Goal: Task Accomplishment & Management: Manage account settings

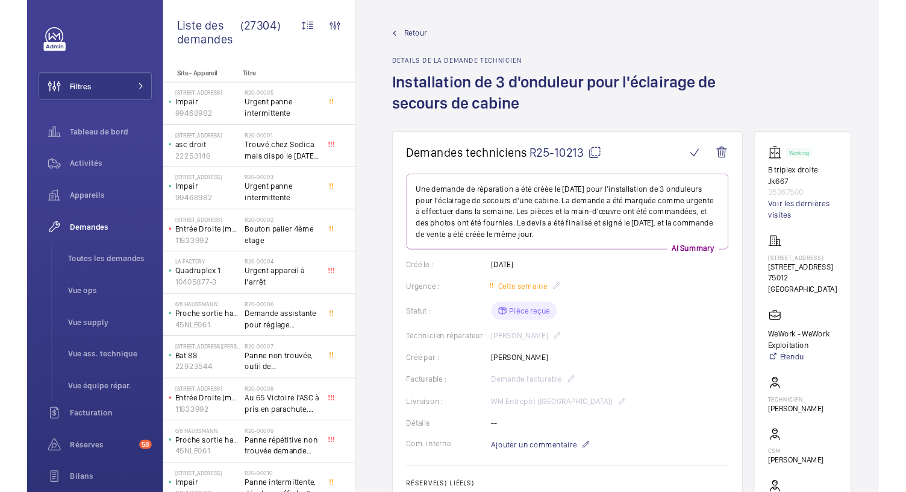
scroll to position [105, 0]
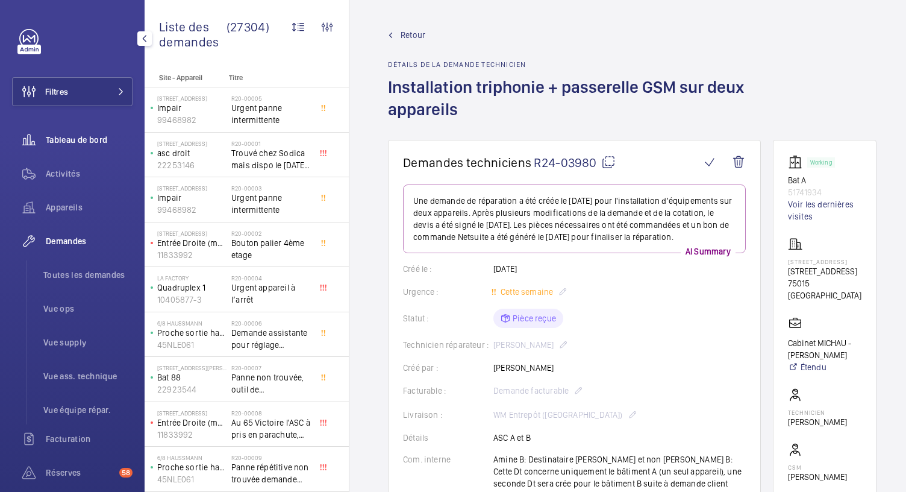
scroll to position [9, 0]
click at [96, 137] on span "Tableau de bord" at bounding box center [89, 140] width 87 height 12
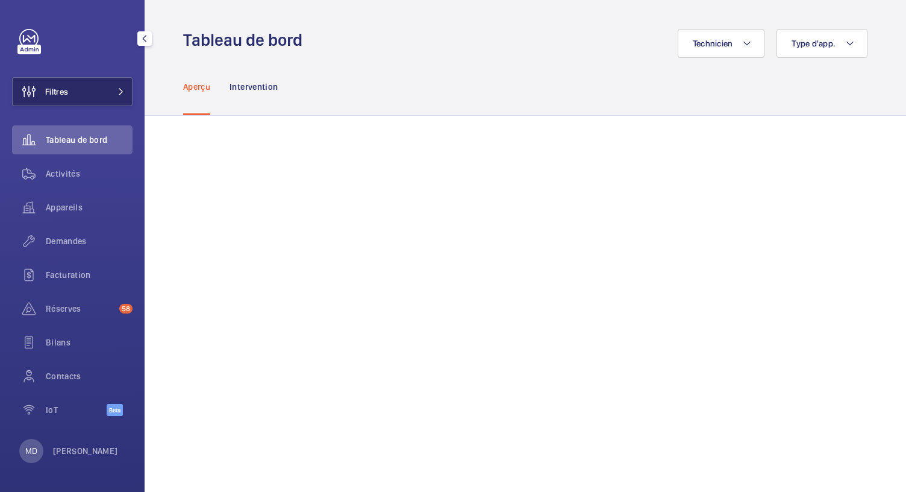
click at [105, 99] on button "Filtres" at bounding box center [72, 91] width 120 height 29
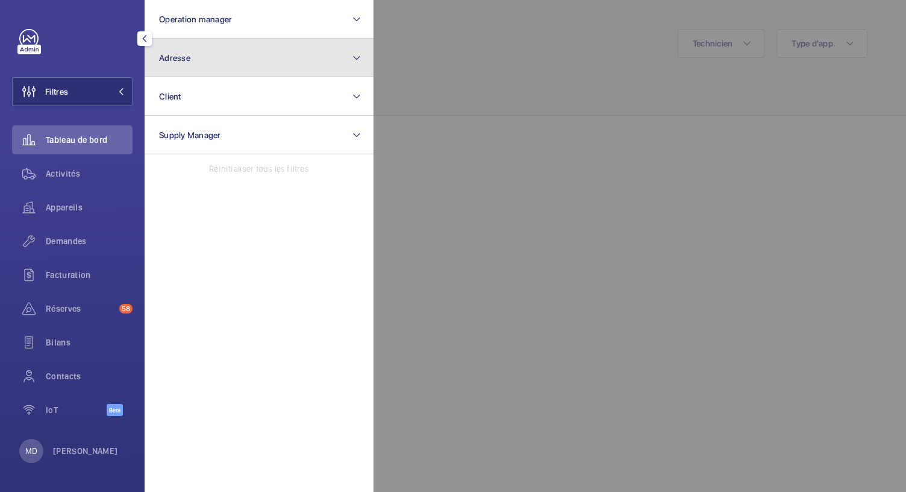
click at [213, 66] on button "Adresse" at bounding box center [259, 58] width 229 height 39
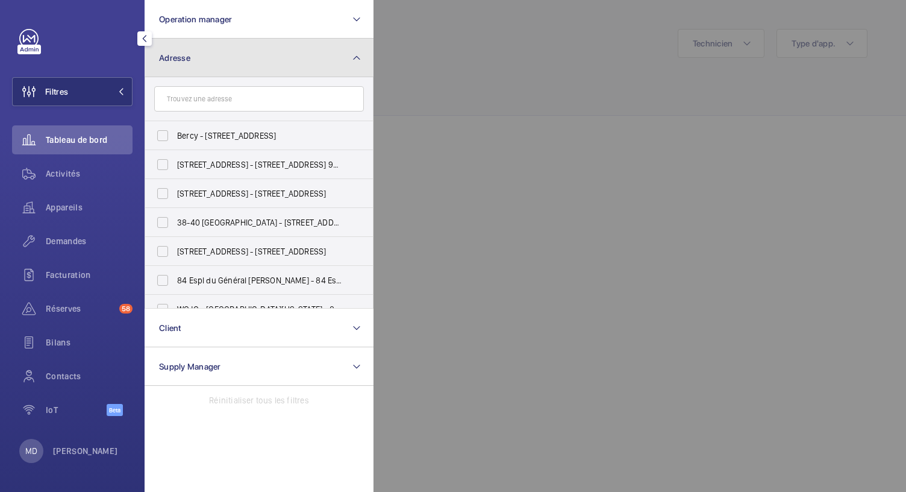
click at [211, 68] on button "Adresse" at bounding box center [259, 58] width 229 height 39
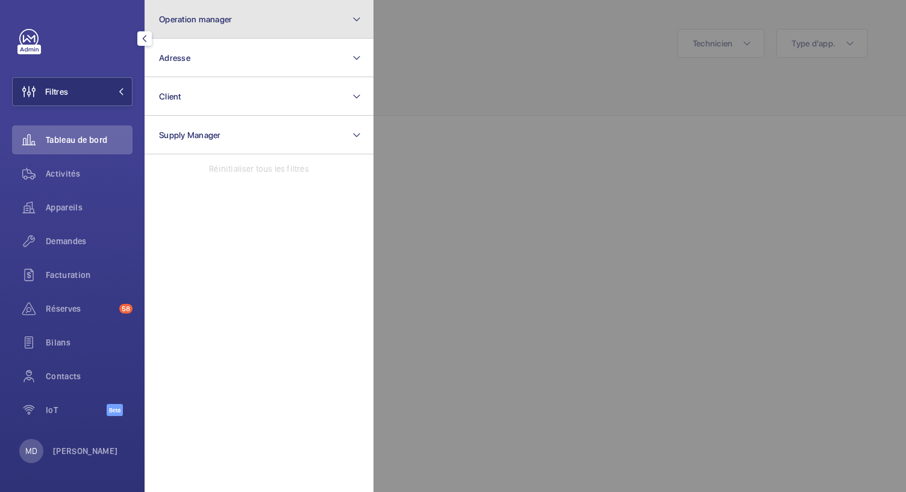
click at [222, 22] on span "Operation manager" at bounding box center [195, 19] width 73 height 10
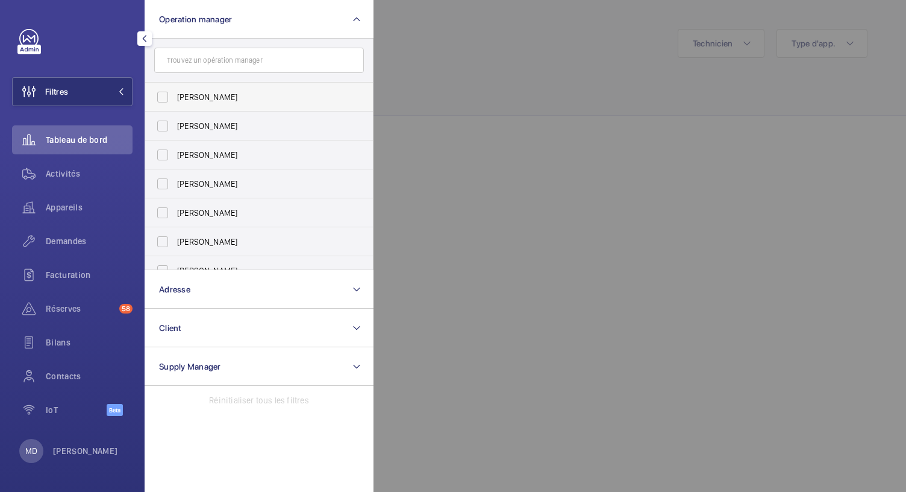
click at [164, 98] on label "[PERSON_NAME]" at bounding box center [250, 97] width 210 height 29
click at [164, 98] on input "[PERSON_NAME]" at bounding box center [163, 97] width 24 height 24
checkbox input "true"
click at [164, 123] on label "[PERSON_NAME]" at bounding box center [250, 125] width 210 height 29
click at [164, 123] on input "[PERSON_NAME]" at bounding box center [163, 126] width 24 height 24
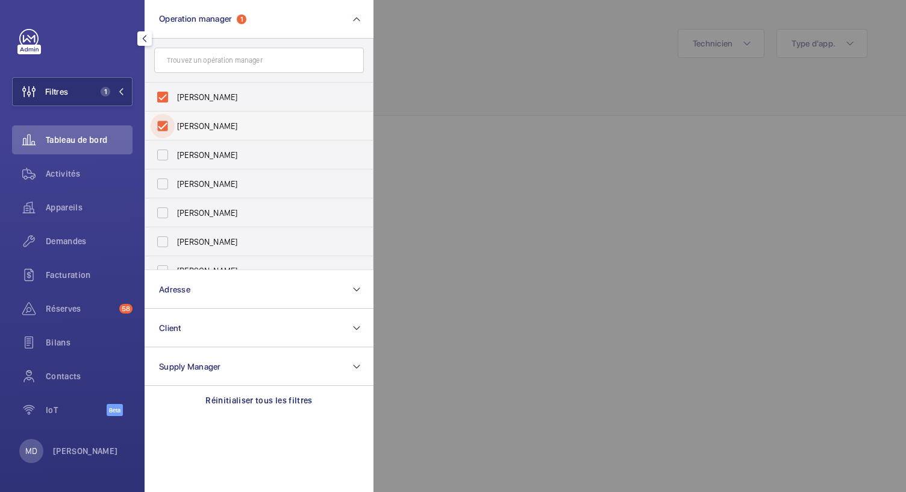
checkbox input "true"
click at [165, 152] on label "[PERSON_NAME]" at bounding box center [250, 154] width 210 height 29
click at [165, 152] on input "[PERSON_NAME]" at bounding box center [163, 155] width 24 height 24
checkbox input "true"
click at [162, 178] on label "[PERSON_NAME]" at bounding box center [250, 183] width 210 height 29
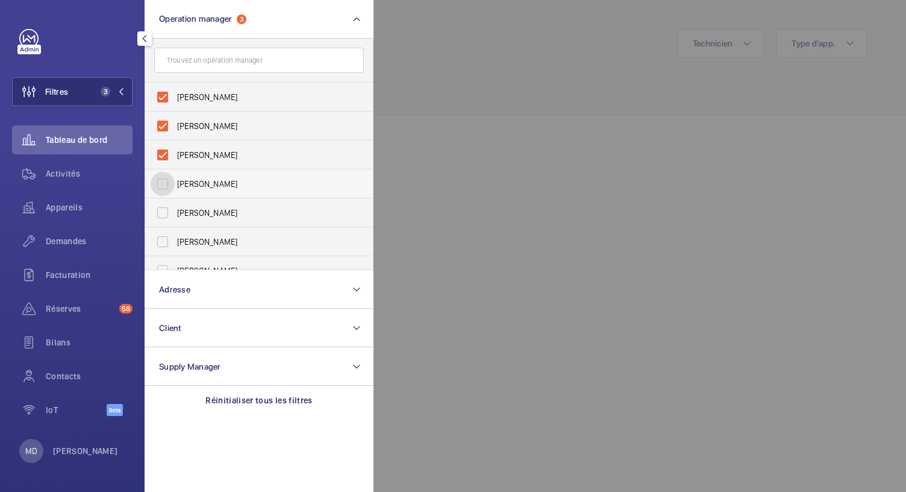
click at [162, 178] on input "[PERSON_NAME]" at bounding box center [163, 184] width 24 height 24
checkbox input "true"
click at [159, 213] on label "[PERSON_NAME]" at bounding box center [250, 212] width 210 height 29
click at [159, 213] on input "[PERSON_NAME]" at bounding box center [163, 213] width 24 height 24
checkbox input "true"
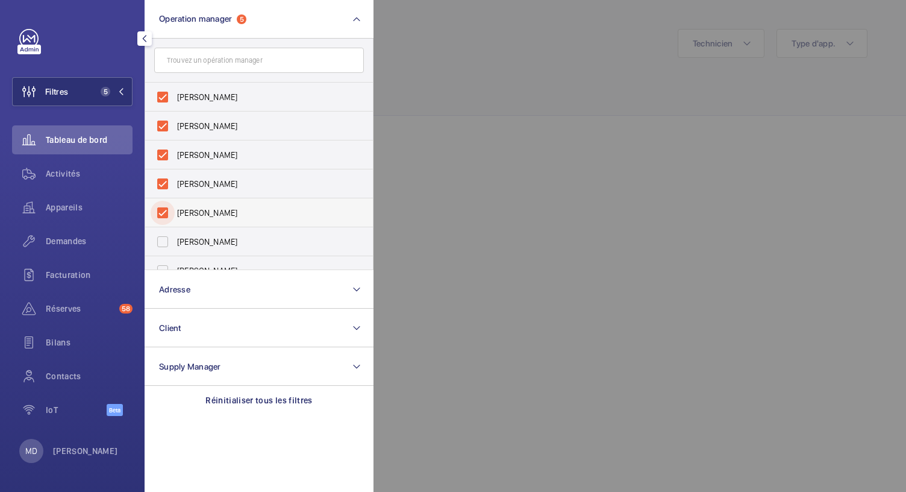
scroll to position [45, 0]
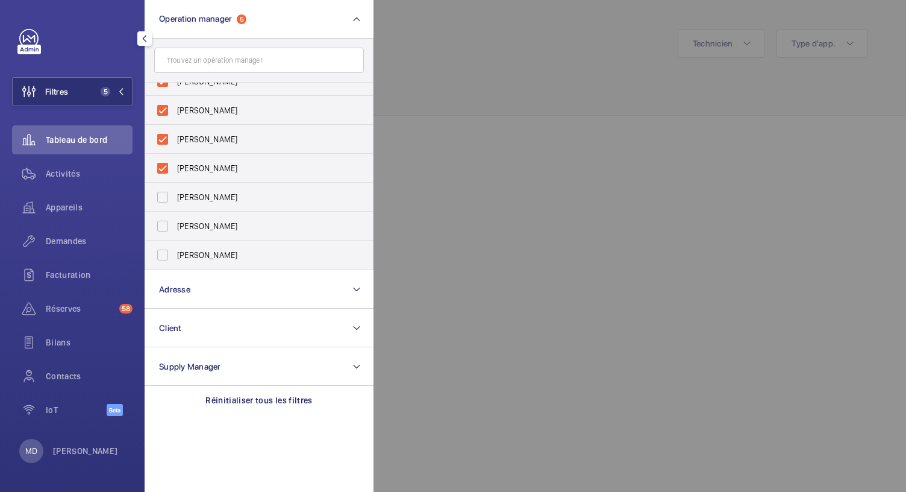
click at [455, 138] on div at bounding box center [826, 246] width 906 height 492
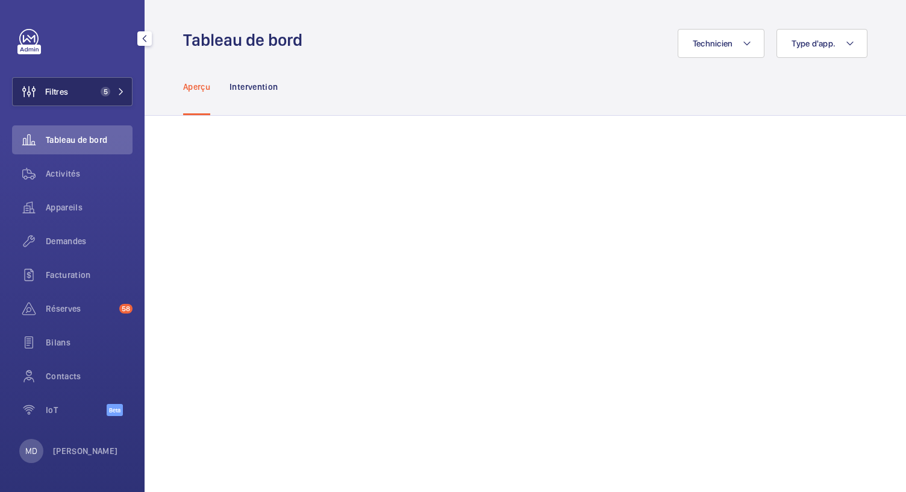
click at [120, 93] on mat-icon at bounding box center [120, 91] width 7 height 7
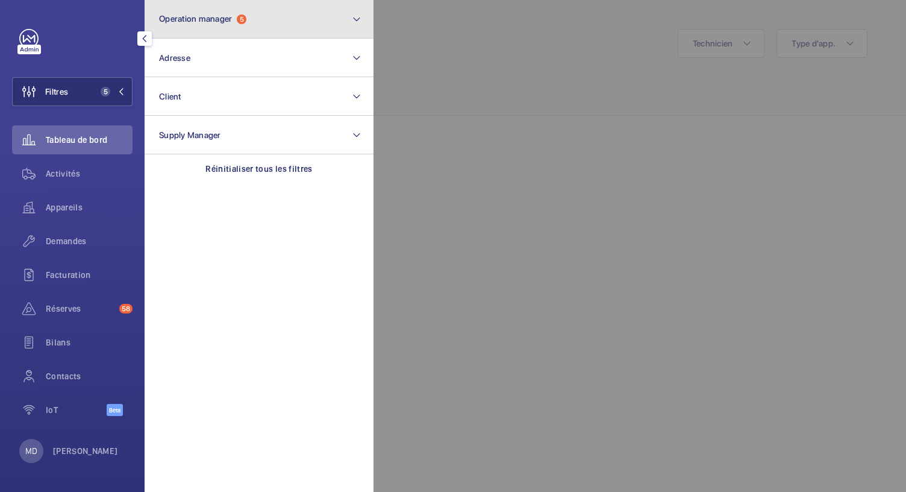
click at [212, 31] on button "Operation manager 5" at bounding box center [259, 19] width 229 height 39
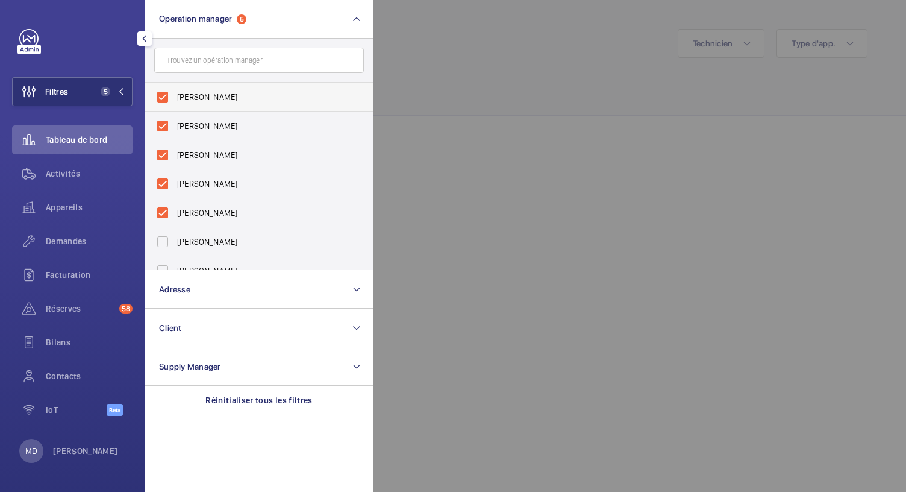
click at [160, 95] on label "[PERSON_NAME]" at bounding box center [250, 97] width 210 height 29
click at [160, 95] on input "[PERSON_NAME]" at bounding box center [163, 97] width 24 height 24
checkbox input "false"
click at [161, 115] on label "[PERSON_NAME]" at bounding box center [250, 125] width 210 height 29
click at [161, 115] on input "[PERSON_NAME]" at bounding box center [163, 126] width 24 height 24
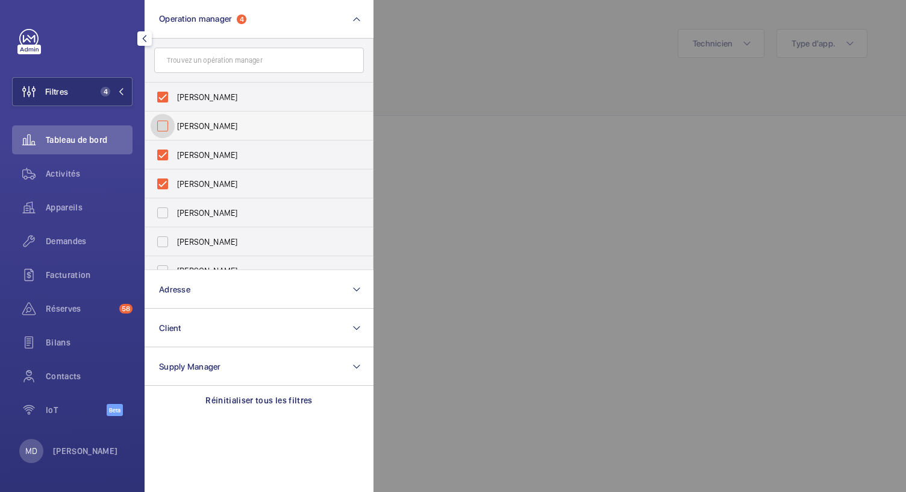
checkbox input "false"
click at [161, 98] on label "[PERSON_NAME]" at bounding box center [250, 97] width 210 height 29
click at [161, 98] on input "[PERSON_NAME]" at bounding box center [163, 97] width 24 height 24
checkbox input "false"
click at [161, 122] on label "[PERSON_NAME]" at bounding box center [250, 125] width 210 height 29
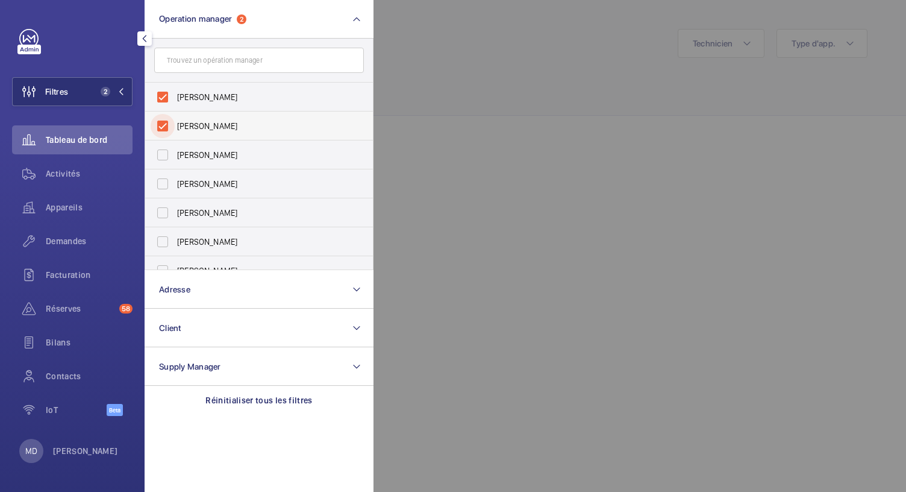
click at [161, 122] on input "[PERSON_NAME]" at bounding box center [163, 126] width 24 height 24
checkbox input "false"
click at [454, 146] on div at bounding box center [826, 246] width 906 height 492
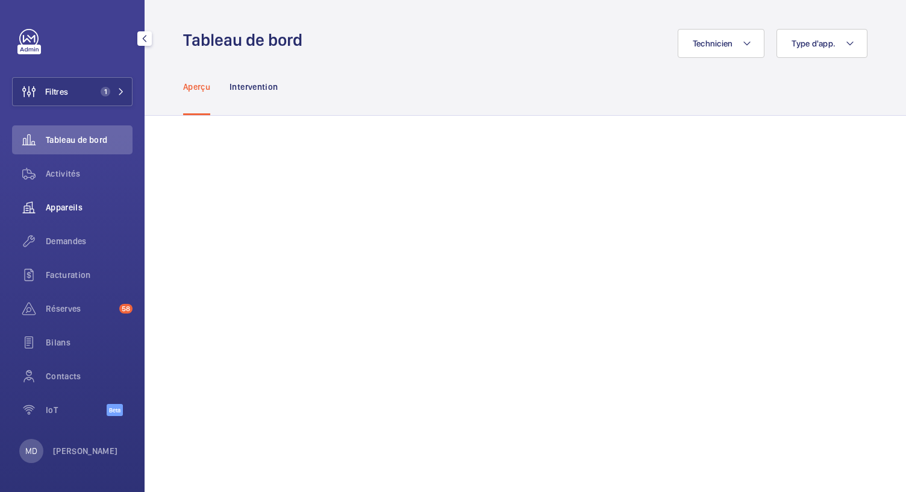
click at [66, 202] on span "Appareils" at bounding box center [89, 207] width 87 height 12
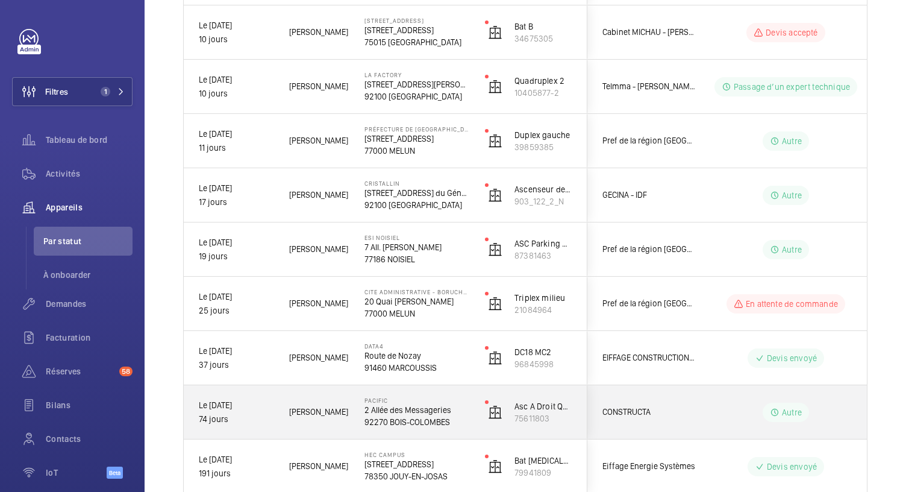
scroll to position [661, 0]
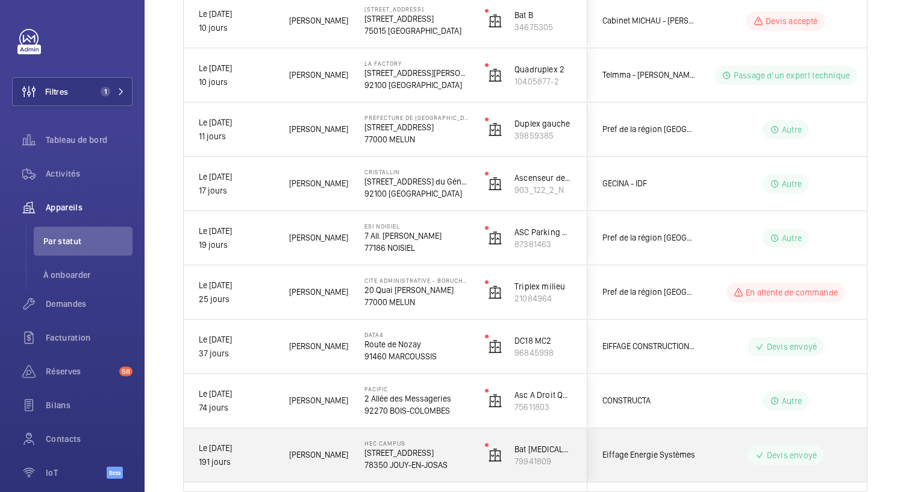
click at [411, 456] on p "[STREET_ADDRESS]" at bounding box center [416, 452] width 105 height 12
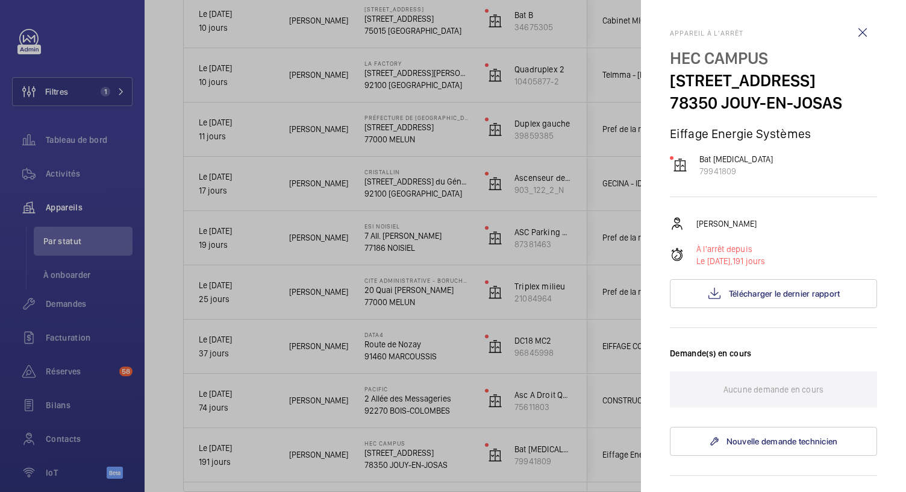
scroll to position [406, 0]
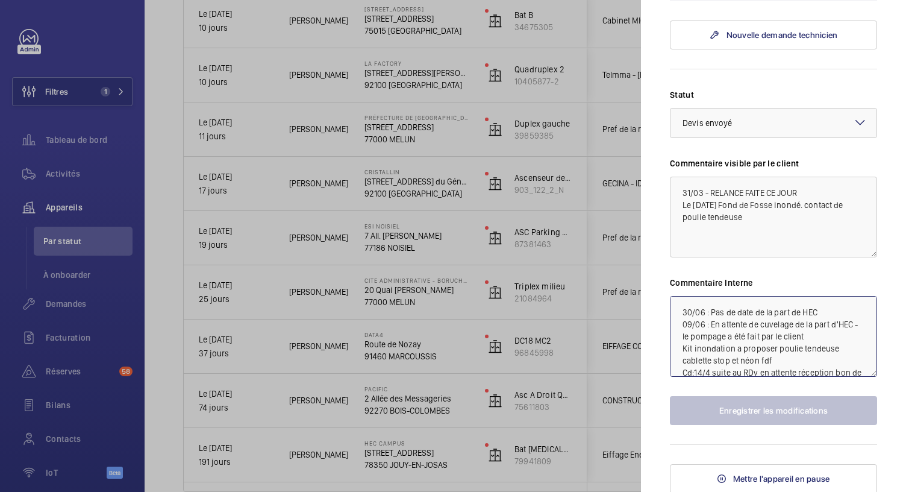
click at [683, 307] on textarea "30/06 : Pas de date de la part de HEC 09/06 : En attente de cuvelage de la part…" at bounding box center [773, 336] width 207 height 81
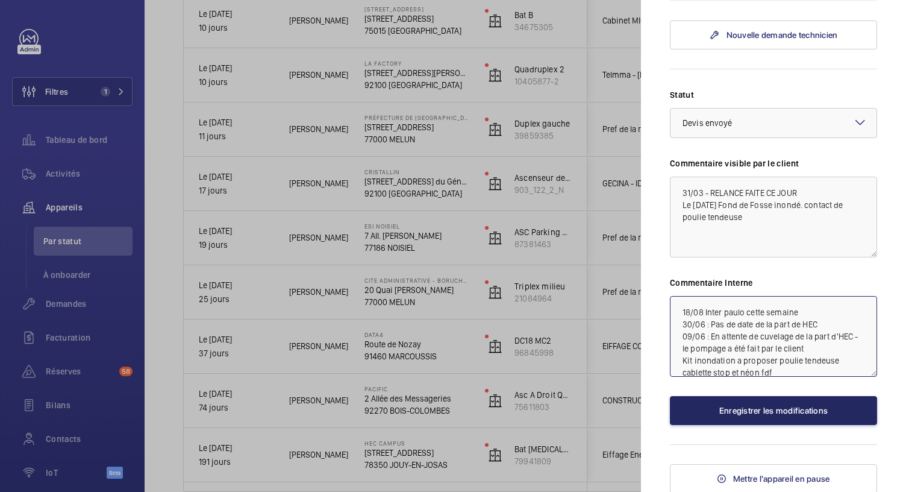
type textarea "18/08 Inter paulo cette semaine 30/06 : Pas de date de la part de HEC 09/06 : E…"
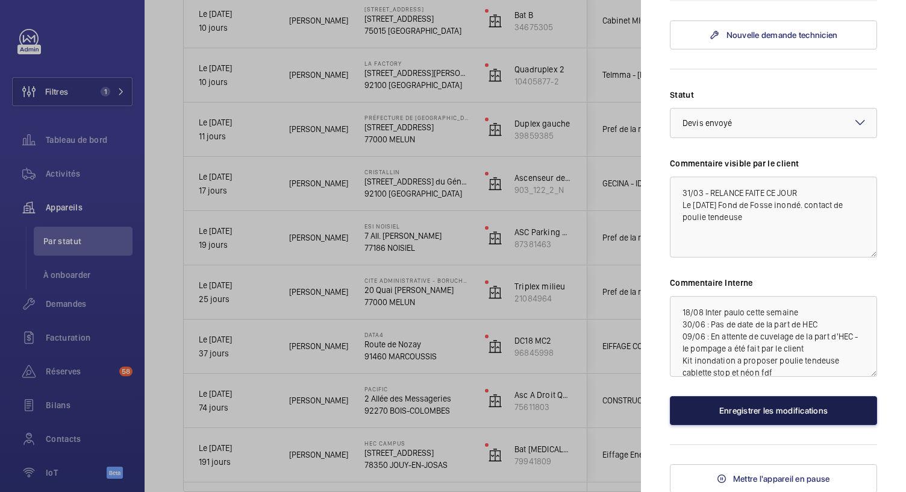
click at [732, 401] on button "Enregistrer les modifications" at bounding box center [773, 410] width 207 height 29
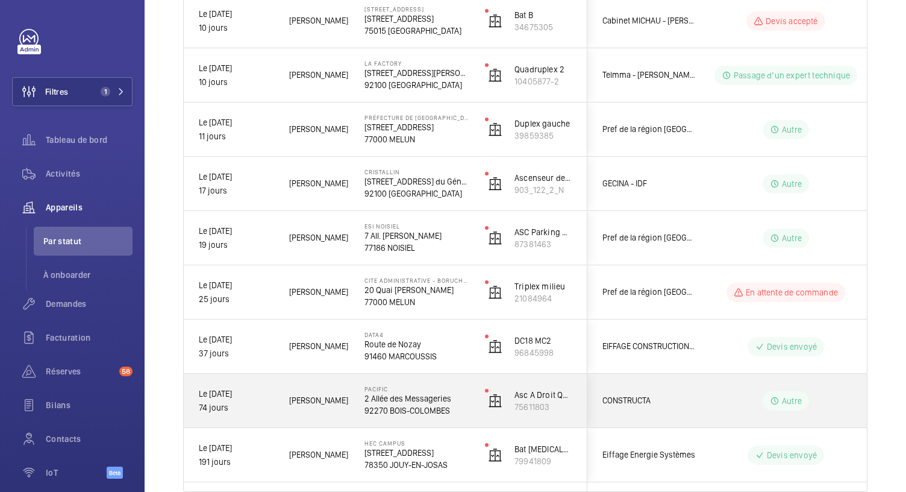
click at [389, 395] on p "2 Allée des Messageries" at bounding box center [416, 398] width 105 height 12
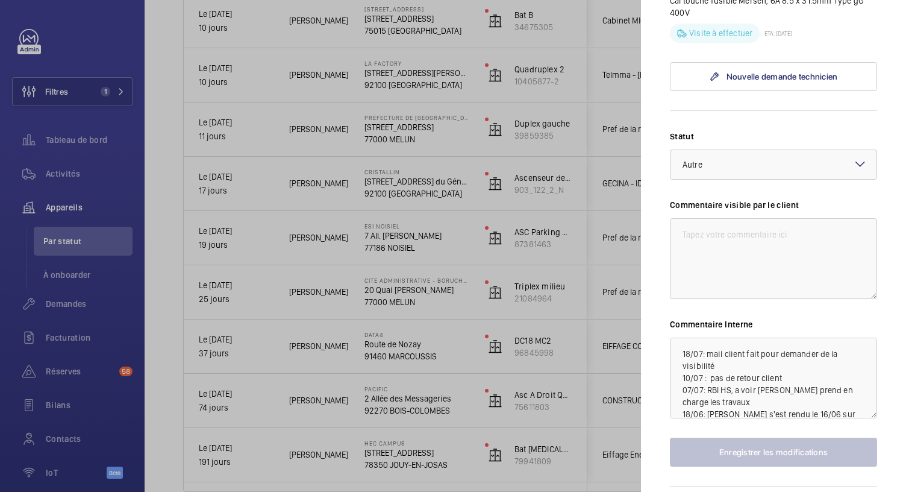
scroll to position [395, 0]
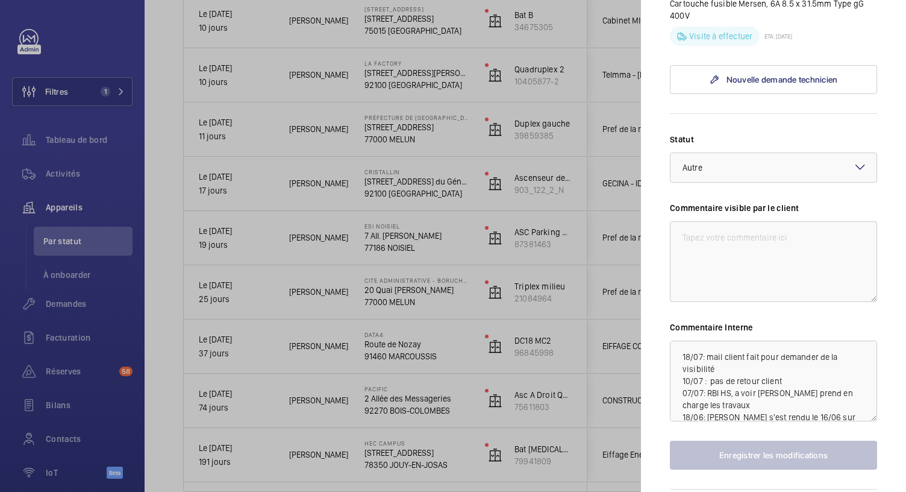
click at [471, 350] on div at bounding box center [453, 246] width 906 height 492
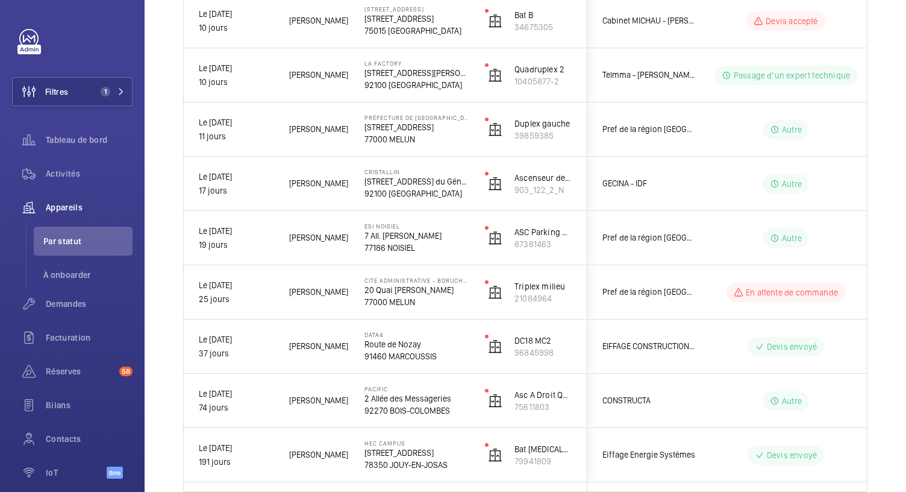
scroll to position [0, 0]
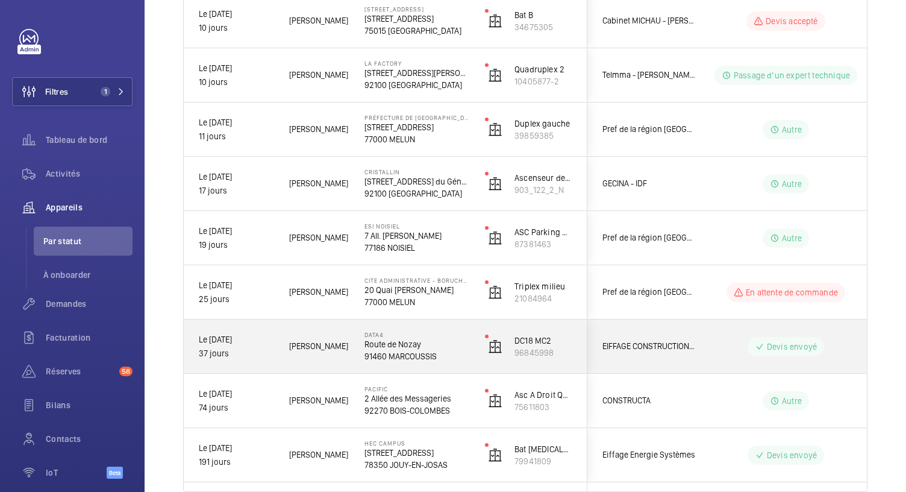
click at [425, 356] on p "91460 MARCOUSSIS" at bounding box center [416, 356] width 105 height 12
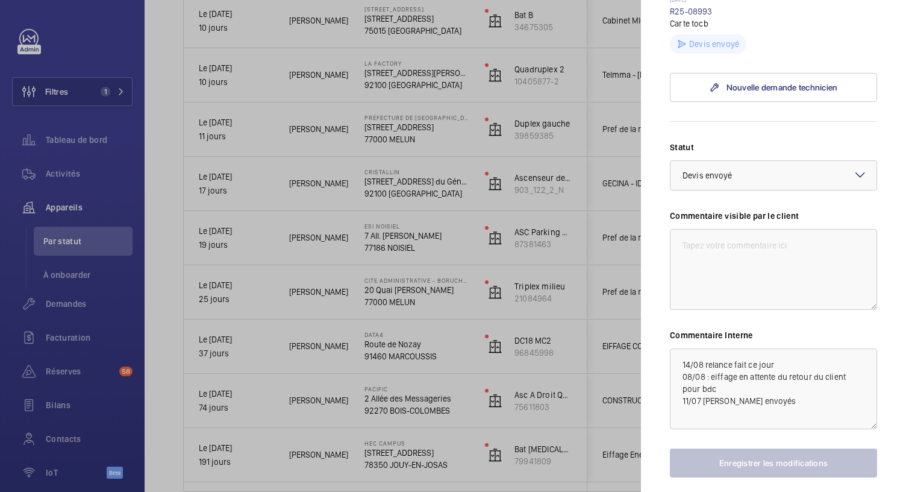
scroll to position [467, 0]
click at [425, 293] on div at bounding box center [453, 246] width 906 height 492
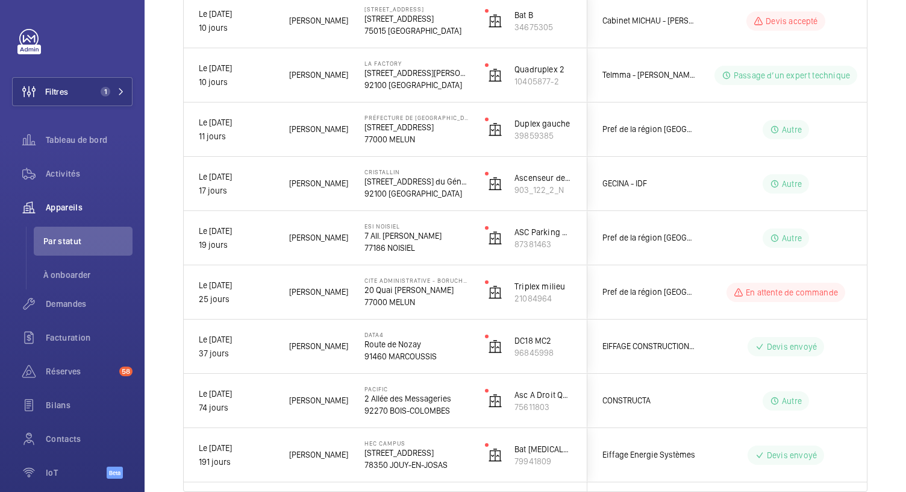
scroll to position [0, 0]
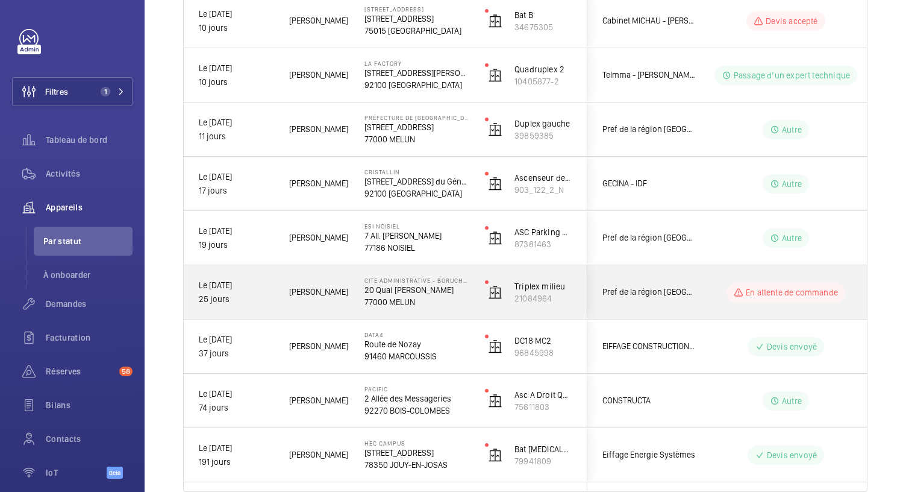
click at [425, 293] on p "20 Quai [PERSON_NAME]" at bounding box center [416, 290] width 105 height 12
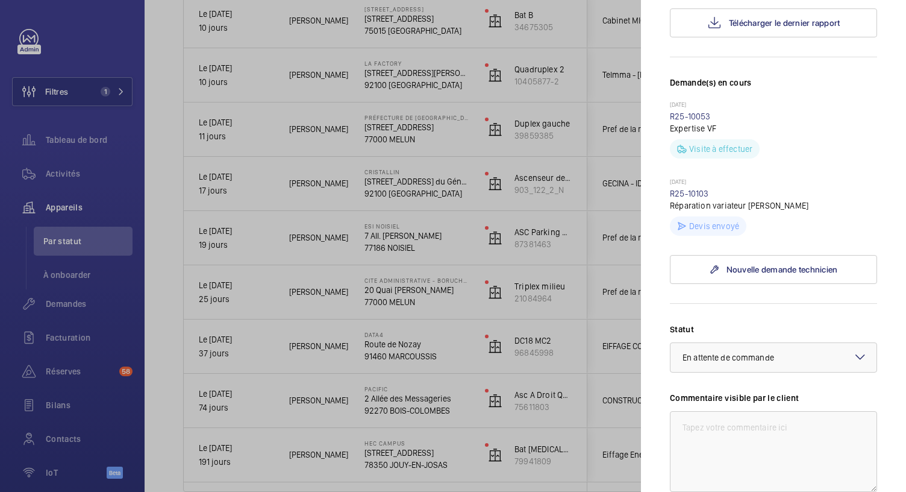
scroll to position [326, 0]
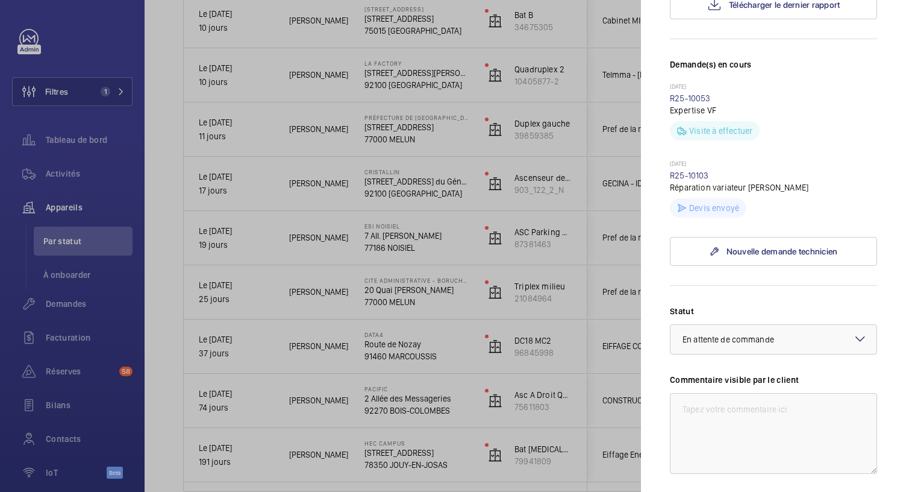
click at [426, 235] on div at bounding box center [453, 246] width 906 height 492
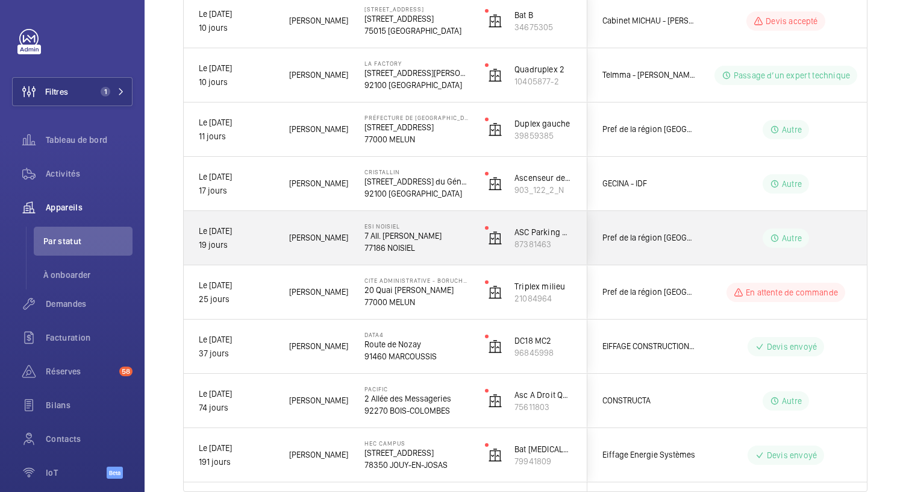
click at [426, 235] on p "7 All. [PERSON_NAME]" at bounding box center [416, 235] width 105 height 12
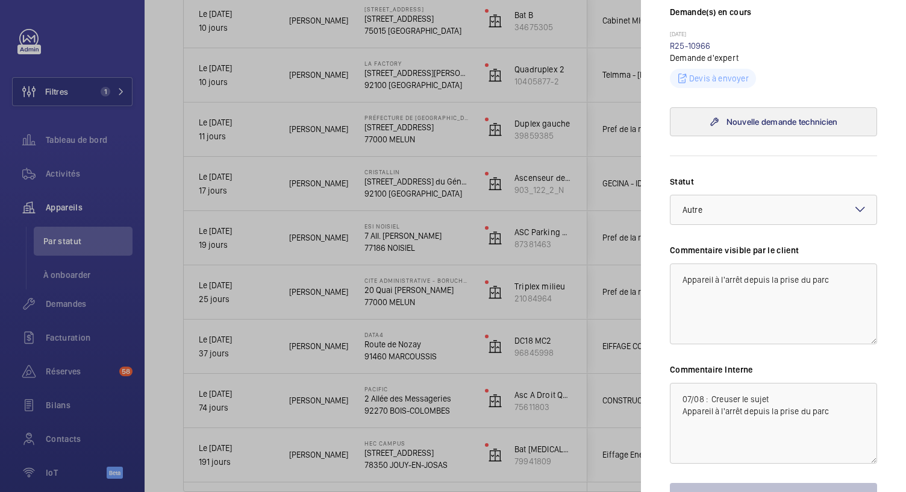
scroll to position [357, 0]
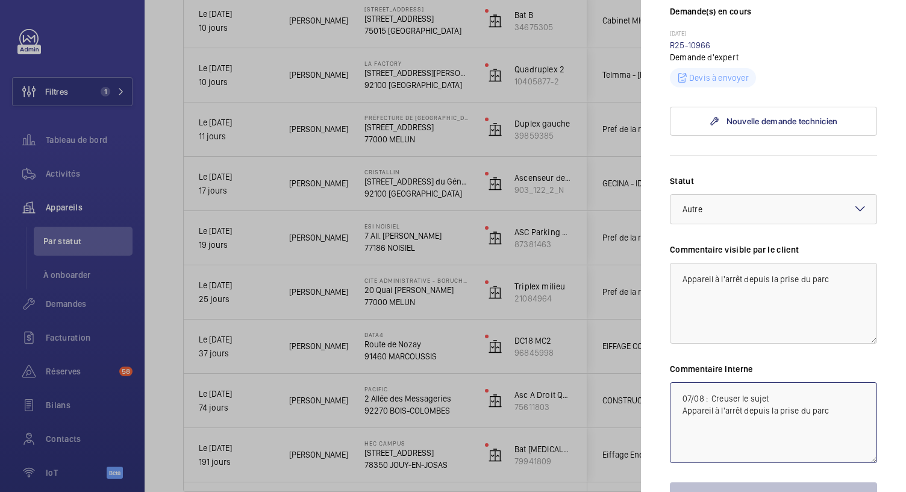
click at [681, 382] on textarea "07/08 : Creuser le sujet Appareil à l'arrêt depuis la prise du parc" at bounding box center [773, 422] width 207 height 81
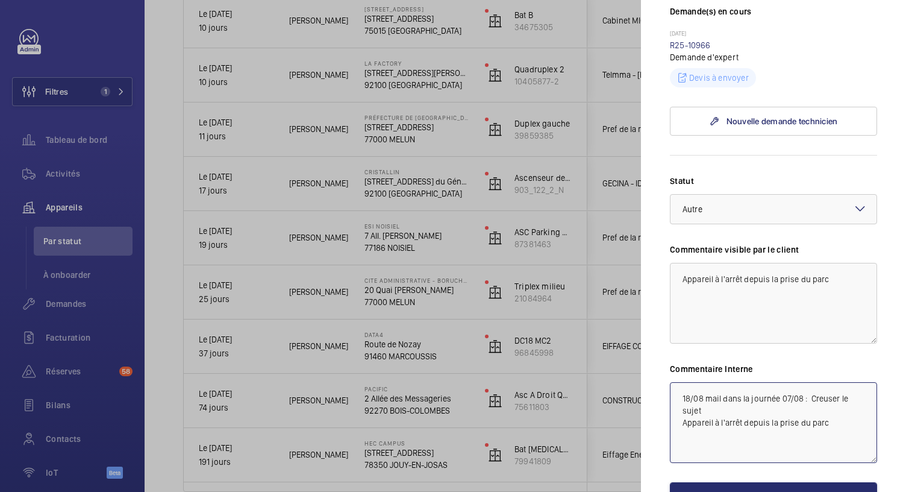
click at [720, 389] on textarea "18/08 mail dans la journée 07/08 : Creuser le sujet Appareil à l'arrêt depuis l…" at bounding box center [773, 422] width 207 height 81
click at [720, 382] on textarea "18/08 mail dans la journée 07/08 : Creuser le sujet Appareil à l'arrêt depuis l…" at bounding box center [773, 422] width 207 height 81
click at [797, 382] on textarea "18/08 mail client dans la journée 07/08 : Creuser le sujet Appareil à l'arrêt d…" at bounding box center [773, 422] width 207 height 81
type textarea "18/08 mail client dans la journée 07/08 : Creuser le sujet Appareil à l'arrêt d…"
click at [740, 482] on button "Enregistrer les modifications" at bounding box center [773, 496] width 207 height 29
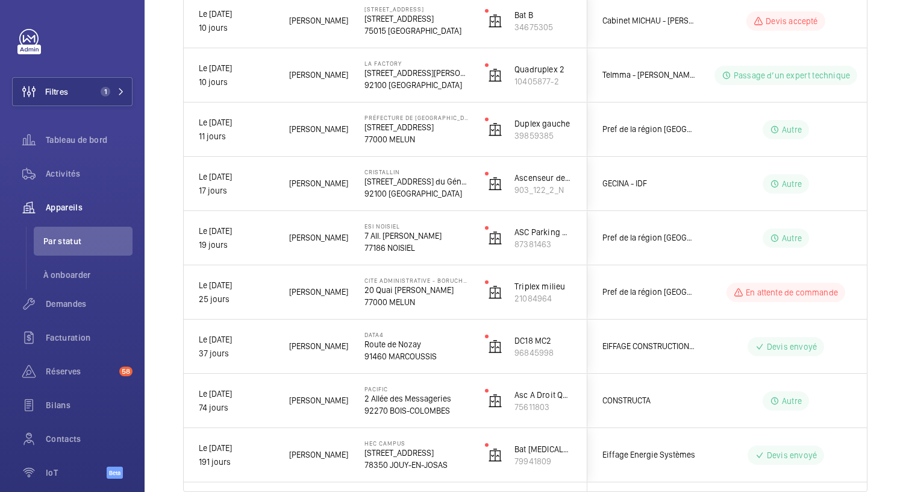
scroll to position [0, 0]
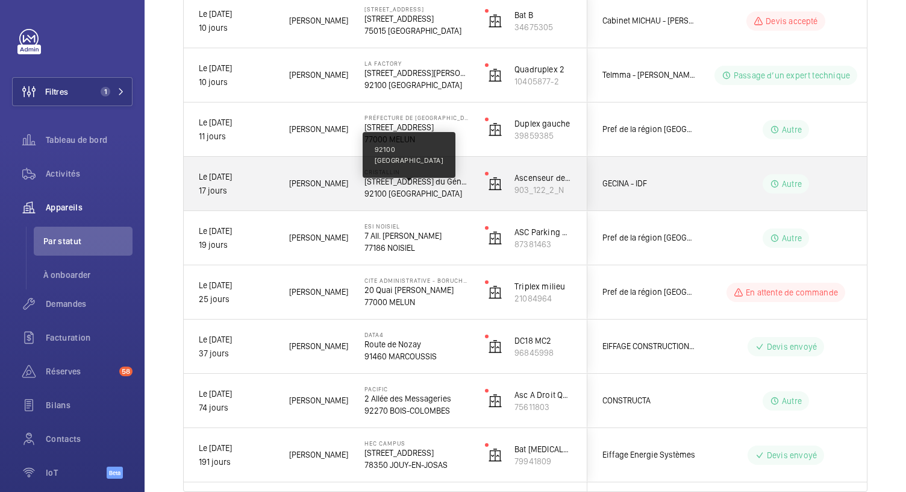
click at [411, 190] on p "92100 [GEOGRAPHIC_DATA]" at bounding box center [416, 193] width 105 height 12
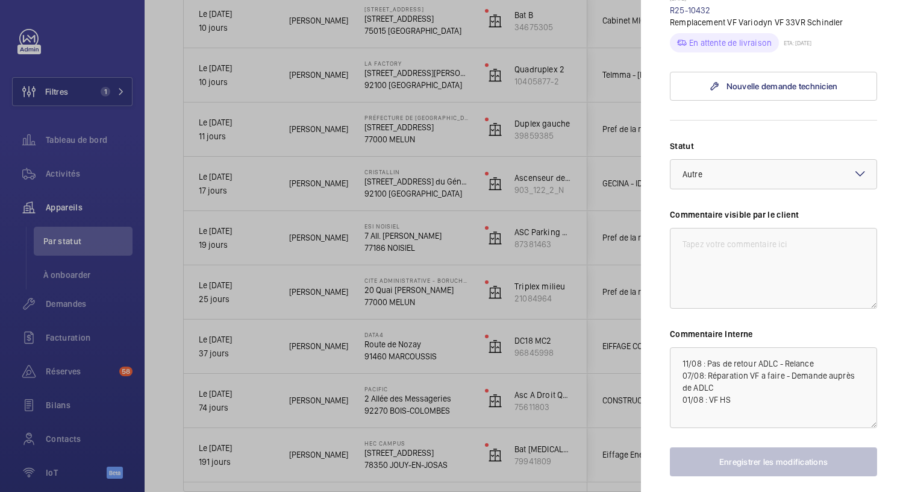
scroll to position [467, 0]
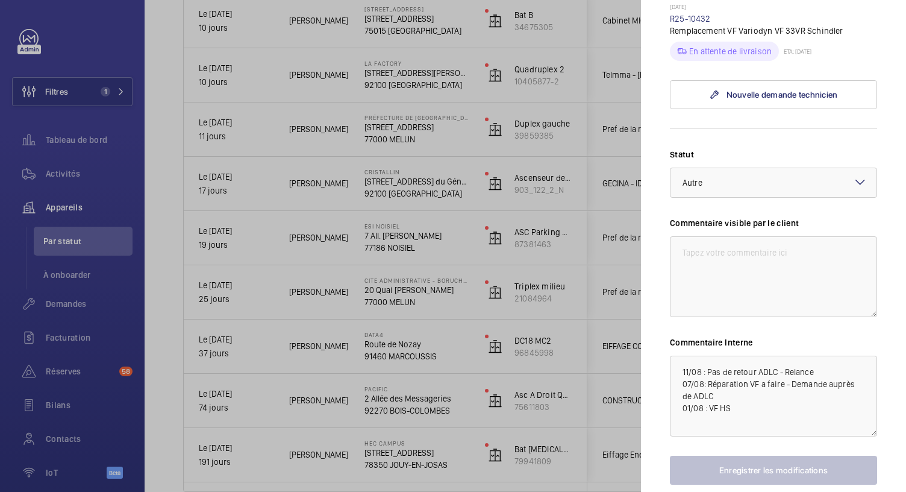
click at [419, 138] on div at bounding box center [453, 246] width 906 height 492
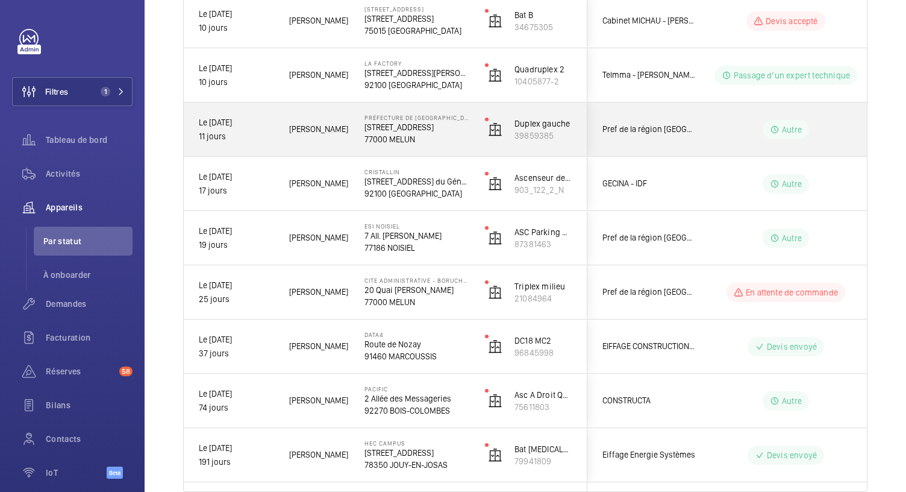
click at [419, 138] on p "77000 MELUN" at bounding box center [416, 139] width 105 height 12
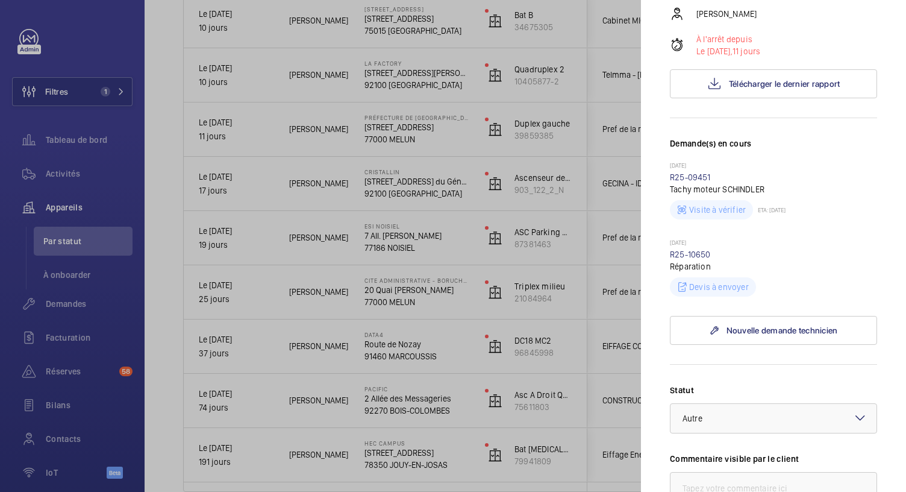
scroll to position [302, 0]
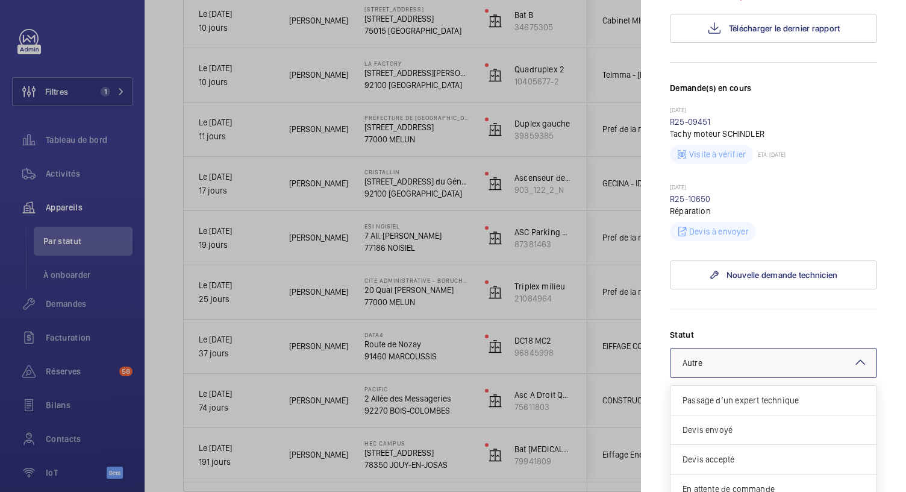
click at [790, 355] on div at bounding box center [773, 362] width 206 height 29
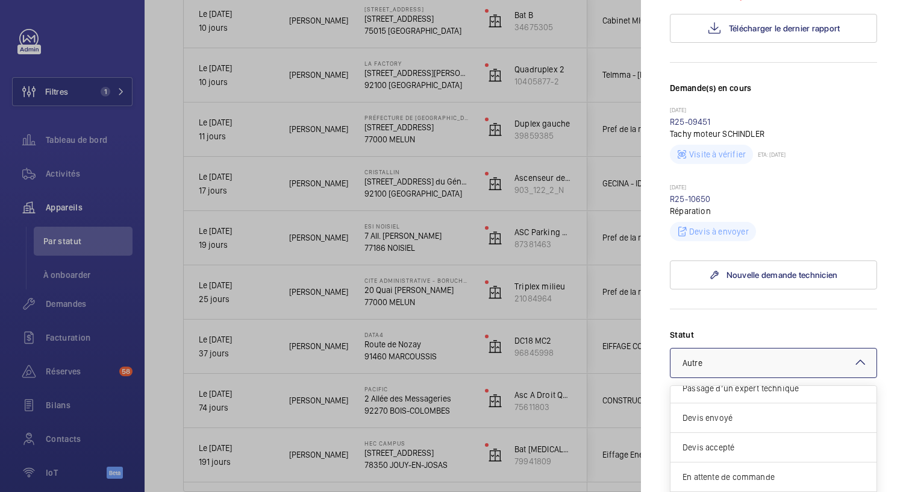
scroll to position [11, 0]
click at [736, 404] on div "Devis envoyé" at bounding box center [773, 419] width 206 height 30
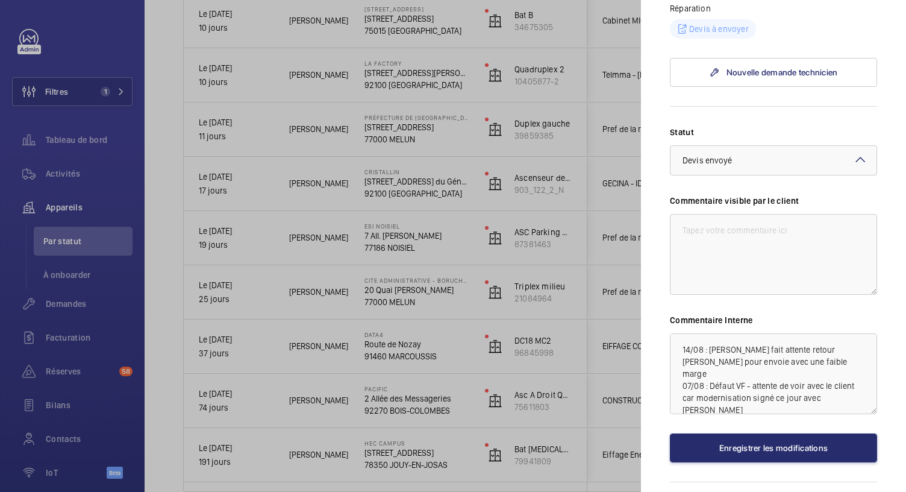
scroll to position [526, 0]
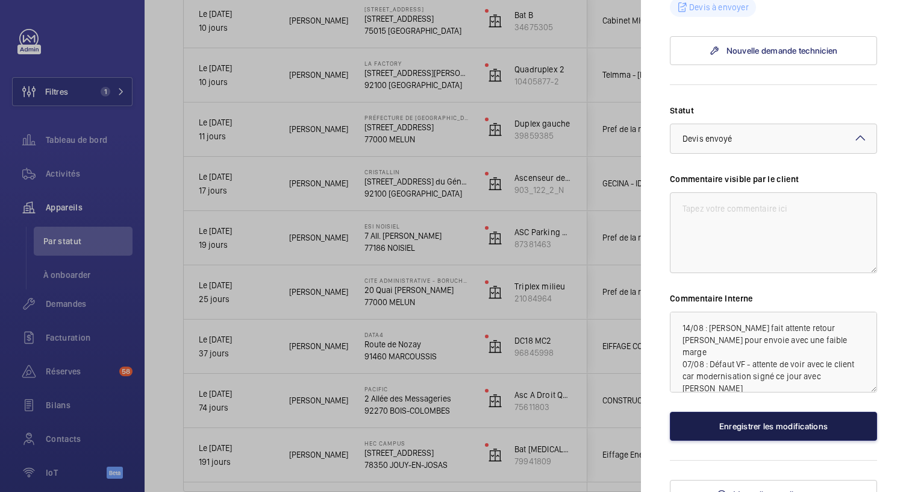
click at [740, 411] on button "Enregistrer les modifications" at bounding box center [773, 425] width 207 height 29
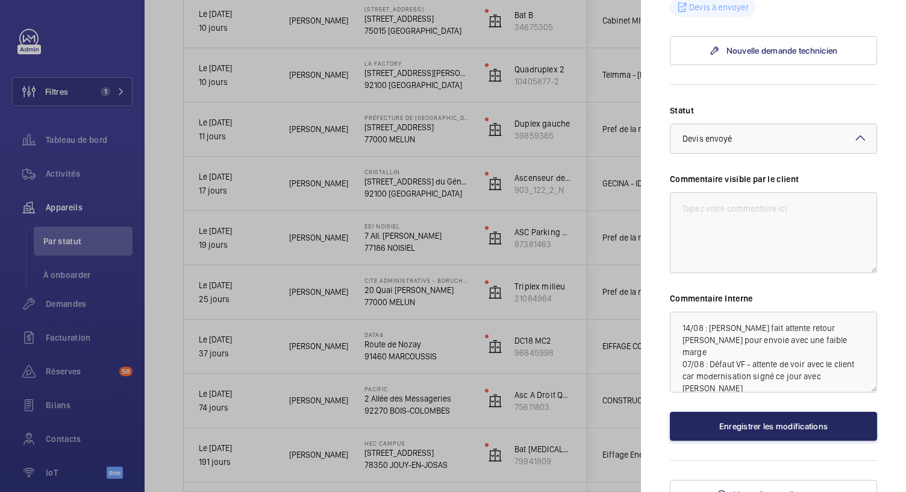
scroll to position [0, 0]
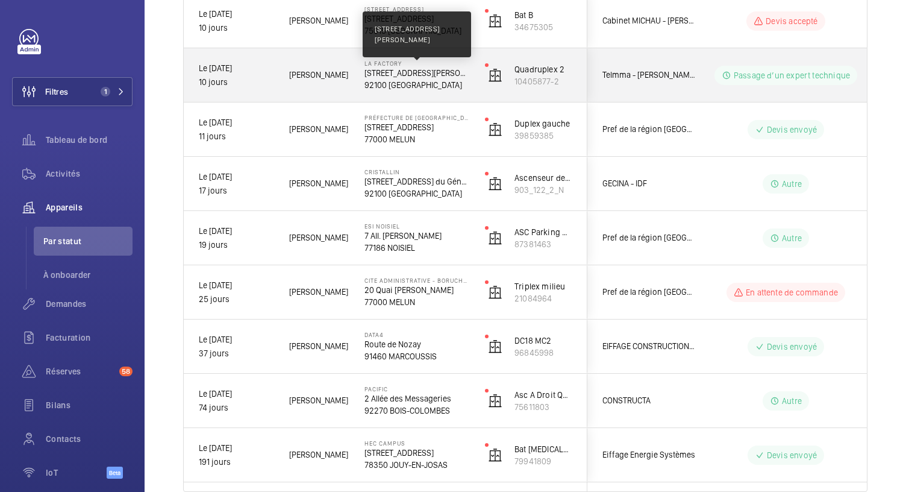
click at [404, 72] on p "[STREET_ADDRESS][PERSON_NAME]" at bounding box center [416, 73] width 105 height 12
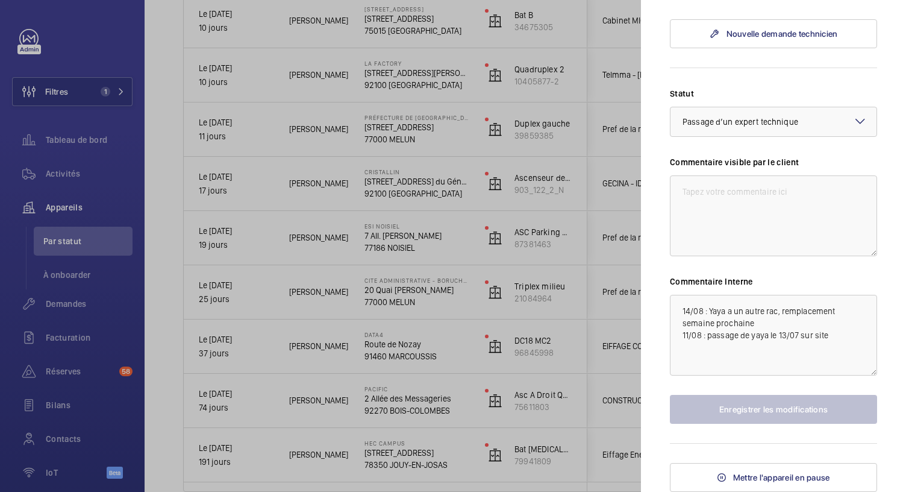
scroll to position [705, 0]
click at [681, 329] on textarea "14/08 : Yaya a un autre rac, remplacement semaine prochaine 11/08 : passage de …" at bounding box center [773, 335] width 207 height 81
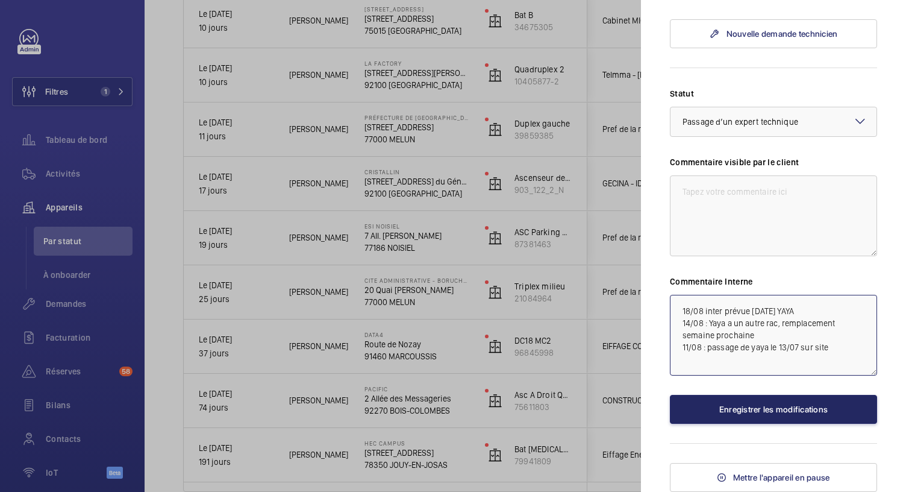
type textarea "18/08 inter prévue [DATE] YAYA 14/08 : Yaya a un autre rac, remplacement semain…"
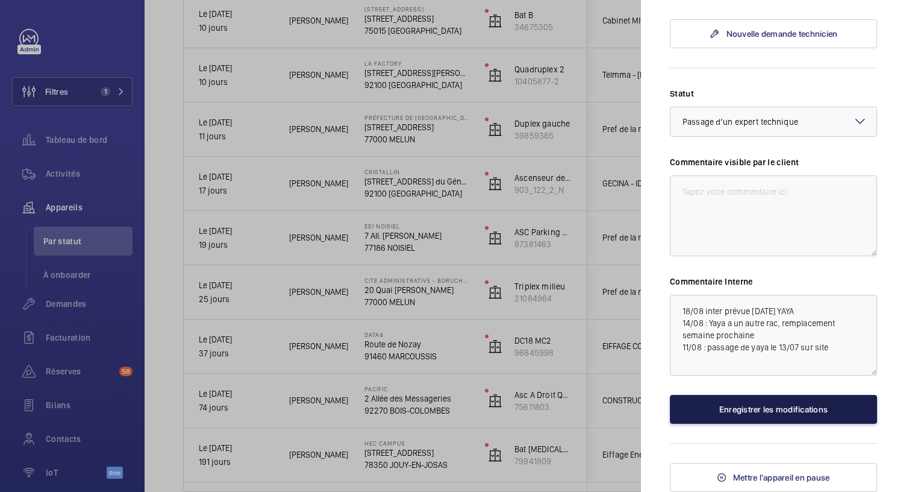
click at [735, 423] on button "Enregistrer les modifications" at bounding box center [773, 409] width 207 height 29
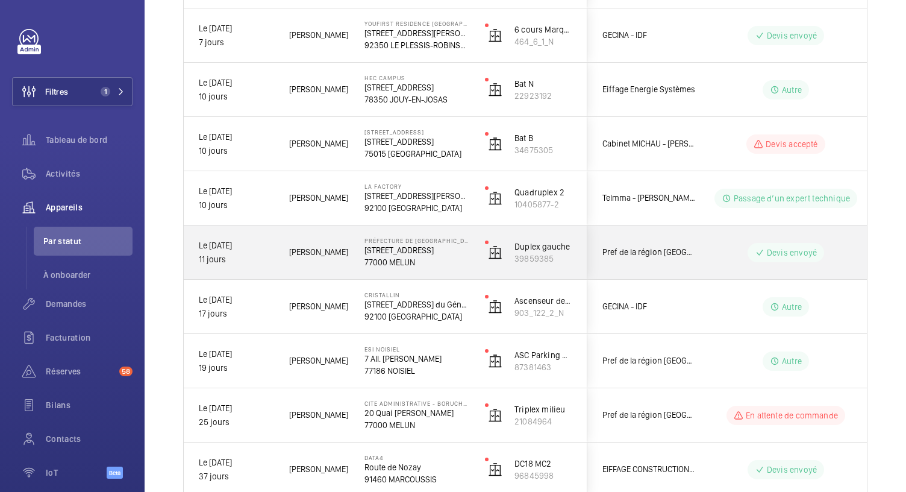
scroll to position [537, 0]
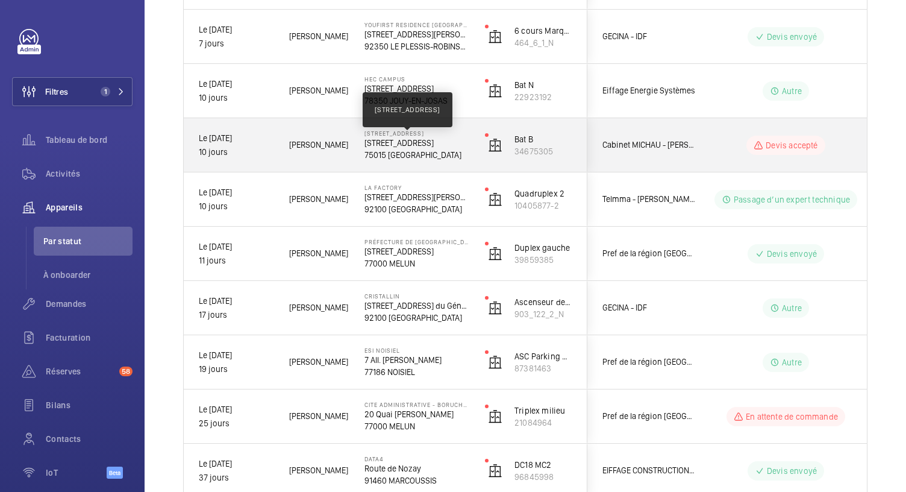
click at [428, 145] on p "[STREET_ADDRESS]" at bounding box center [416, 143] width 105 height 12
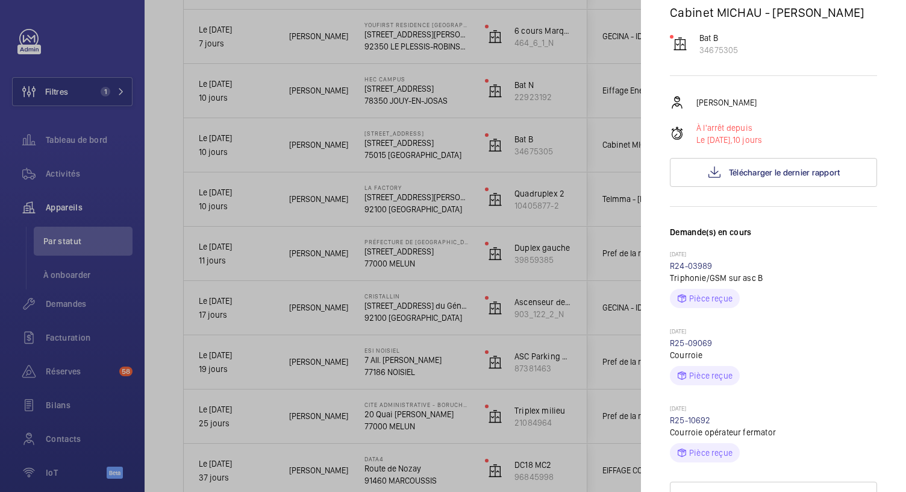
scroll to position [110, 0]
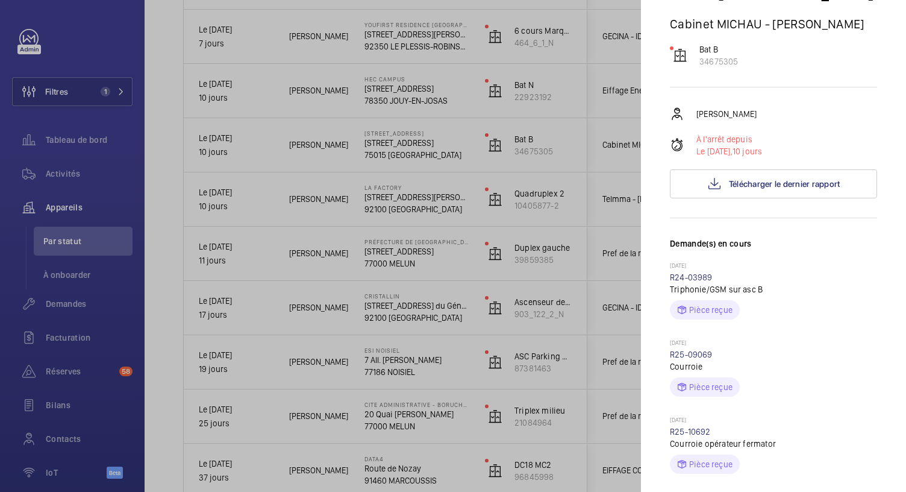
click at [421, 92] on div at bounding box center [453, 246] width 906 height 492
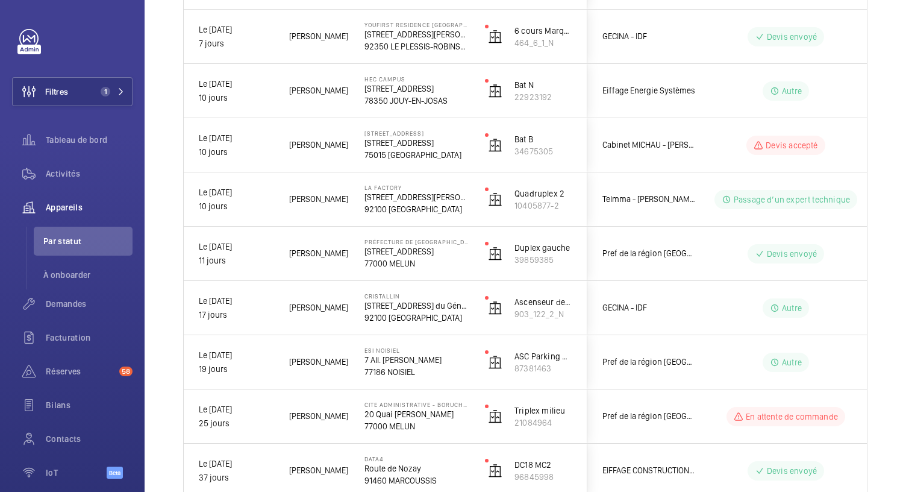
scroll to position [0, 0]
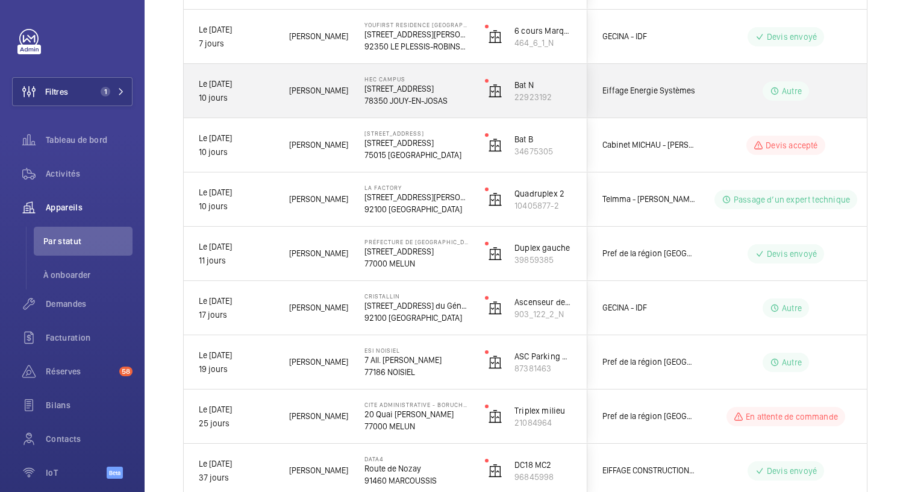
click at [425, 95] on p "78350 JOUY-EN-JOSAS" at bounding box center [416, 101] width 105 height 12
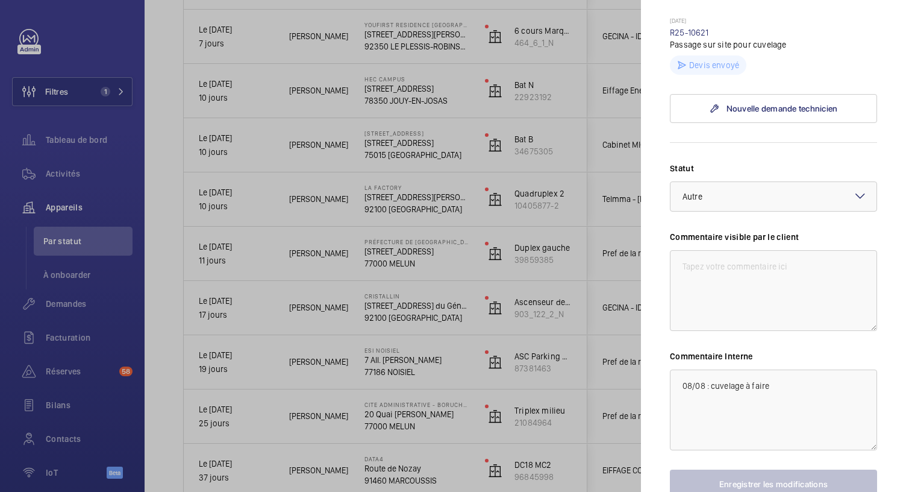
scroll to position [703, 0]
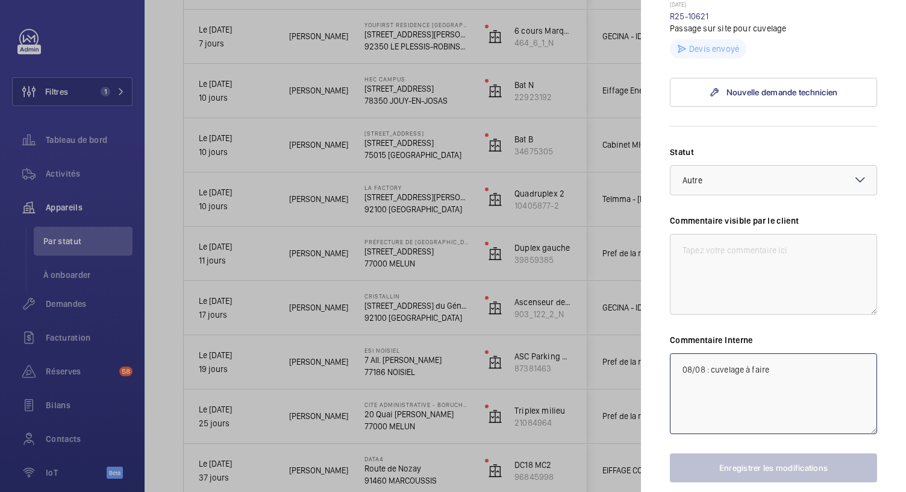
click at [681, 364] on textarea "08/08 : cuvelage à faire" at bounding box center [773, 393] width 207 height 81
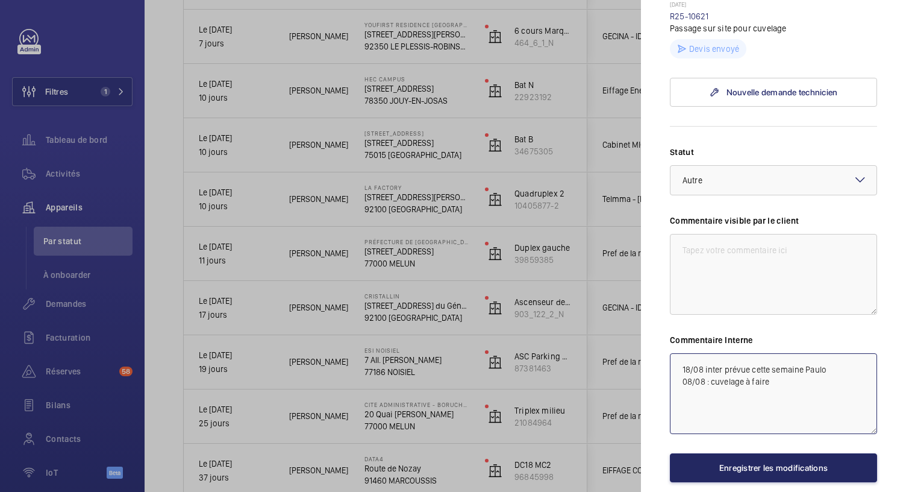
type textarea "18/08 inter prévue cette semaine Paulo 08/08 : cuvelage à faire"
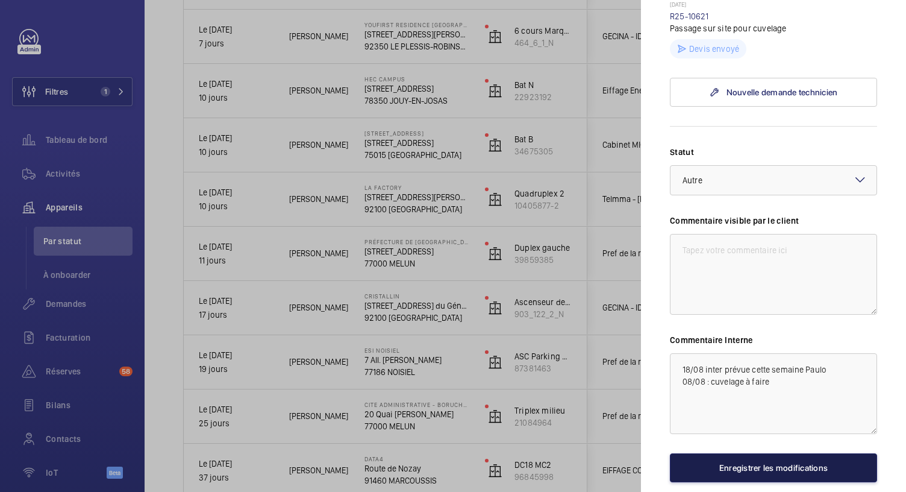
click at [741, 462] on button "Enregistrer les modifications" at bounding box center [773, 467] width 207 height 29
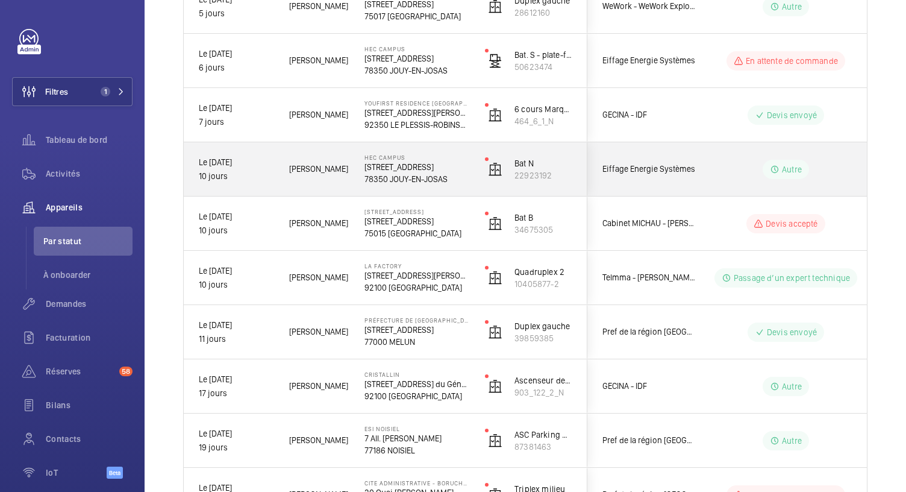
scroll to position [458, 0]
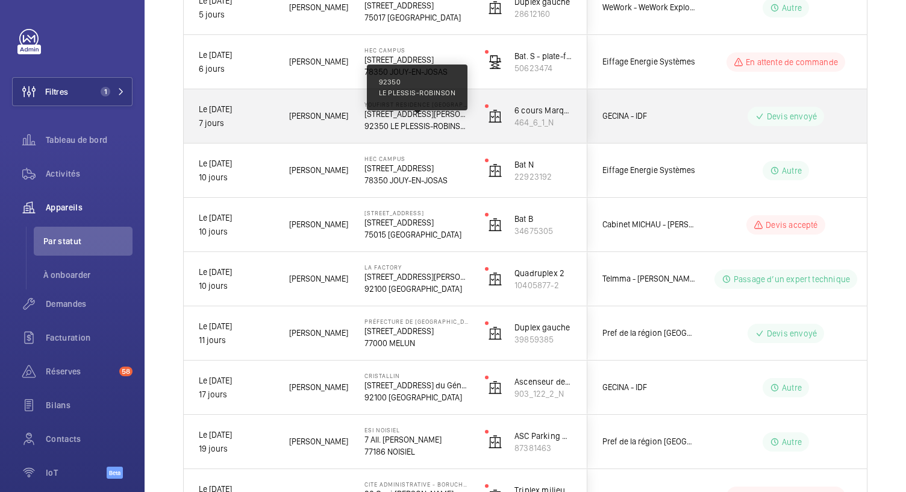
click at [429, 123] on p "92350 LE PLESSIS-ROBINSON" at bounding box center [416, 126] width 105 height 12
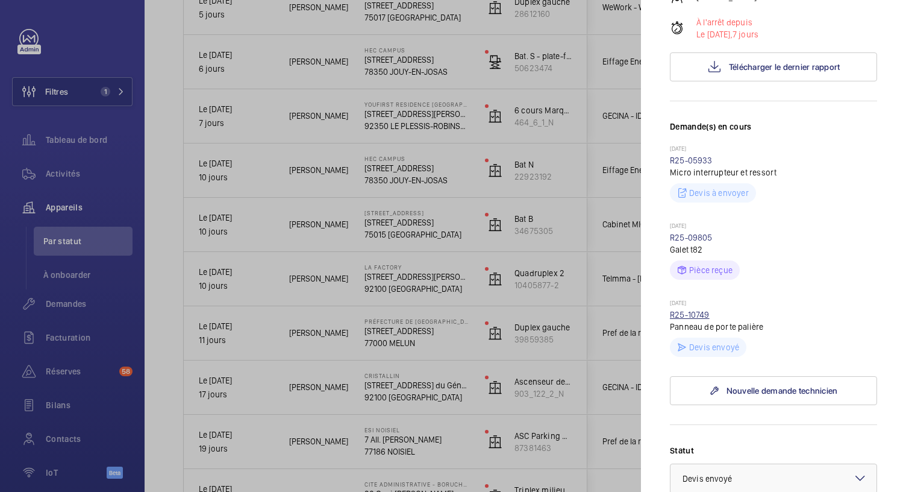
scroll to position [292, 0]
click at [410, 55] on div at bounding box center [453, 246] width 906 height 492
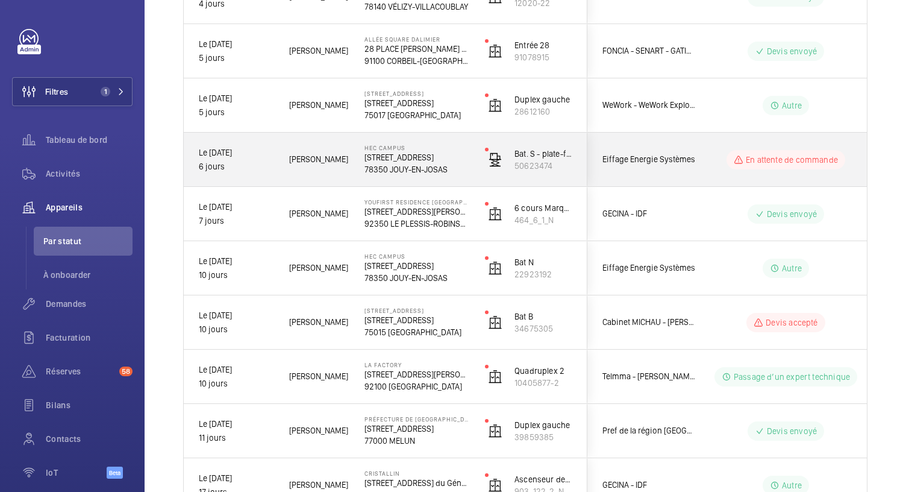
scroll to position [358, 0]
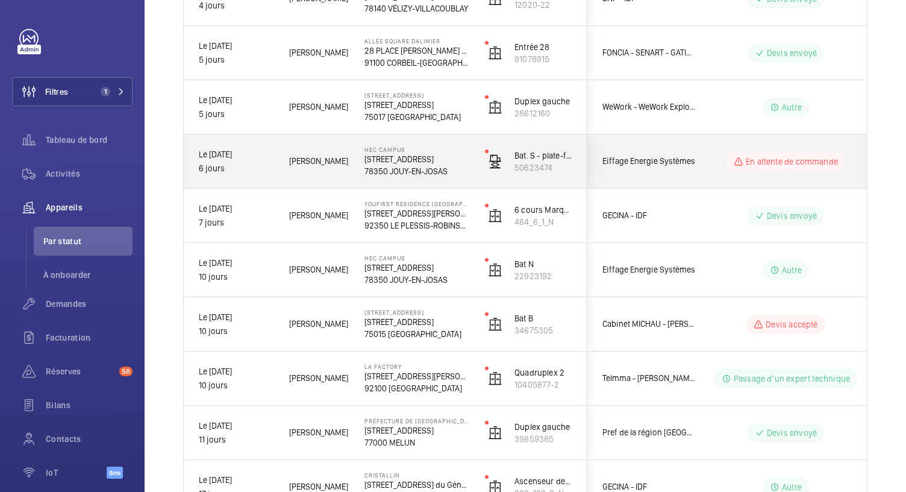
click at [436, 156] on p "[STREET_ADDRESS]" at bounding box center [416, 159] width 105 height 12
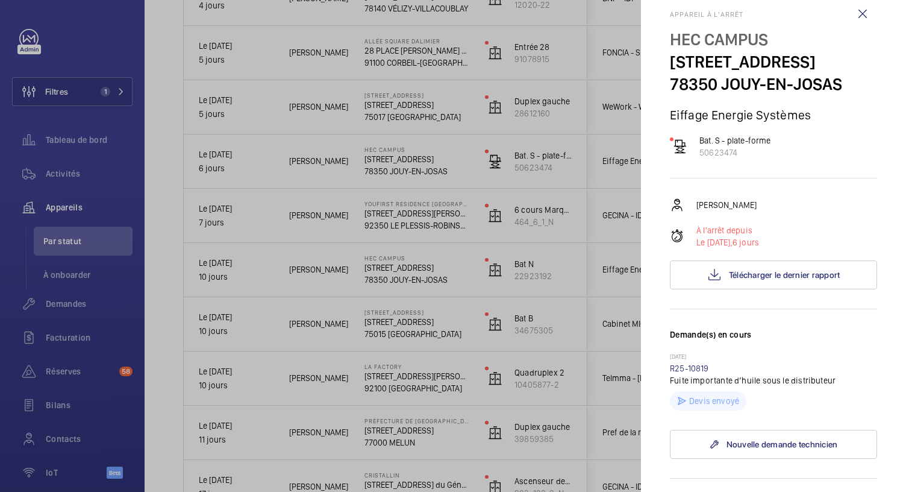
scroll to position [0, 0]
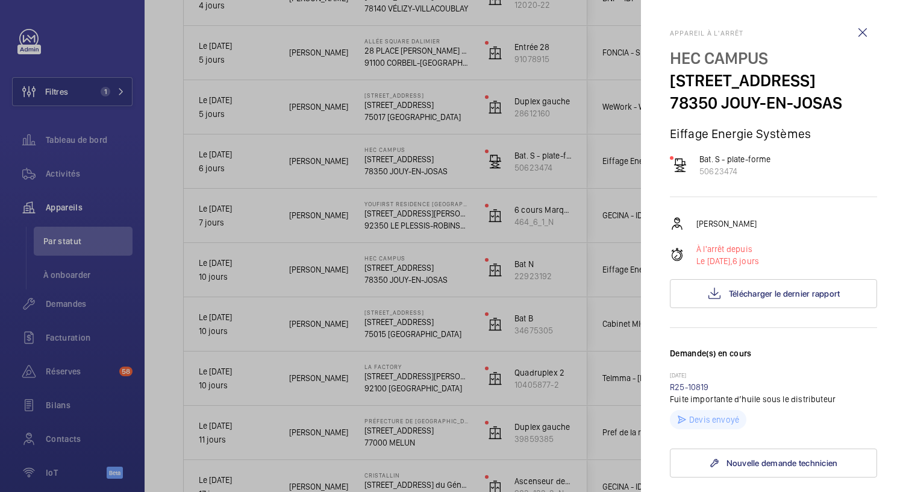
click at [410, 111] on div at bounding box center [453, 246] width 906 height 492
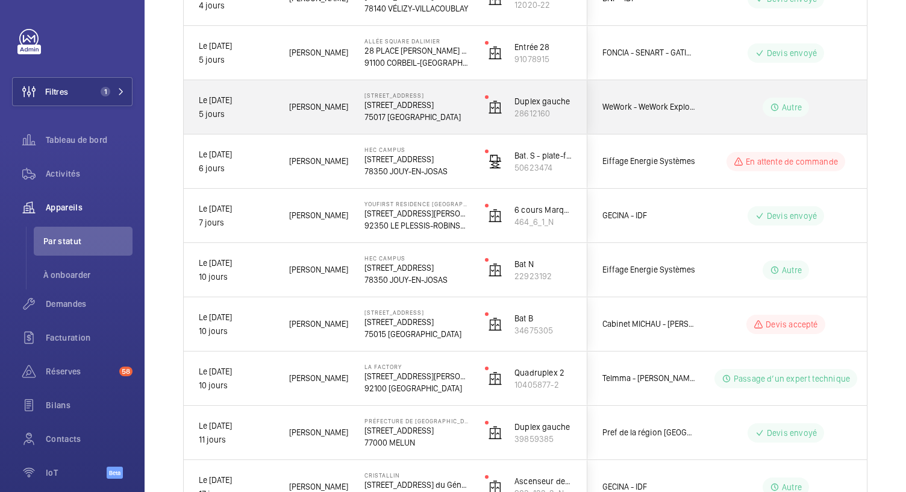
click at [410, 111] on p "75017 [GEOGRAPHIC_DATA]" at bounding box center [416, 117] width 105 height 12
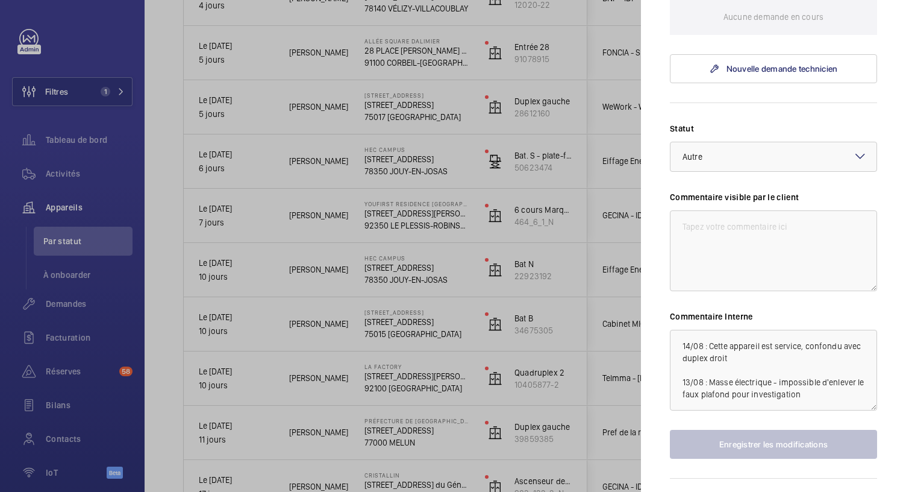
scroll to position [428, 0]
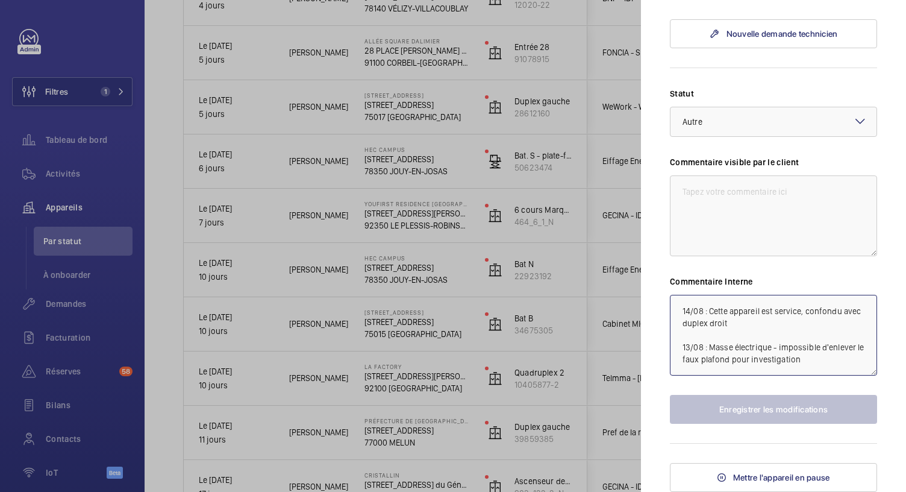
drag, startPoint x: 746, startPoint y: 325, endPoint x: 710, endPoint y: 308, distance: 40.1
click at [710, 308] on textarea "14/08 : Cette appareil est service, confondu avec duplex droit 13/08 : Masse él…" at bounding box center [773, 335] width 207 height 81
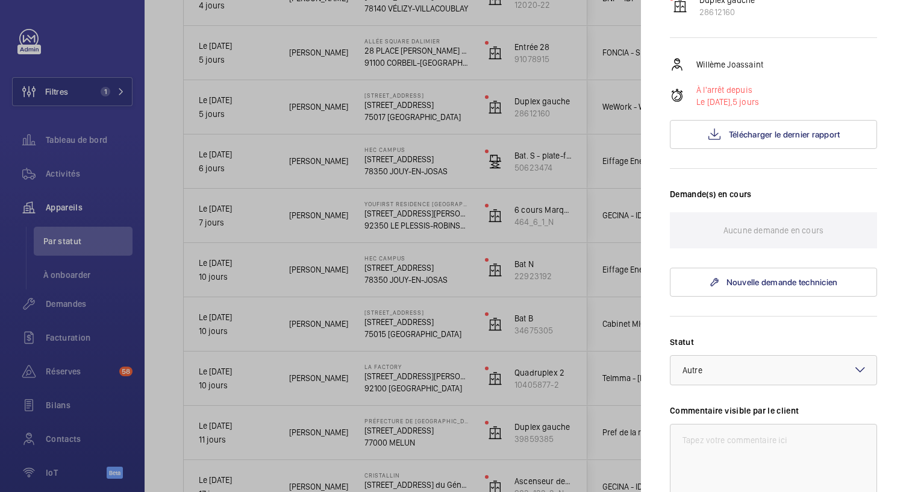
scroll to position [0, 0]
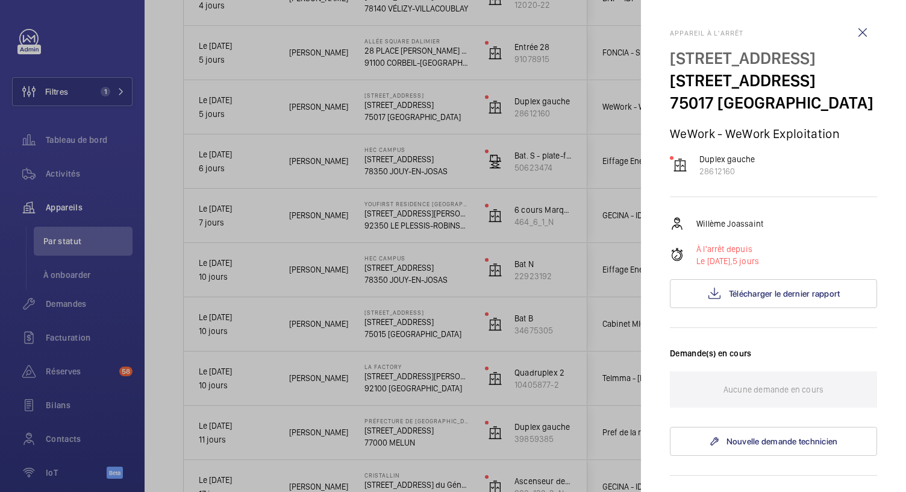
type textarea "13/08 : Masse électrique - impossible d'enlever le faux plafond pour investigat…"
click at [431, 50] on div at bounding box center [453, 246] width 906 height 492
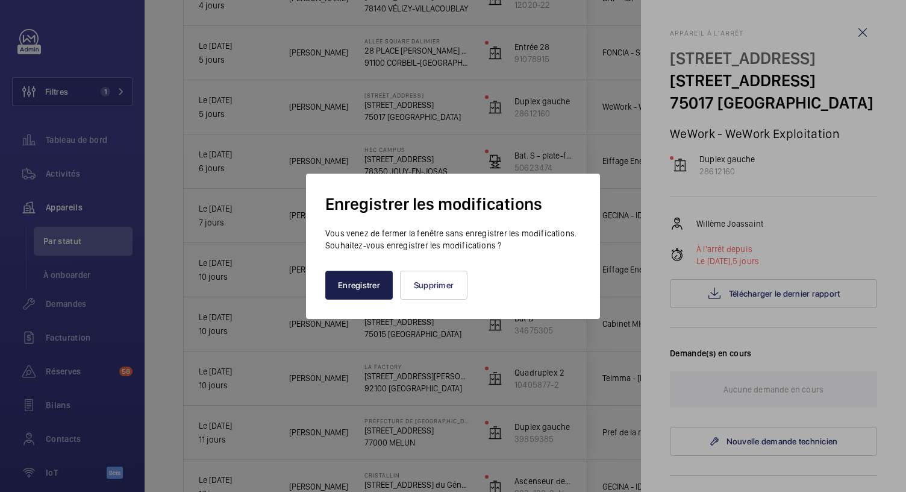
click at [372, 282] on button "Enregistrer" at bounding box center [358, 284] width 67 height 29
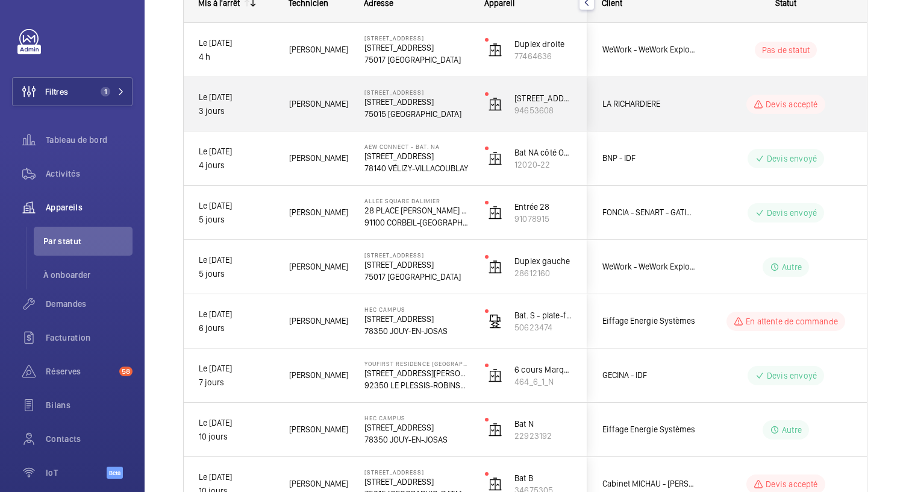
scroll to position [198, 0]
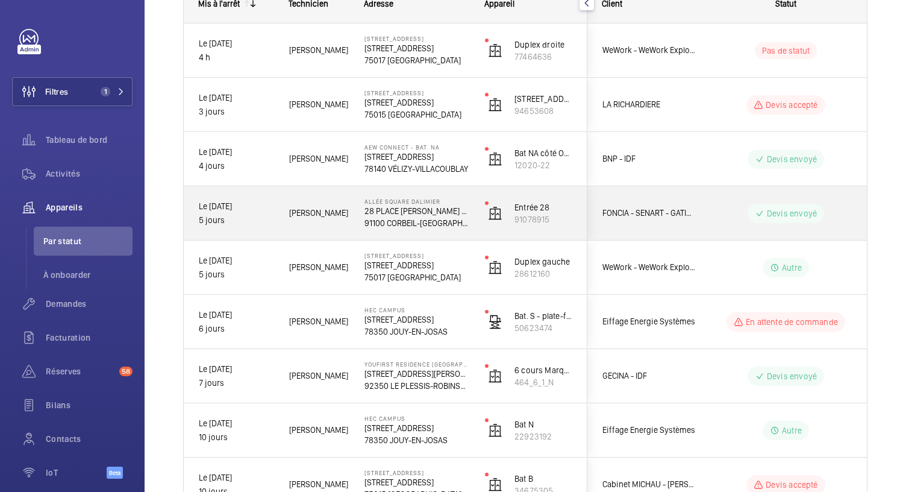
click at [438, 220] on p "91100 CORBEIL-[GEOGRAPHIC_DATA]" at bounding box center [416, 223] width 105 height 12
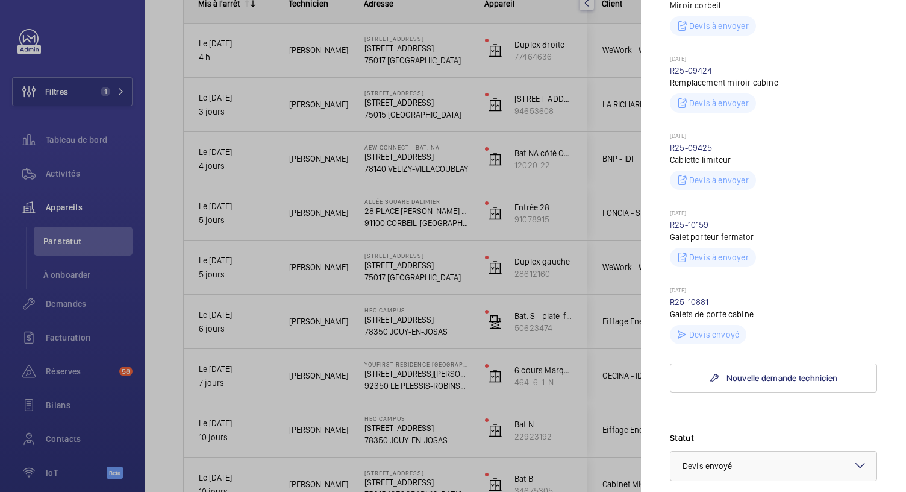
scroll to position [534, 0]
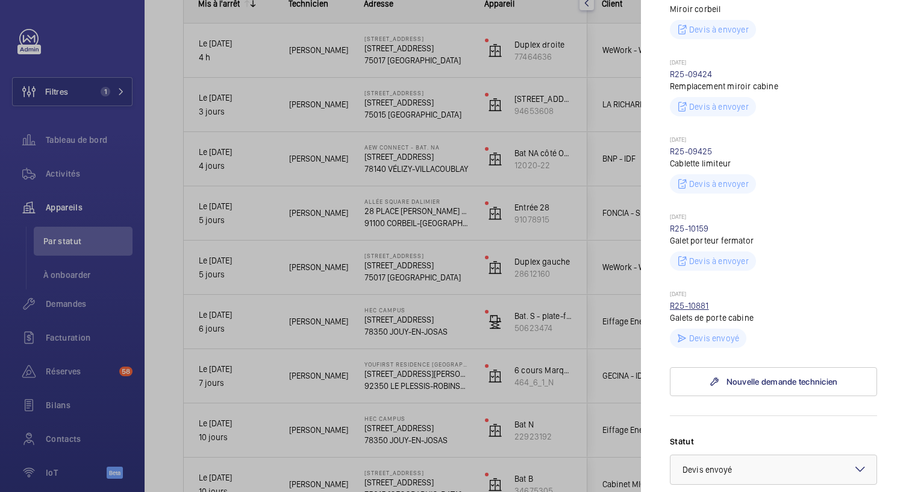
click at [690, 301] on link "R25-10881" at bounding box center [689, 306] width 39 height 10
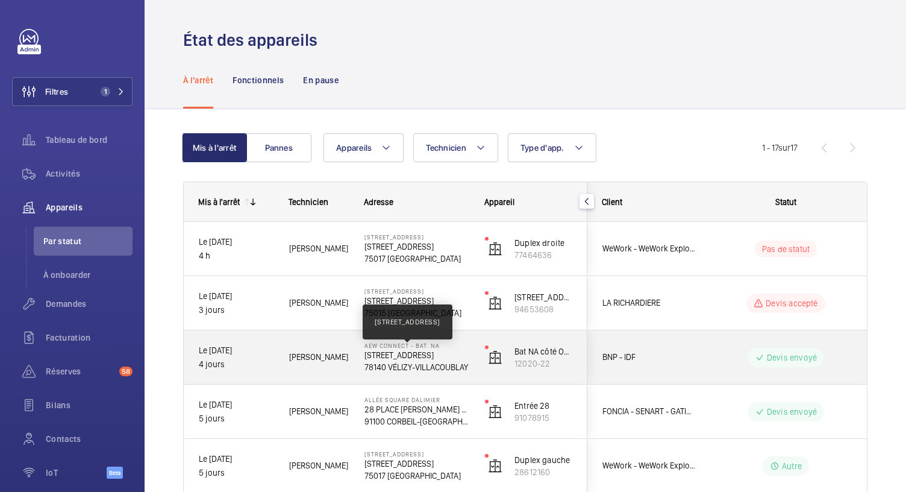
click at [435, 351] on p "[STREET_ADDRESS]" at bounding box center [416, 355] width 105 height 12
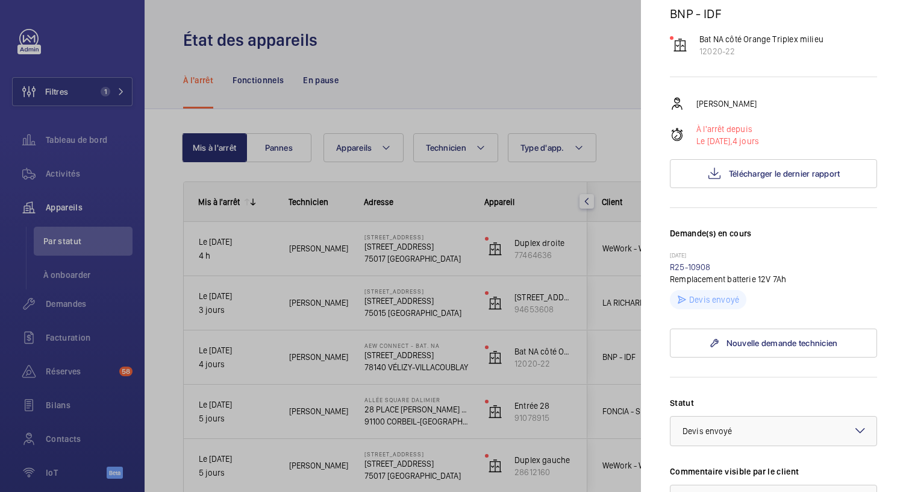
scroll to position [139, 0]
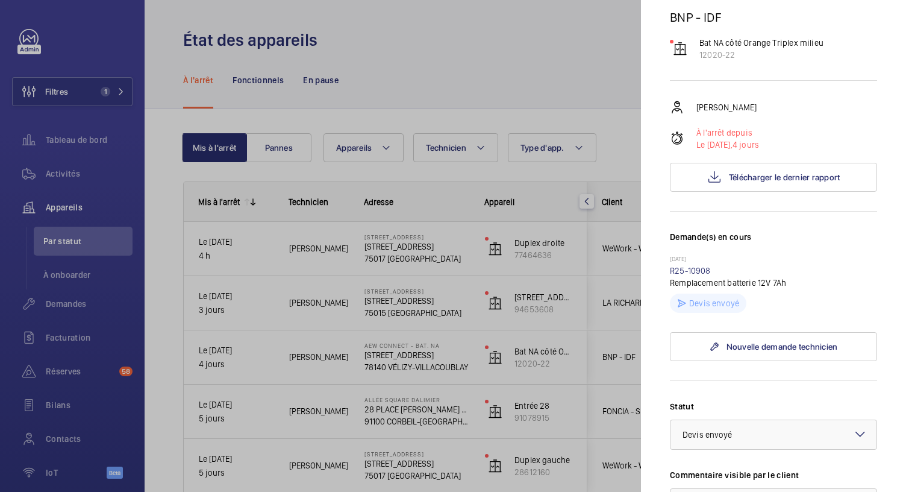
click at [408, 301] on div at bounding box center [453, 246] width 906 height 492
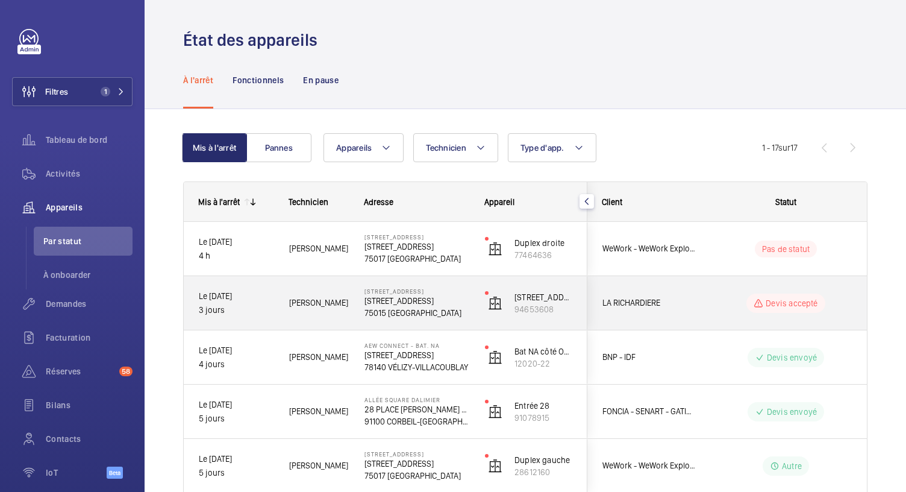
click at [423, 307] on p "75015 [GEOGRAPHIC_DATA]" at bounding box center [416, 313] width 105 height 12
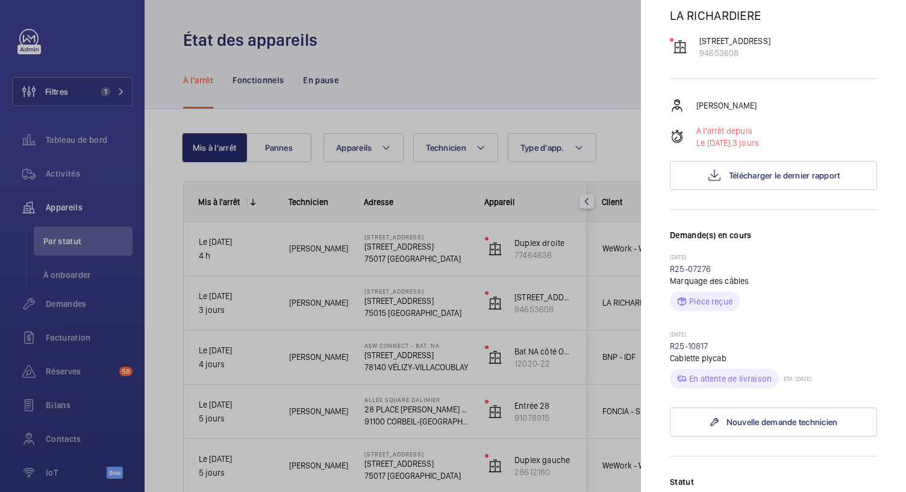
scroll to position [123, 0]
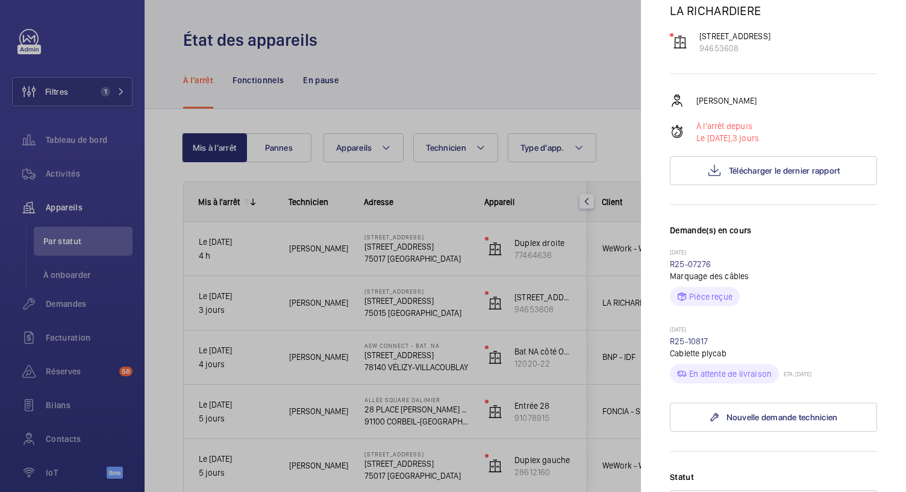
click at [693, 368] on wm-front-repair-request-minimized-display-item "12/08/2025 R25-10817 Cablette plycab En attente de livraison ETA: 20/08/2025" at bounding box center [773, 354] width 207 height 58
click at [693, 346] on link "R25-10817" at bounding box center [689, 341] width 39 height 10
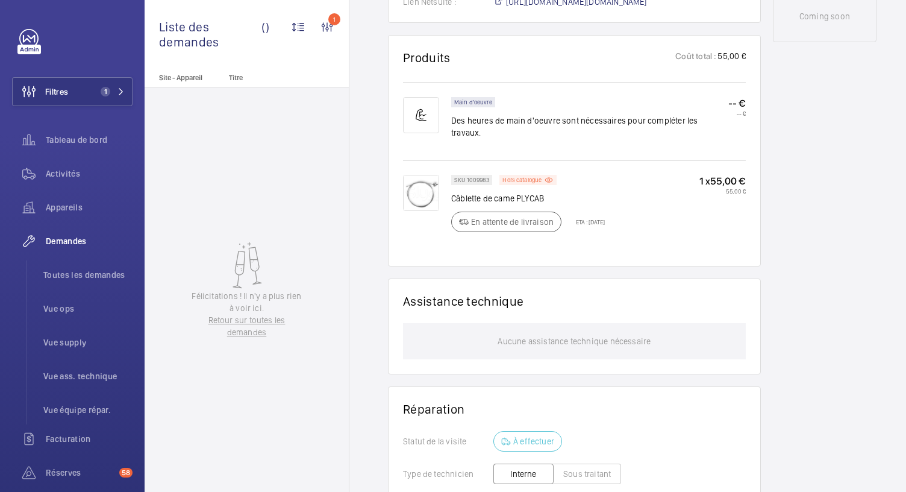
scroll to position [675, 0]
click at [420, 188] on img at bounding box center [421, 193] width 36 height 36
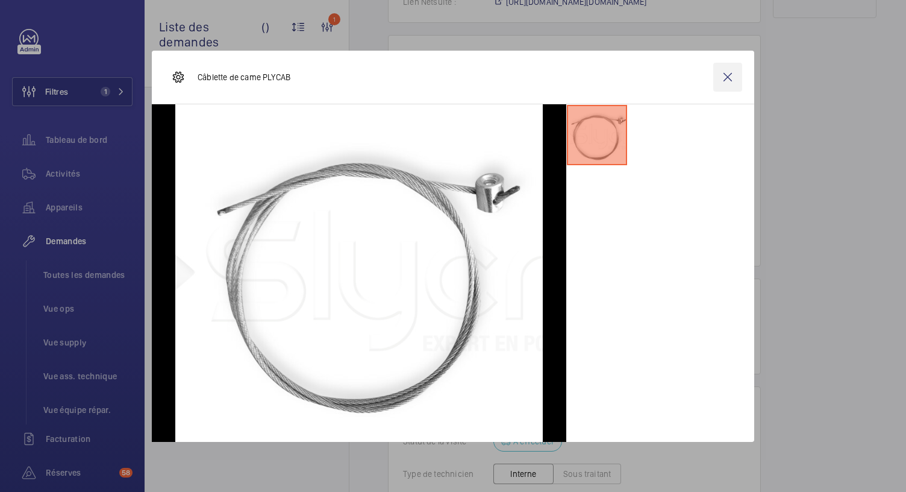
click at [725, 78] on wm-front-icon-button at bounding box center [727, 77] width 29 height 29
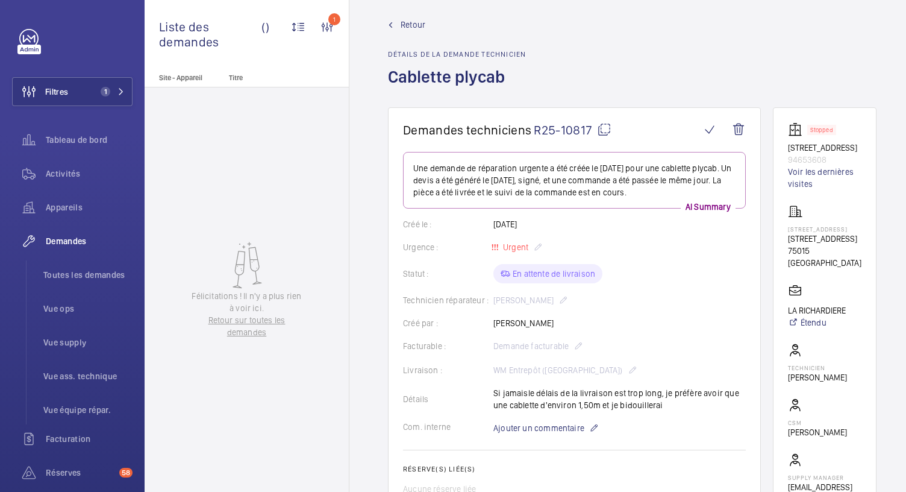
scroll to position [0, 0]
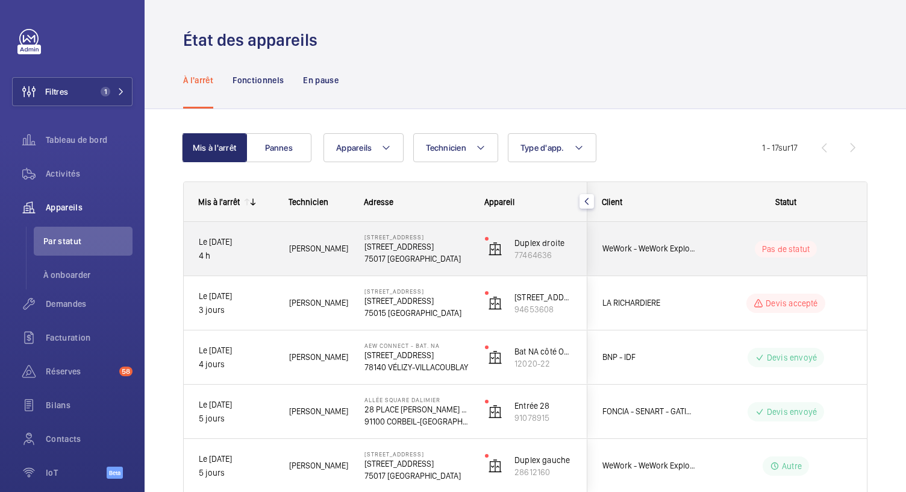
click at [398, 257] on p "75017 [GEOGRAPHIC_DATA]" at bounding box center [416, 258] width 105 height 12
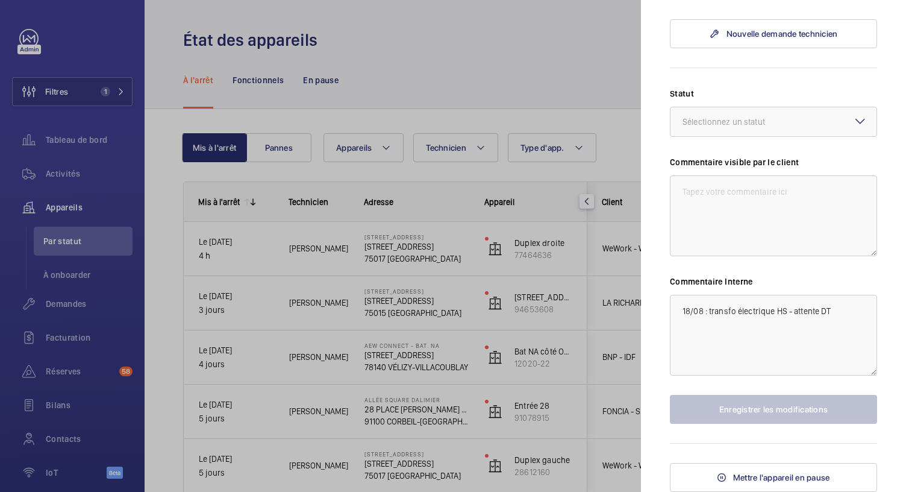
scroll to position [526, 0]
click at [677, 312] on textarea "18/08 : transfo électrique HS - attente DT" at bounding box center [773, 335] width 207 height 81
drag, startPoint x: 836, startPoint y: 325, endPoint x: 675, endPoint y: 331, distance: 161.5
click at [675, 331] on textarea "18/08 : transfo électrique HS - attente DT" at bounding box center [773, 335] width 207 height 81
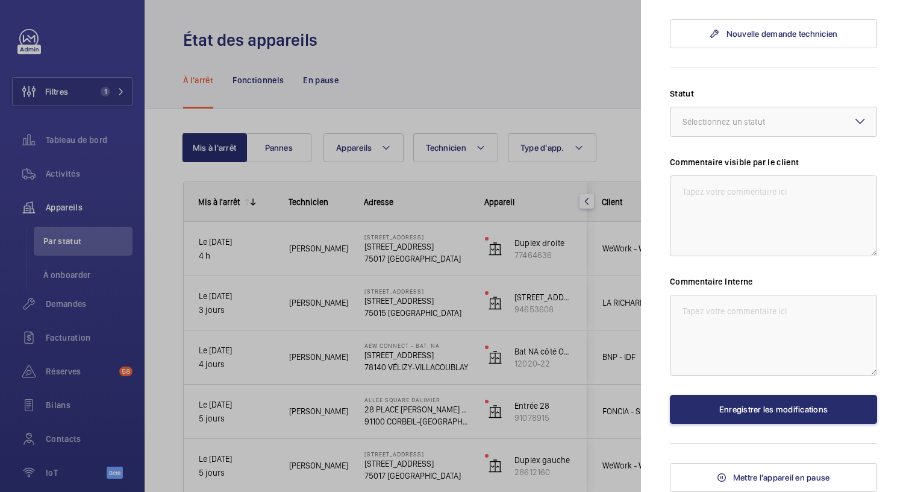
click at [470, 71] on div at bounding box center [453, 246] width 906 height 492
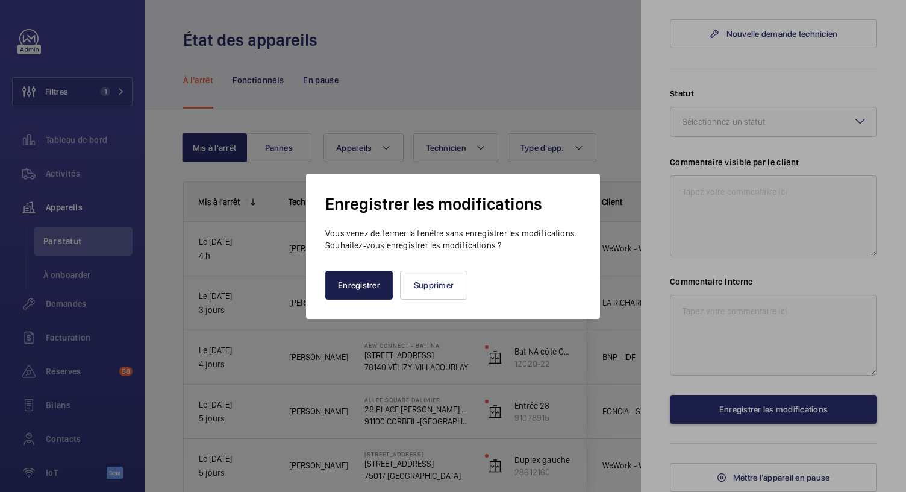
click at [376, 286] on button "Enregistrer" at bounding box center [358, 284] width 67 height 29
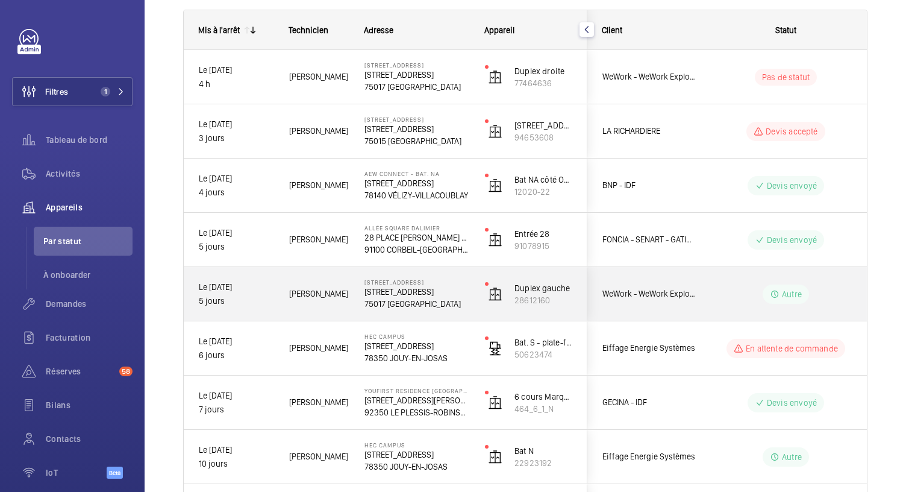
scroll to position [260, 0]
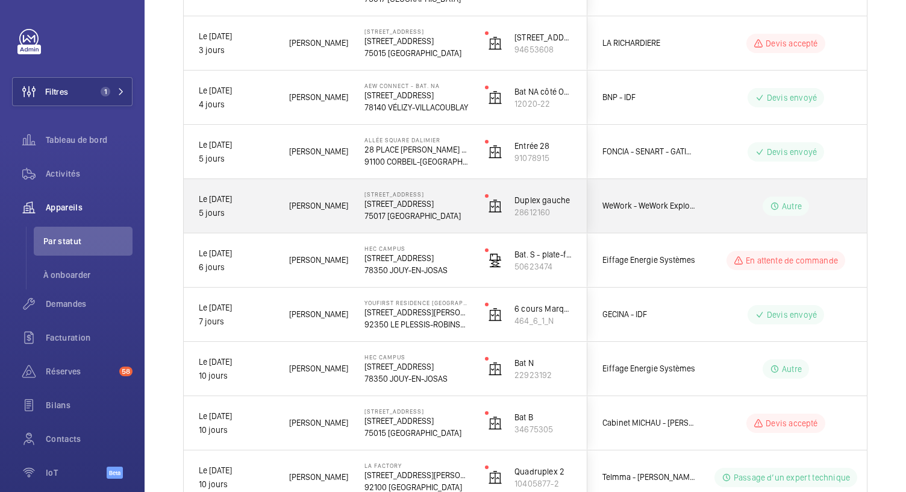
click at [413, 195] on p "[STREET_ADDRESS]" at bounding box center [416, 193] width 105 height 7
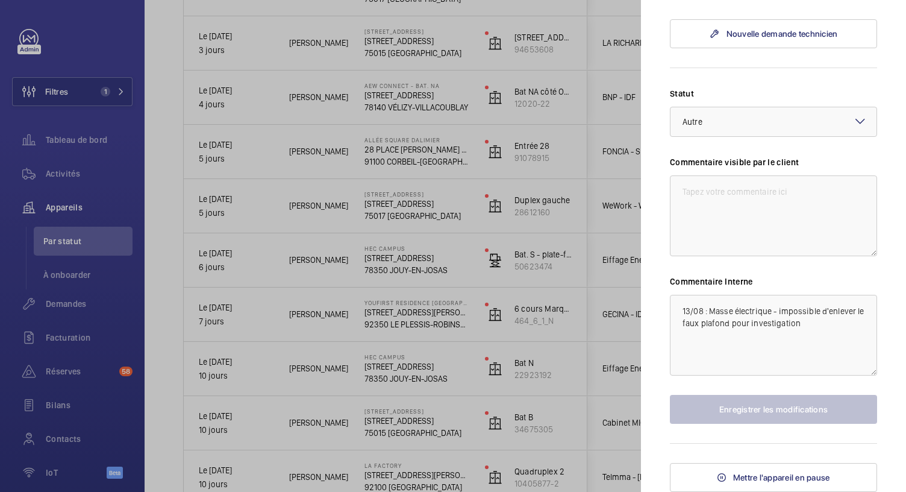
scroll to position [428, 0]
click at [681, 314] on textarea "13/08 : Masse électrique - impossible d'enlever le faux plafond pour investigat…" at bounding box center [773, 335] width 207 height 81
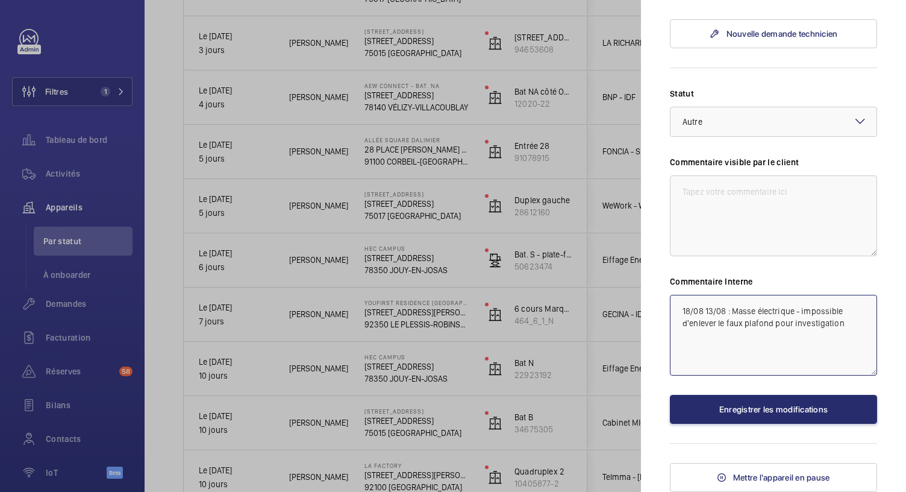
paste textarea "8/08 : transfo électrique HS - attente DT1"
click at [803, 334] on textarea "18/08 18/08 : transfo électrique HS - attente DT 13/08 : Masse électrique - imp…" at bounding box center [773, 335] width 207 height 81
type textarea "18/08 18/08 : transfo électrique HS - attente DT 13/08 : Masse électrique - imp…"
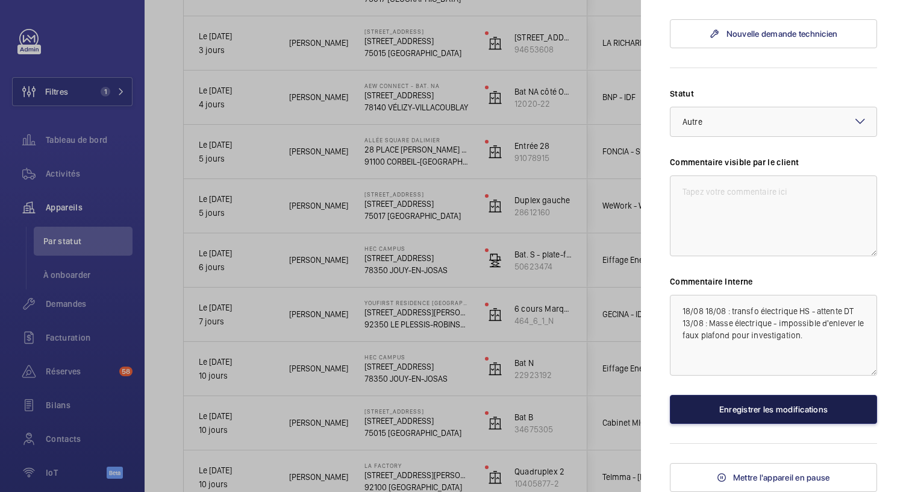
click at [715, 401] on button "Enregistrer les modifications" at bounding box center [773, 409] width 207 height 29
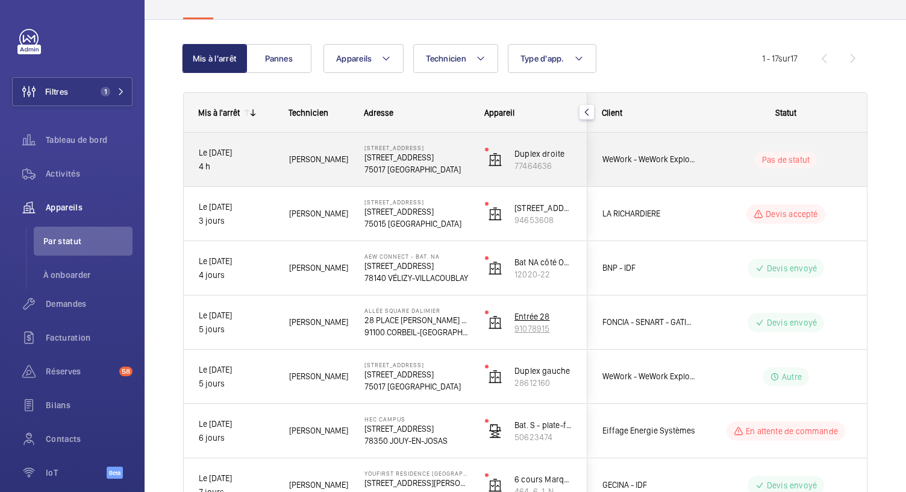
scroll to position [0, 0]
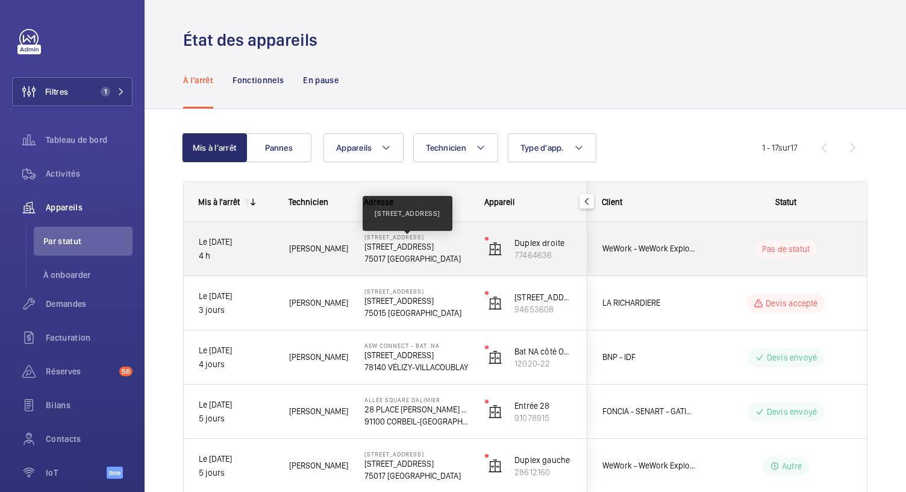
click at [392, 249] on p "[STREET_ADDRESS]" at bounding box center [416, 246] width 105 height 12
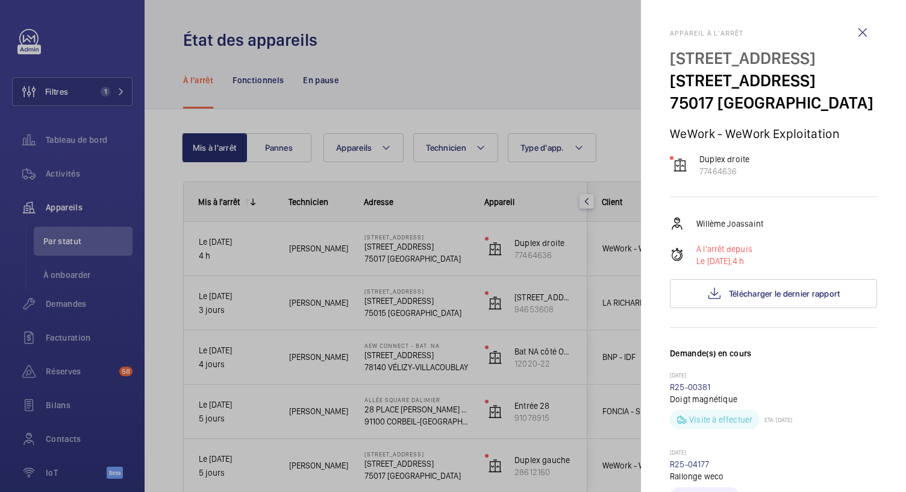
click at [521, 73] on div at bounding box center [453, 246] width 906 height 492
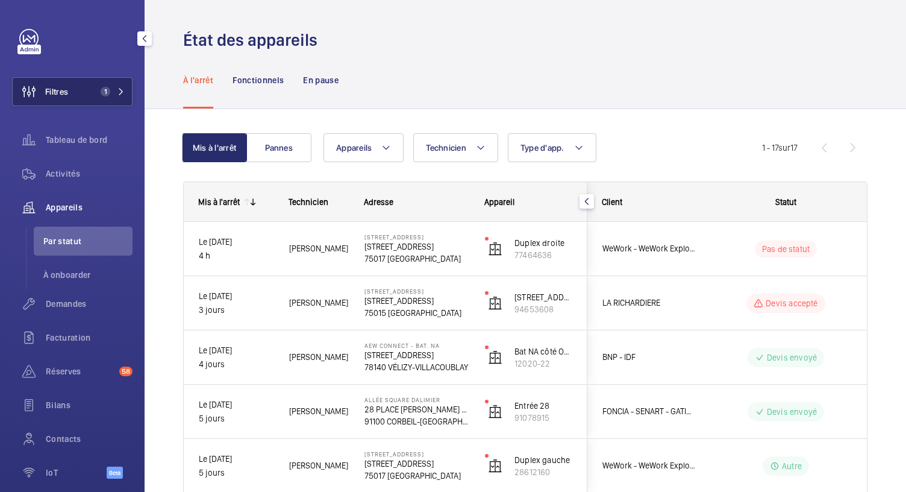
click at [102, 92] on span "1" at bounding box center [106, 92] width 10 height 10
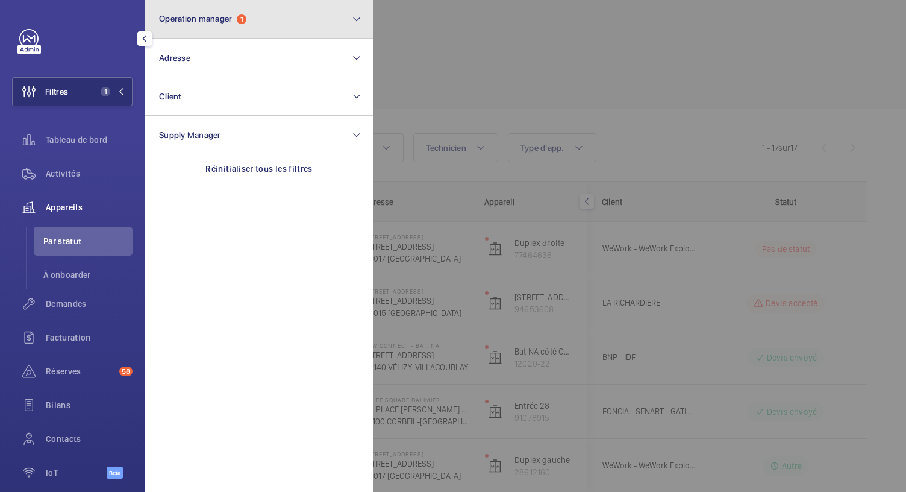
click at [276, 33] on button "Operation manager 1" at bounding box center [259, 19] width 229 height 39
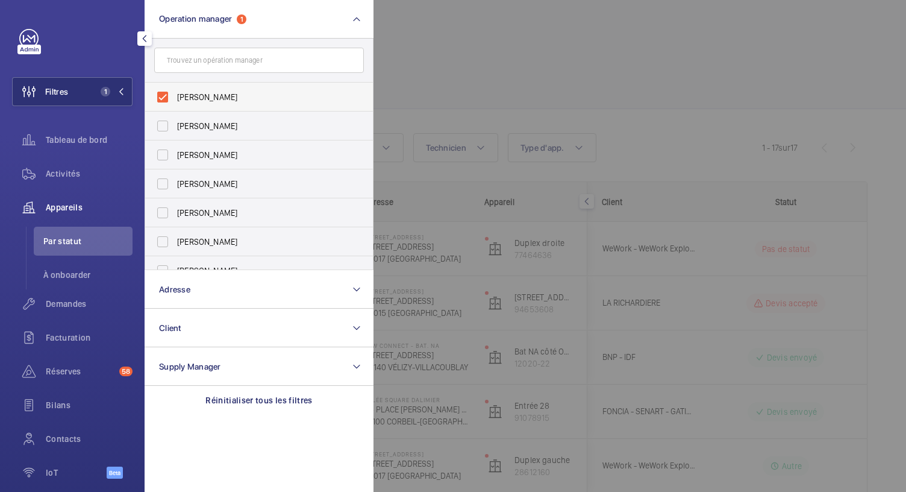
click at [166, 101] on label "[PERSON_NAME]" at bounding box center [250, 97] width 210 height 29
click at [166, 101] on input "[PERSON_NAME]" at bounding box center [163, 97] width 24 height 24
checkbox input "false"
click at [176, 212] on label "[PERSON_NAME]" at bounding box center [250, 212] width 210 height 29
click at [175, 212] on input "[PERSON_NAME]" at bounding box center [163, 213] width 24 height 24
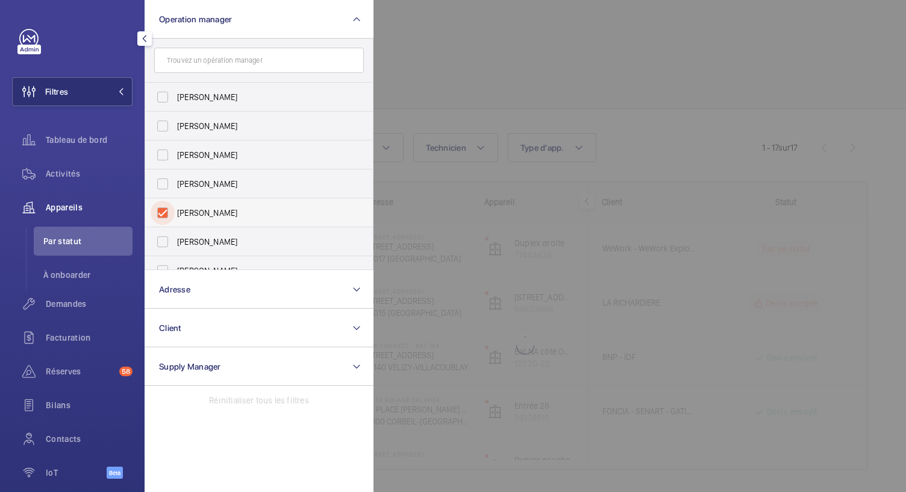
checkbox input "true"
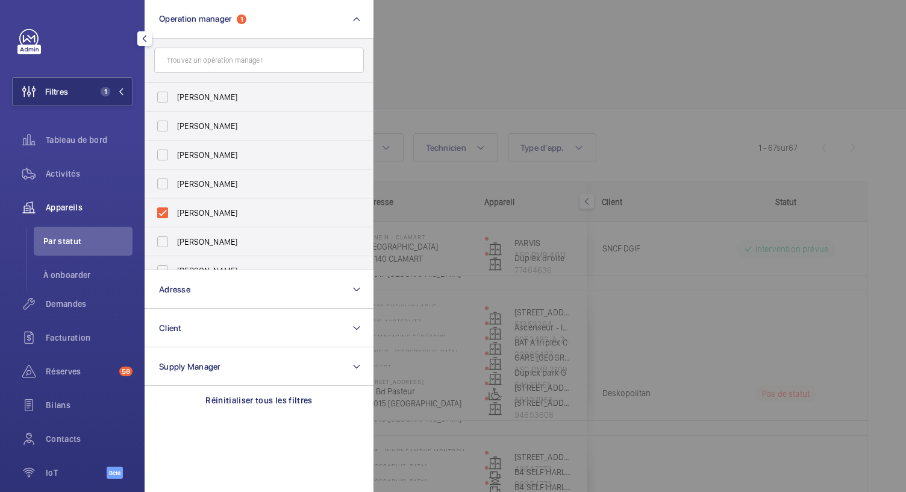
click at [452, 84] on div at bounding box center [826, 246] width 906 height 492
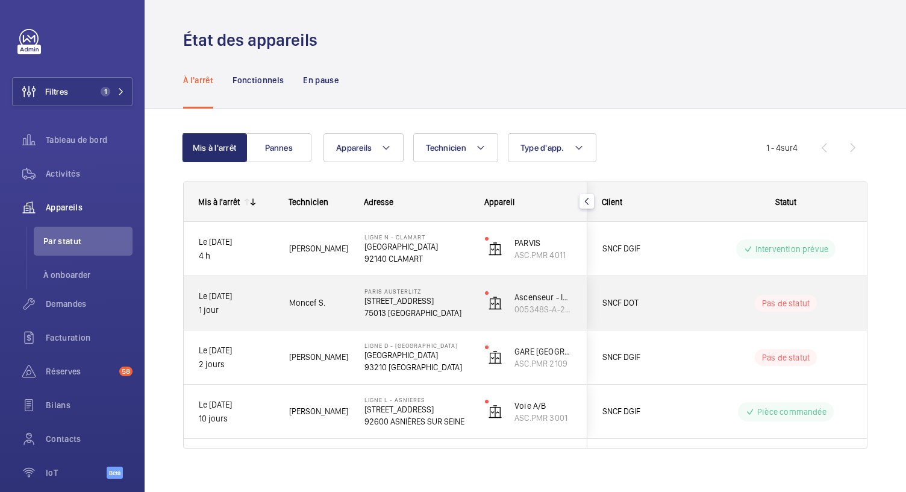
scroll to position [14, 0]
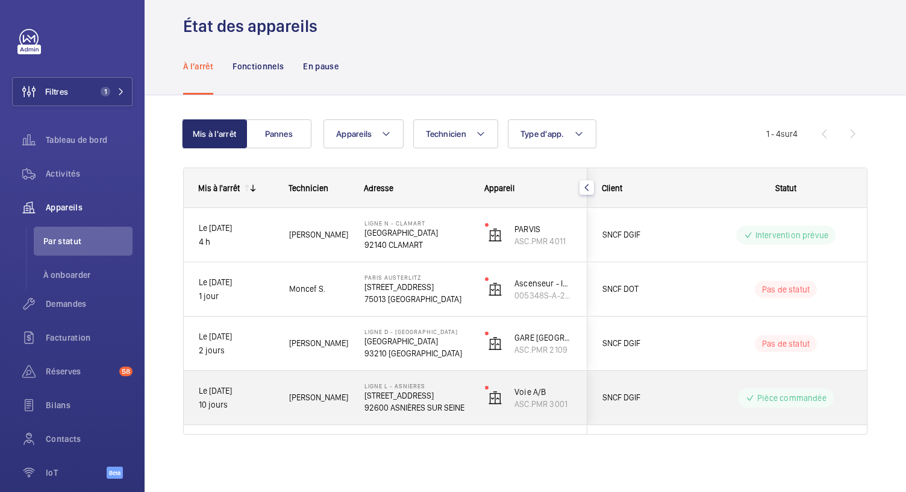
click at [390, 407] on p "92600 ASNIÈRES SUR SEINE" at bounding box center [416, 407] width 105 height 12
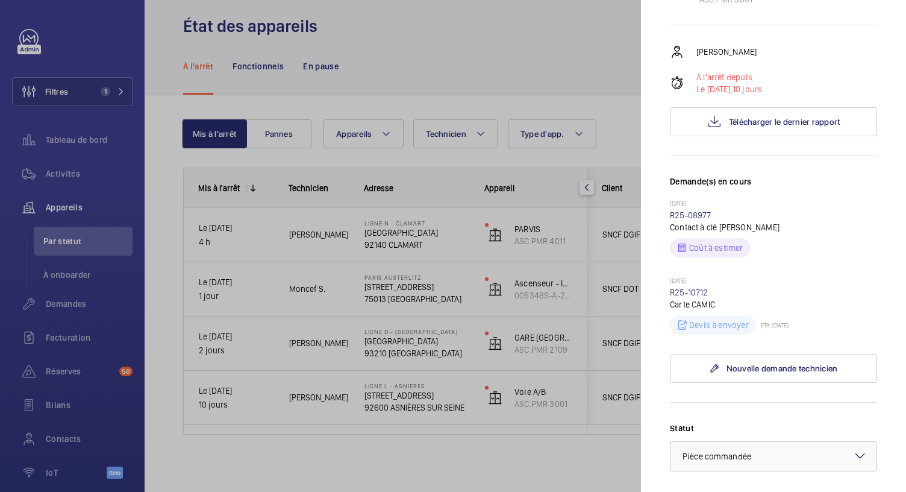
scroll to position [170, 0]
click at [384, 340] on div at bounding box center [453, 246] width 906 height 492
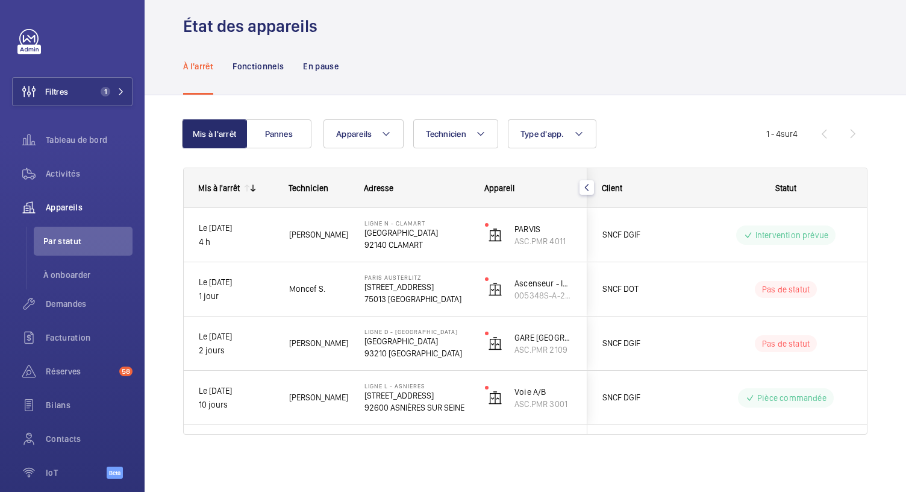
scroll to position [0, 0]
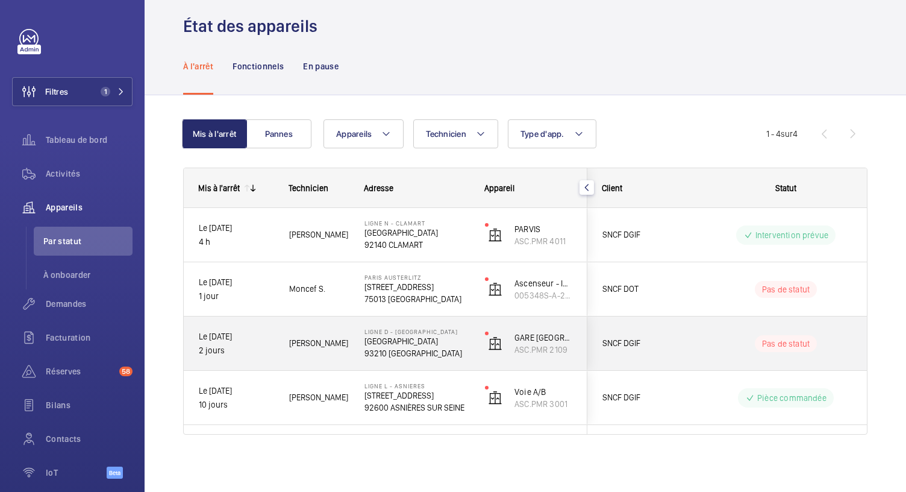
click at [384, 340] on p "[GEOGRAPHIC_DATA]" at bounding box center [416, 341] width 105 height 12
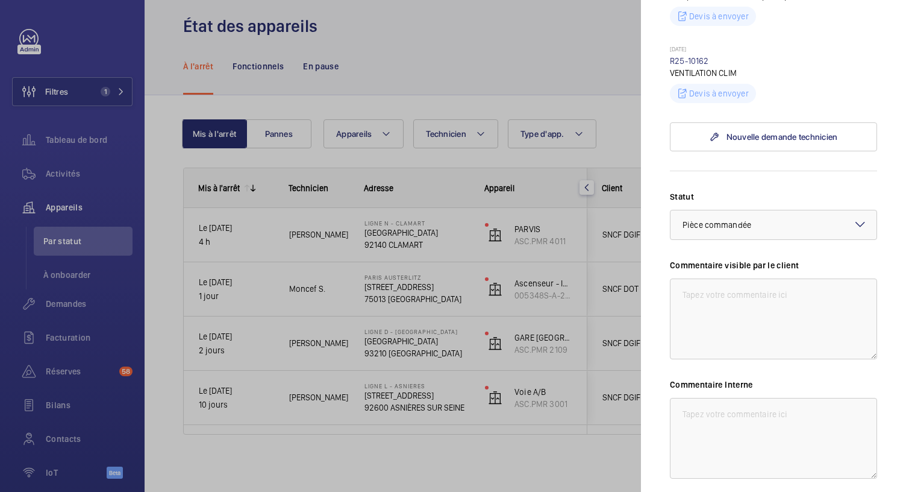
scroll to position [888, 0]
click at [696, 419] on textarea at bounding box center [773, 438] width 207 height 81
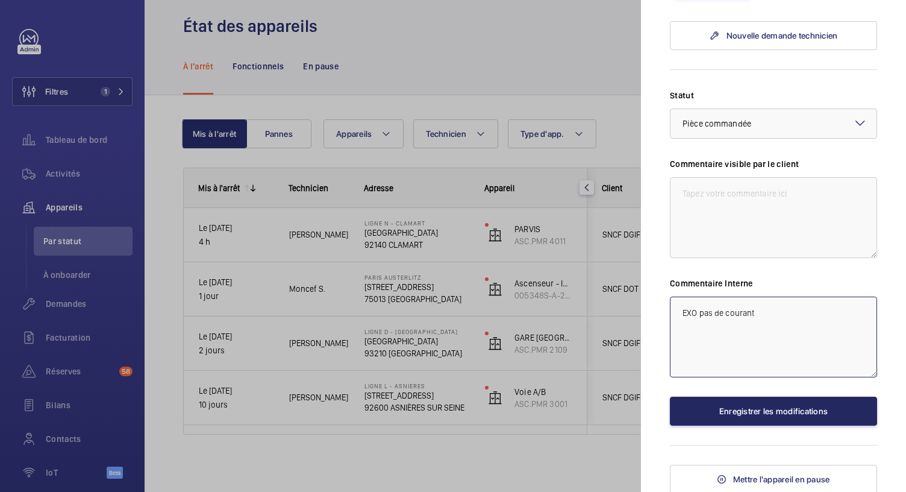
type textarea "EXO pas de courant"
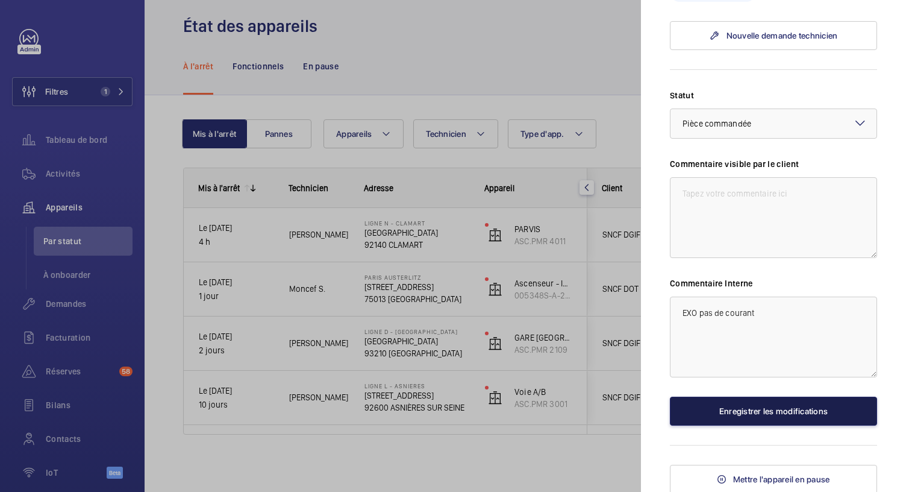
click at [740, 411] on button "Enregistrer les modifications" at bounding box center [773, 410] width 207 height 29
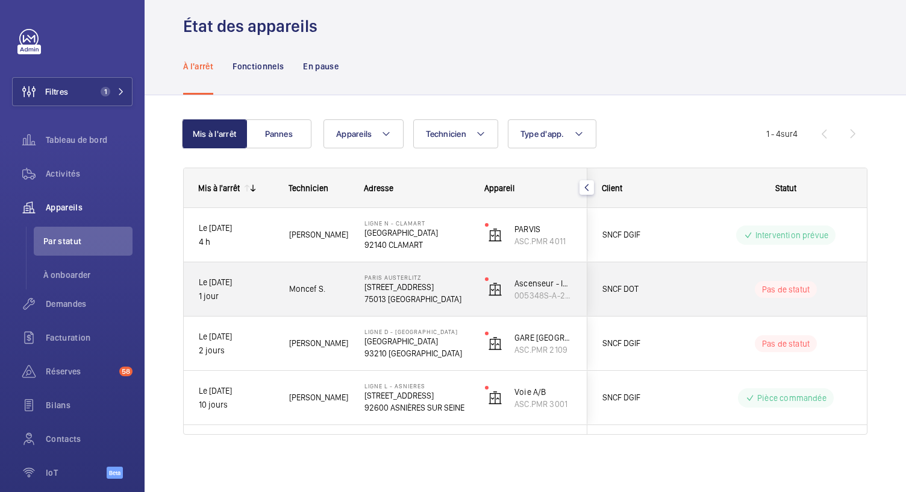
click at [428, 301] on p "75013 [GEOGRAPHIC_DATA]" at bounding box center [416, 299] width 105 height 12
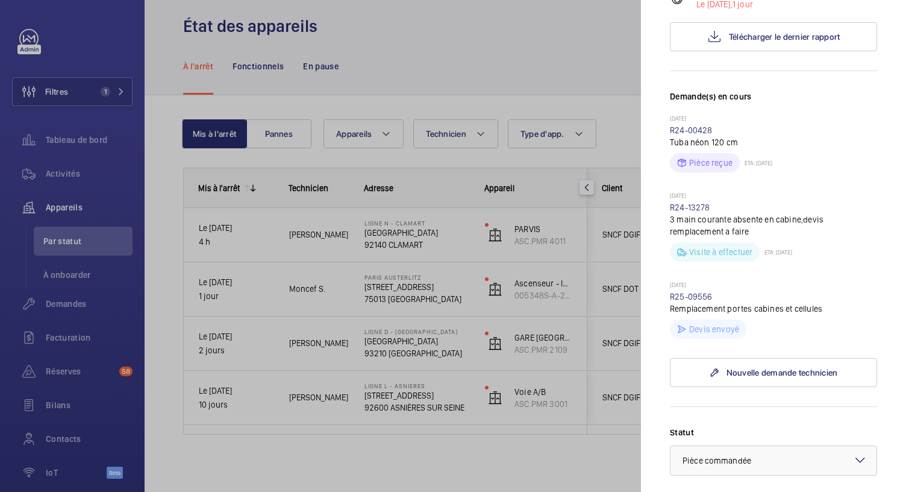
scroll to position [256, 0]
click at [700, 299] on link "R25-09556" at bounding box center [691, 297] width 43 height 10
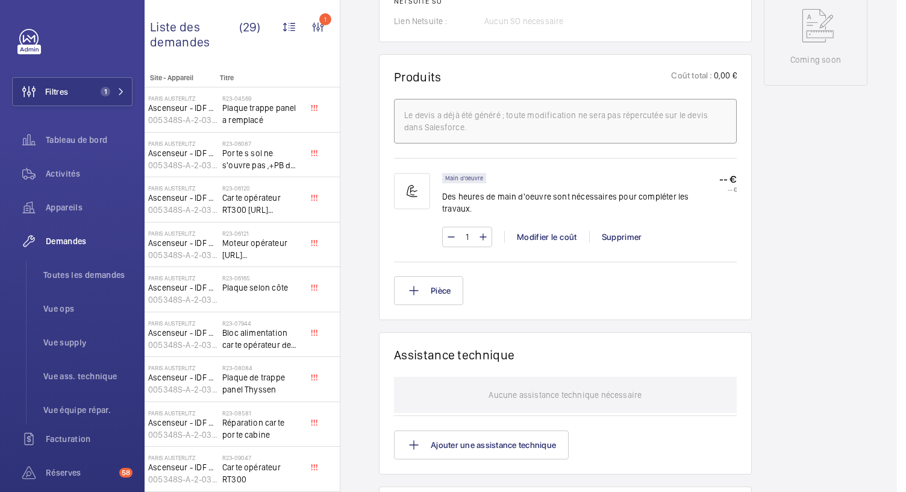
scroll to position [607, 0]
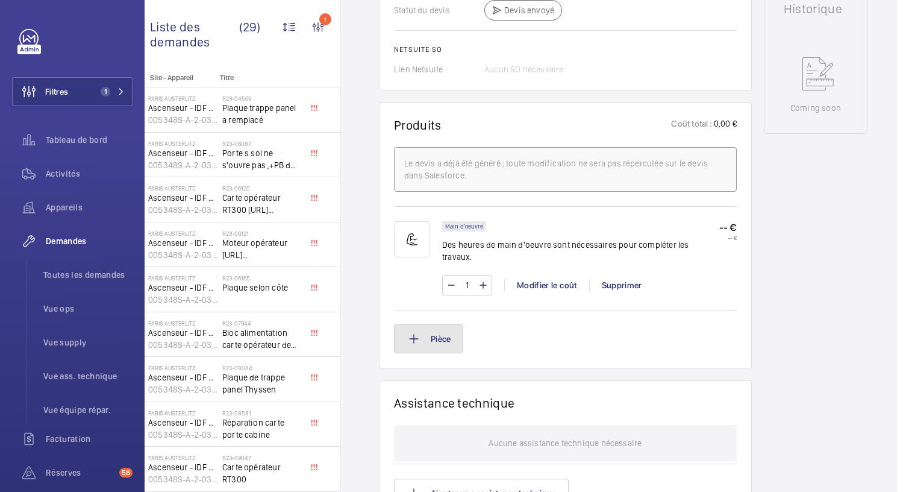
click at [420, 324] on button "Pièce" at bounding box center [428, 338] width 69 height 29
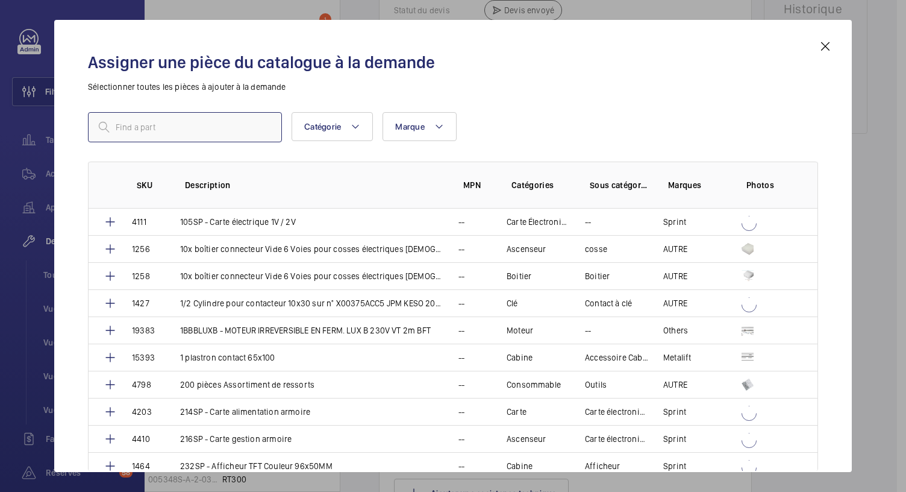
click at [177, 120] on input "text" at bounding box center [185, 127] width 194 height 30
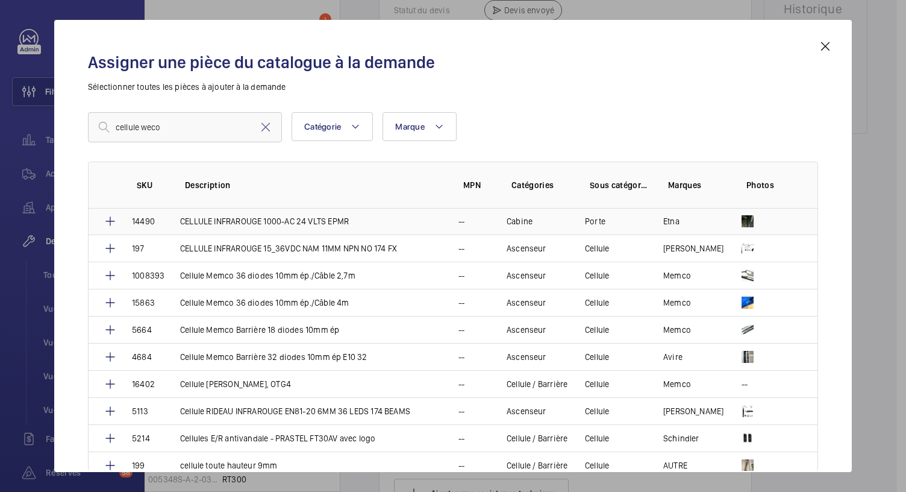
scroll to position [598, 0]
drag, startPoint x: 142, startPoint y: 125, endPoint x: 99, endPoint y: 134, distance: 44.3
click at [99, 134] on input "cellule weco" at bounding box center [185, 127] width 194 height 30
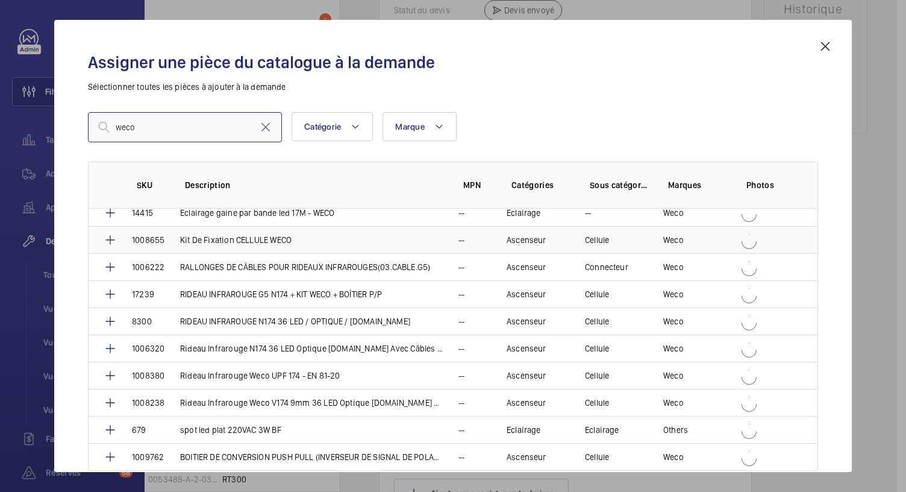
scroll to position [141, 0]
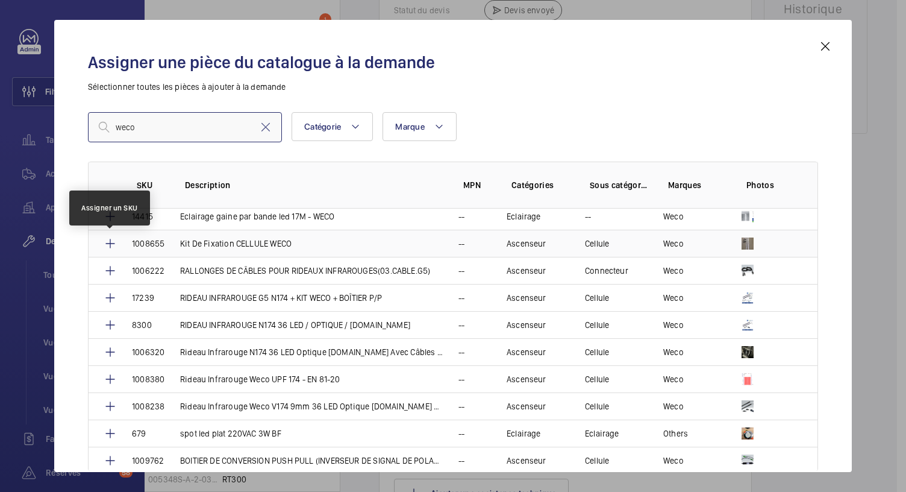
type input "weco"
click at [106, 237] on mat-icon at bounding box center [110, 243] width 14 height 14
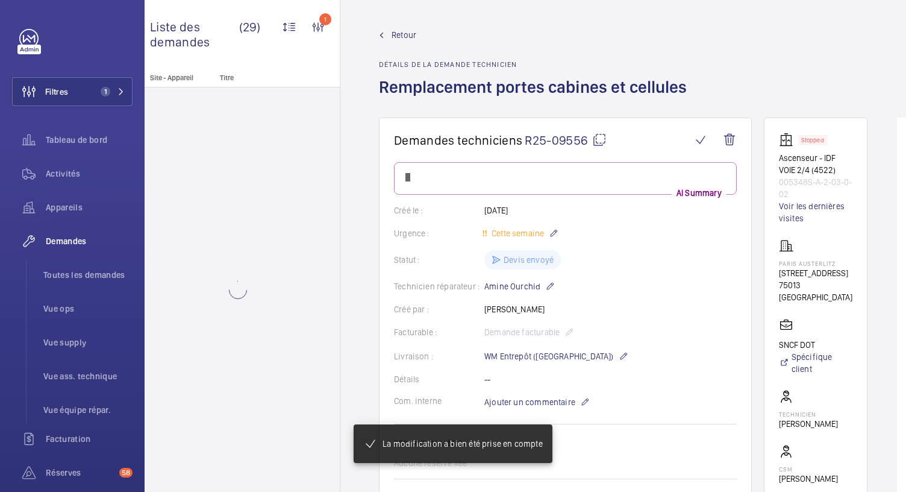
scroll to position [0, 0]
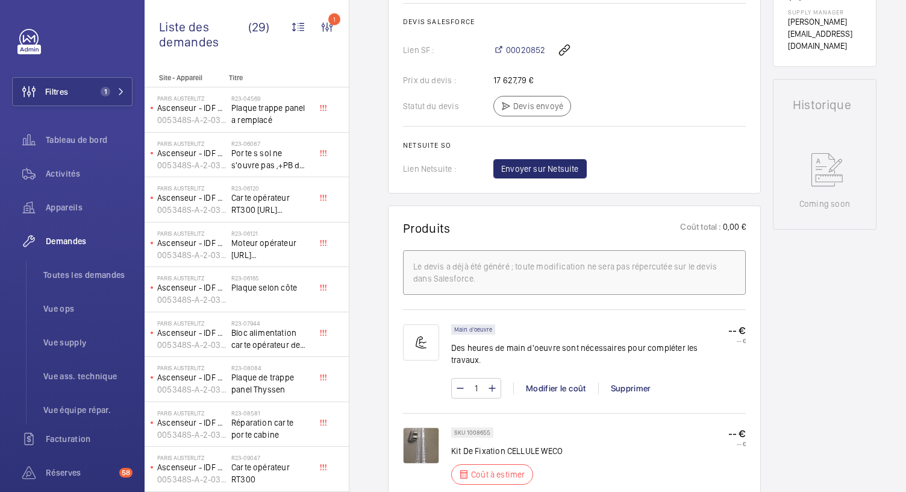
drag, startPoint x: 476, startPoint y: 369, endPoint x: 479, endPoint y: 385, distance: 16.1
click at [479, 385] on div "Main d'oeuvre Des heures de main d'oeuvre sont nécessaires pour compléter les t…" at bounding box center [598, 367] width 295 height 86
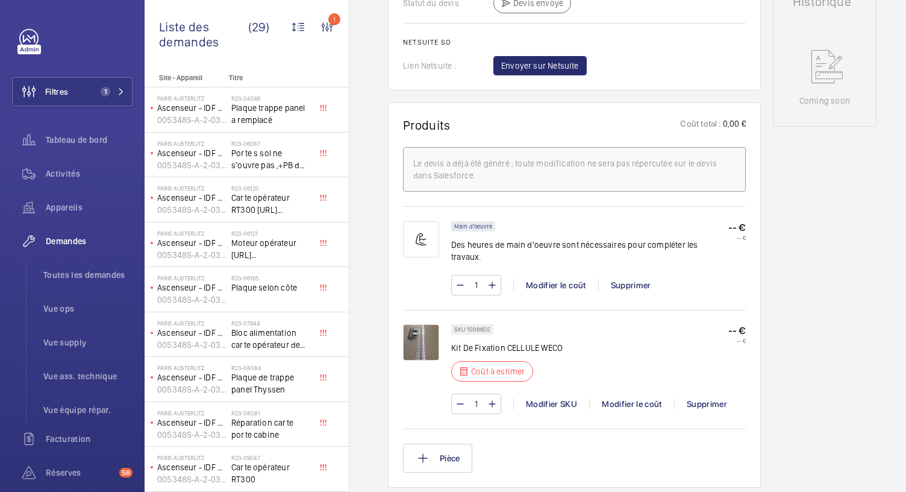
scroll to position [620, 0]
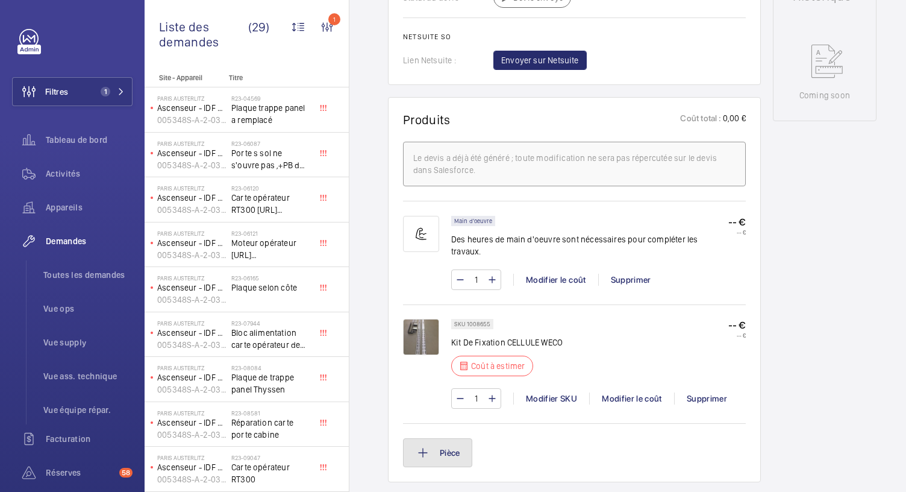
click at [436, 438] on button "Pièce" at bounding box center [437, 452] width 69 height 29
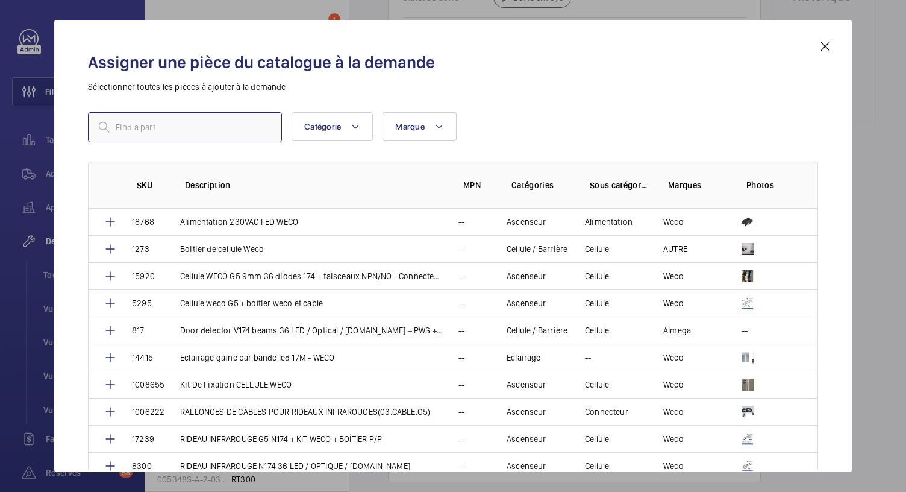
click at [214, 133] on input "text" at bounding box center [185, 127] width 194 height 30
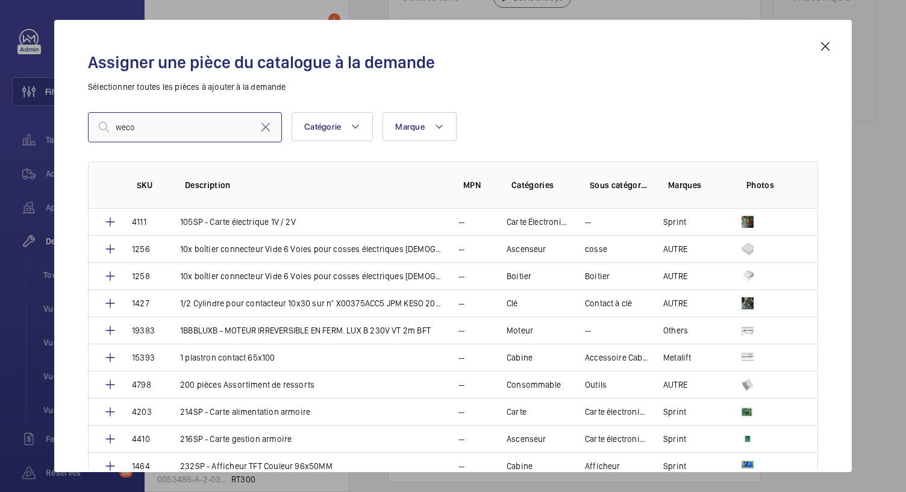
click at [178, 122] on input "weco" at bounding box center [185, 127] width 194 height 30
type input "weco"
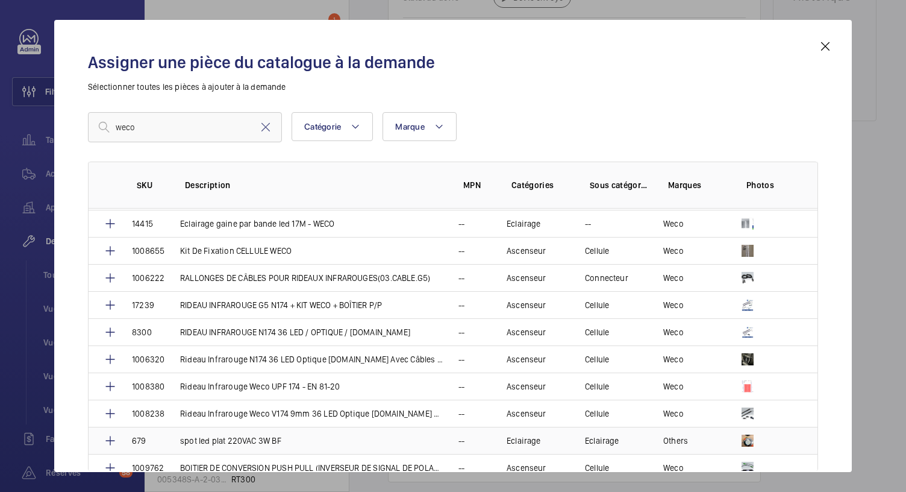
scroll to position [141, 0]
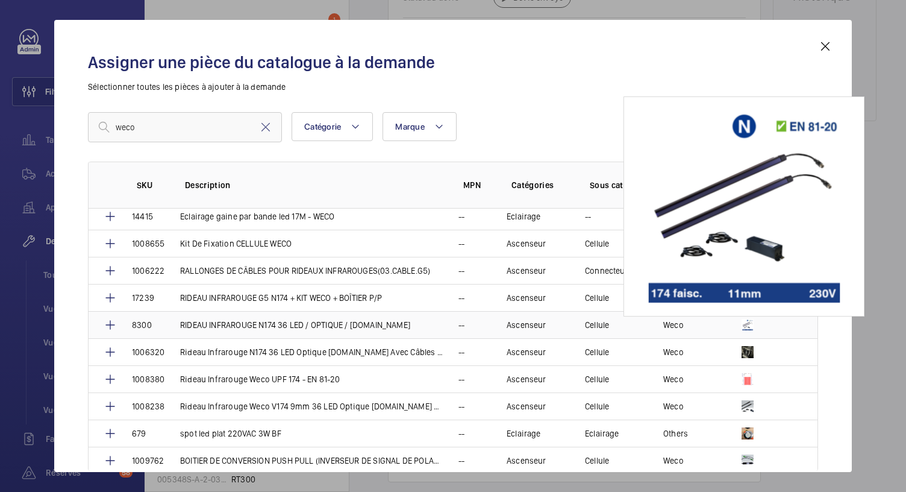
click at [744, 319] on img at bounding box center [747, 325] width 12 height 12
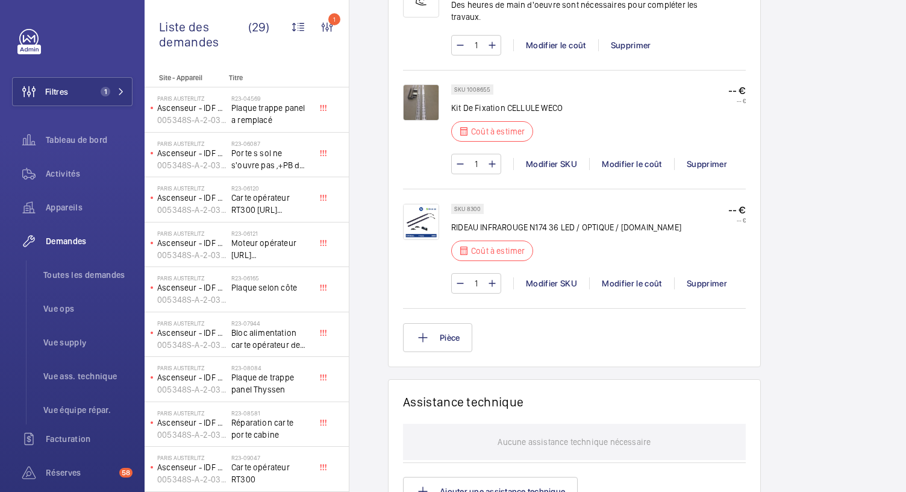
scroll to position [867, 0]
click at [696, 276] on div "Supprimer" at bounding box center [706, 282] width 65 height 12
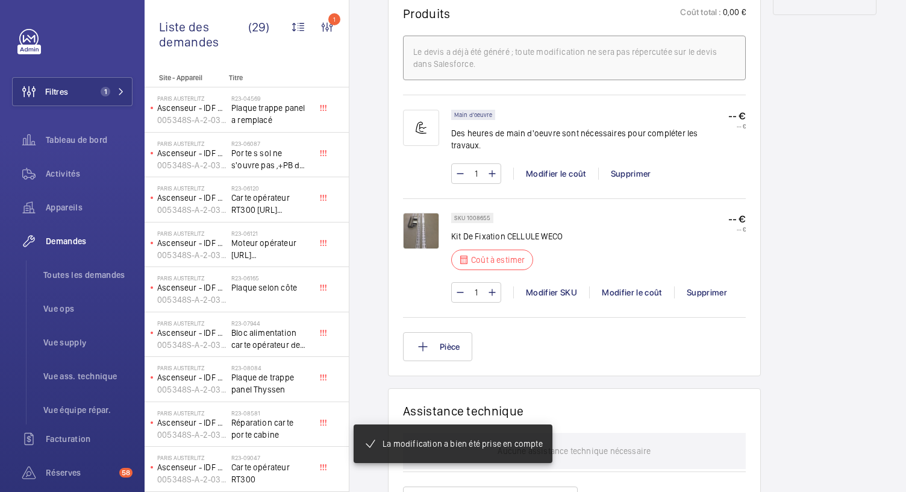
scroll to position [834, 0]
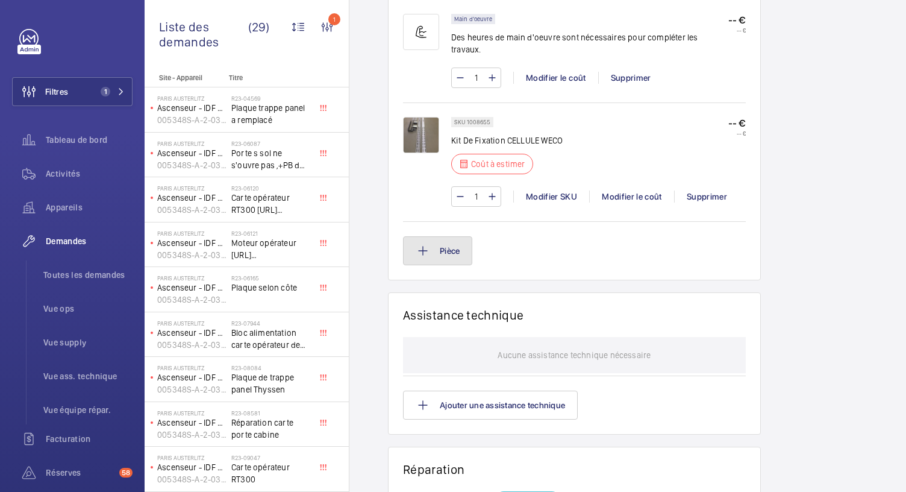
click at [422, 243] on mat-icon at bounding box center [423, 250] width 14 height 14
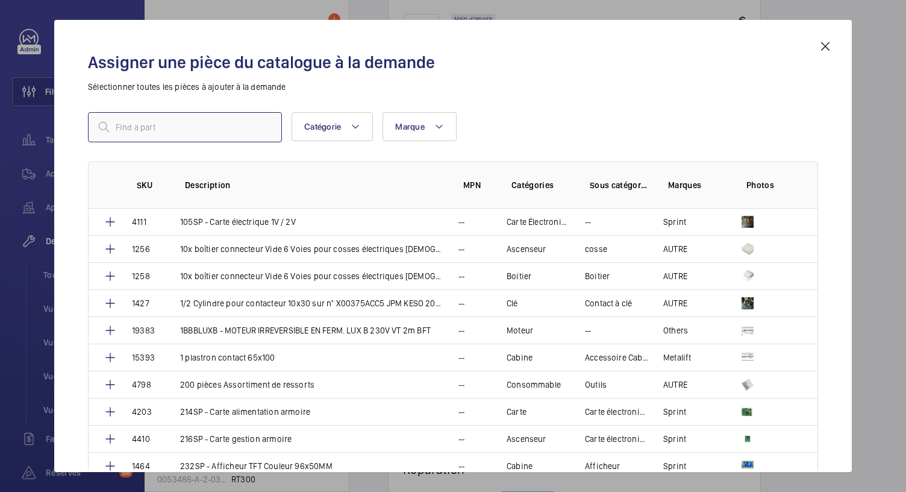
click at [156, 119] on input "text" at bounding box center [185, 127] width 194 height 30
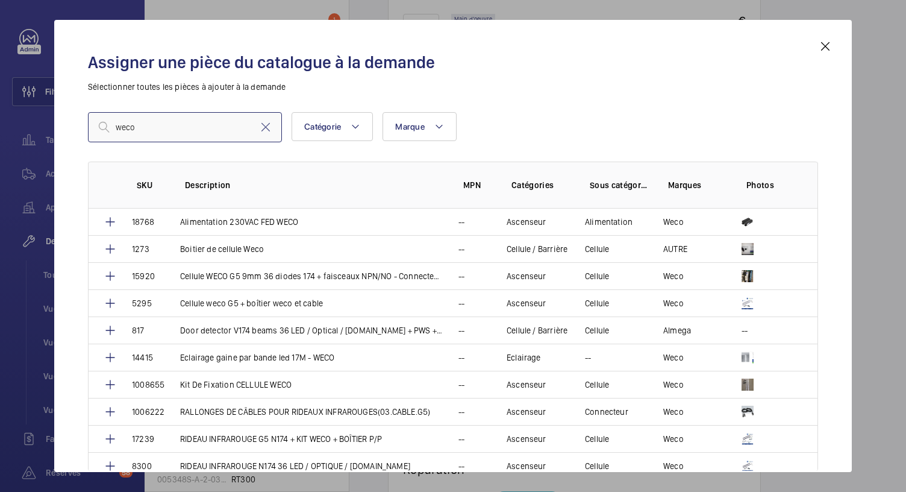
type input "weco"
click at [267, 122] on mat-icon at bounding box center [265, 127] width 14 height 14
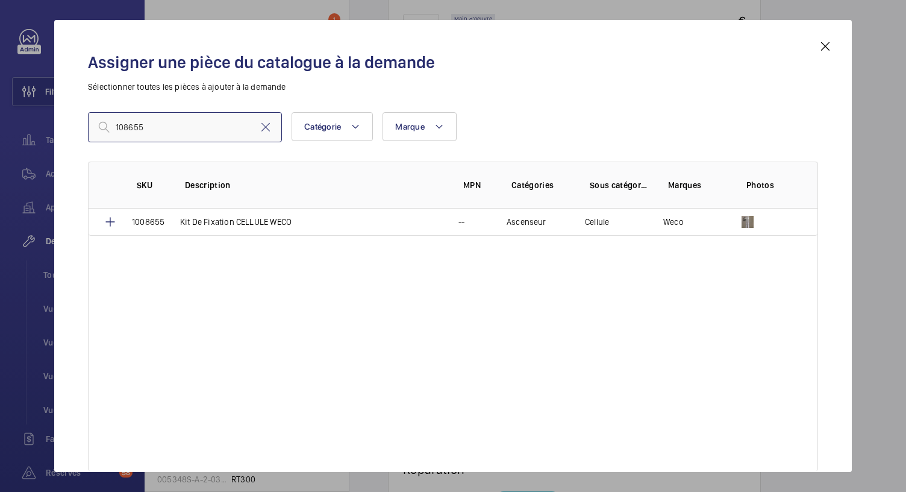
type input "108655"
click at [828, 46] on mat-icon at bounding box center [825, 46] width 14 height 14
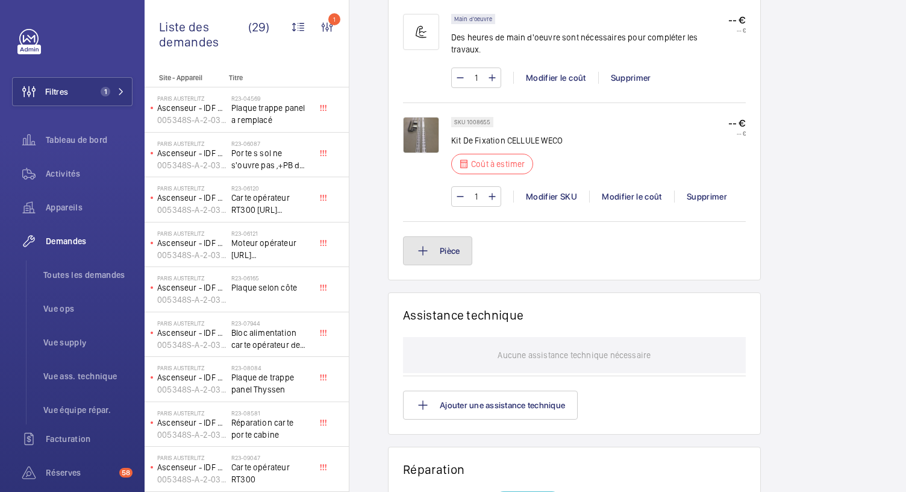
click at [440, 237] on button "Pièce" at bounding box center [437, 250] width 69 height 29
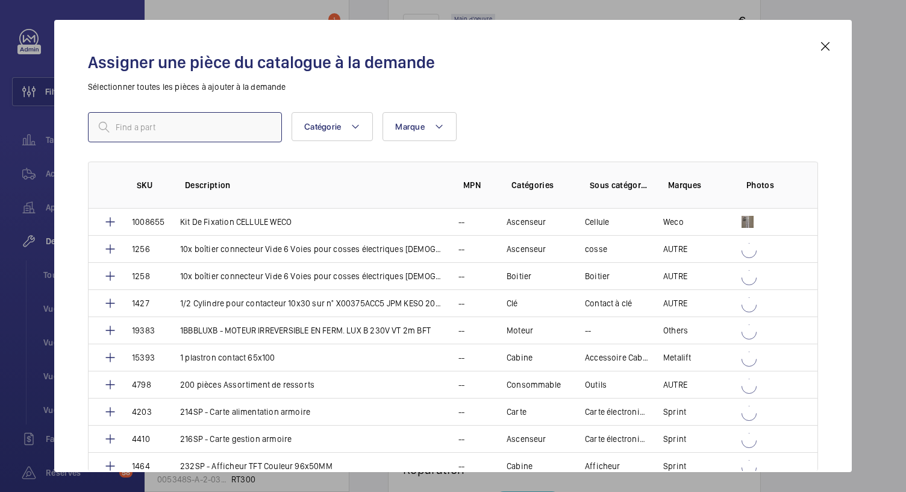
click at [187, 125] on input "text" at bounding box center [185, 127] width 194 height 30
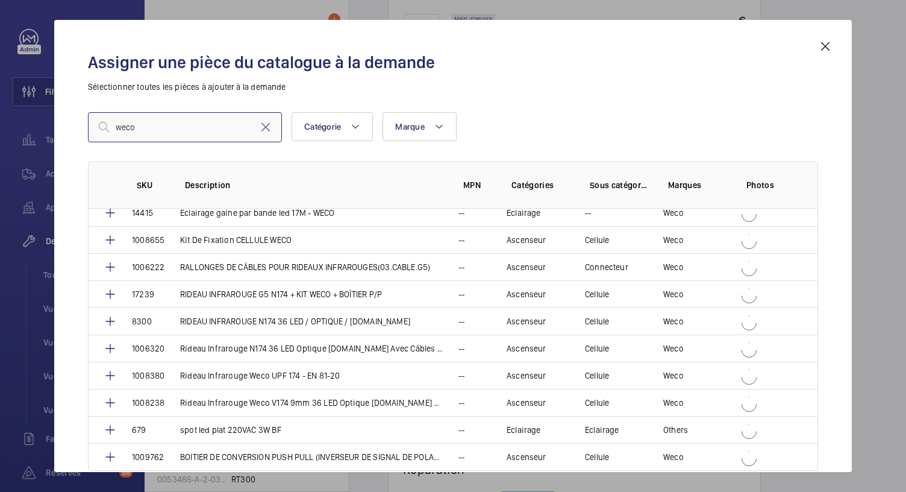
scroll to position [141, 0]
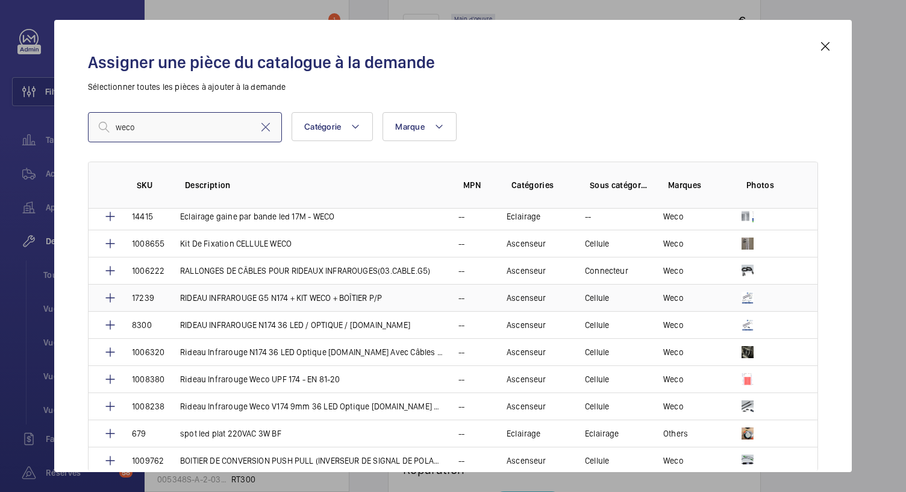
type input "weco"
click at [106, 293] on mat-icon at bounding box center [110, 297] width 14 height 14
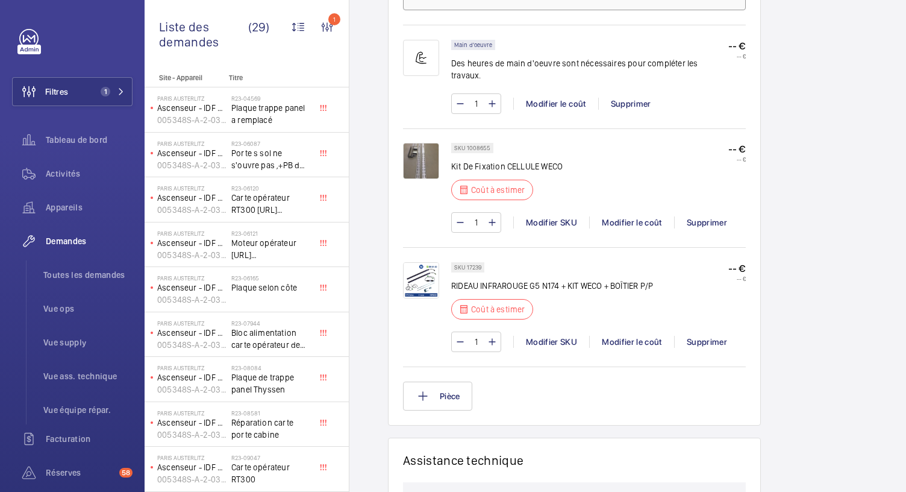
scroll to position [920, 0]
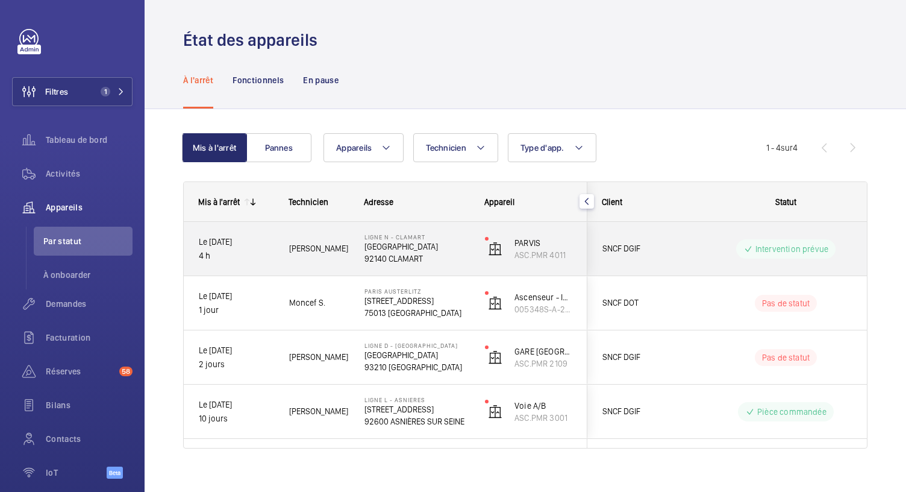
click at [416, 252] on p "92140 CLAMART" at bounding box center [416, 258] width 105 height 12
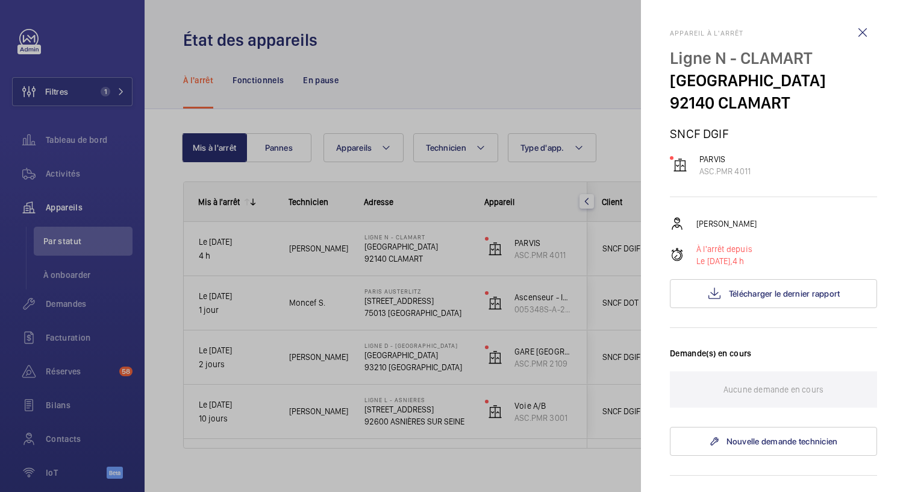
click at [372, 92] on div at bounding box center [453, 246] width 906 height 492
click at [95, 91] on div at bounding box center [453, 246] width 906 height 492
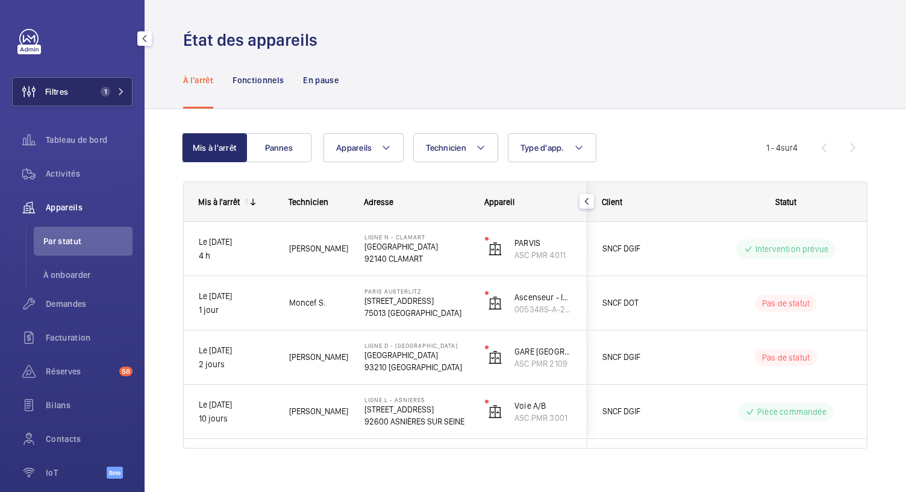
click at [116, 97] on button "Filtres 1" at bounding box center [72, 91] width 120 height 29
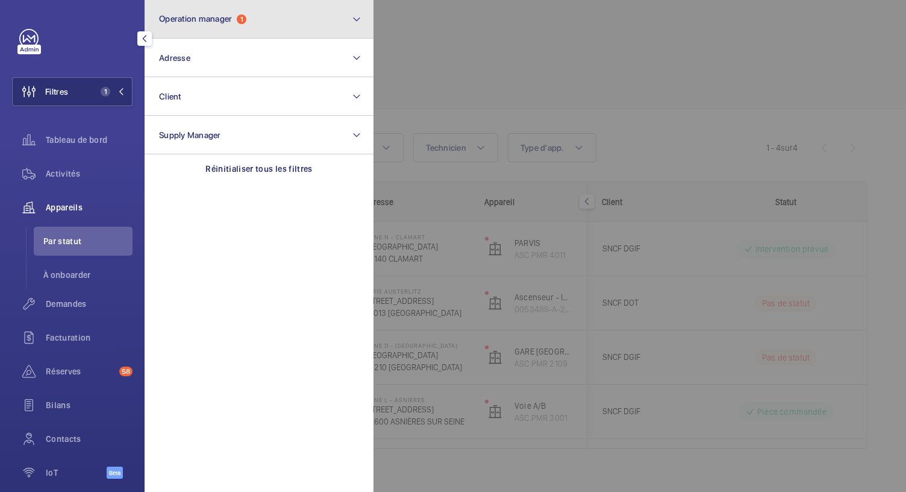
click at [243, 17] on span "1" at bounding box center [242, 19] width 10 height 10
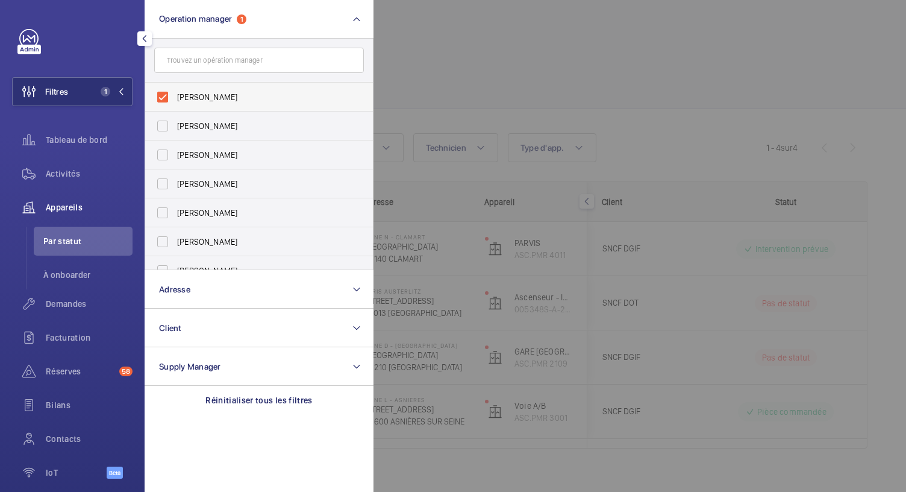
click at [163, 99] on label "Caroline Diallo" at bounding box center [250, 97] width 210 height 29
click at [163, 99] on input "Caroline Diallo" at bounding box center [163, 97] width 24 height 24
checkbox input "false"
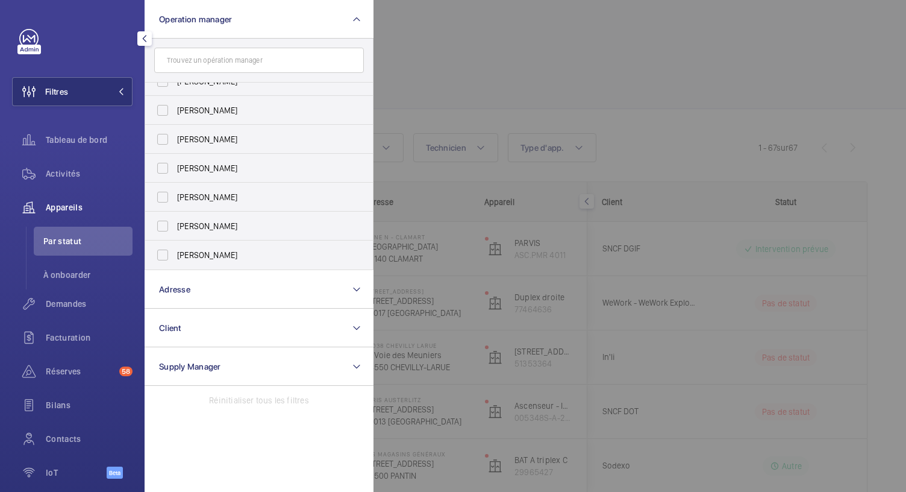
click at [453, 90] on div at bounding box center [826, 246] width 906 height 492
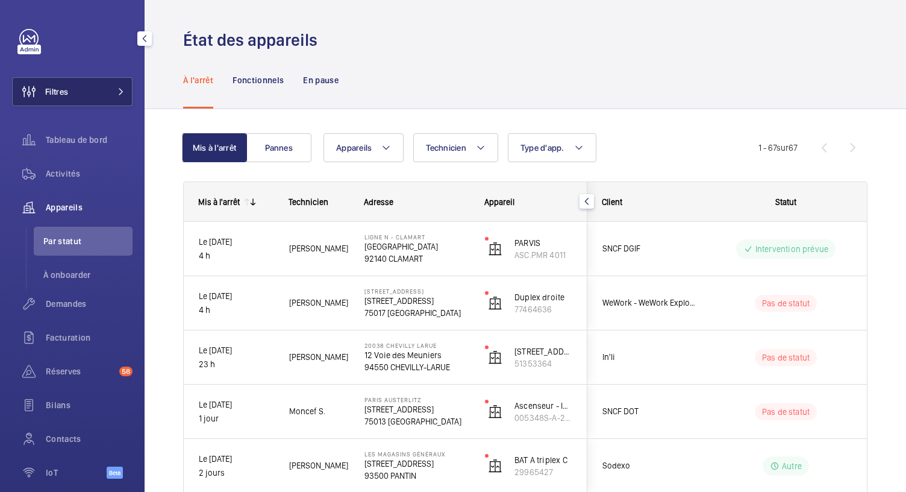
click at [118, 83] on button "Filtres" at bounding box center [72, 91] width 120 height 29
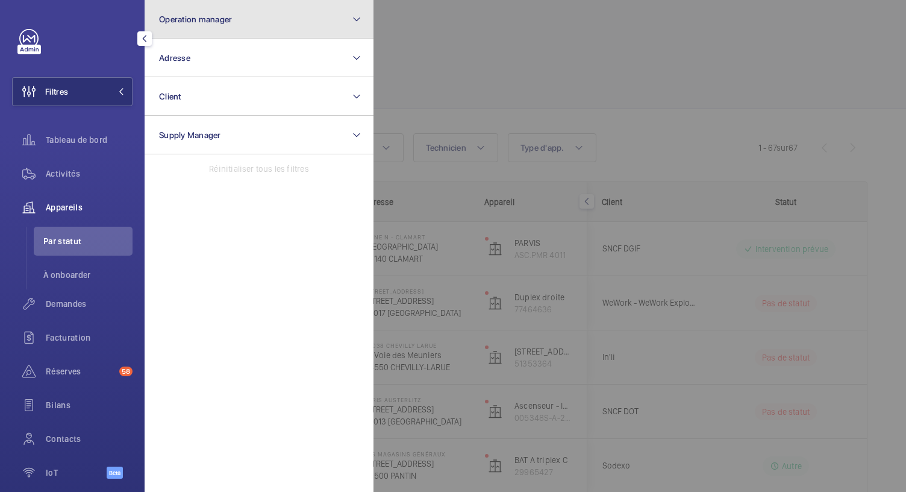
click at [223, 16] on span "Operation manager" at bounding box center [195, 19] width 73 height 10
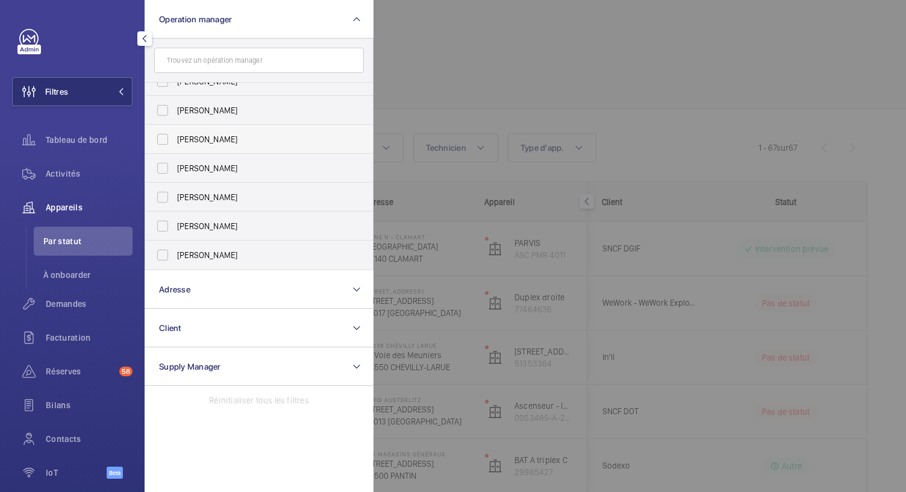
click at [205, 142] on span "Karim Kaced" at bounding box center [260, 139] width 166 height 12
click at [175, 142] on input "Karim Kaced" at bounding box center [163, 139] width 24 height 24
checkbox input "true"
click at [501, 58] on div at bounding box center [826, 246] width 906 height 492
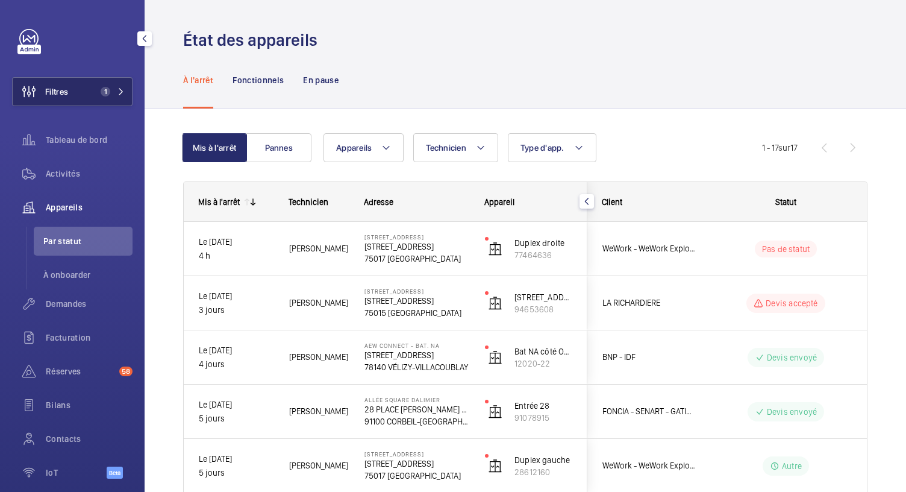
click at [113, 81] on button "Filtres 1" at bounding box center [72, 91] width 120 height 29
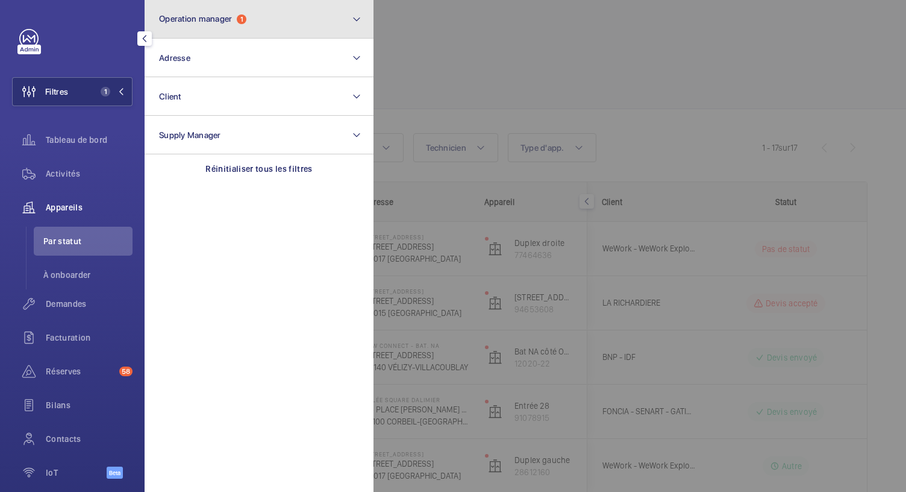
click at [244, 12] on button "Operation manager 1" at bounding box center [259, 19] width 229 height 39
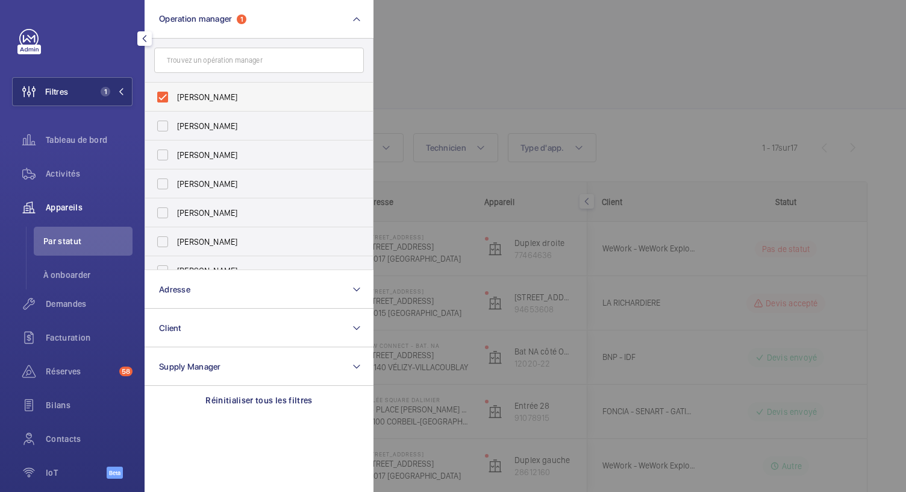
click at [162, 99] on label "Karim Kaced" at bounding box center [250, 97] width 210 height 29
click at [162, 99] on input "Karim Kaced" at bounding box center [163, 97] width 24 height 24
checkbox input "false"
click at [161, 157] on label "[PERSON_NAME]" at bounding box center [250, 154] width 210 height 29
click at [161, 157] on input "[PERSON_NAME]" at bounding box center [163, 155] width 24 height 24
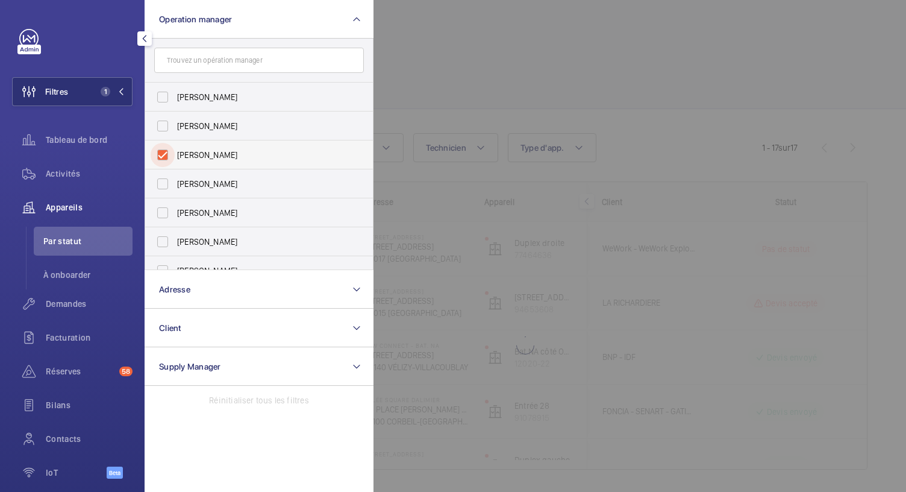
checkbox input "true"
click at [448, 75] on div at bounding box center [826, 246] width 906 height 492
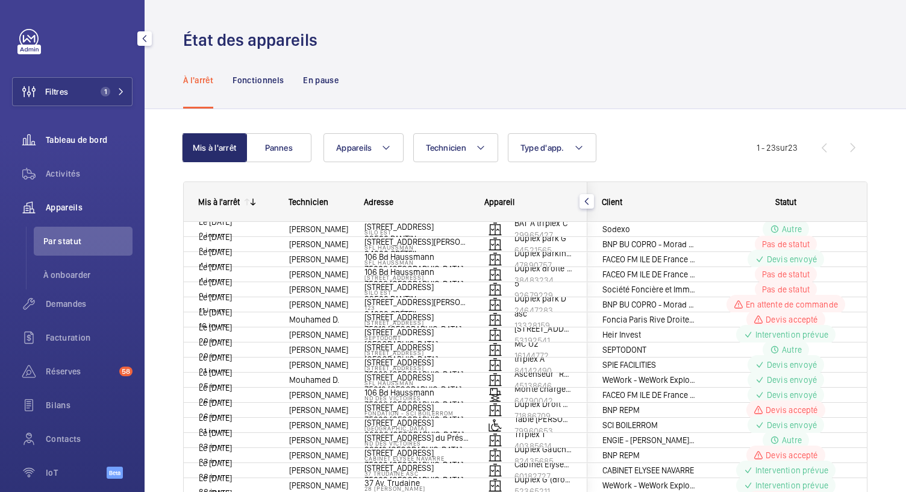
click at [65, 137] on span "Tableau de bord" at bounding box center [89, 140] width 87 height 12
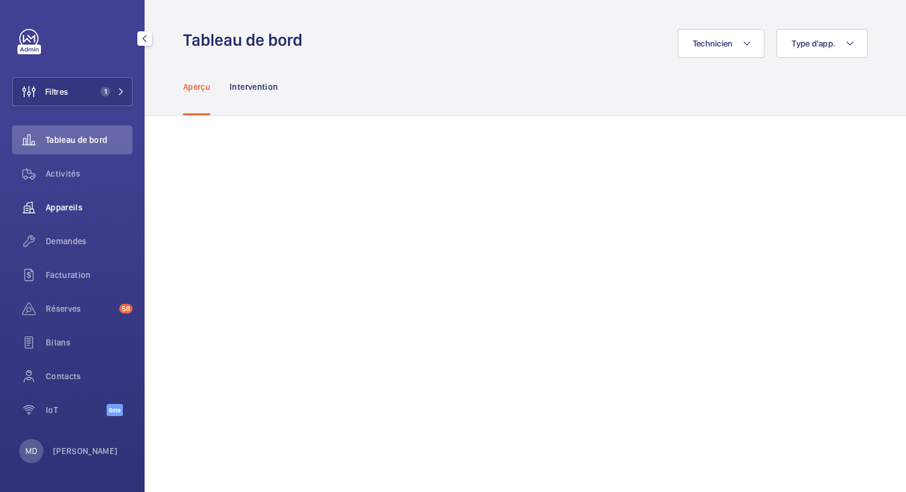
click at [51, 204] on span "Appareils" at bounding box center [89, 207] width 87 height 12
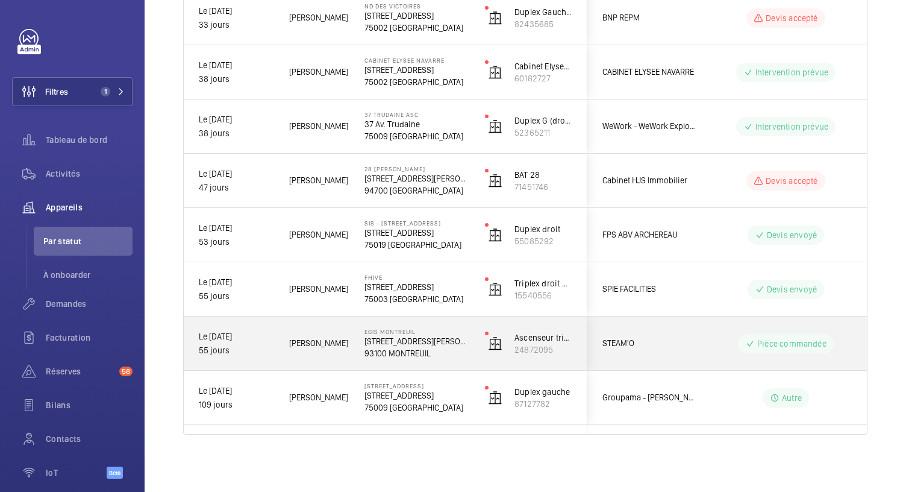
scroll to position [1014, 0]
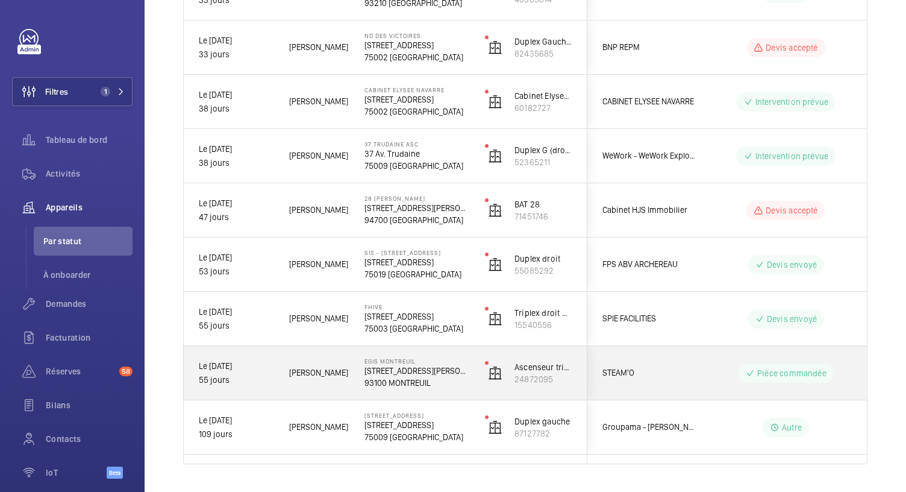
click at [405, 375] on p "4 Rue Dolorès Ibarruri" at bounding box center [416, 370] width 105 height 12
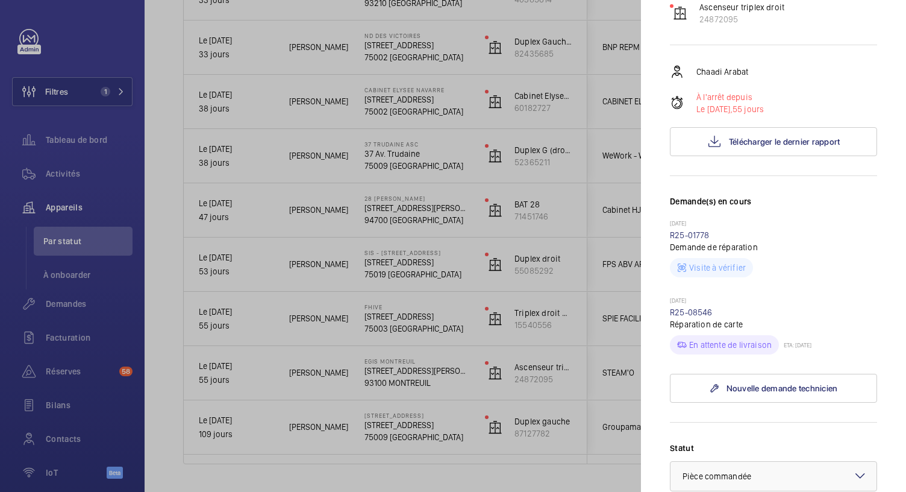
scroll to position [175, 0]
click at [411, 308] on div at bounding box center [453, 246] width 906 height 492
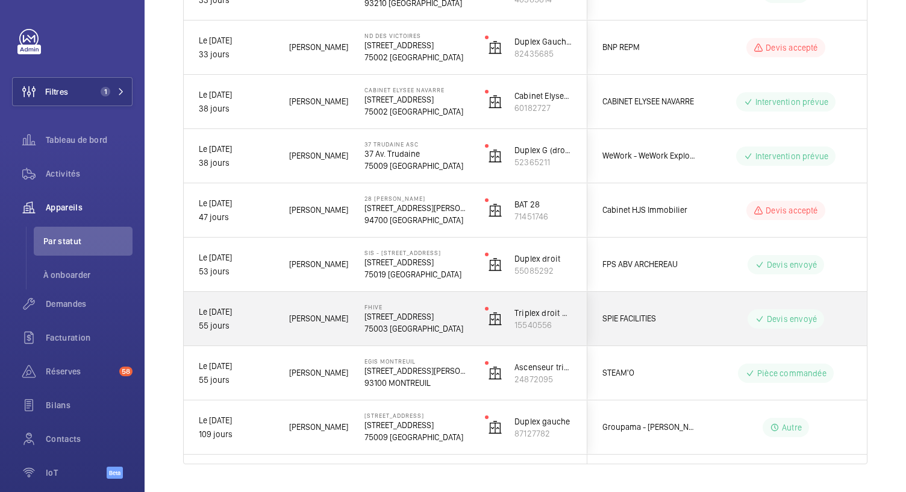
click at [412, 317] on p "5 Rue Charlot, 75003 PARIS" at bounding box center [416, 316] width 105 height 12
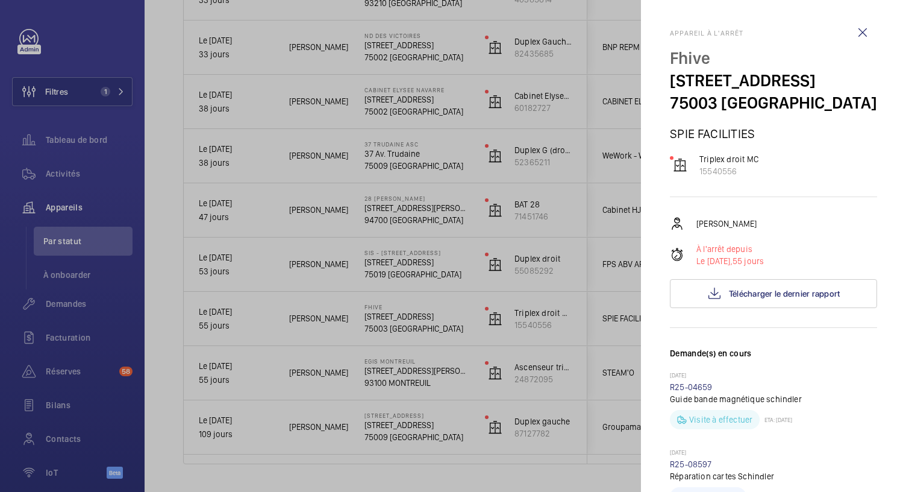
click at [408, 325] on div at bounding box center [453, 246] width 906 height 492
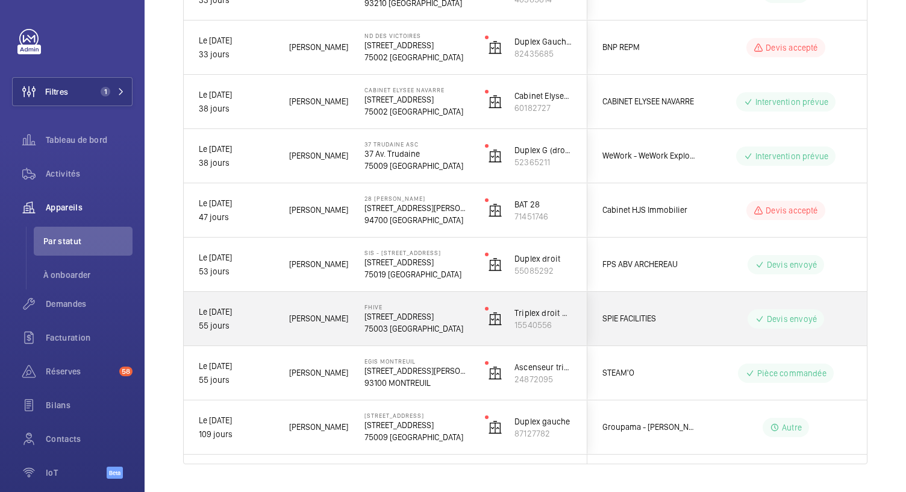
click at [408, 325] on p "75003 PARIS" at bounding box center [416, 328] width 105 height 12
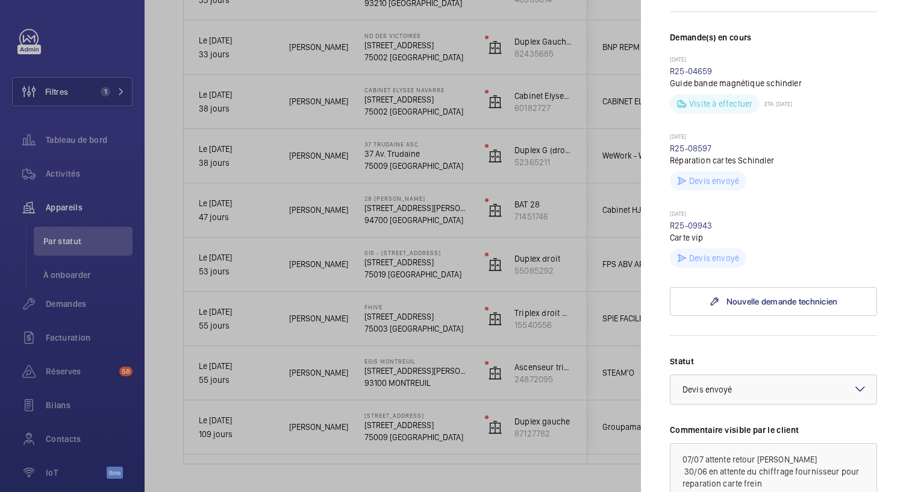
scroll to position [305, 0]
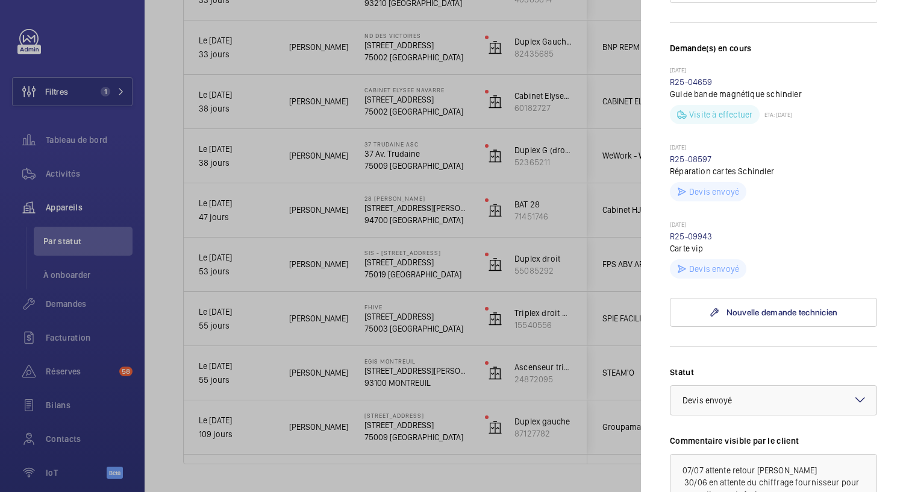
click at [392, 272] on div at bounding box center [453, 246] width 906 height 492
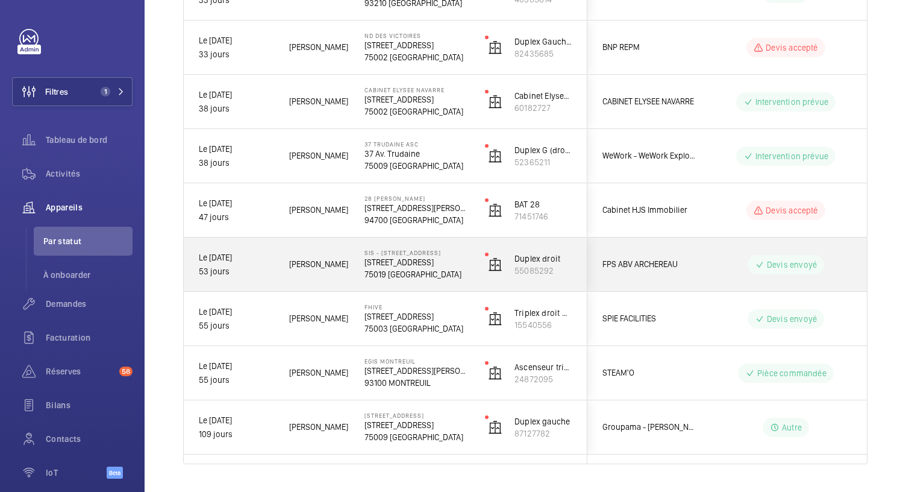
click at [392, 272] on p "75019 PARIS" at bounding box center [416, 274] width 105 height 12
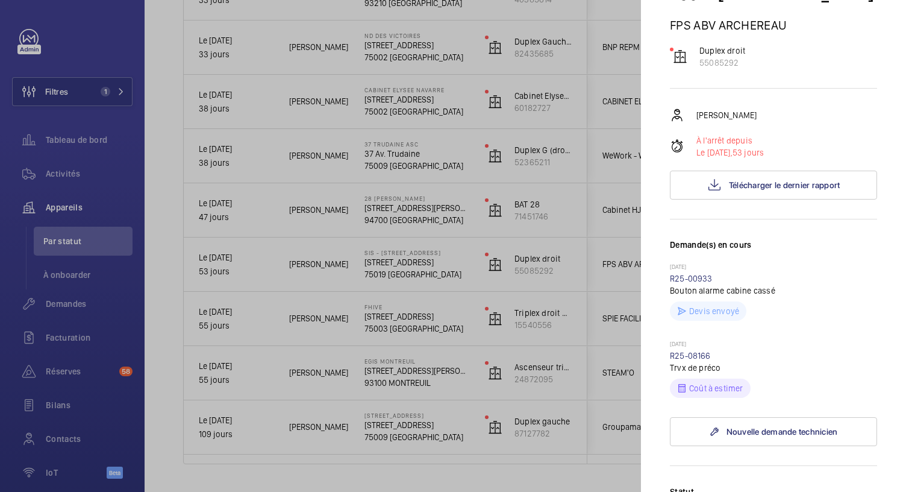
scroll to position [100, 0]
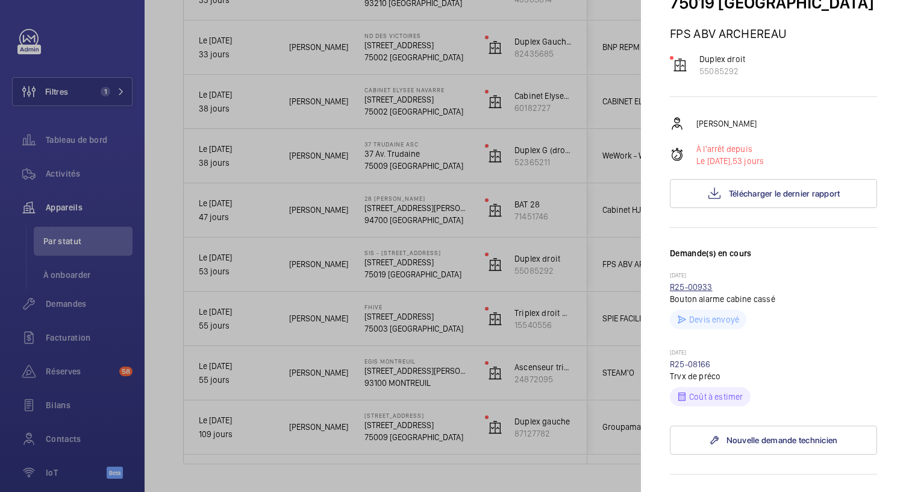
click at [682, 292] on link "R25-00933" at bounding box center [691, 287] width 43 height 10
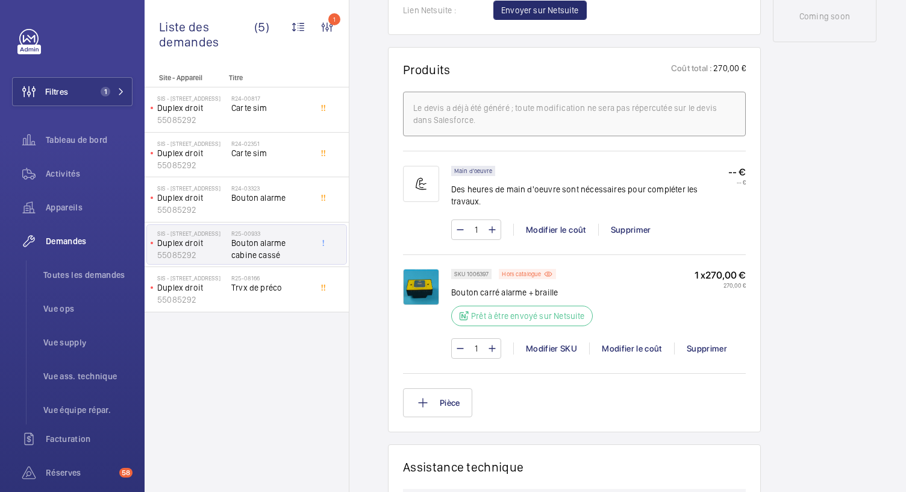
scroll to position [670, 0]
click at [421, 275] on img at bounding box center [421, 286] width 36 height 36
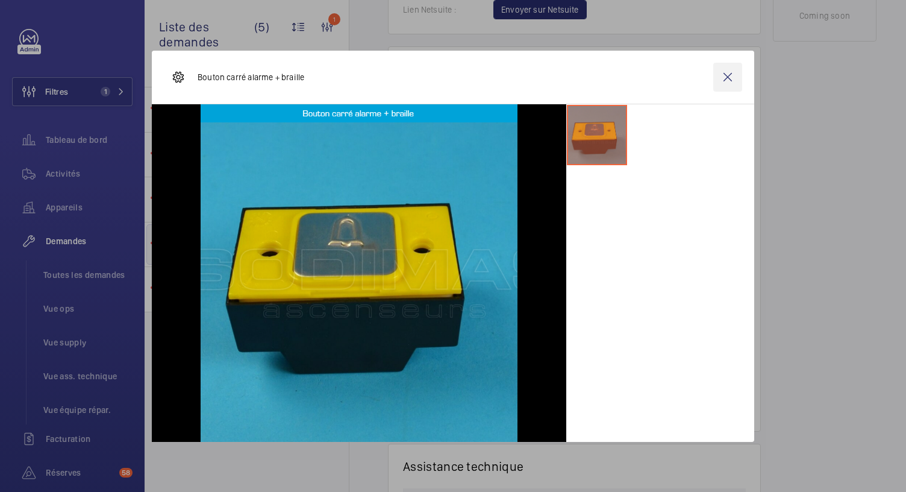
click at [720, 80] on wm-front-icon-button at bounding box center [727, 77] width 29 height 29
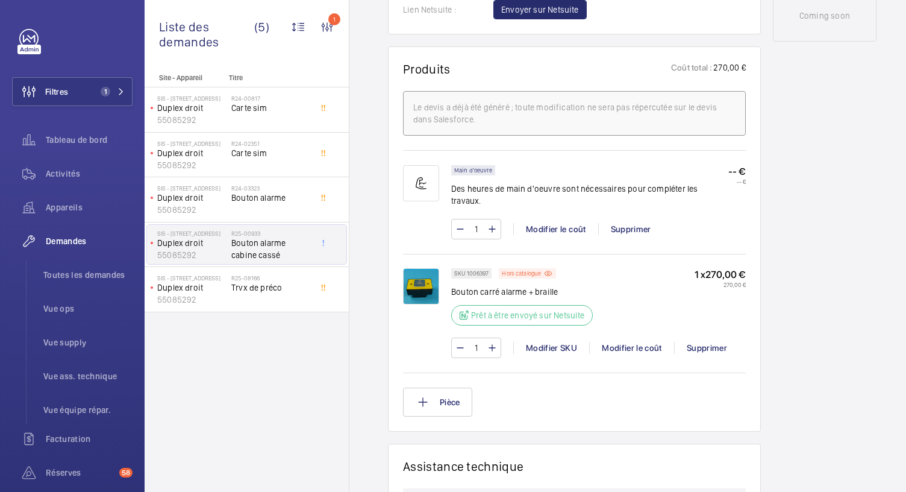
click at [436, 304] on img at bounding box center [421, 286] width 36 height 36
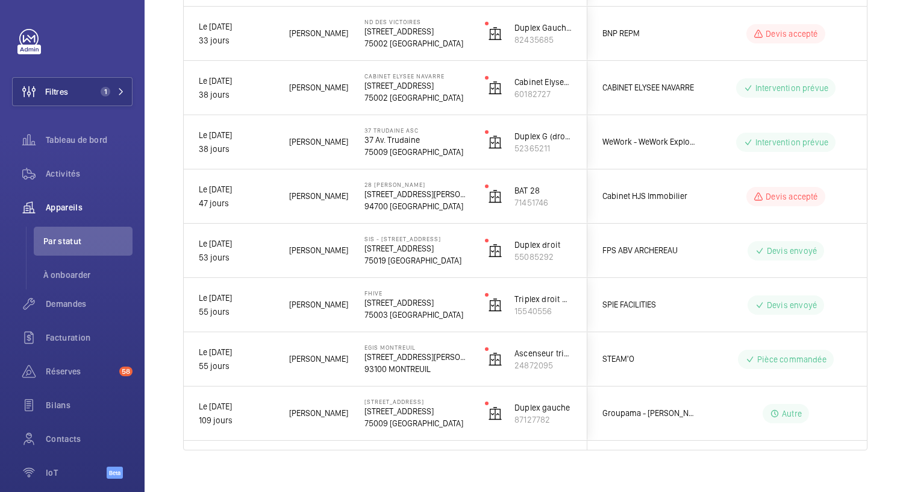
scroll to position [1044, 0]
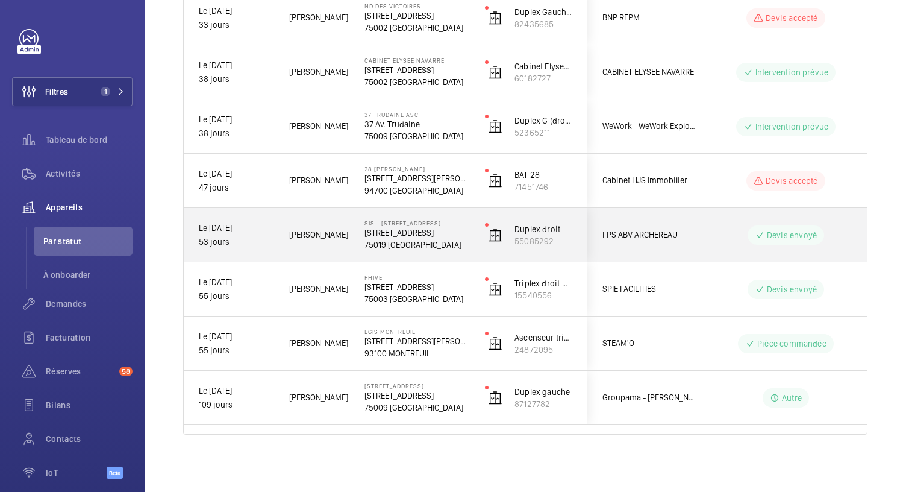
click at [395, 243] on p "75019 PARIS" at bounding box center [416, 245] width 105 height 12
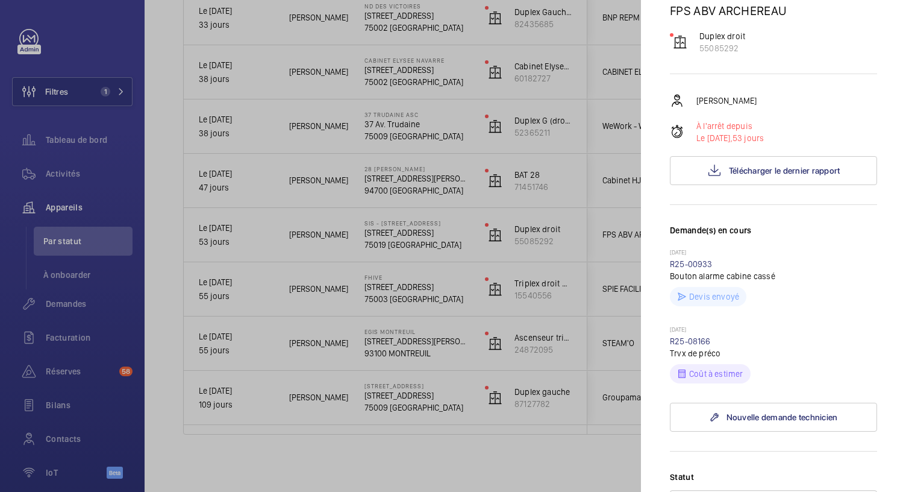
scroll to position [122, 0]
click at [693, 270] on link "R25-00933" at bounding box center [691, 265] width 43 height 10
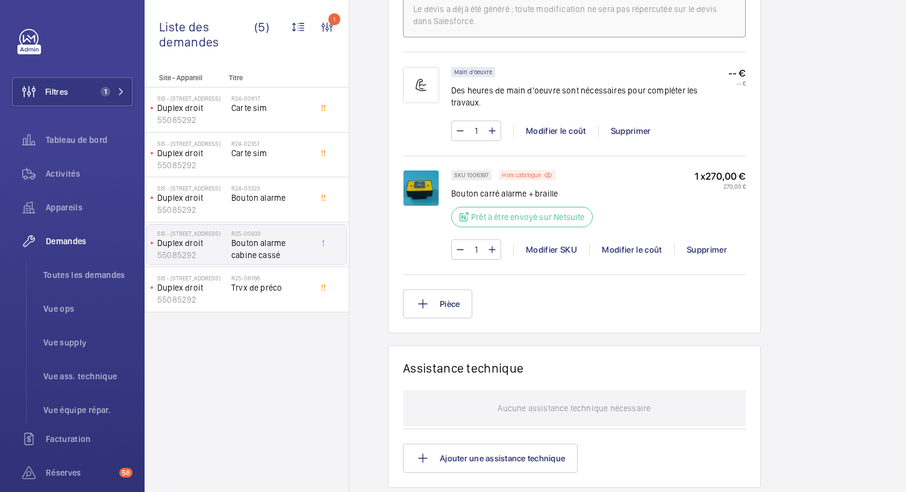
scroll to position [751, 0]
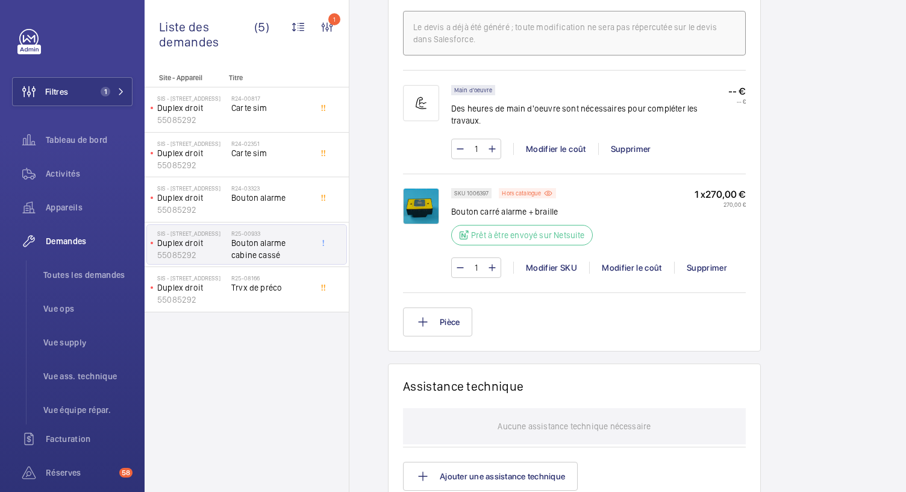
click at [414, 188] on img at bounding box center [421, 206] width 36 height 36
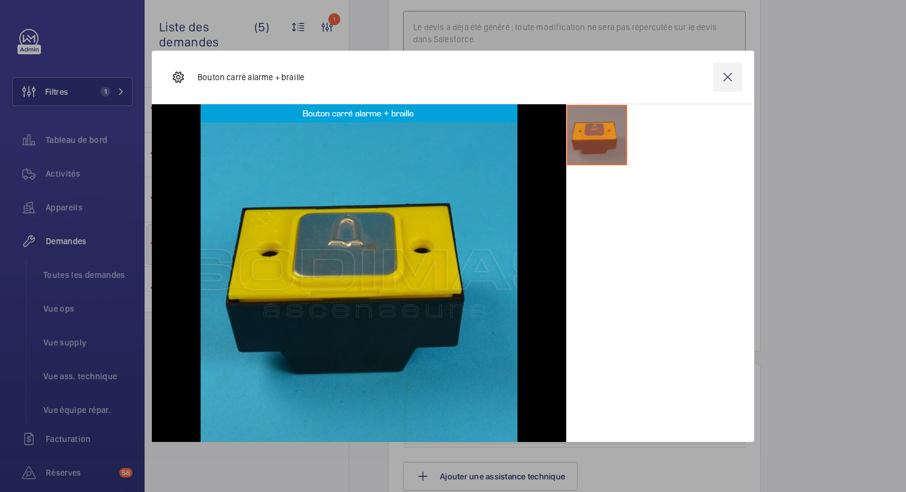
click at [723, 74] on wm-front-icon-button at bounding box center [727, 77] width 29 height 29
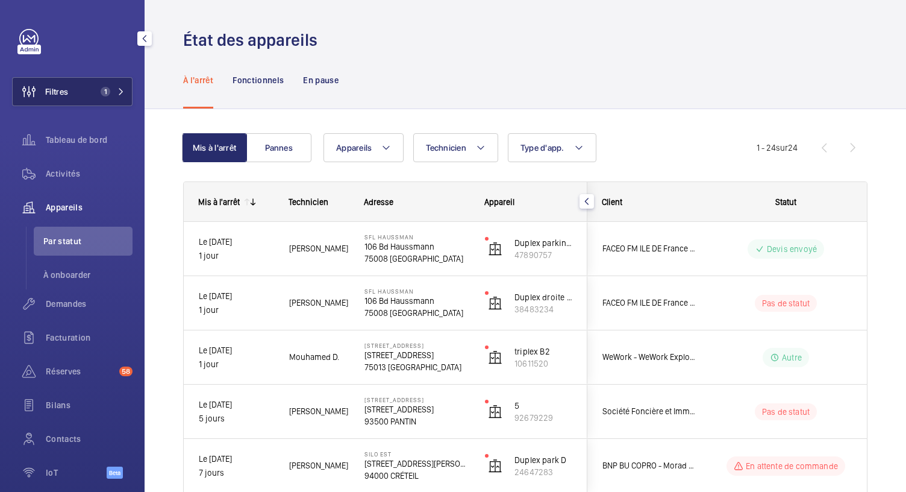
click at [108, 94] on span "1" at bounding box center [110, 92] width 29 height 10
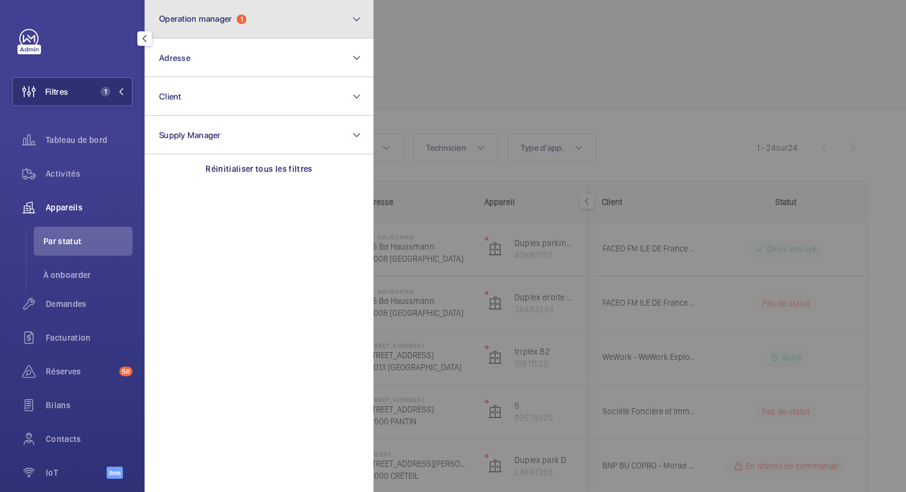
click at [266, 33] on button "Operation manager 1" at bounding box center [259, 19] width 229 height 39
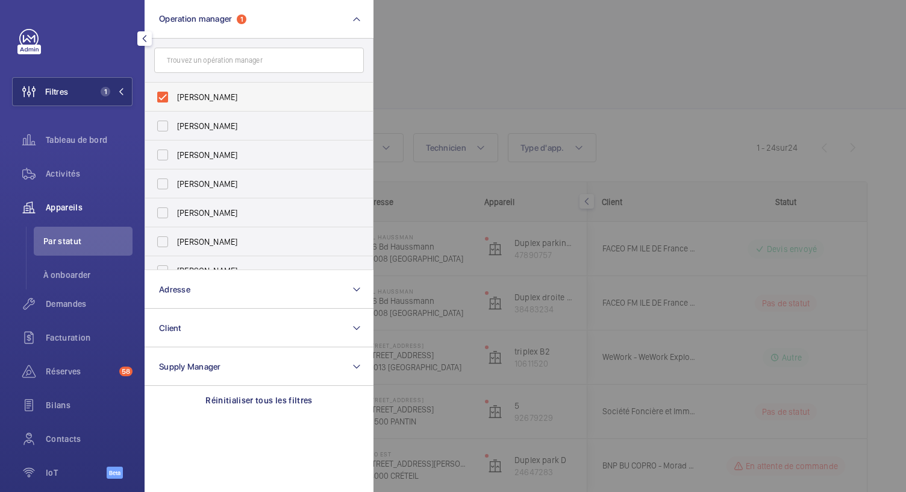
click at [158, 97] on label "[PERSON_NAME]" at bounding box center [250, 97] width 210 height 29
click at [158, 97] on input "[PERSON_NAME]" at bounding box center [163, 97] width 24 height 24
checkbox input "false"
click at [190, 58] on input "text" at bounding box center [259, 60] width 210 height 25
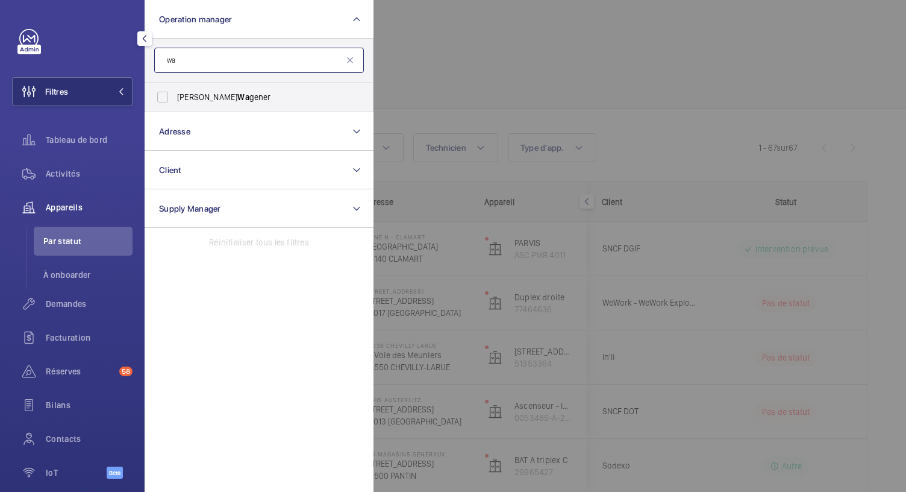
type input "w"
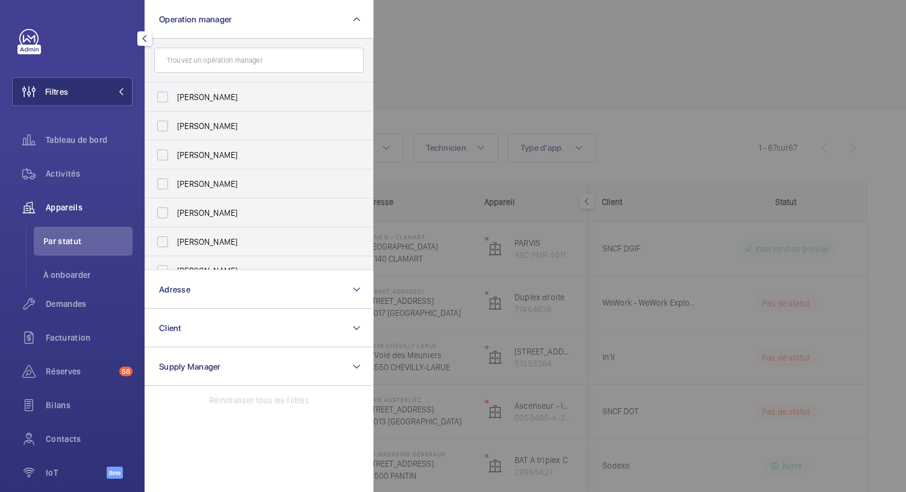
click at [452, 39] on div at bounding box center [826, 246] width 906 height 492
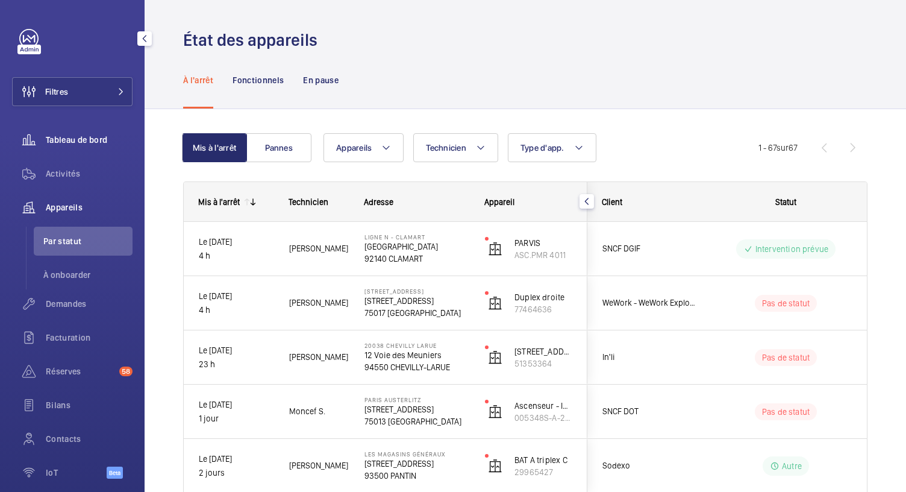
click at [89, 145] on span "Tableau de bord" at bounding box center [89, 140] width 87 height 12
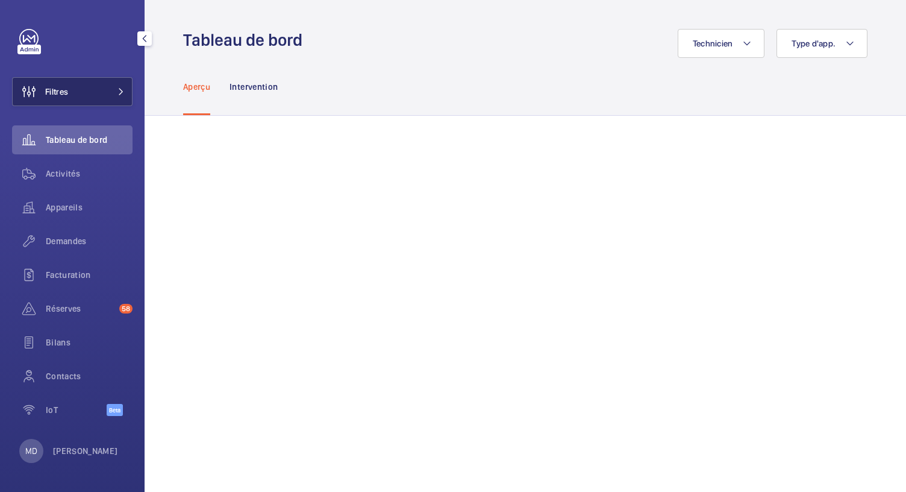
click at [96, 93] on button "Filtres" at bounding box center [72, 91] width 120 height 29
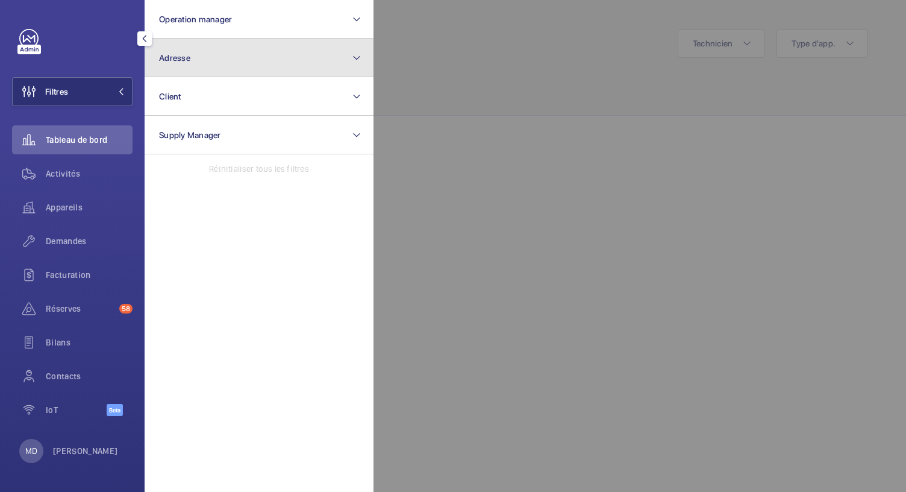
click at [249, 52] on button "Adresse" at bounding box center [259, 58] width 229 height 39
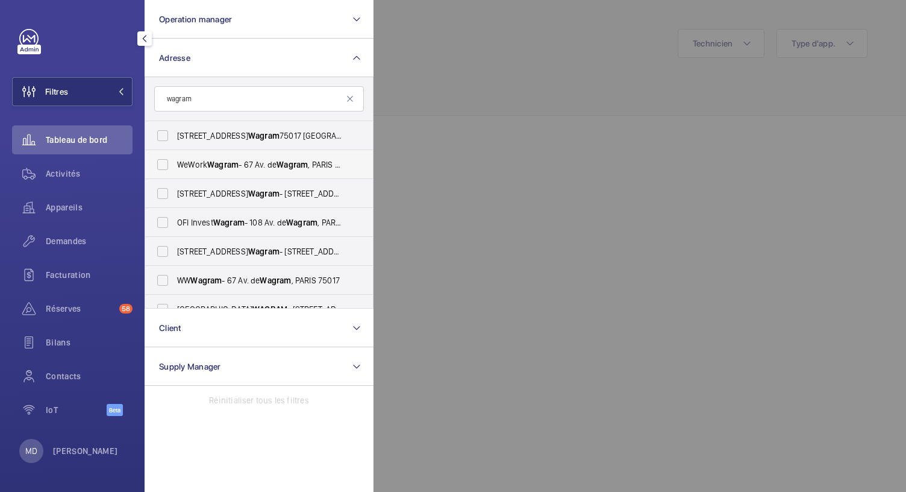
type input "wagram"
click at [204, 160] on span "WeWork Wagram - 67 Av. de Wagram , PARIS 75017" at bounding box center [260, 164] width 166 height 12
click at [175, 160] on input "WeWork Wagram - 67 Av. de Wagram , PARIS 75017" at bounding box center [163, 164] width 24 height 24
checkbox input "true"
click at [80, 245] on span "Demandes" at bounding box center [89, 241] width 87 height 12
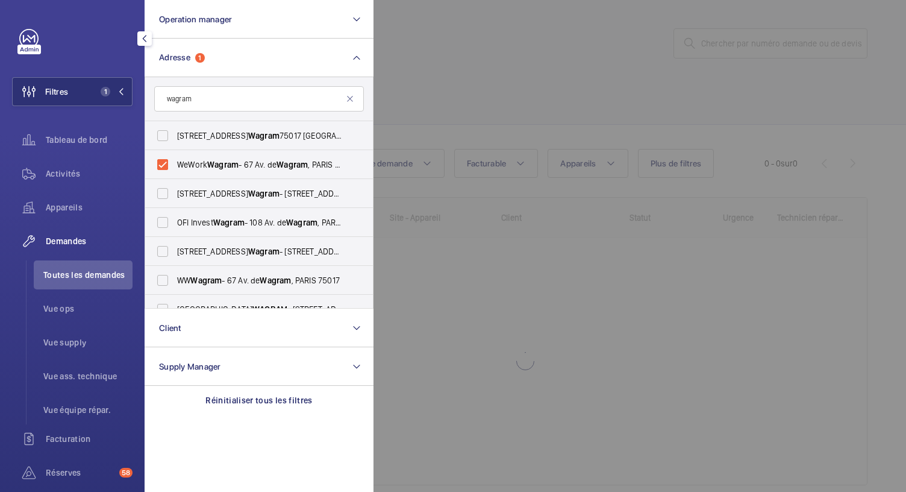
click at [465, 81] on div at bounding box center [826, 246] width 906 height 492
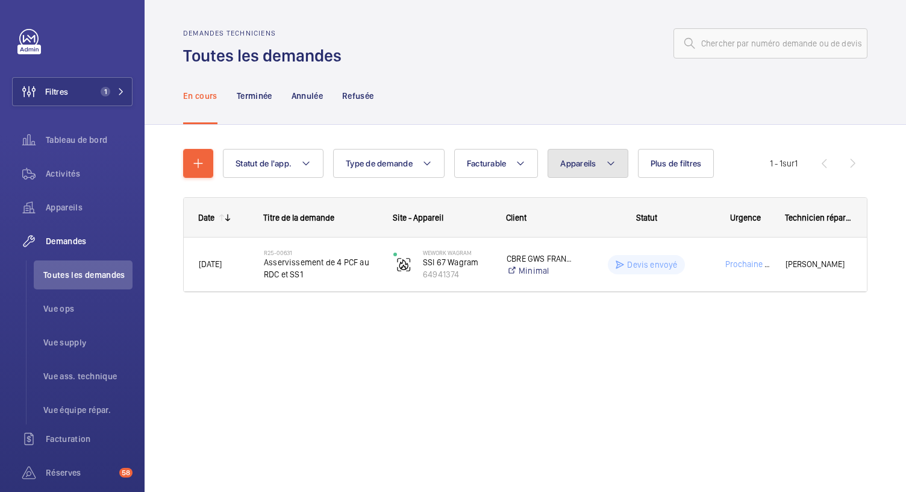
click at [589, 162] on span "Appareils" at bounding box center [578, 163] width 36 height 10
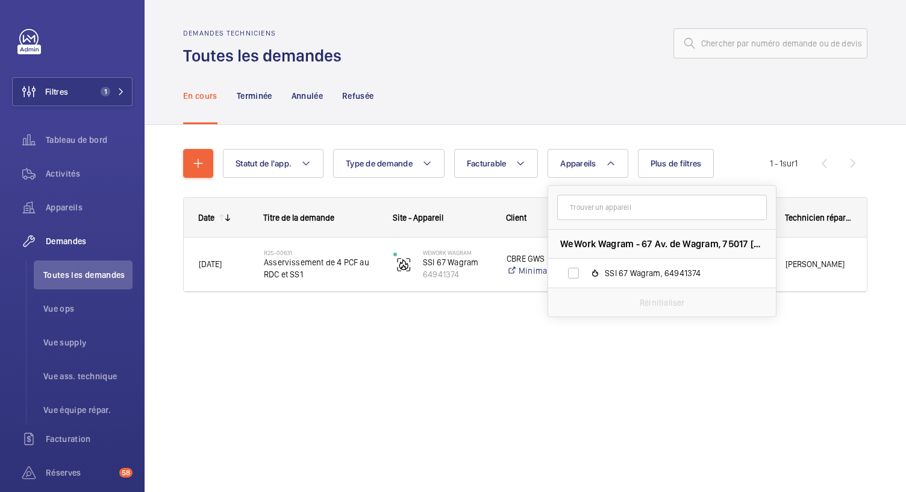
click at [583, 98] on div "En cours Terminée Annulée Refusée" at bounding box center [525, 95] width 684 height 57
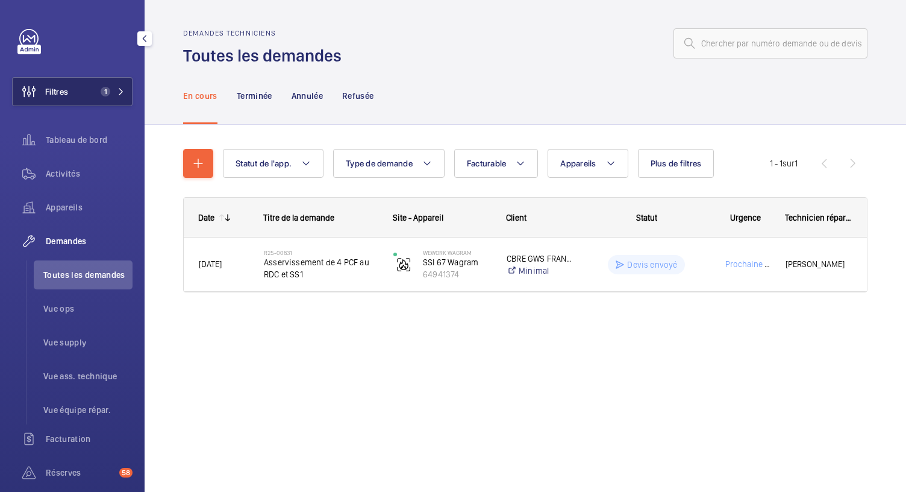
click at [101, 95] on span "1" at bounding box center [106, 92] width 10 height 10
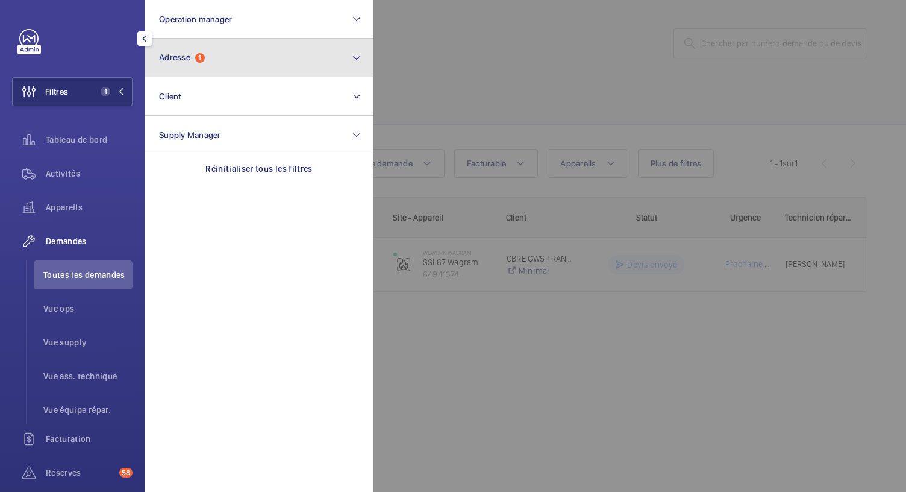
click at [205, 67] on button "Adresse 1" at bounding box center [259, 58] width 229 height 39
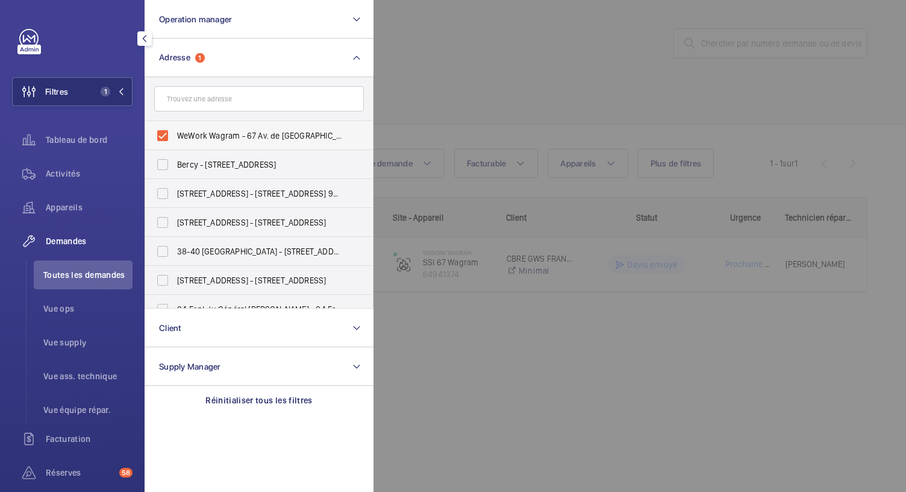
click at [161, 137] on label "WeWork Wagram - 67 Av. de Wagram, PARIS 75017" at bounding box center [250, 135] width 210 height 29
click at [161, 137] on input "WeWork Wagram - 67 Av. de Wagram, PARIS 75017" at bounding box center [163, 135] width 24 height 24
checkbox input "false"
click at [191, 99] on input "text" at bounding box center [259, 98] width 210 height 25
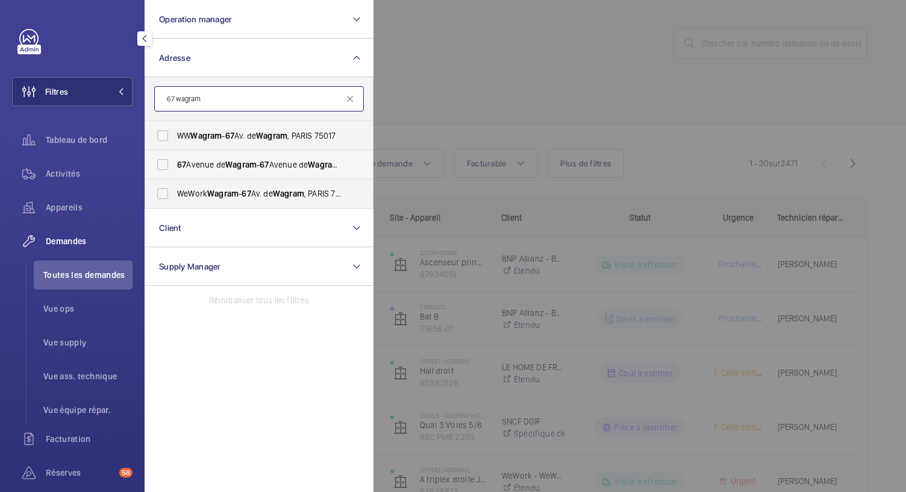
type input "67 wagram"
click at [159, 165] on label "67 Avenue de Wagram - 67 Avenue de Wagram , 75017 PARIS, PARIS 75017" at bounding box center [250, 164] width 210 height 29
click at [159, 165] on input "67 Avenue de Wagram - 67 Avenue de Wagram , 75017 PARIS, PARIS 75017" at bounding box center [163, 164] width 24 height 24
checkbox input "true"
click at [161, 195] on label "WeWork Wagram - 67 Av. de Wagram , PARIS 75017" at bounding box center [250, 193] width 210 height 29
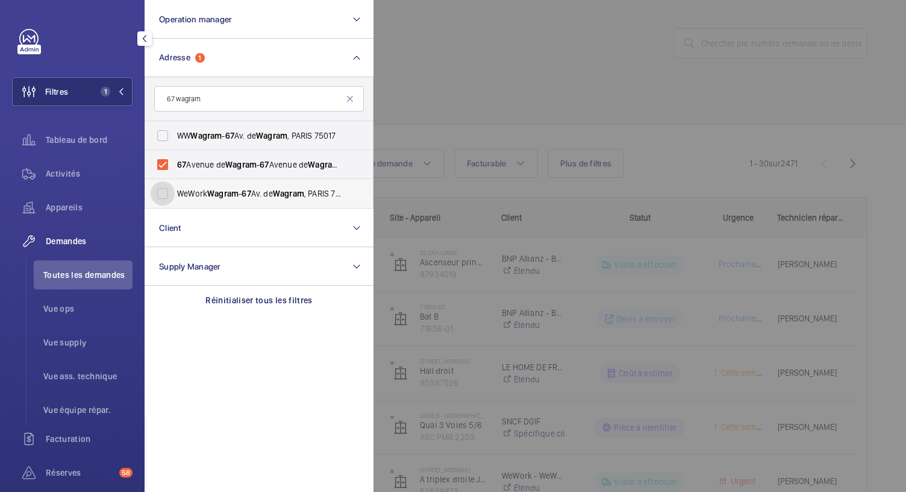
click at [161, 195] on input "WeWork Wagram - 67 Av. de Wagram , PARIS 75017" at bounding box center [163, 193] width 24 height 24
checkbox input "true"
click at [461, 64] on div at bounding box center [826, 246] width 906 height 492
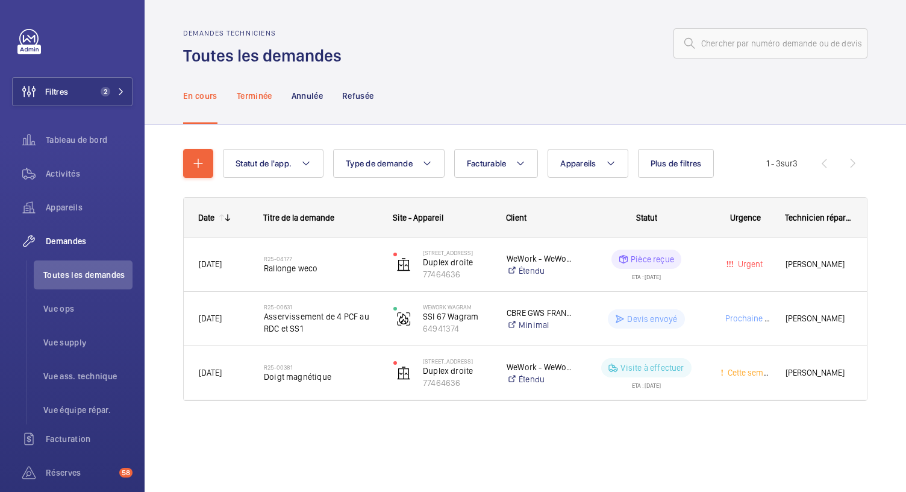
click at [254, 101] on p "Terminée" at bounding box center [255, 96] width 36 height 12
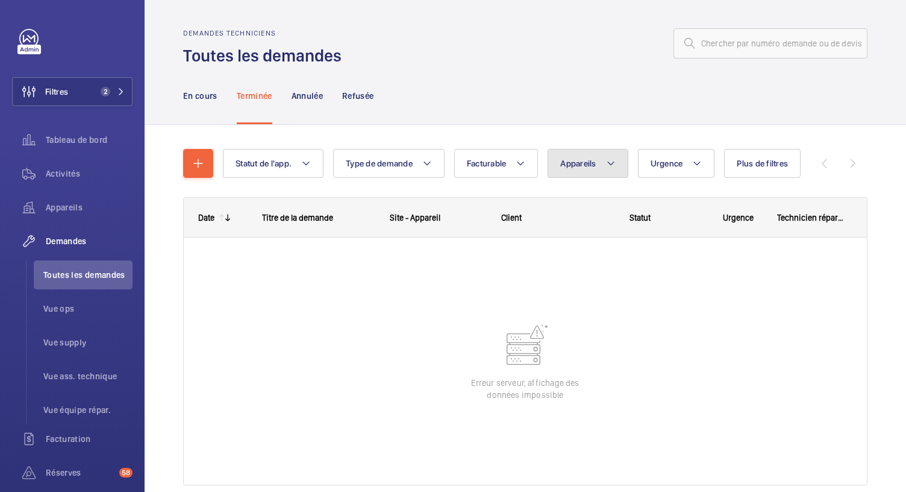
click at [577, 169] on button "Appareils" at bounding box center [588, 163] width 80 height 29
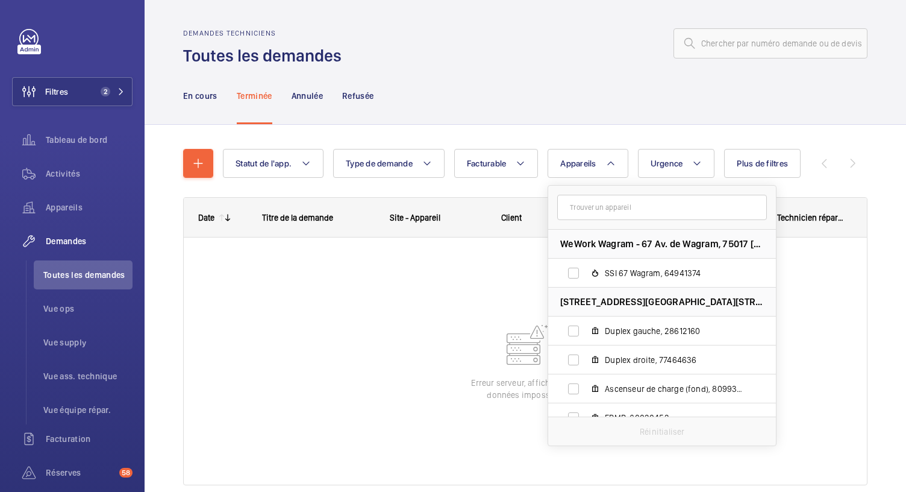
scroll to position [16, 0]
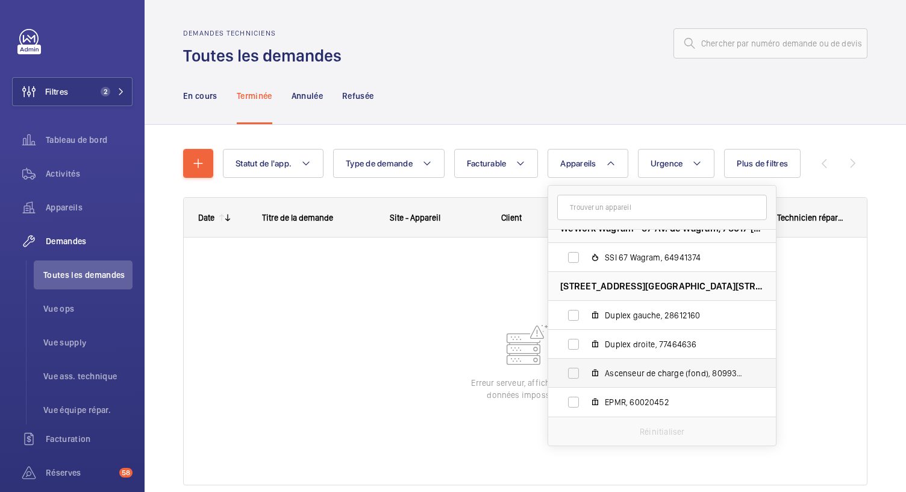
click at [638, 377] on span "Ascenseur de charge (fond), 80993590" at bounding box center [675, 373] width 140 height 12
click at [585, 377] on input "Ascenseur de charge (fond), 80993590" at bounding box center [573, 373] width 24 height 24
checkbox input "true"
click at [428, 52] on div at bounding box center [608, 43] width 519 height 29
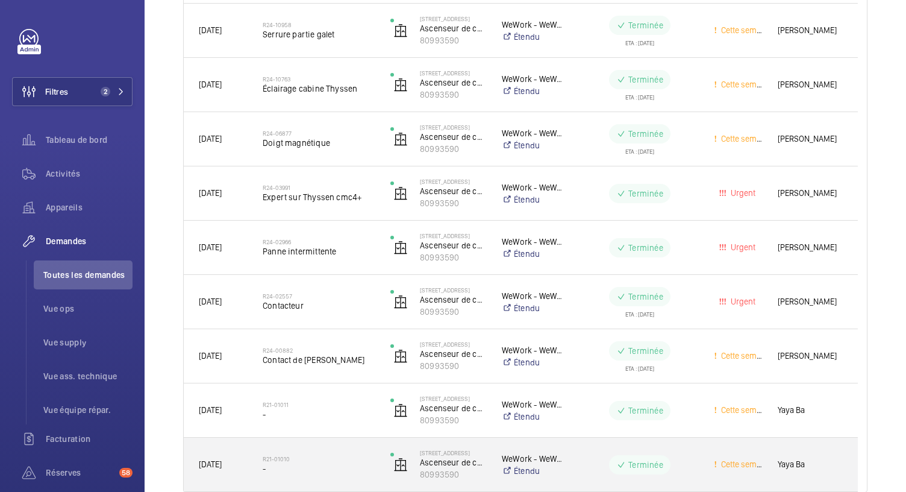
scroll to position [400, 0]
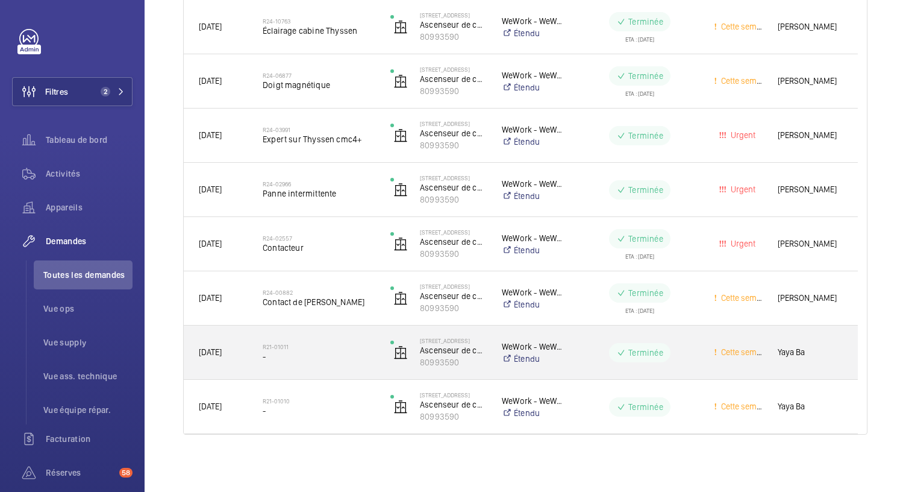
click at [301, 352] on span "-" at bounding box center [319, 356] width 112 height 12
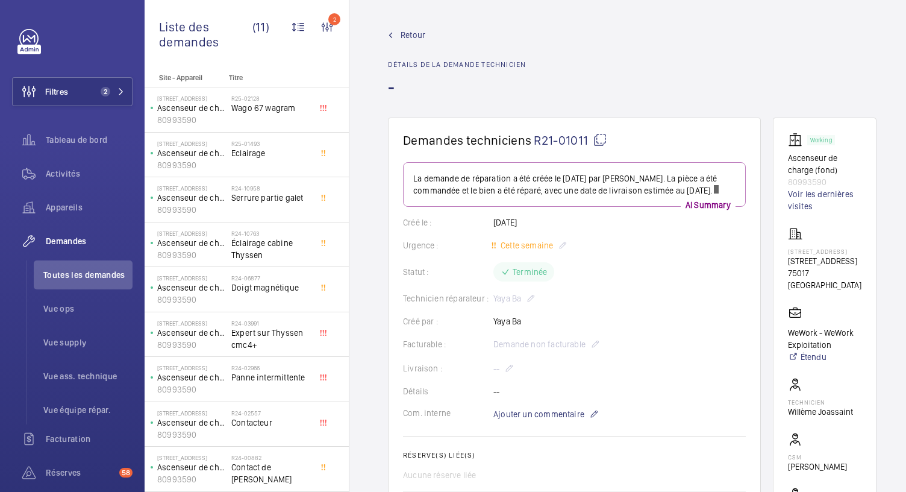
click at [408, 39] on span "Retour" at bounding box center [413, 35] width 25 height 12
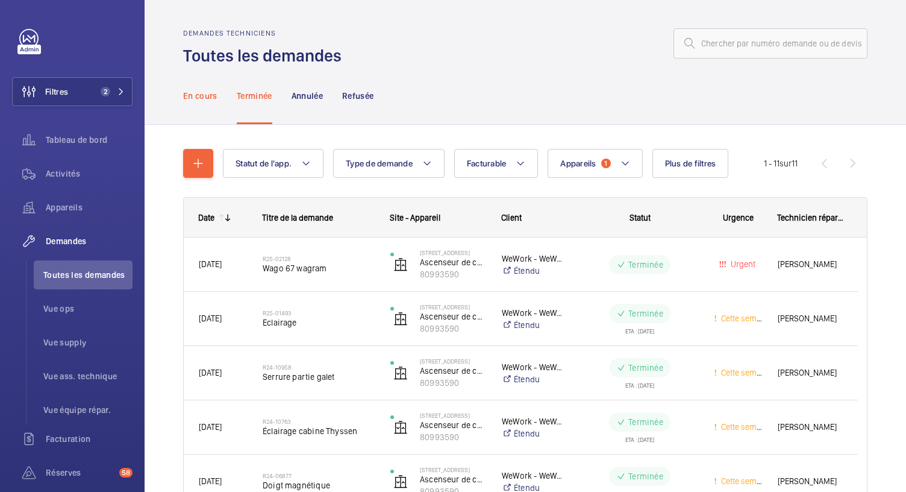
click at [212, 101] on p "En cours" at bounding box center [200, 96] width 34 height 12
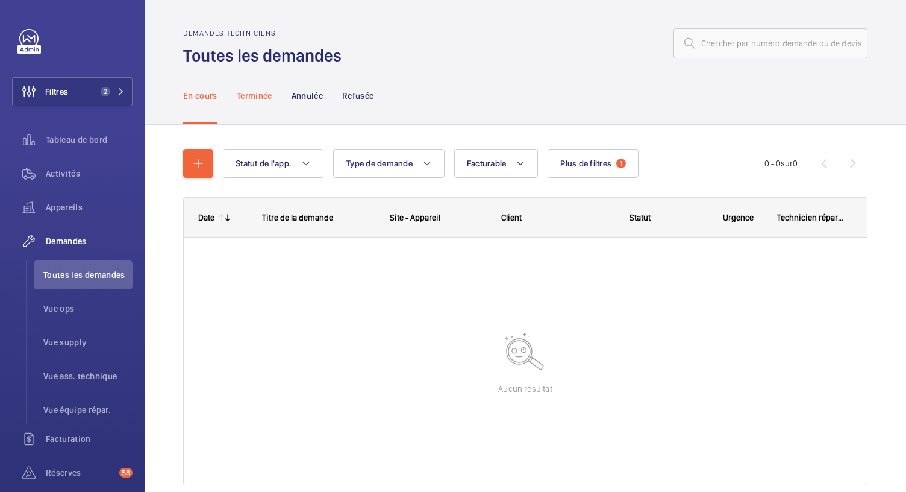
click at [262, 95] on p "Terminée" at bounding box center [255, 96] width 36 height 12
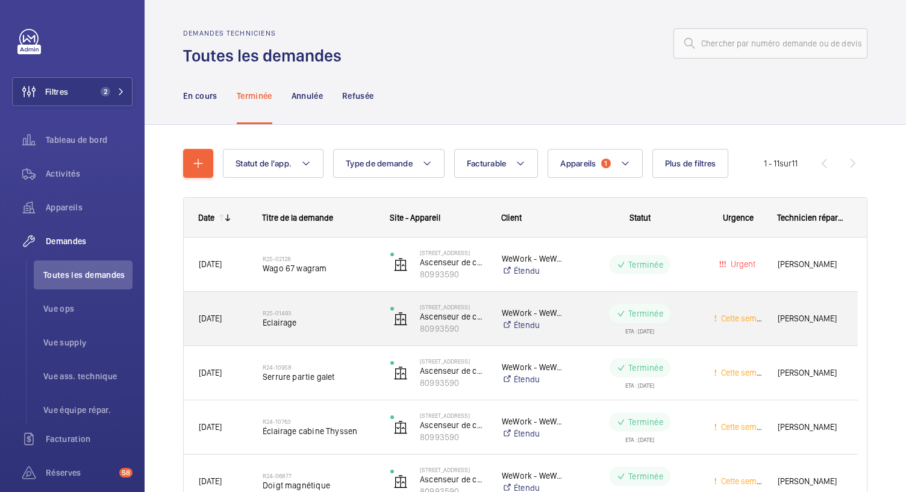
scroll to position [29, 0]
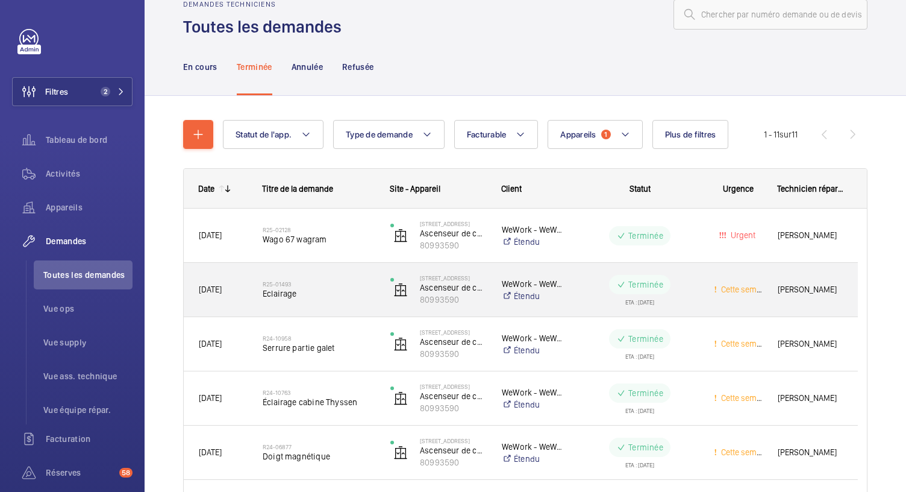
click at [323, 299] on div "R25-01493 Eclairage" at bounding box center [319, 289] width 112 height 35
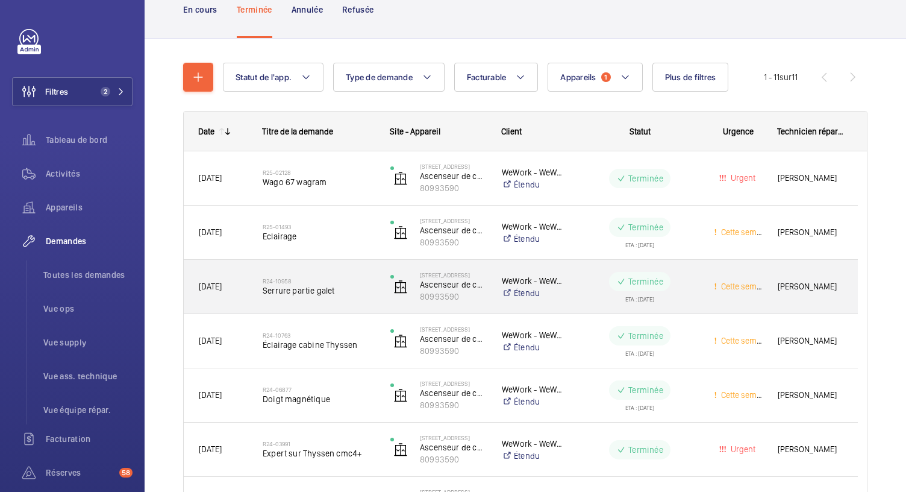
scroll to position [87, 0]
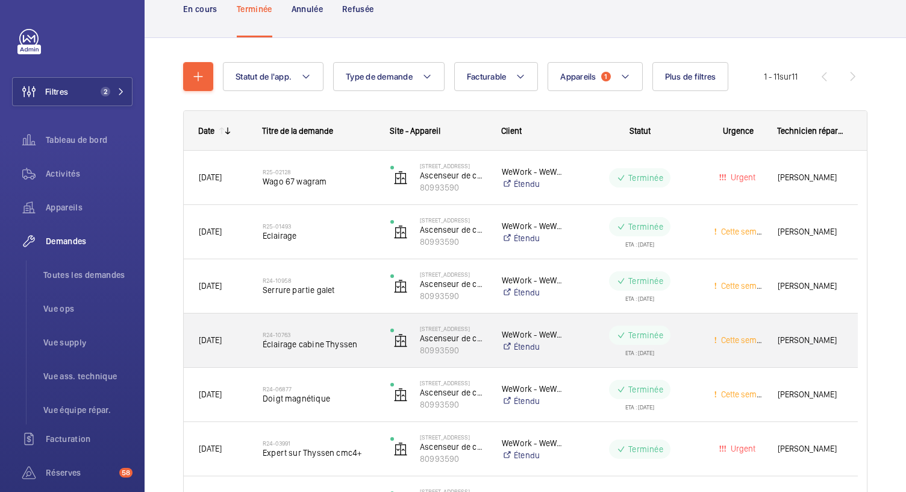
click at [353, 345] on span "Éclairage cabine Thyssen" at bounding box center [319, 344] width 112 height 12
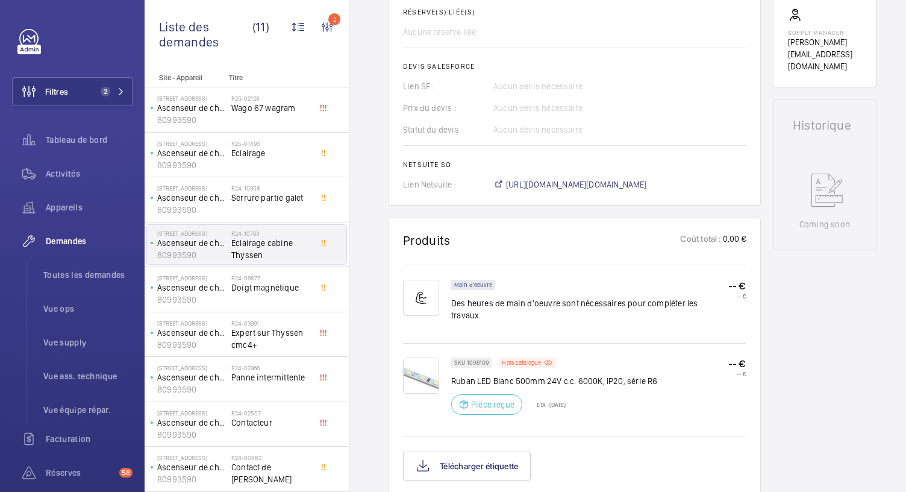
scroll to position [478, 0]
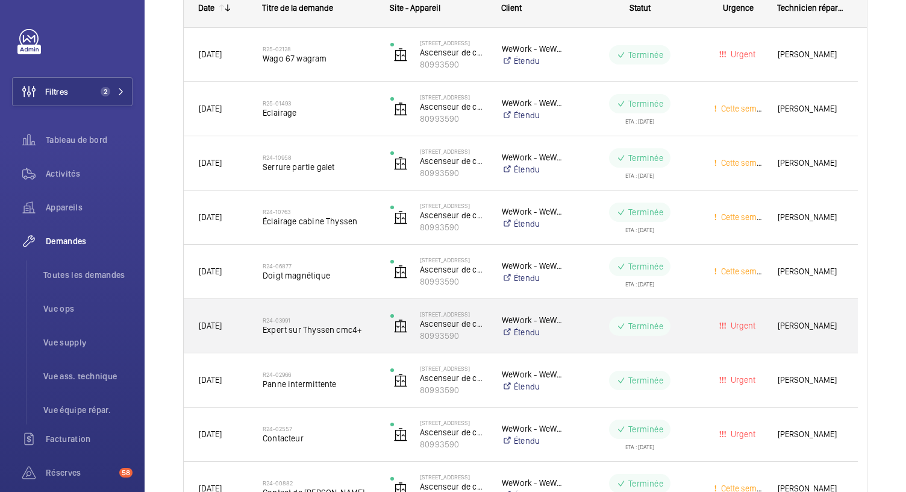
scroll to position [277, 0]
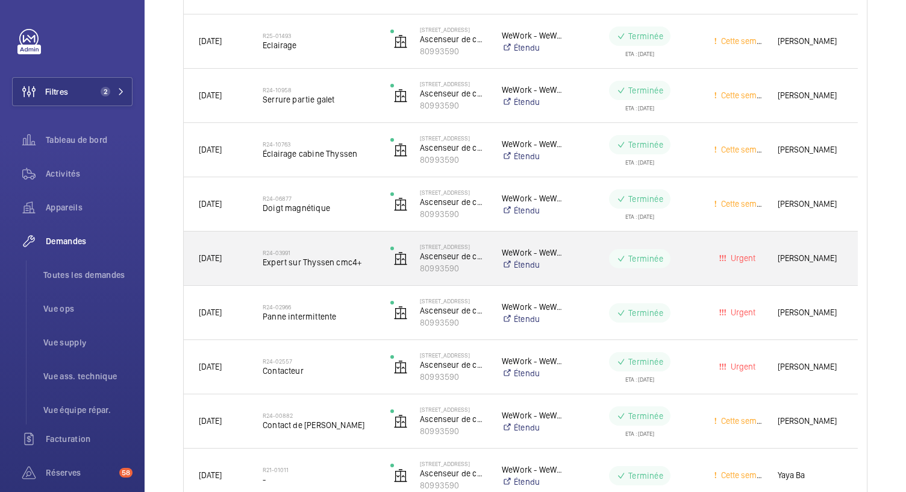
click at [323, 272] on div "R24-03991 Expert sur Thyssen cmc4+" at bounding box center [319, 258] width 112 height 35
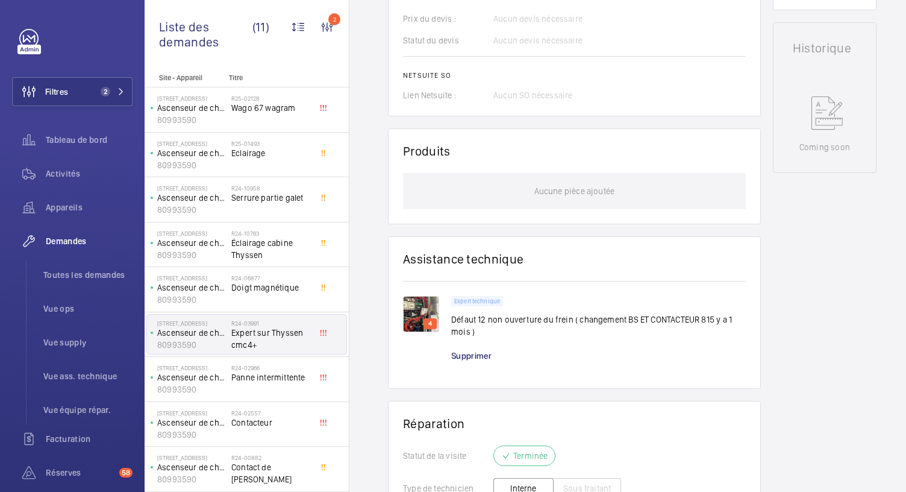
scroll to position [568, 0]
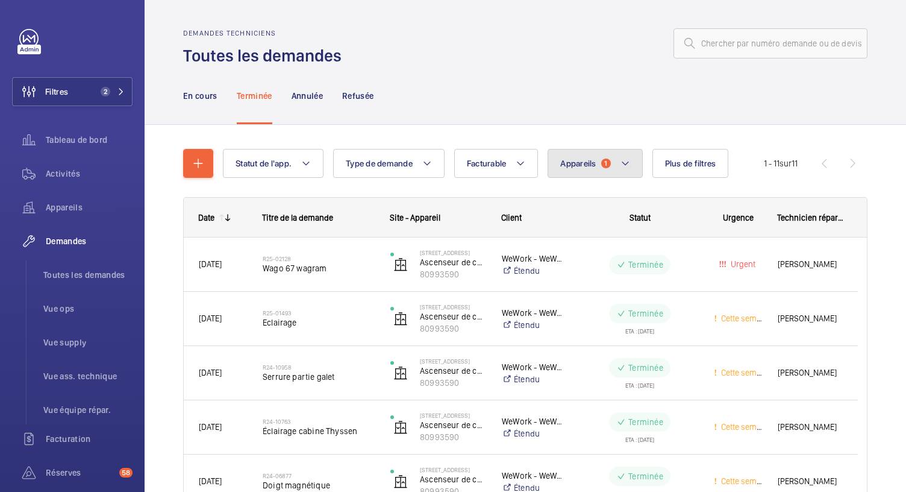
click at [584, 167] on span "Appareils" at bounding box center [578, 163] width 36 height 10
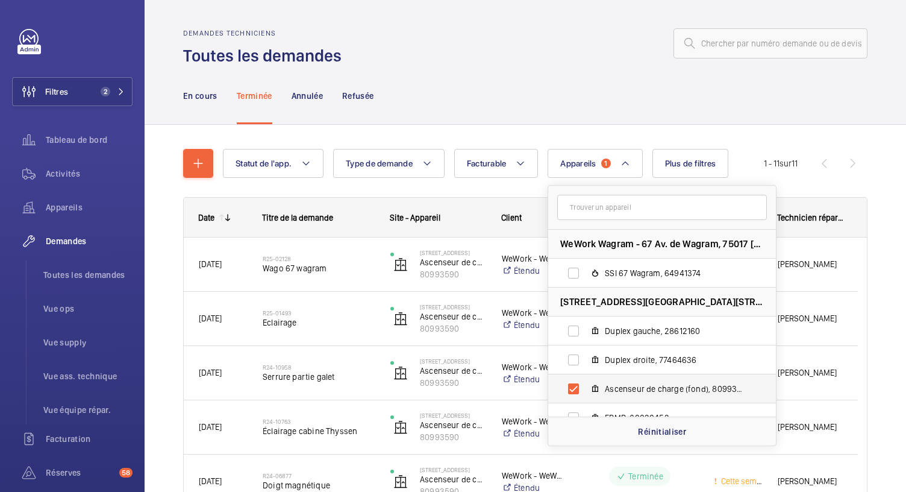
click at [570, 384] on label "Ascenseur de charge (fond), 80993590" at bounding box center [652, 388] width 208 height 29
click at [570, 384] on input "Ascenseur de charge (fond), 80993590" at bounding box center [573, 388] width 24 height 24
checkbox input "false"
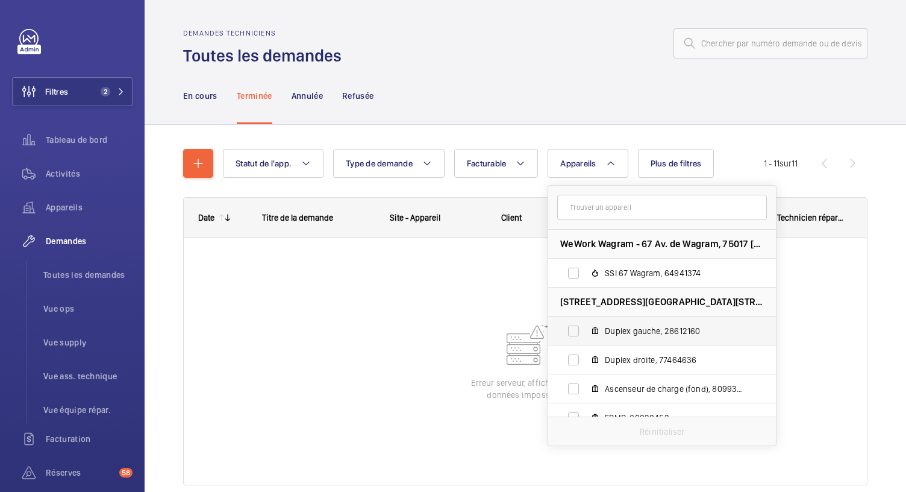
click at [576, 329] on label "Duplex gauche, 28612160" at bounding box center [652, 330] width 208 height 29
click at [576, 329] on input "Duplex gauche, 28612160" at bounding box center [573, 331] width 24 height 24
checkbox input "true"
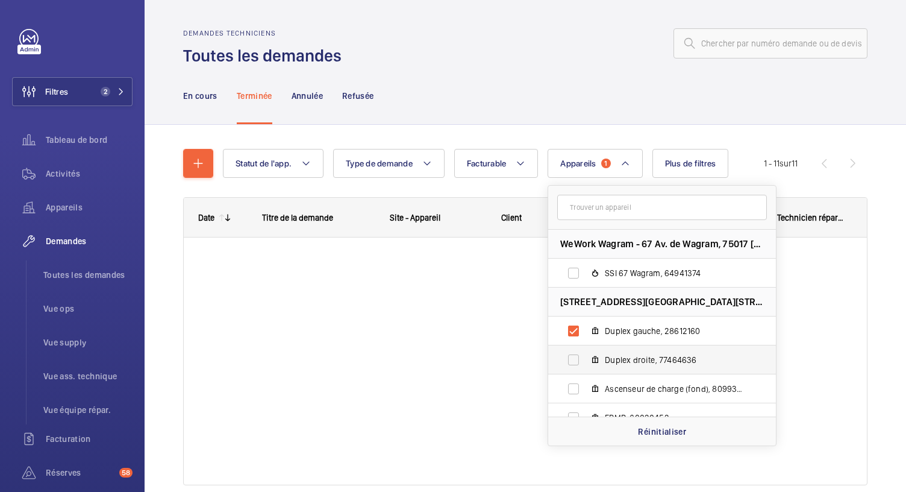
click at [576, 358] on label "Duplex droite, 77464636" at bounding box center [652, 359] width 208 height 29
click at [576, 358] on input "Duplex droite, 77464636" at bounding box center [573, 360] width 24 height 24
checkbox input "true"
click at [571, 401] on label "Ascenseur de charge (fond), 80993590" at bounding box center [652, 388] width 208 height 29
click at [571, 401] on input "Ascenseur de charge (fond), 80993590" at bounding box center [573, 388] width 24 height 24
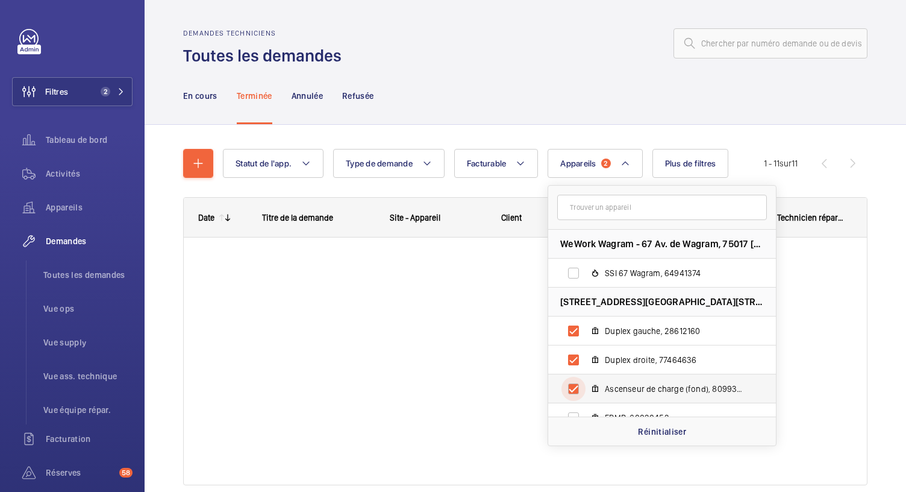
checkbox input "true"
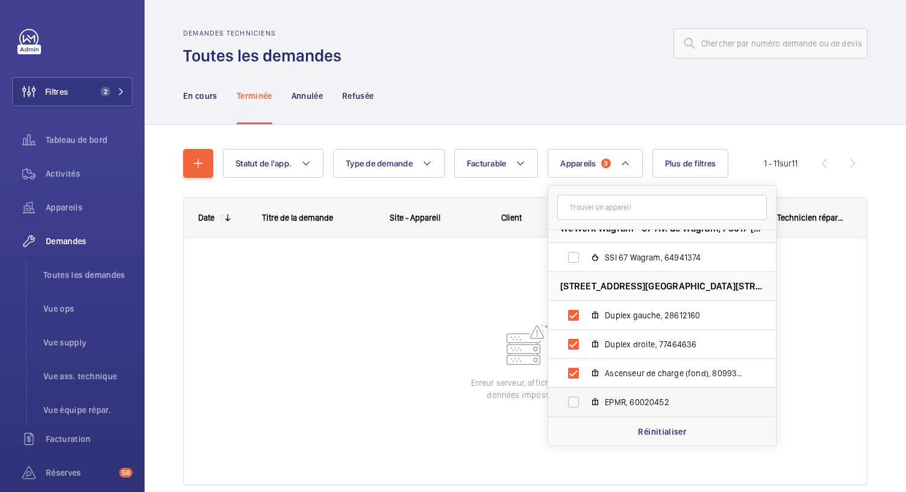
click at [575, 397] on label "EPMR, 60020452" at bounding box center [652, 401] width 208 height 29
click at [575, 397] on input "EPMR, 60020452" at bounding box center [573, 402] width 24 height 24
checkbox input "true"
click at [407, 95] on div "En cours Terminée Annulée Refusée" at bounding box center [525, 95] width 684 height 57
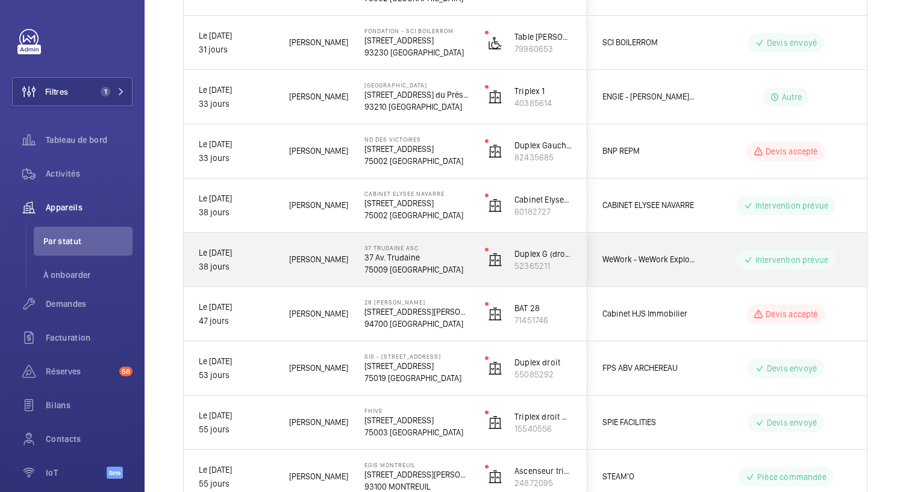
scroll to position [1044, 0]
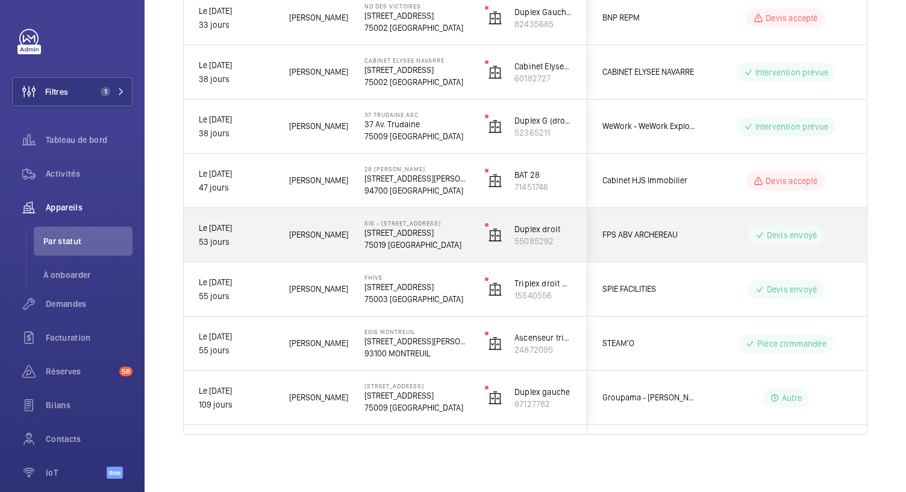
click at [405, 240] on p "75019 [GEOGRAPHIC_DATA]" at bounding box center [416, 245] width 105 height 12
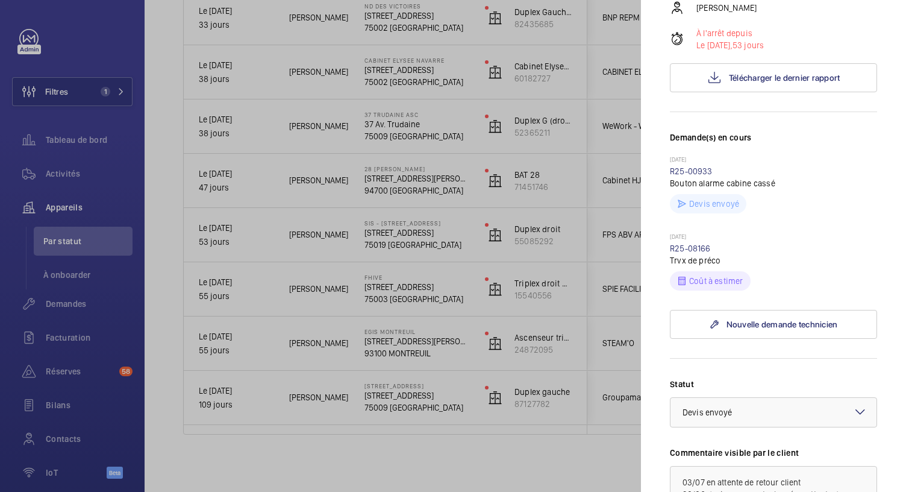
scroll to position [216, 0]
click at [418, 181] on div at bounding box center [453, 246] width 906 height 492
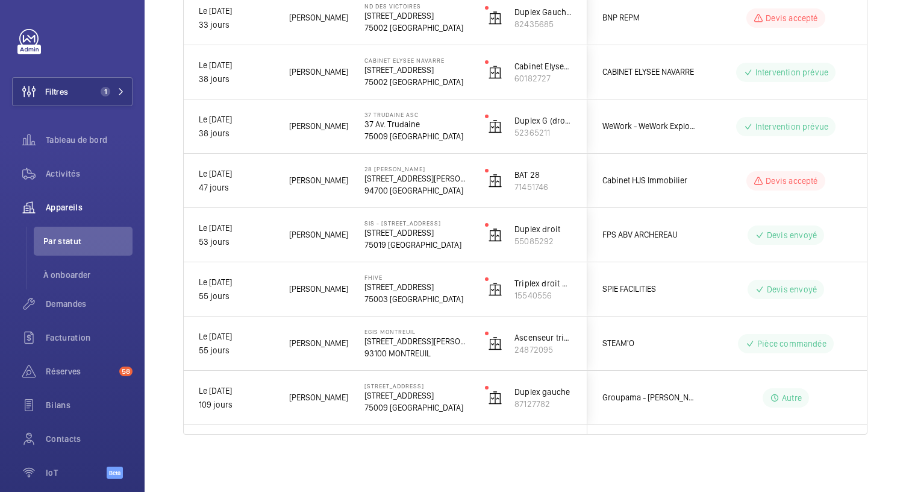
scroll to position [0, 0]
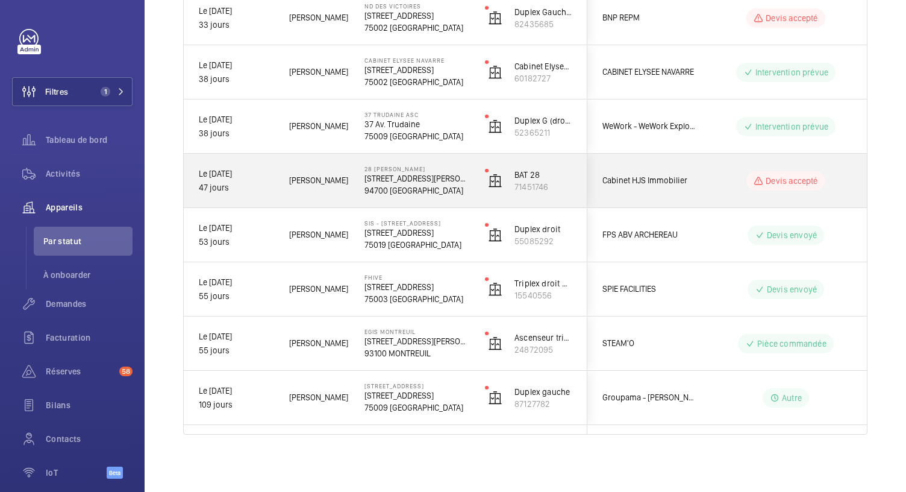
click at [418, 181] on p "[STREET_ADDRESS][PERSON_NAME]" at bounding box center [416, 178] width 105 height 12
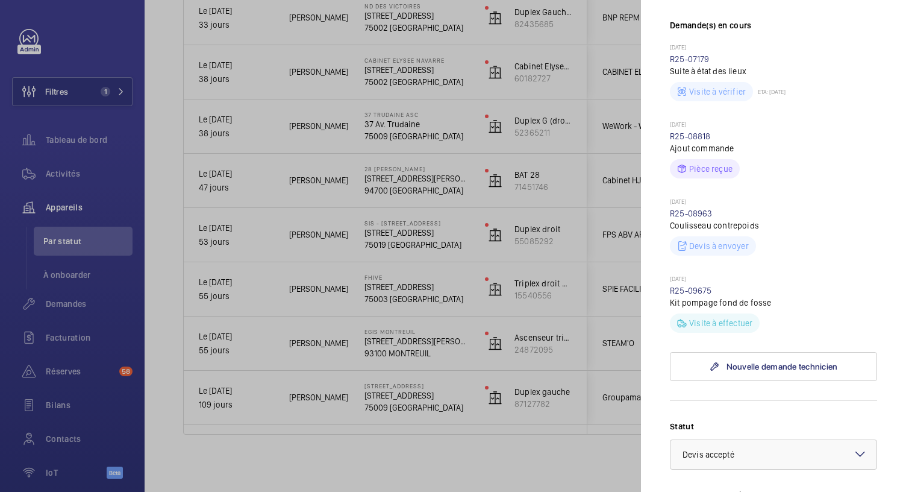
scroll to position [351, 0]
click at [395, 132] on div at bounding box center [453, 246] width 906 height 492
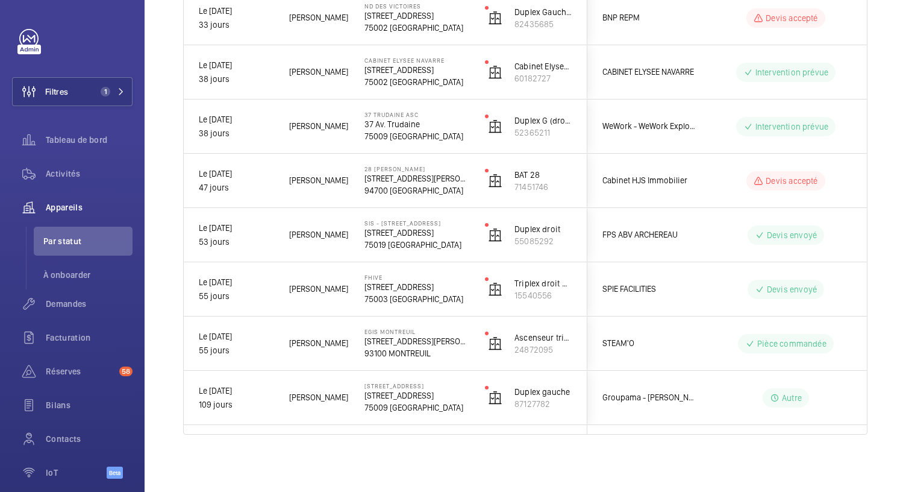
scroll to position [0, 0]
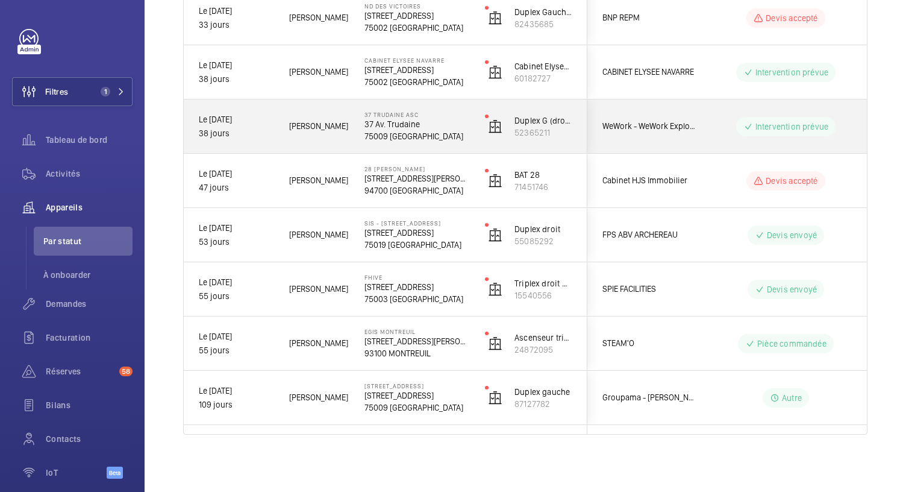
click at [395, 132] on p "75009 [GEOGRAPHIC_DATA]" at bounding box center [416, 136] width 105 height 12
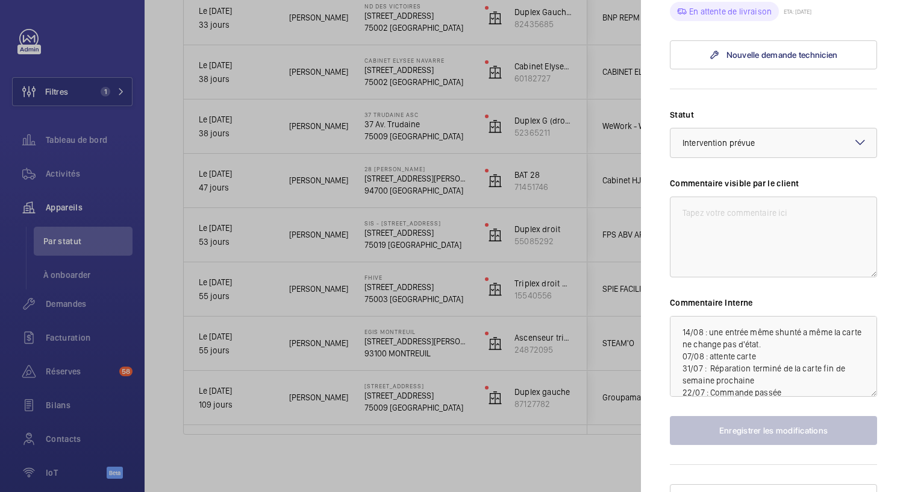
scroll to position [428, 0]
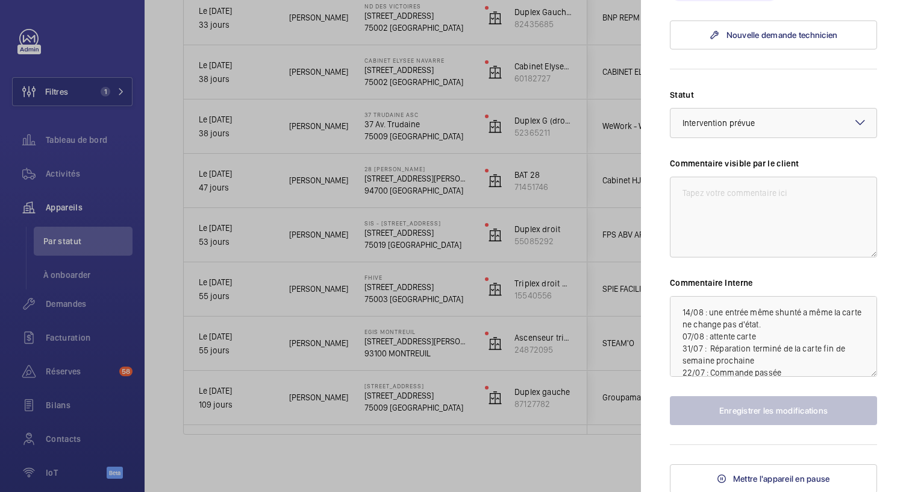
click at [421, 73] on div at bounding box center [453, 246] width 906 height 492
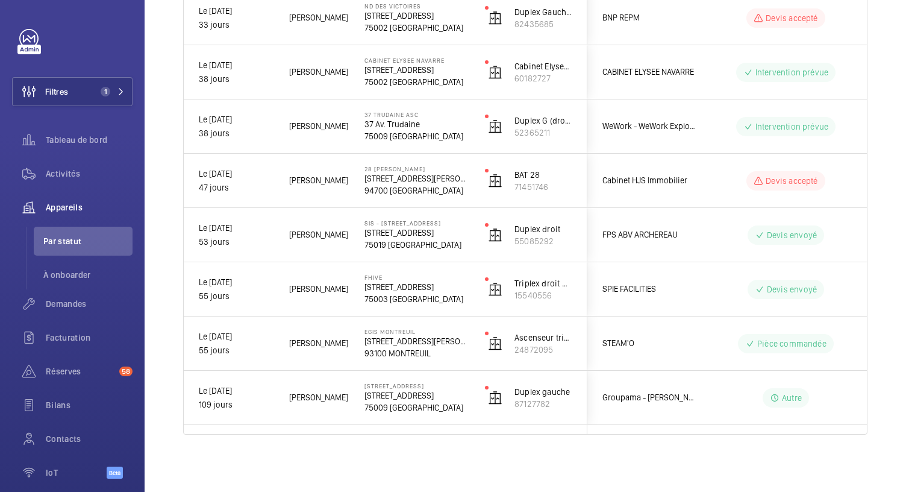
click at [421, 73] on p "[STREET_ADDRESS]" at bounding box center [416, 70] width 105 height 12
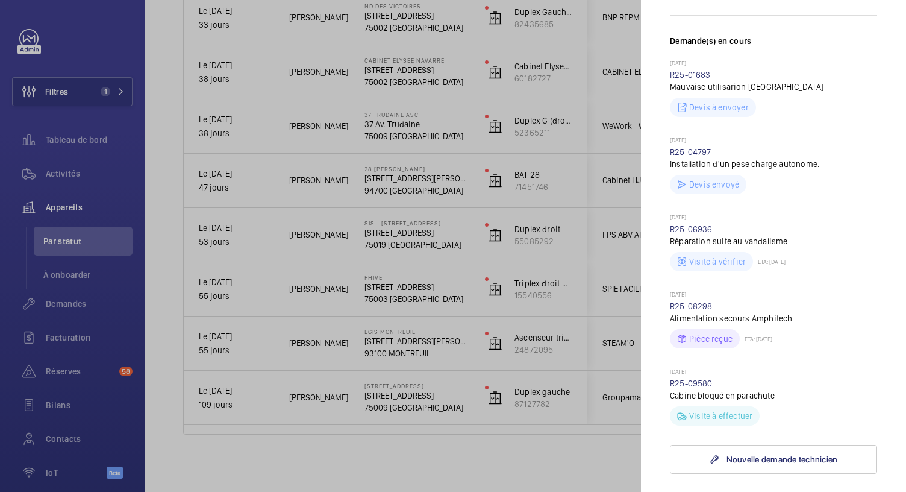
scroll to position [310, 0]
click at [407, 120] on div at bounding box center [453, 246] width 906 height 492
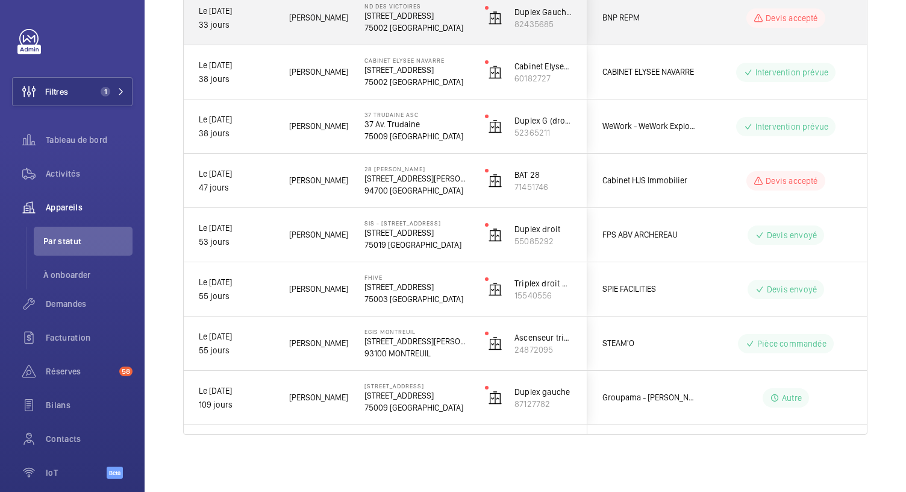
click at [417, 28] on p "75002 [GEOGRAPHIC_DATA]" at bounding box center [416, 28] width 105 height 12
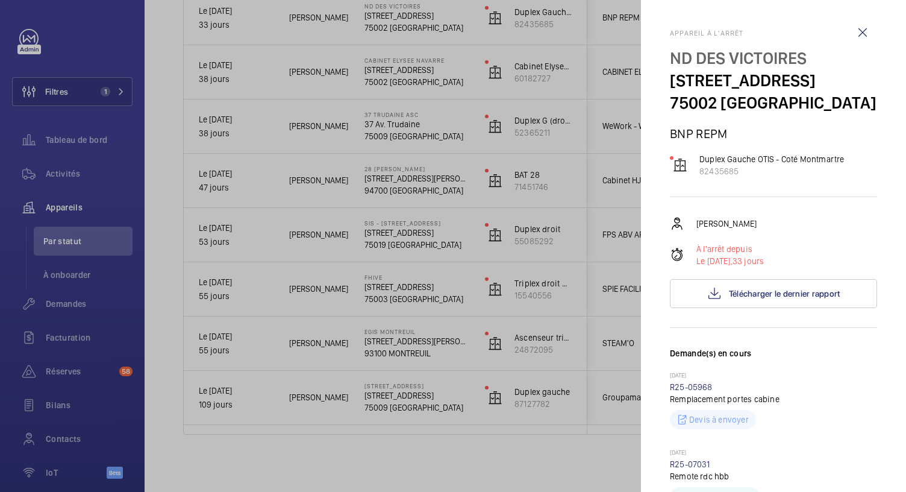
click at [410, 75] on div at bounding box center [453, 246] width 906 height 492
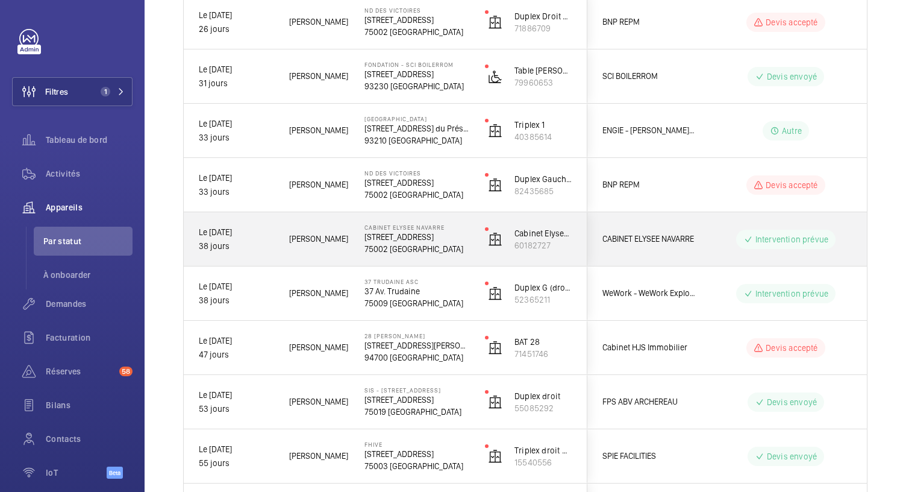
scroll to position [870, 0]
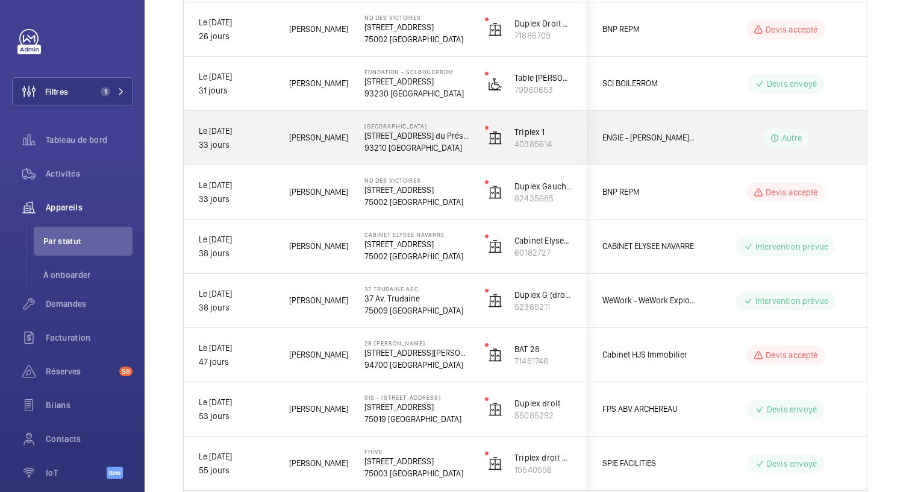
click at [422, 149] on p "93210 [GEOGRAPHIC_DATA]" at bounding box center [416, 148] width 105 height 12
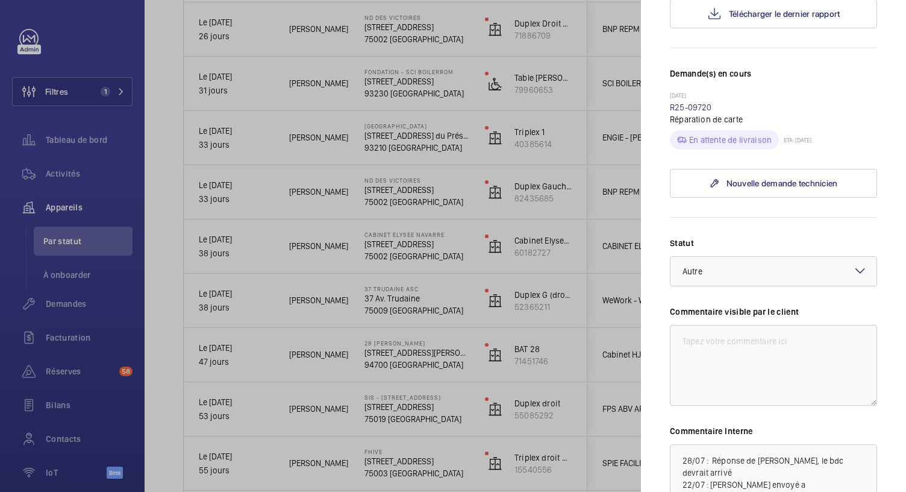
scroll to position [465, 0]
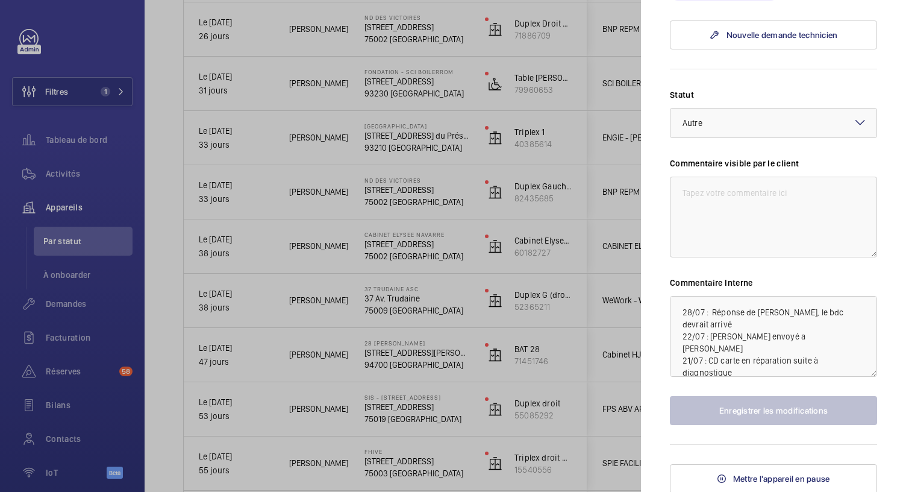
click at [406, 86] on div at bounding box center [453, 246] width 906 height 492
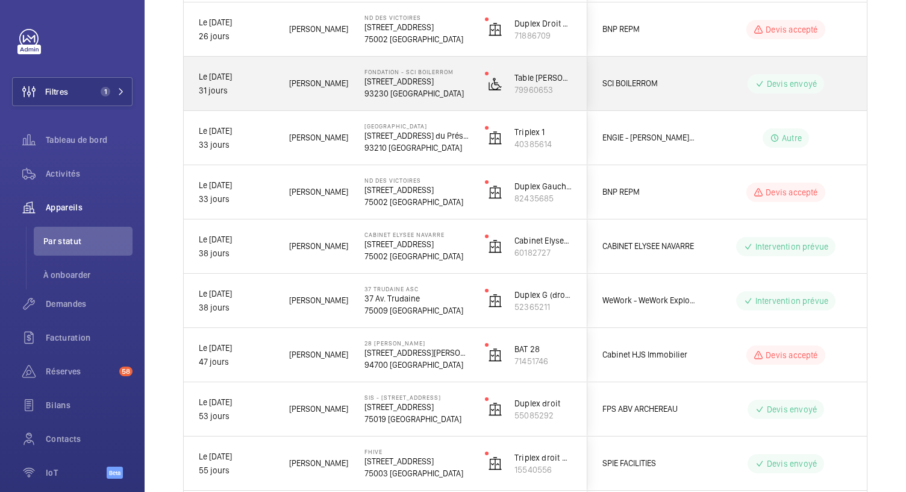
click at [406, 87] on p "93230 [GEOGRAPHIC_DATA]" at bounding box center [416, 93] width 105 height 12
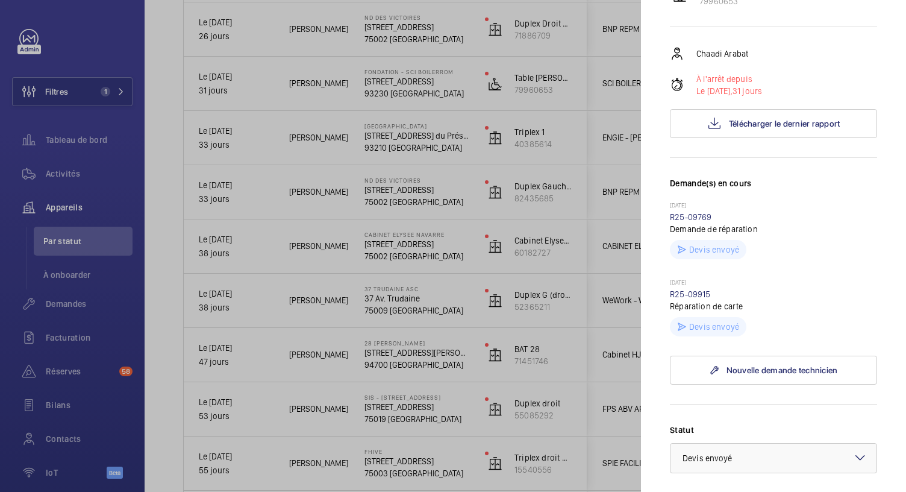
scroll to position [549, 0]
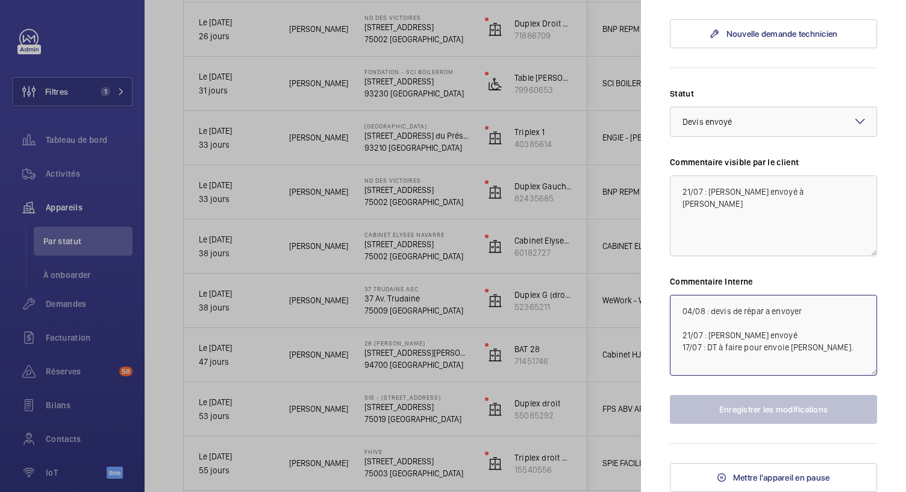
click at [674, 310] on textarea "04/08 : devis de répar a envoyer 21/07 : [PERSON_NAME] envoyé 17/07 : DT à fair…" at bounding box center [773, 335] width 207 height 81
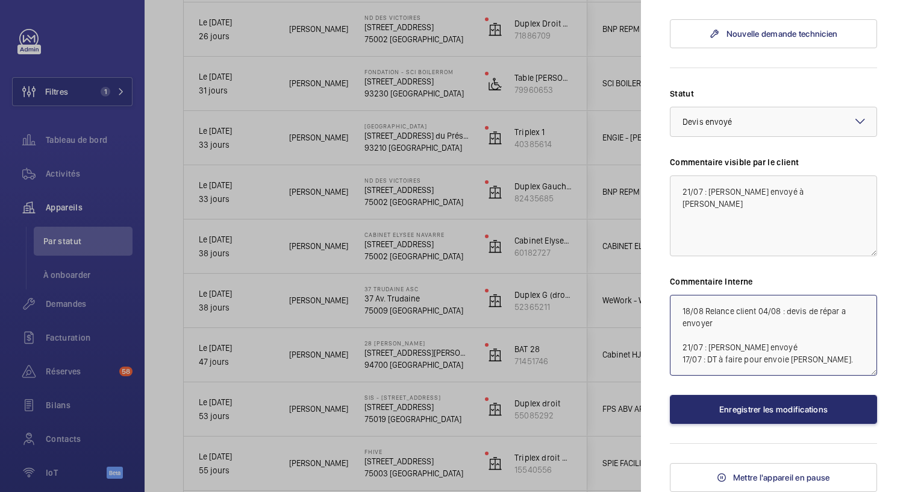
click at [758, 313] on textarea "18/08 Relance client 04/08 : devis de répar a envoyer 21/07 : [PERSON_NAME] env…" at bounding box center [773, 335] width 207 height 81
type textarea "18/08 Relance client a faire 04/08 : devis de répar a envoyer 21/07 : [PERSON_N…"
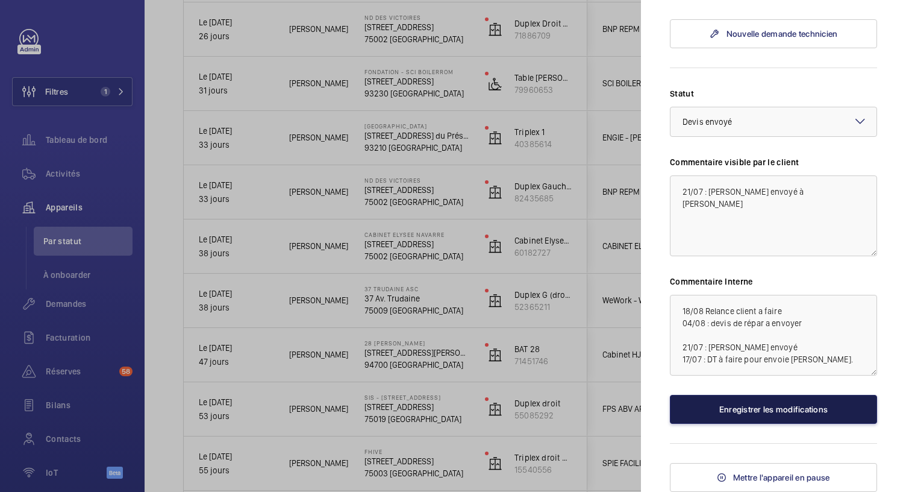
click at [747, 413] on button "Enregistrer les modifications" at bounding box center [773, 409] width 207 height 29
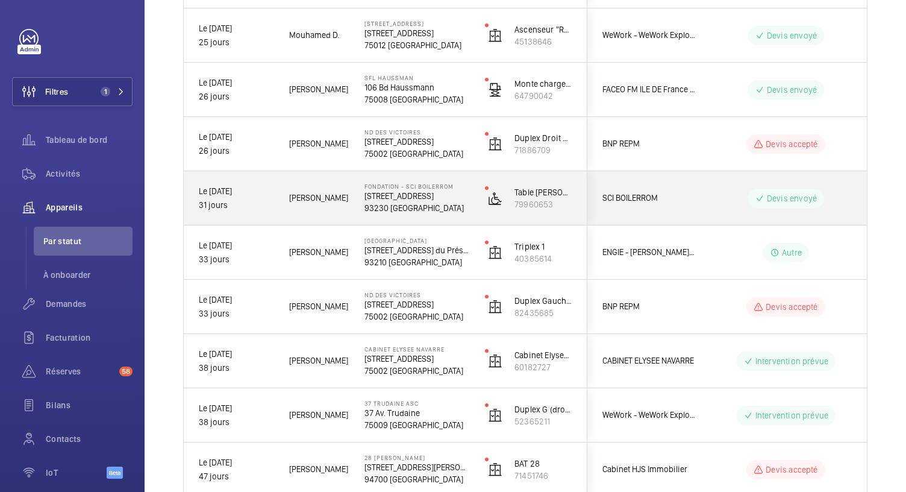
scroll to position [753, 0]
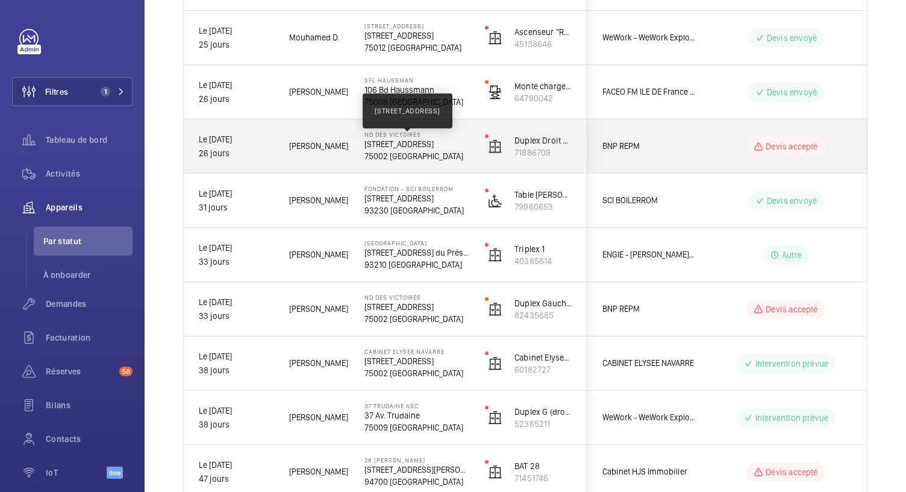
click at [408, 138] on p "[STREET_ADDRESS]" at bounding box center [416, 144] width 105 height 12
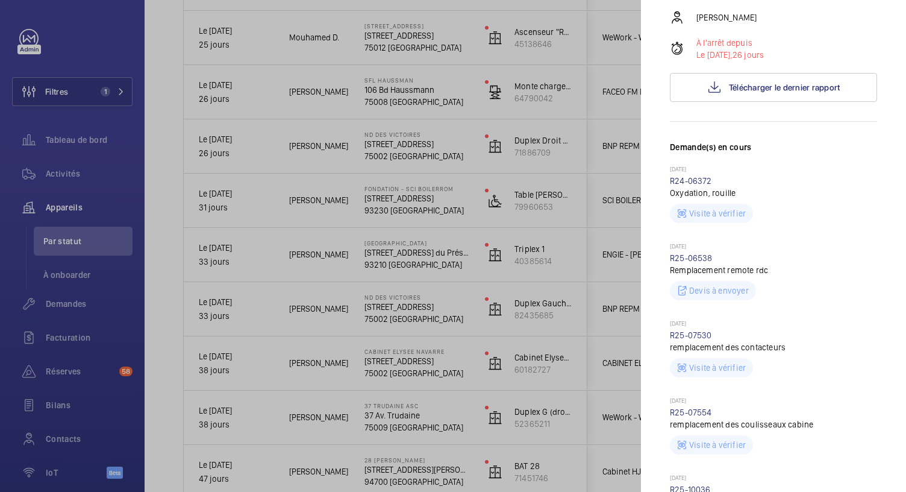
scroll to position [0, 0]
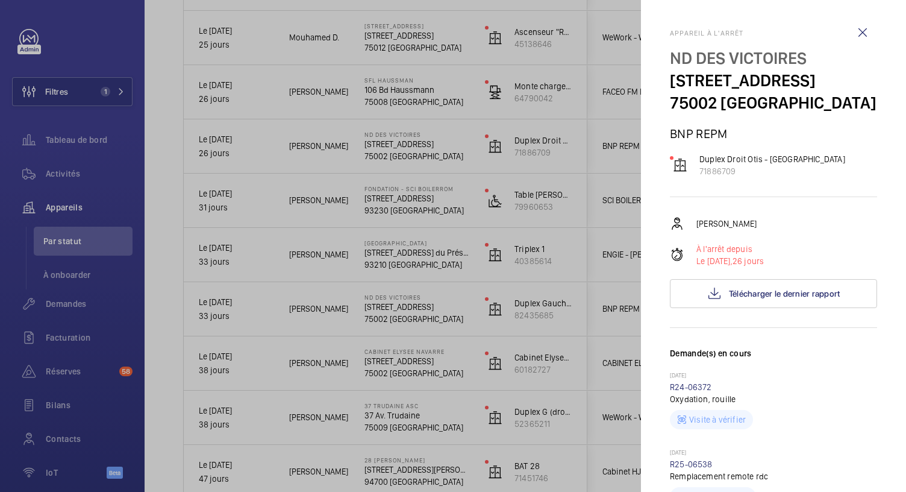
click at [420, 90] on div at bounding box center [453, 246] width 906 height 492
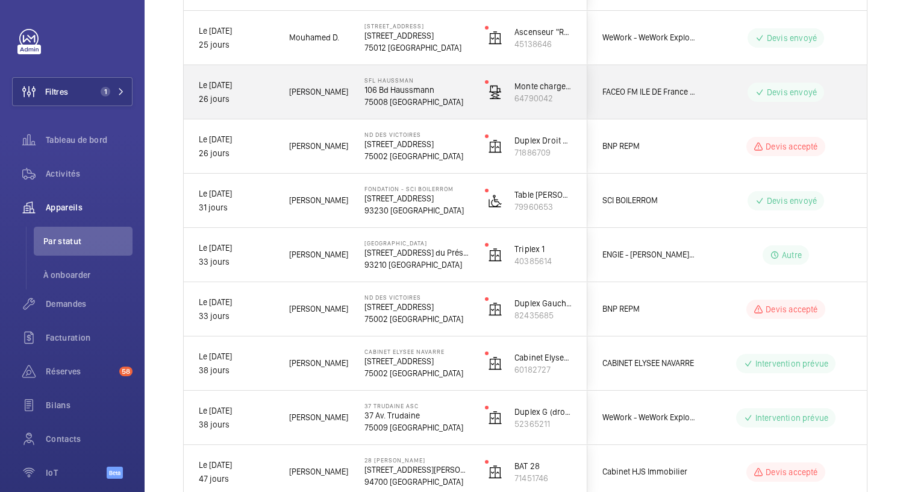
click at [420, 90] on p "106 Bd Haussmann" at bounding box center [416, 90] width 105 height 12
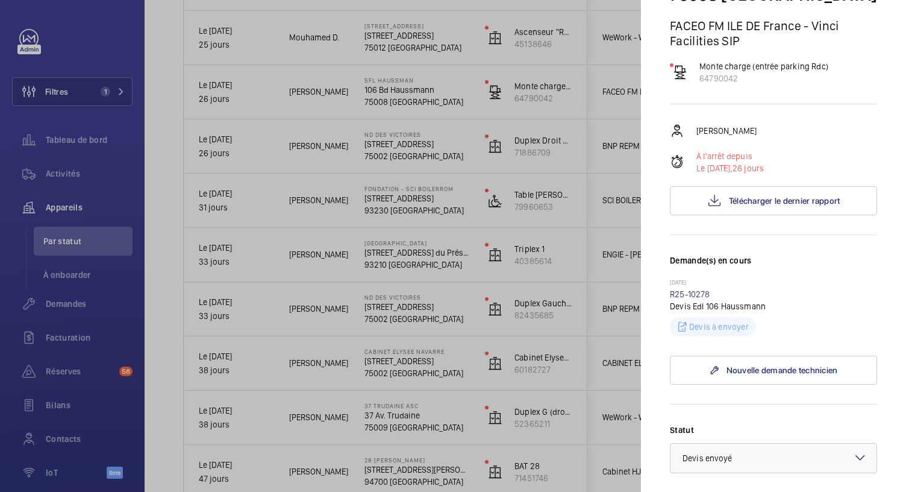
scroll to position [107, 0]
click at [420, 39] on div at bounding box center [453, 246] width 906 height 492
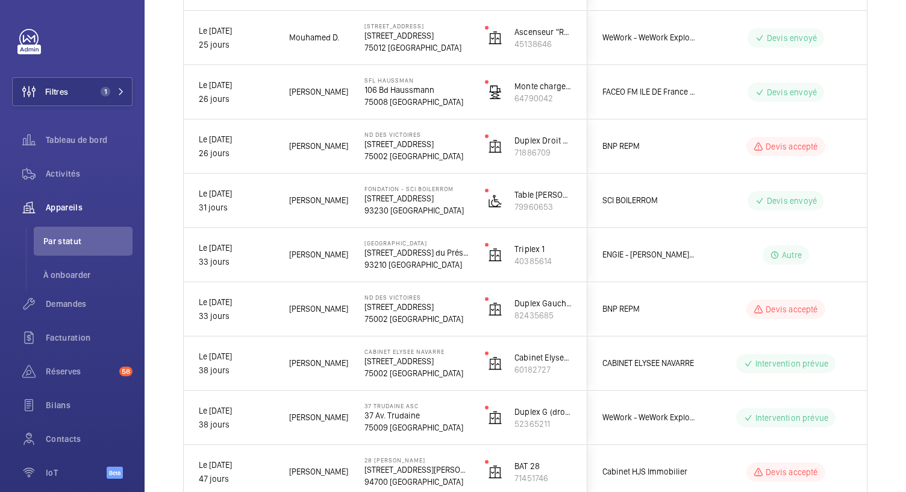
scroll to position [0, 0]
click at [420, 39] on p "[STREET_ADDRESS]" at bounding box center [416, 36] width 105 height 12
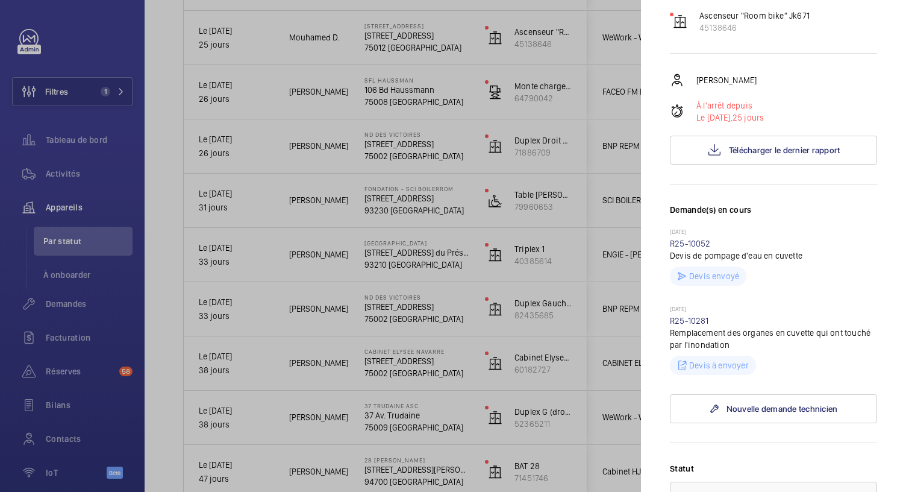
scroll to position [125, 0]
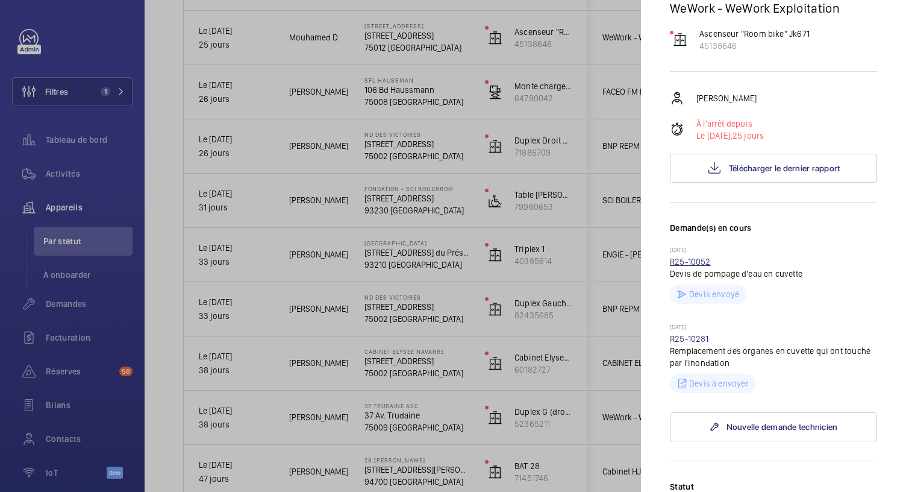
click at [691, 266] on link "R25-10052" at bounding box center [690, 262] width 41 height 10
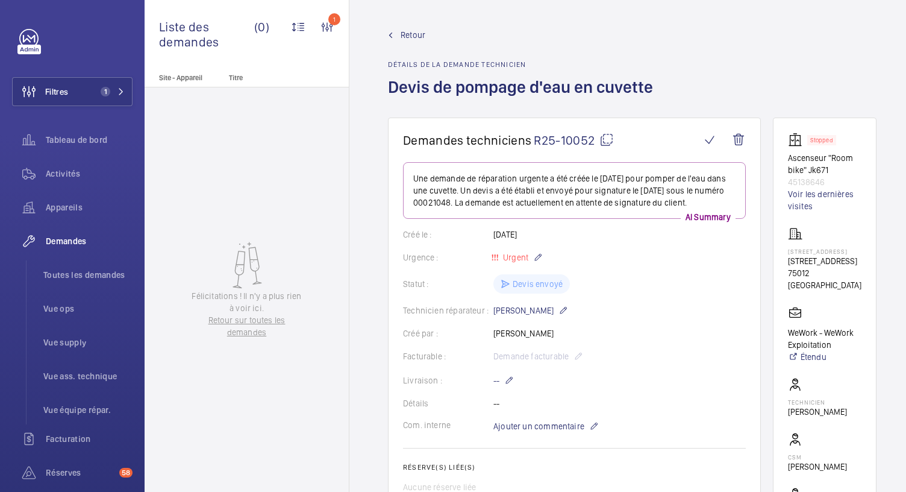
click at [402, 29] on span "Retour" at bounding box center [413, 35] width 25 height 12
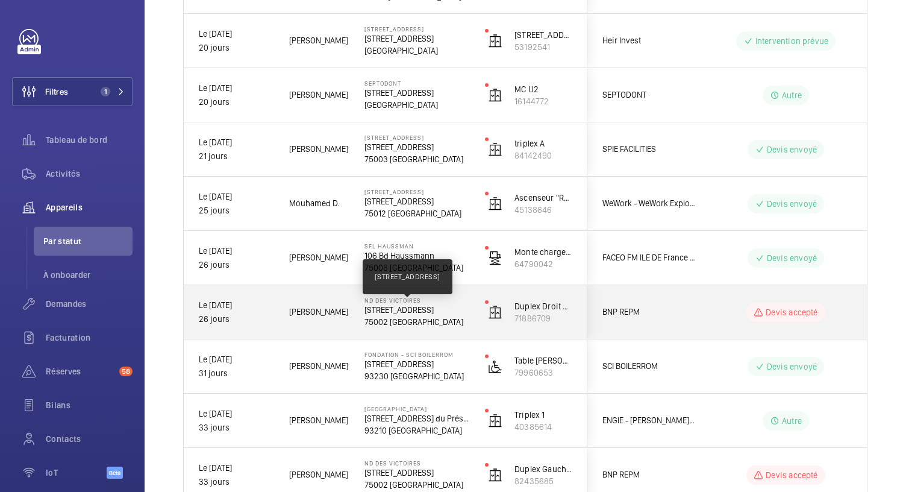
scroll to position [655, 0]
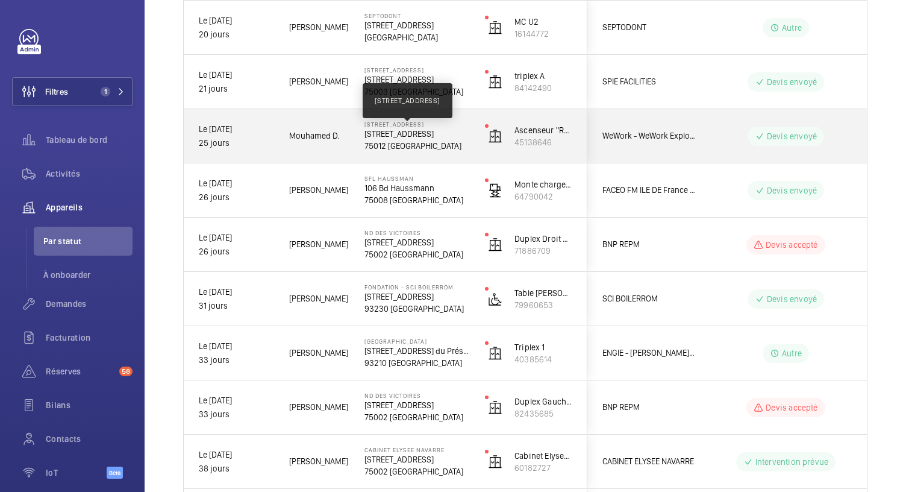
click at [396, 139] on p "[STREET_ADDRESS]" at bounding box center [416, 134] width 105 height 12
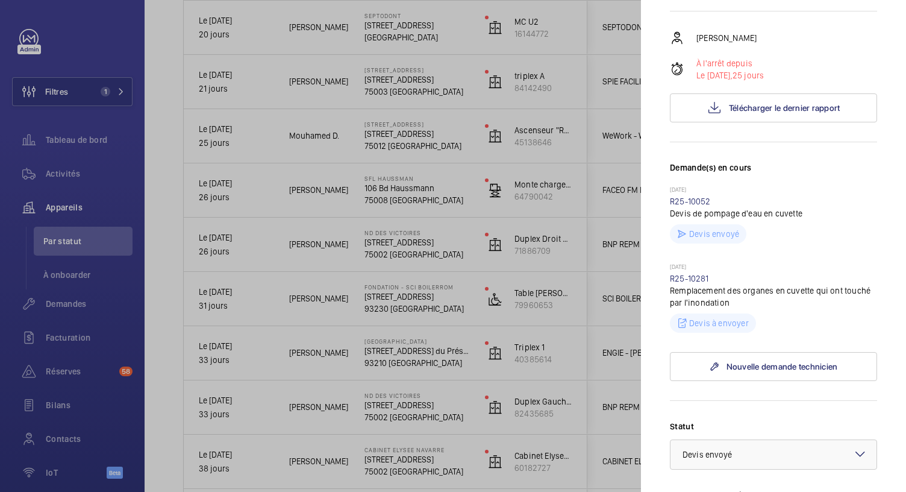
scroll to position [186, 0]
click at [687, 282] on link "R25-10281" at bounding box center [689, 278] width 39 height 10
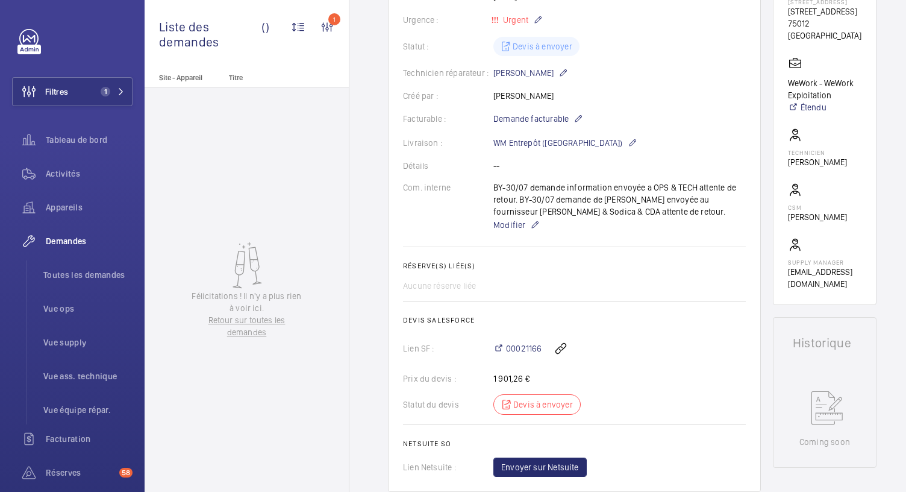
scroll to position [267, 0]
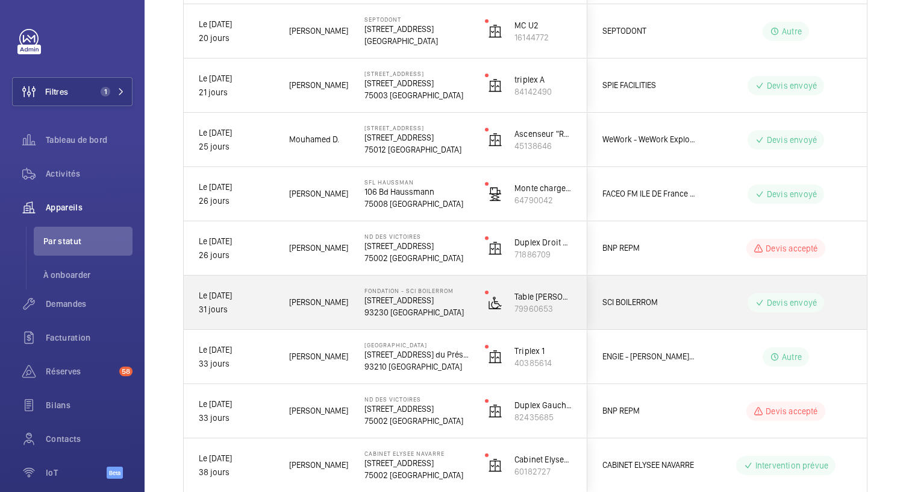
scroll to position [652, 0]
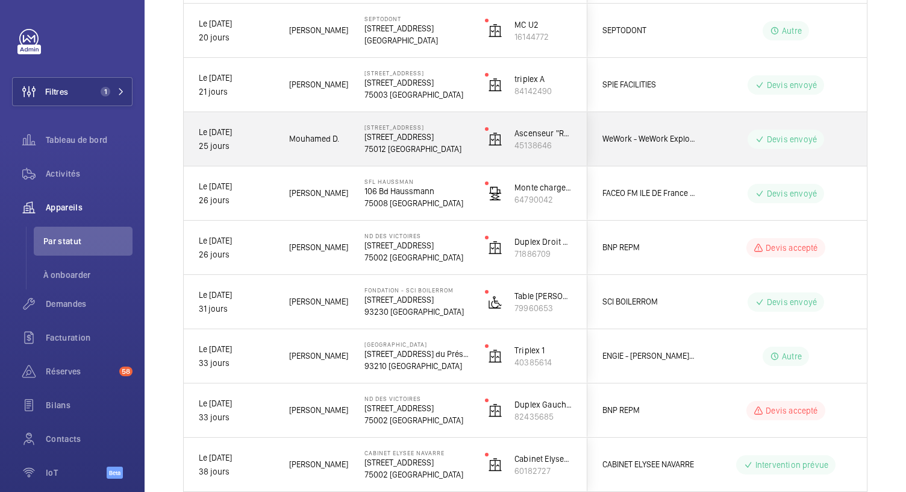
click at [419, 149] on p "75012 [GEOGRAPHIC_DATA]" at bounding box center [416, 149] width 105 height 12
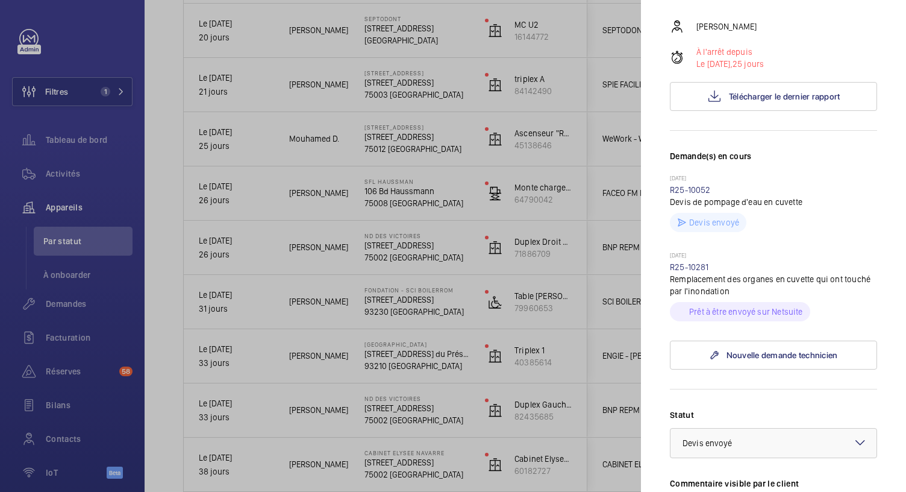
scroll to position [200, 0]
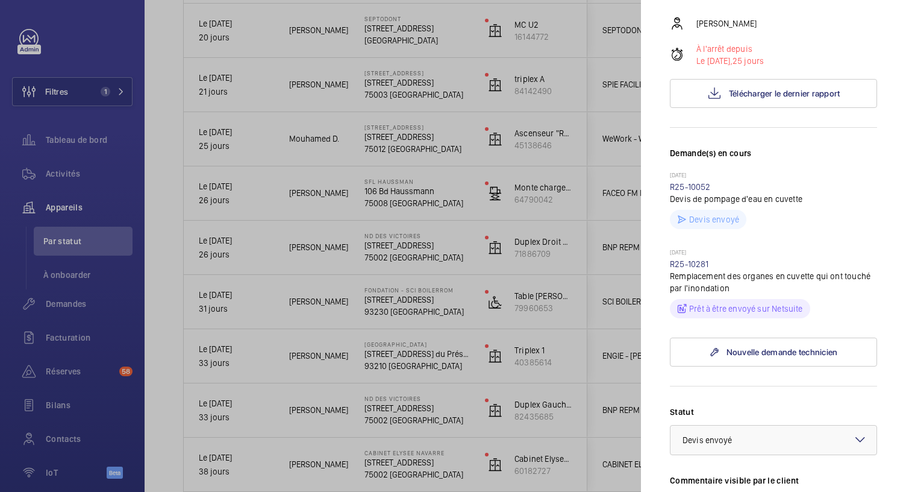
click at [426, 86] on div at bounding box center [453, 246] width 906 height 492
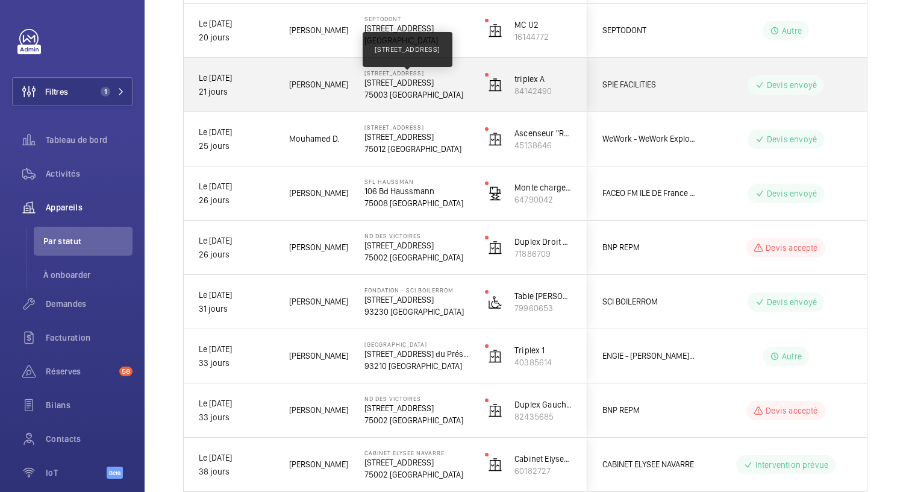
click at [426, 86] on p "[STREET_ADDRESS]" at bounding box center [416, 82] width 105 height 12
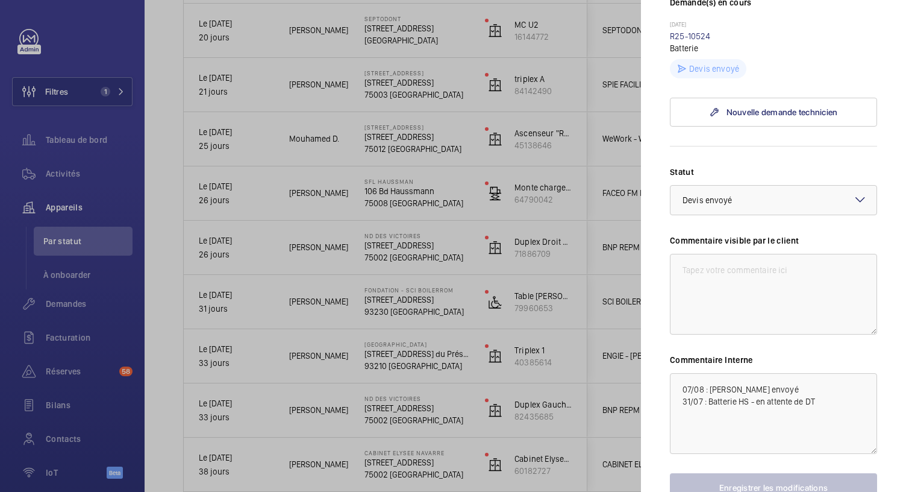
scroll to position [351, 0]
click at [682, 407] on textarea "07/08 : [PERSON_NAME] envoyé 31/07 : Batterie HS - en attente de DT" at bounding box center [773, 413] width 207 height 81
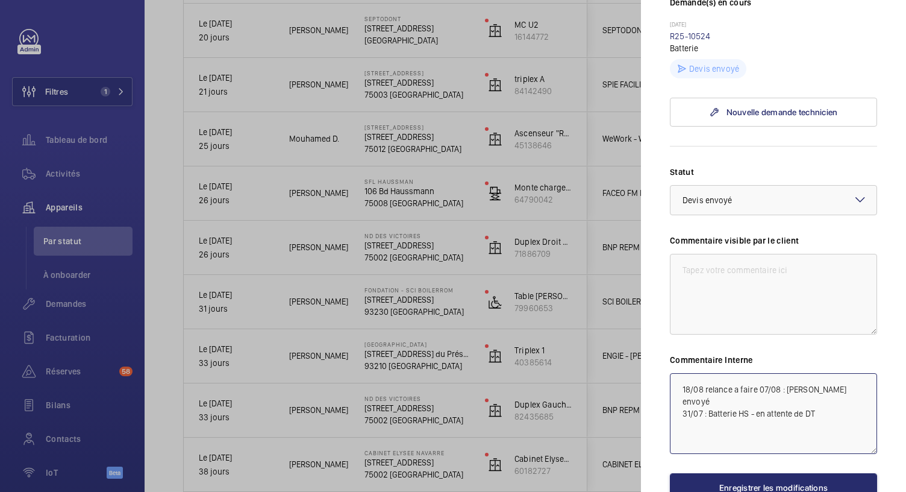
click at [734, 411] on textarea "18/08 relance a faire 07/08 : [PERSON_NAME] envoyé 31/07 : Batterie HS - en att…" at bounding box center [773, 413] width 207 height 81
click at [778, 411] on textarea "18/08 relance client a faire 07/08 : [PERSON_NAME] envoyé 31/07 : Batterie HS -…" at bounding box center [773, 413] width 207 height 81
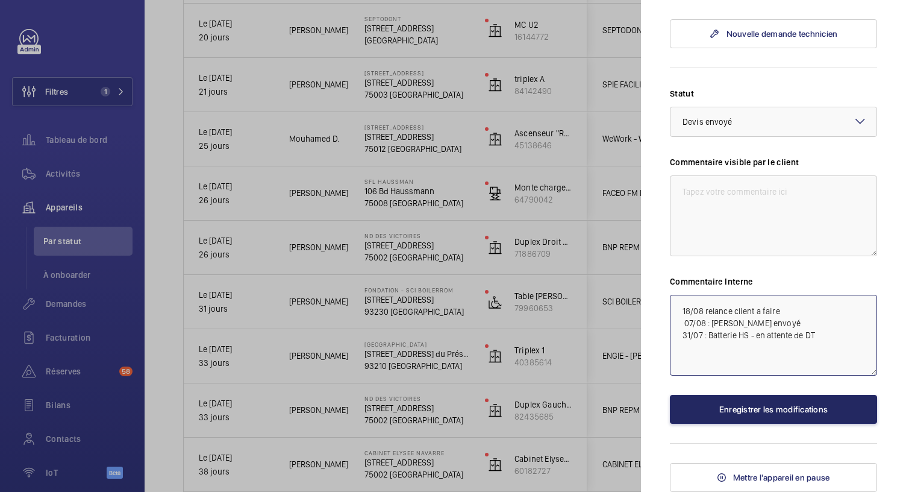
type textarea "18/08 relance client a faire 07/08 : [PERSON_NAME] envoyé 31/07 : Batterie HS -…"
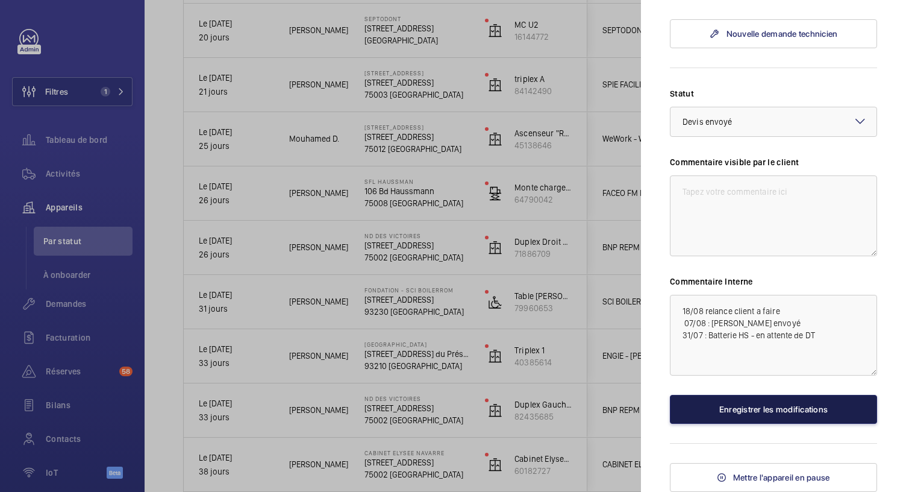
click at [717, 403] on button "Enregistrer les modifications" at bounding box center [773, 409] width 207 height 29
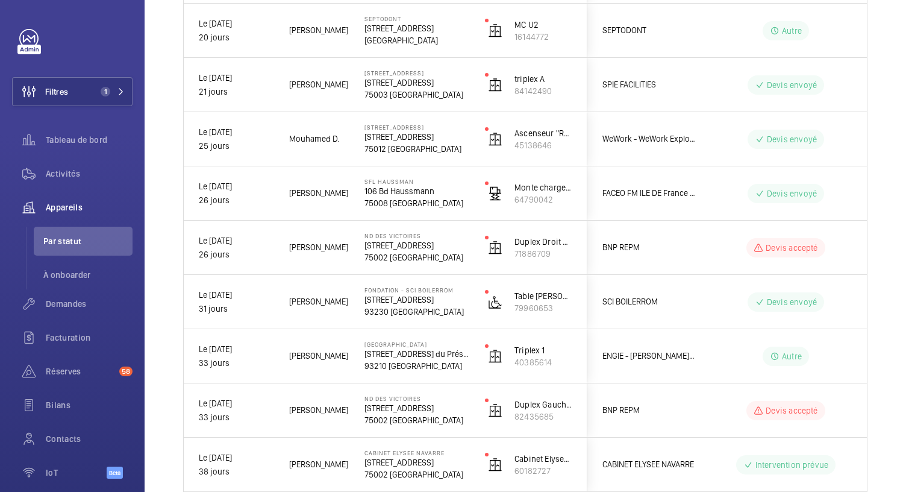
scroll to position [0, 0]
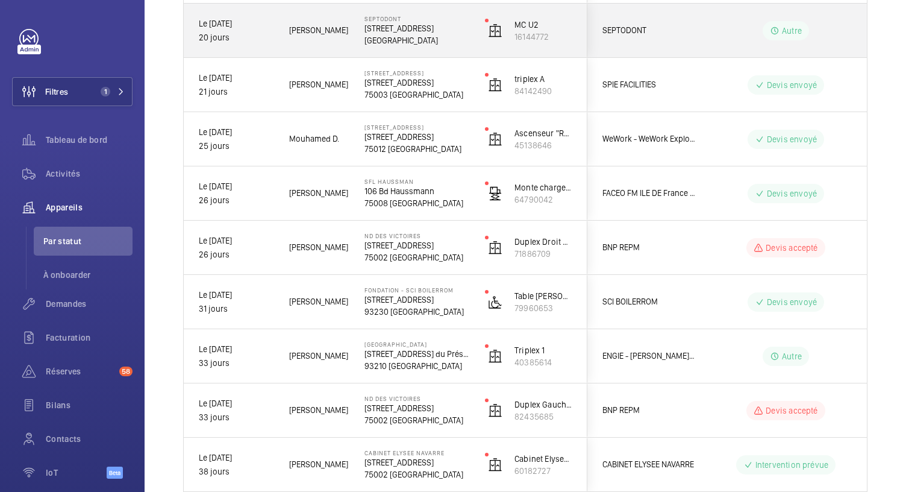
click at [425, 45] on div "Septodont [STREET_ADDRESS]" at bounding box center [409, 31] width 119 height 54
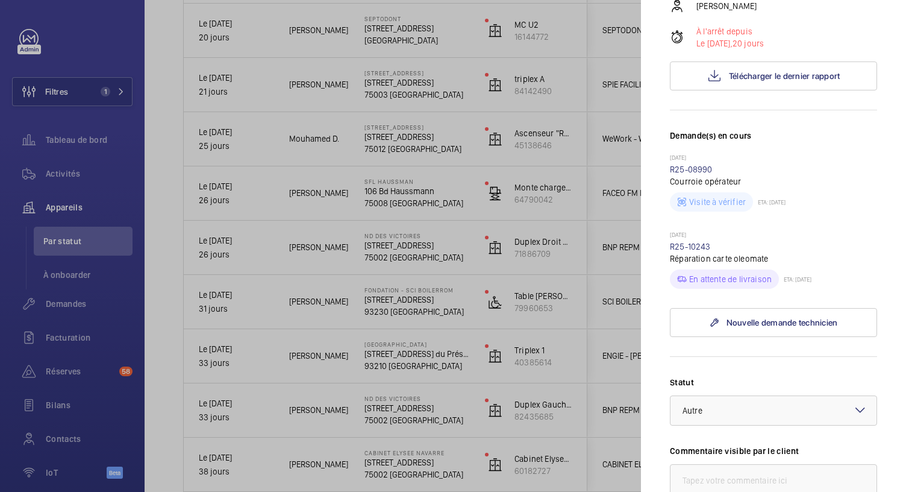
scroll to position [217, 0]
click at [490, 62] on div at bounding box center [453, 246] width 906 height 492
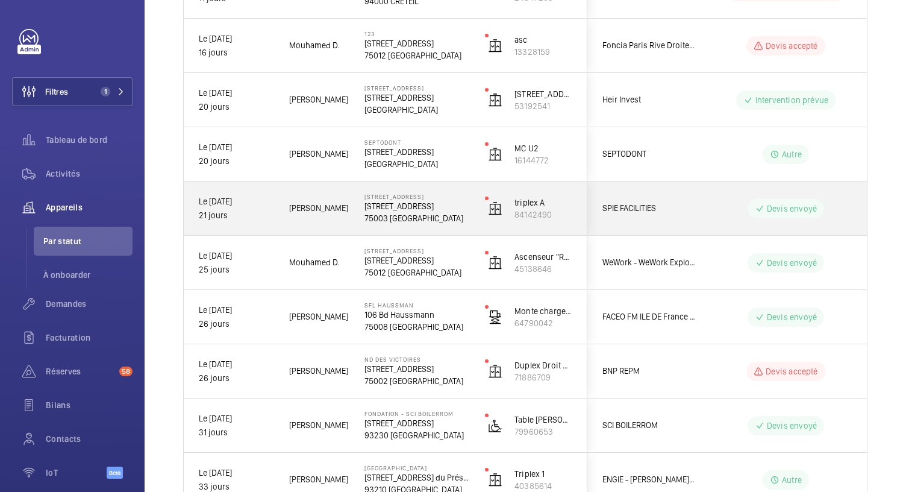
scroll to position [506, 0]
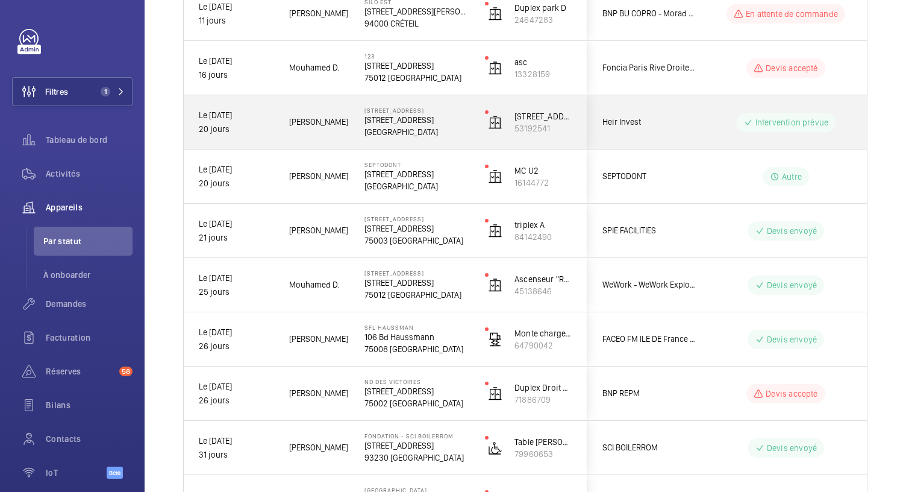
click at [429, 122] on p "[STREET_ADDRESS]" at bounding box center [416, 120] width 105 height 12
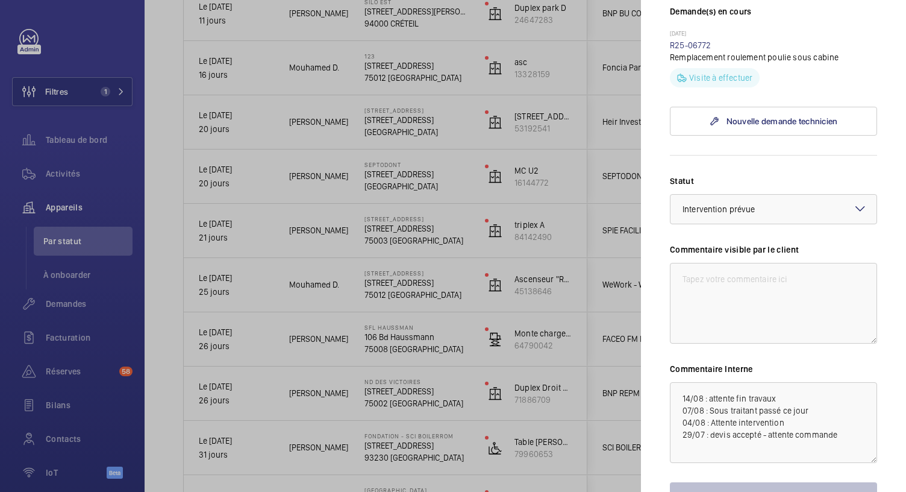
scroll to position [494, 0]
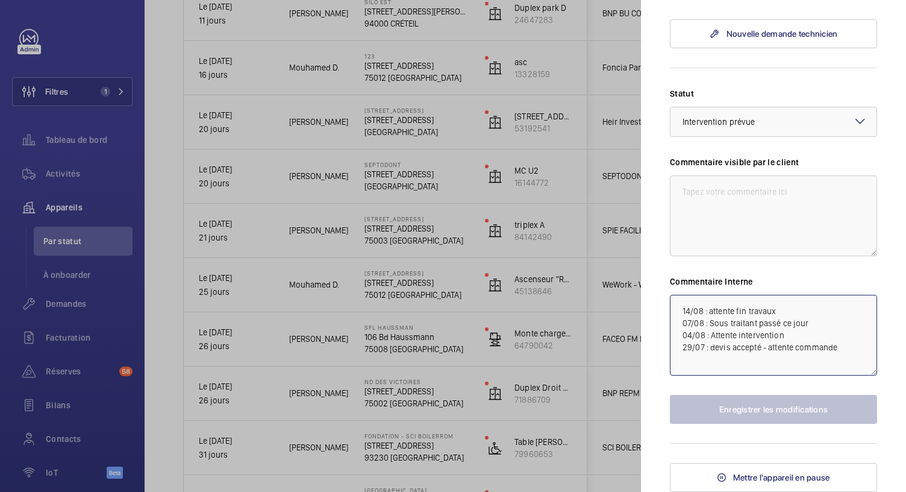
click at [680, 306] on textarea "14/08 : attente fin travaux 07/08 : Sous traitant passé ce jour 04/08 : Attente…" at bounding box center [773, 335] width 207 height 81
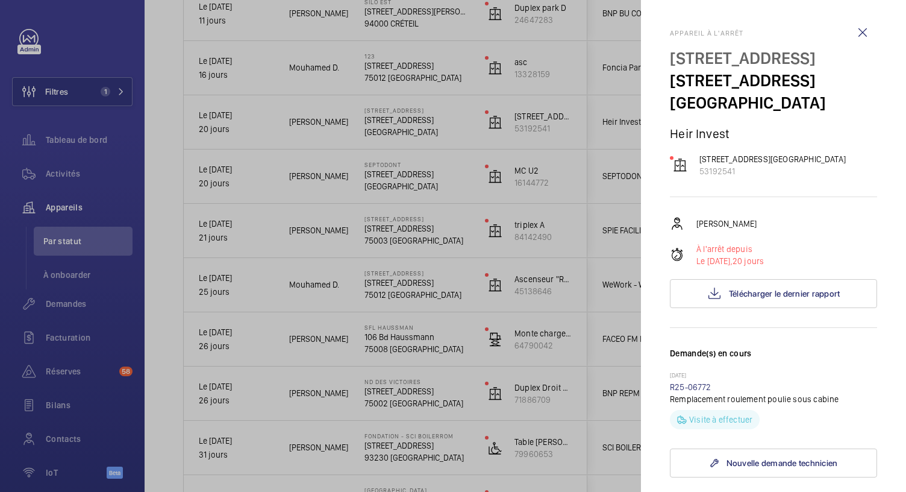
click at [400, 62] on div at bounding box center [453, 246] width 906 height 492
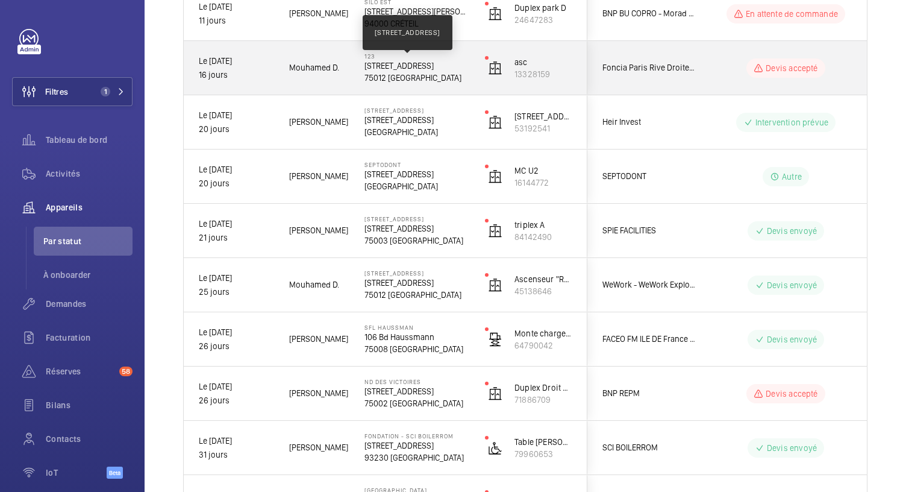
click at [400, 62] on p "[STREET_ADDRESS]" at bounding box center [416, 66] width 105 height 12
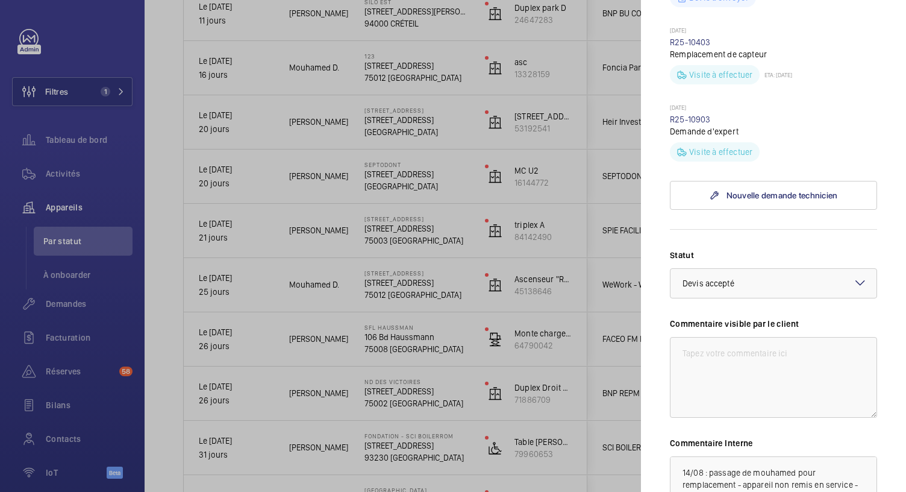
scroll to position [528, 0]
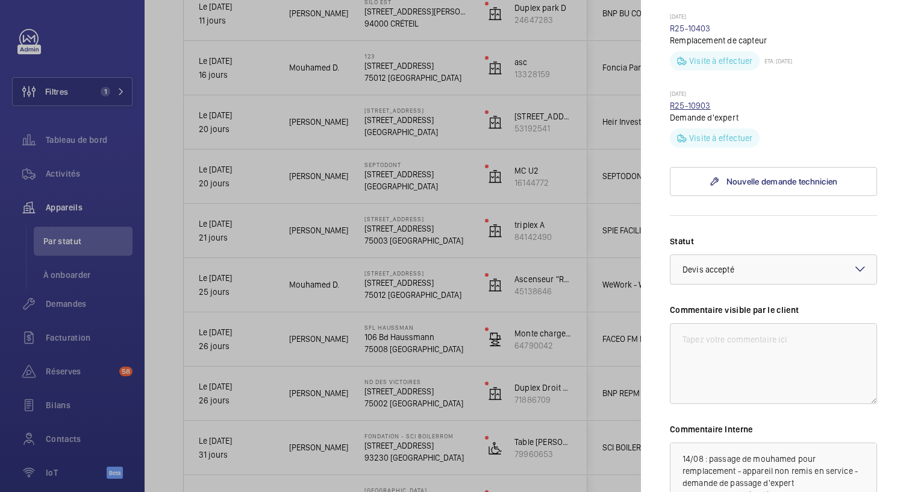
click at [698, 110] on link "R25-10903" at bounding box center [690, 106] width 41 height 10
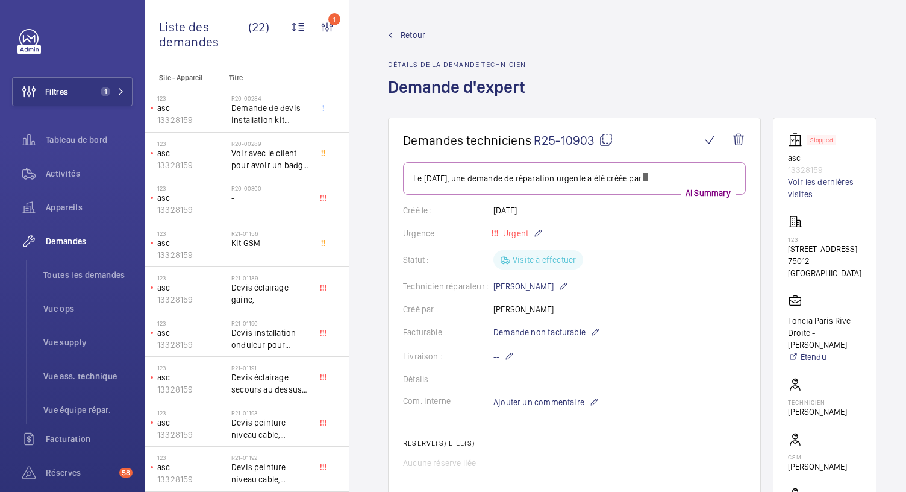
click at [806, 175] on p "13328159" at bounding box center [824, 170] width 73 height 12
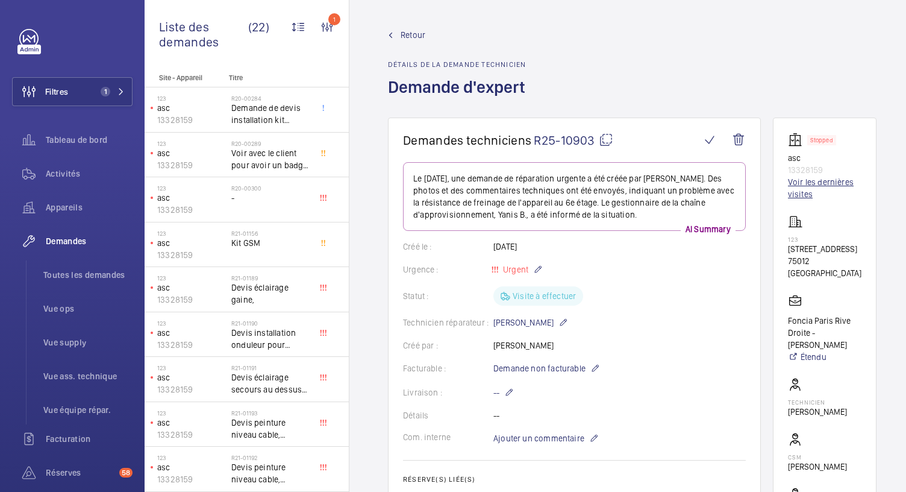
click at [804, 189] on link "Voir les dernières visites" at bounding box center [824, 188] width 73 height 24
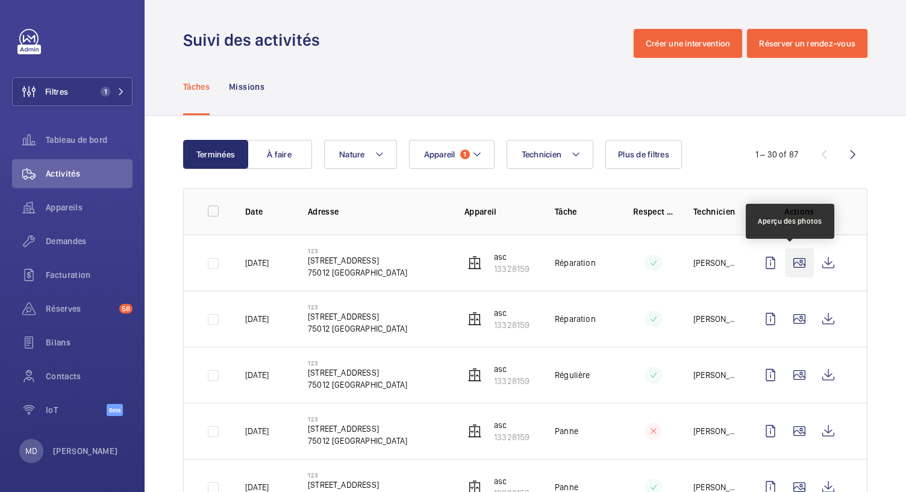
click at [788, 267] on wm-front-icon-button at bounding box center [799, 262] width 29 height 29
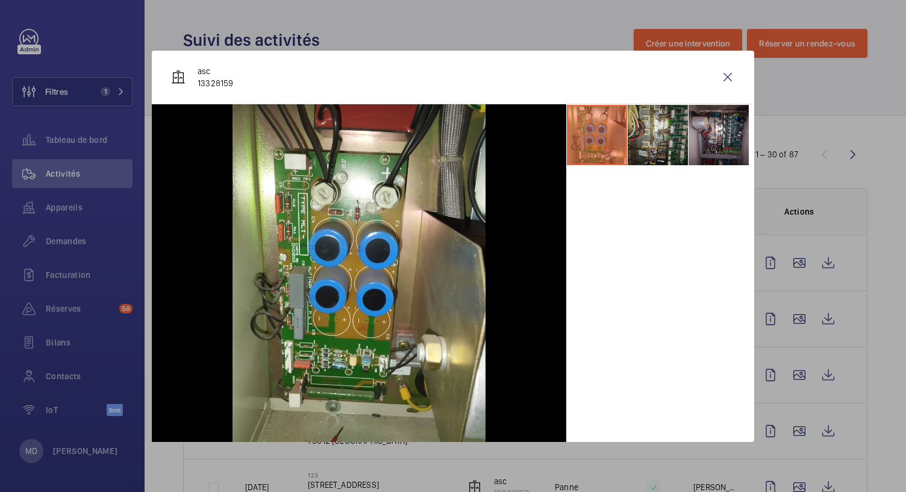
click at [676, 130] on li at bounding box center [658, 135] width 60 height 60
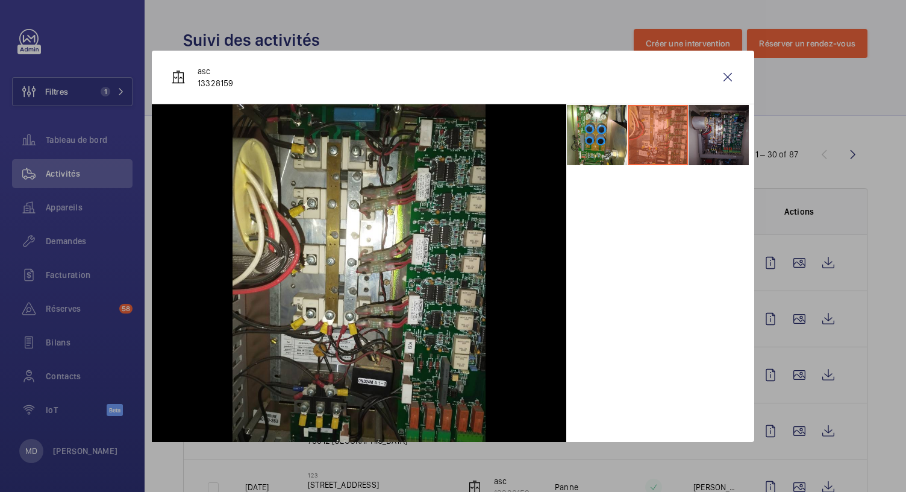
click at [741, 148] on li at bounding box center [718, 135] width 60 height 60
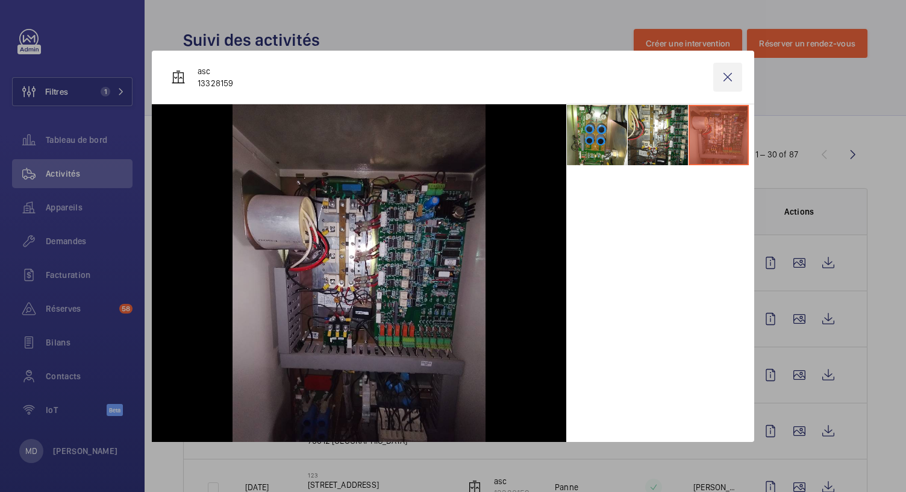
click at [727, 78] on wm-front-icon-button at bounding box center [727, 77] width 29 height 29
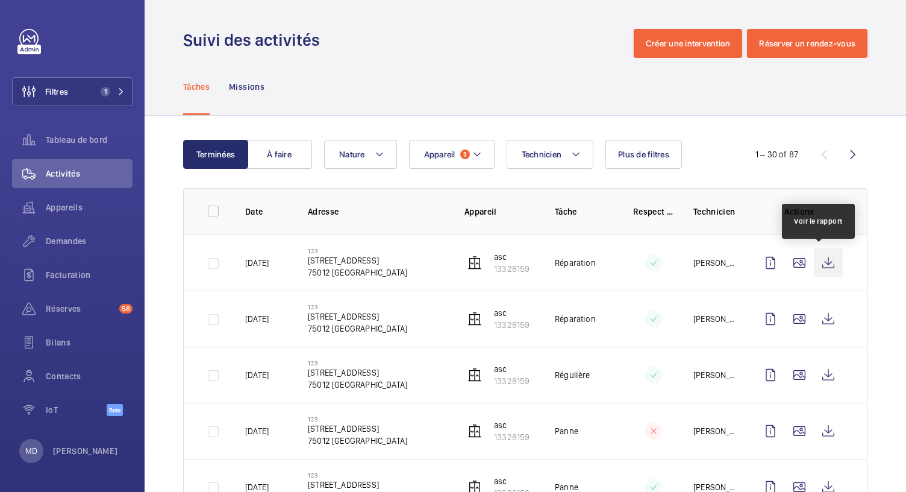
click at [817, 267] on wm-front-icon-button at bounding box center [828, 262] width 29 height 29
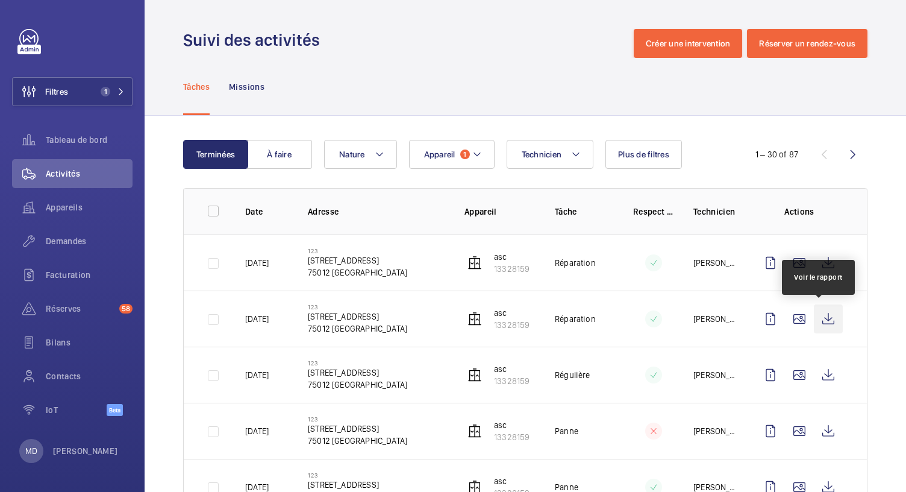
click at [822, 310] on wm-front-icon-button at bounding box center [828, 318] width 29 height 29
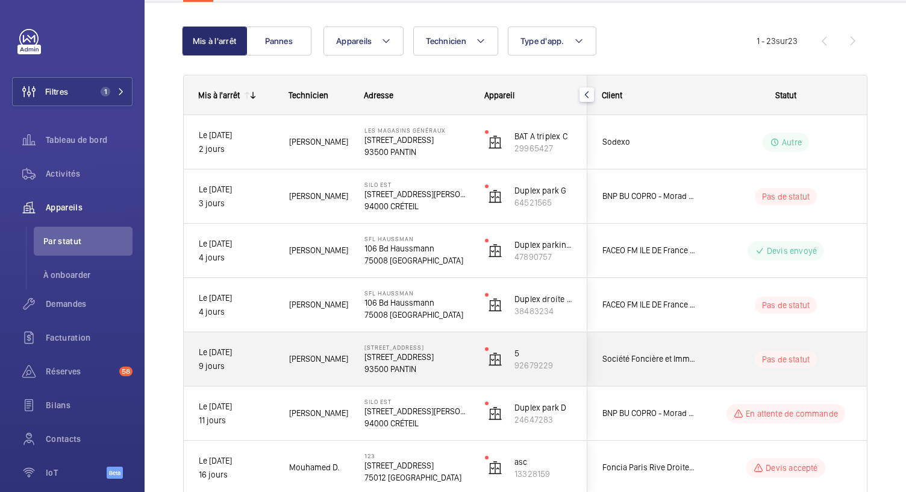
scroll to position [108, 0]
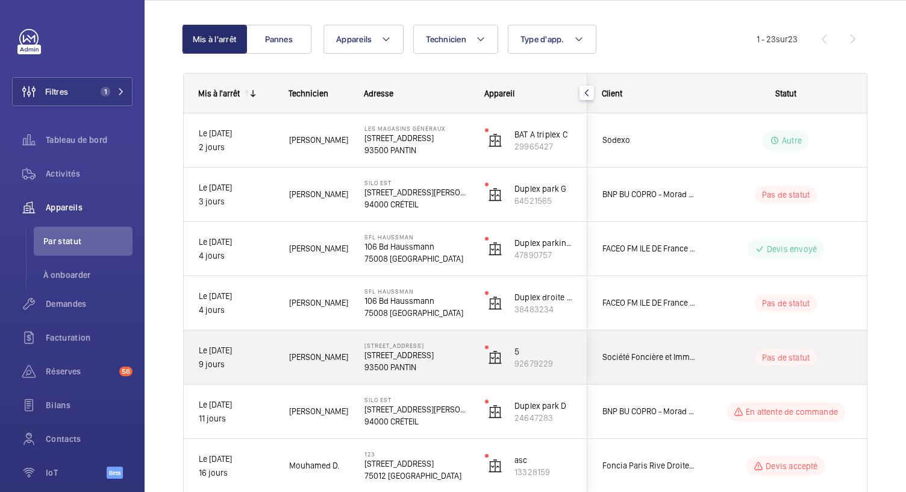
click at [408, 367] on p "93500 PANTIN" at bounding box center [416, 367] width 105 height 12
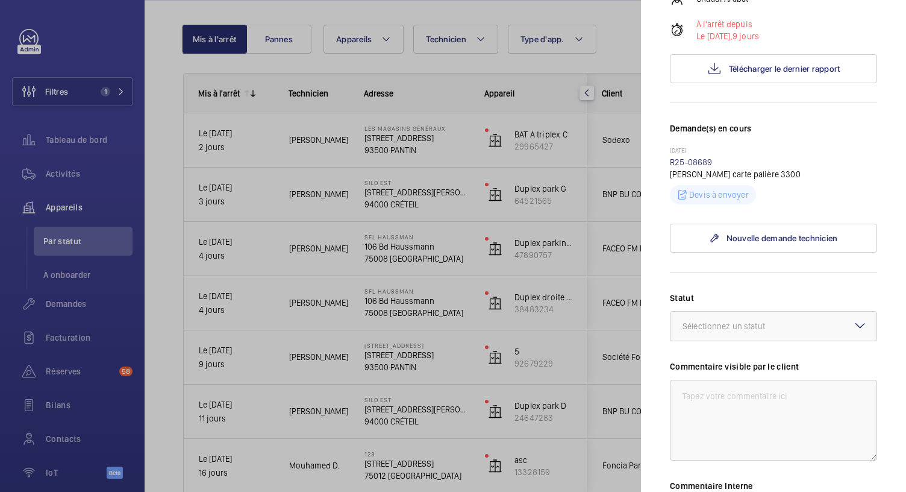
scroll to position [465, 0]
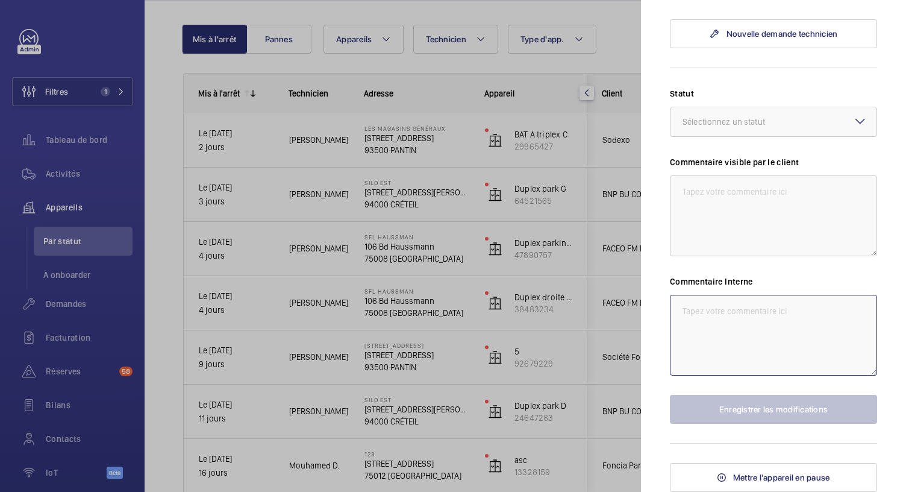
click at [707, 319] on textarea at bounding box center [773, 335] width 207 height 81
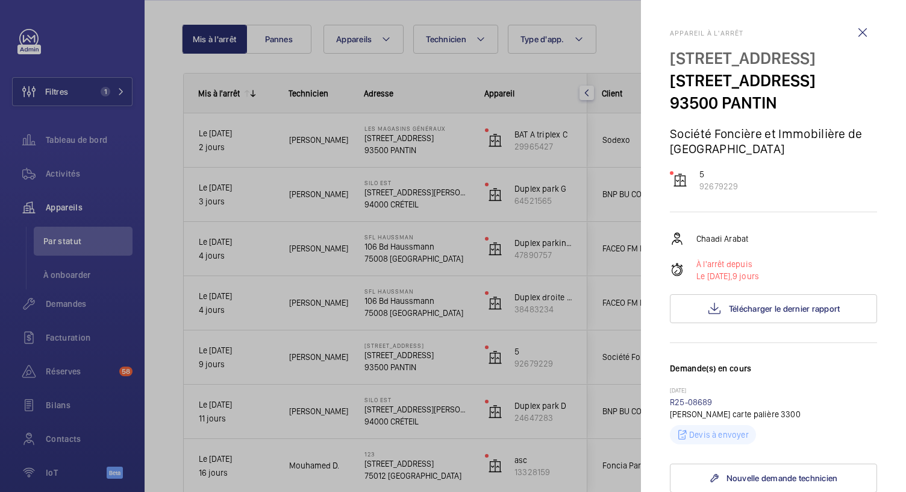
click at [398, 301] on div at bounding box center [453, 246] width 906 height 492
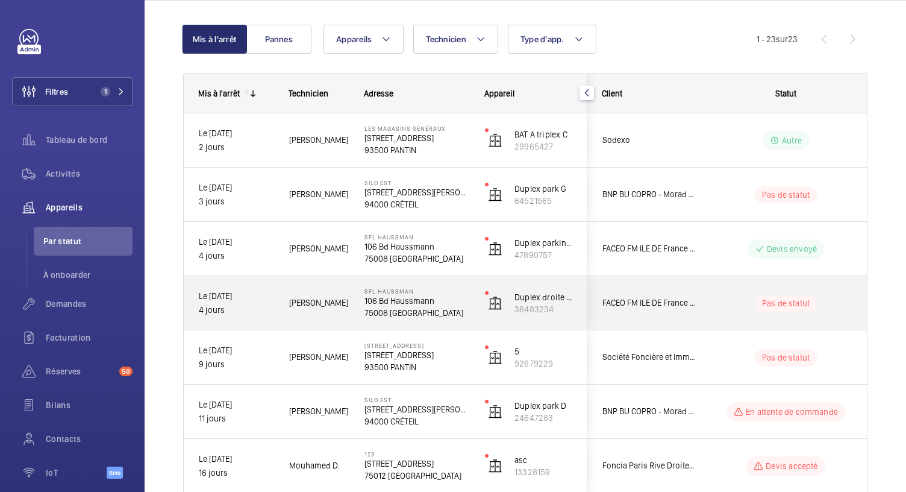
click at [398, 301] on p "106 Bd Haussmann" at bounding box center [416, 301] width 105 height 12
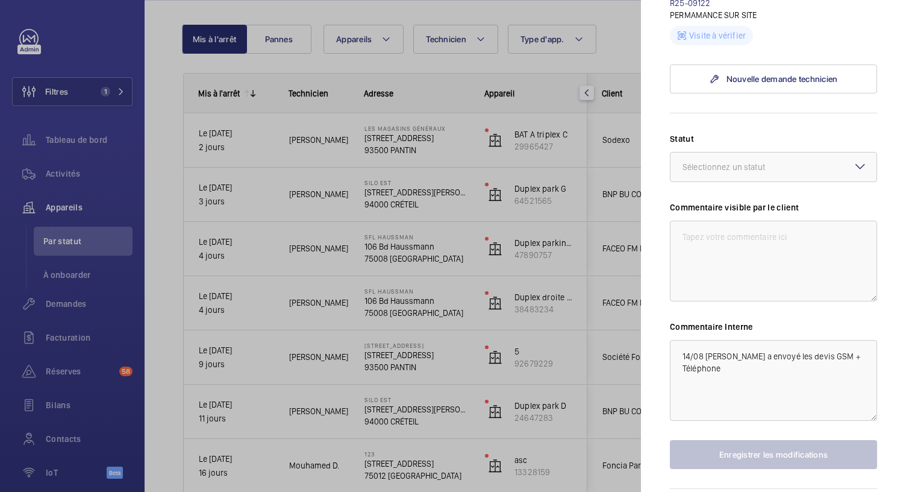
scroll to position [443, 0]
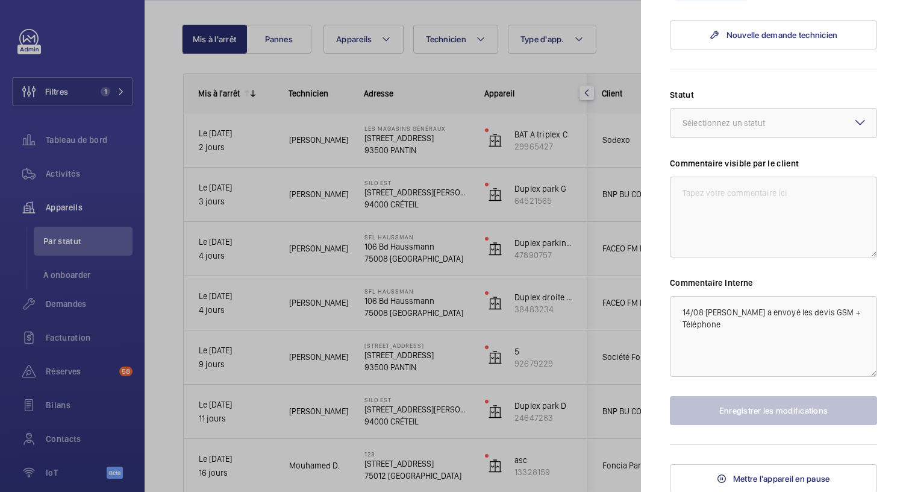
click at [391, 253] on div at bounding box center [453, 246] width 906 height 492
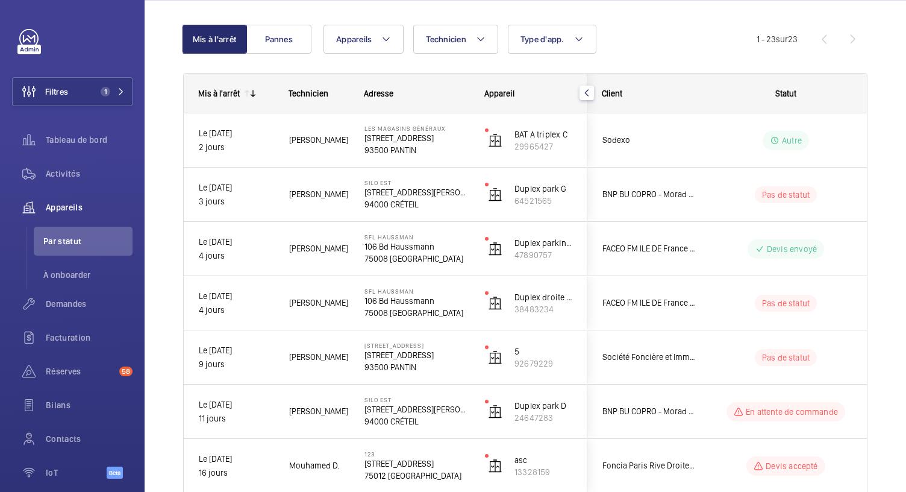
click at [391, 253] on p "75008 [GEOGRAPHIC_DATA]" at bounding box center [416, 258] width 105 height 12
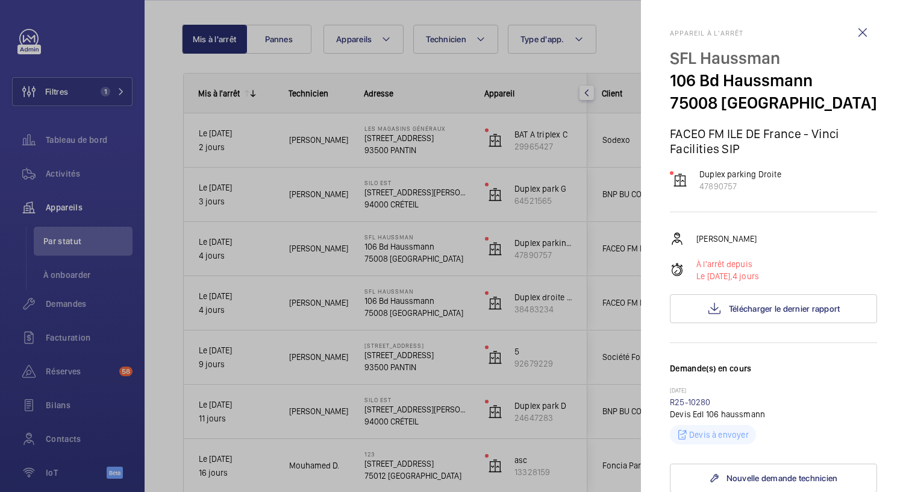
scroll to position [443, 0]
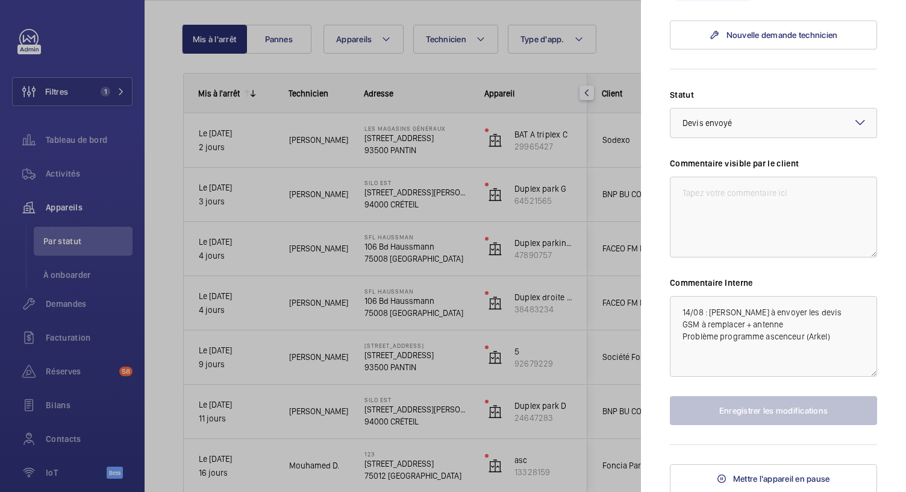
click at [407, 187] on div at bounding box center [453, 246] width 906 height 492
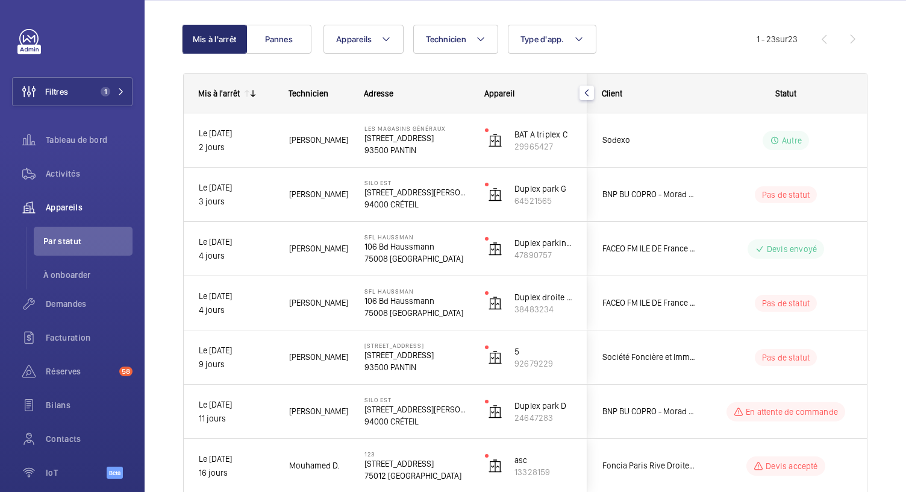
scroll to position [0, 0]
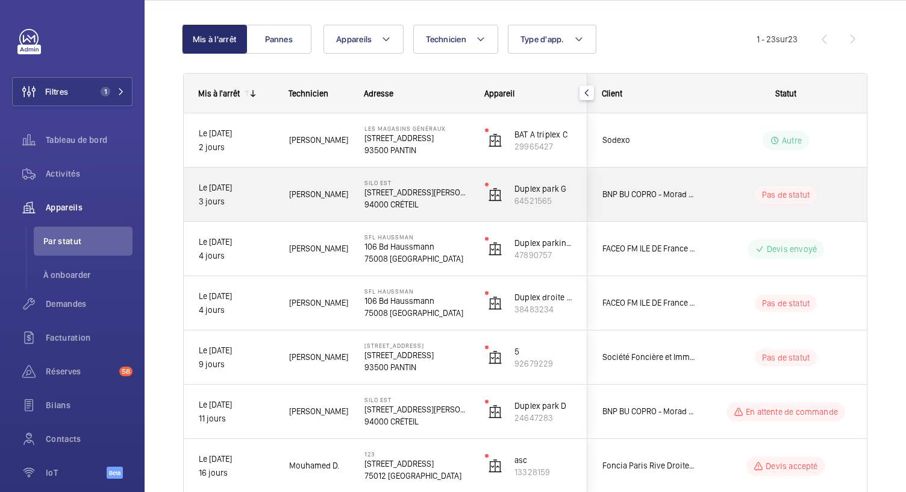
click at [407, 192] on p "[STREET_ADDRESS][PERSON_NAME]" at bounding box center [416, 192] width 105 height 12
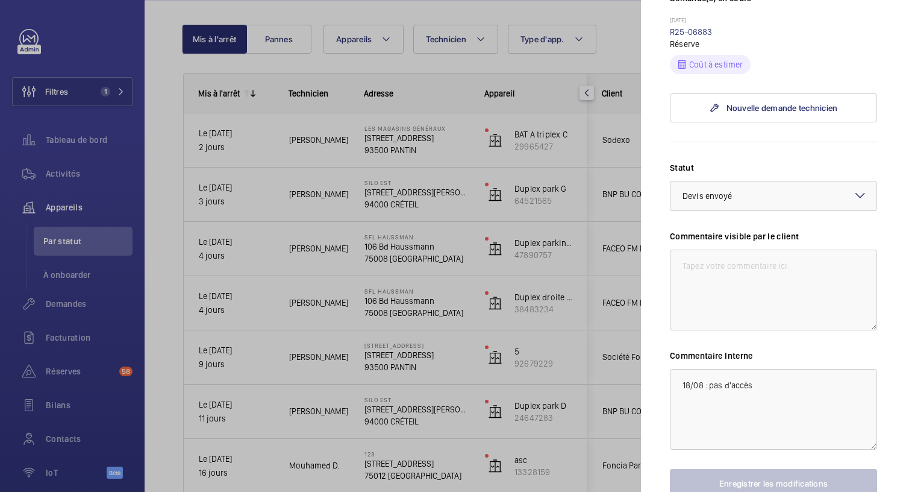
scroll to position [428, 0]
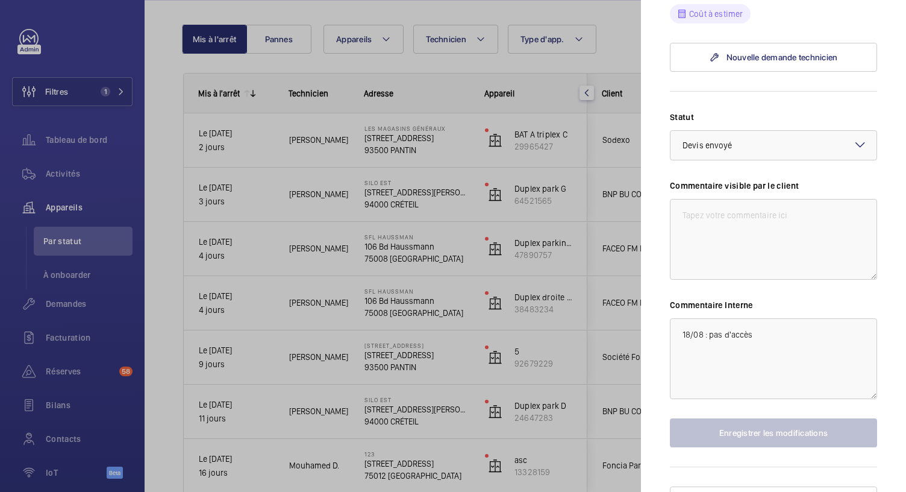
click at [410, 133] on div at bounding box center [453, 246] width 906 height 492
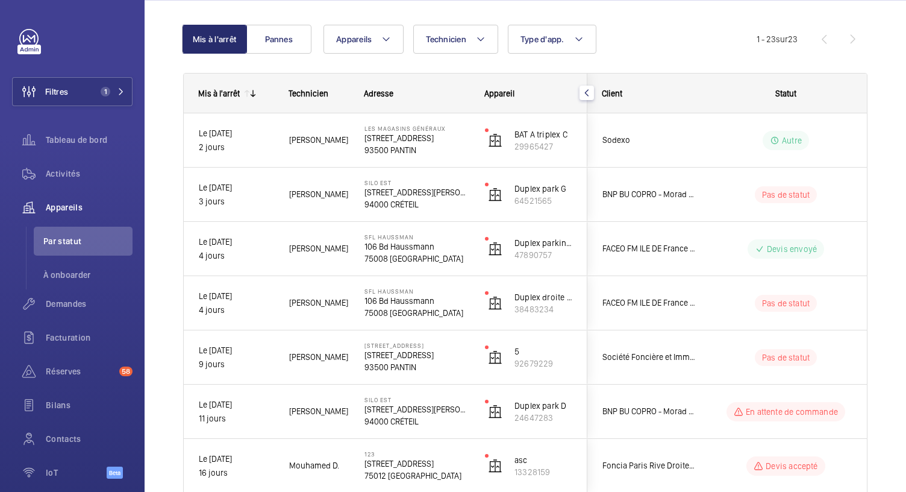
scroll to position [0, 0]
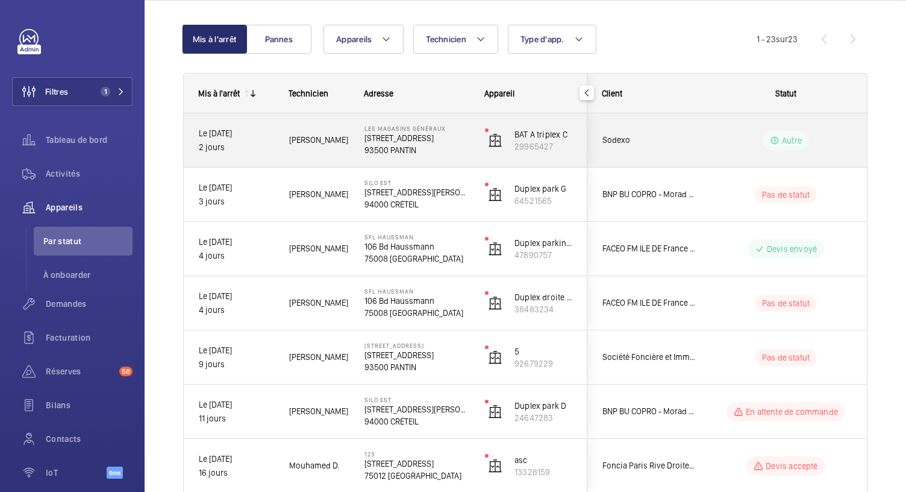
click at [410, 133] on p "[STREET_ADDRESS]" at bounding box center [416, 138] width 105 height 12
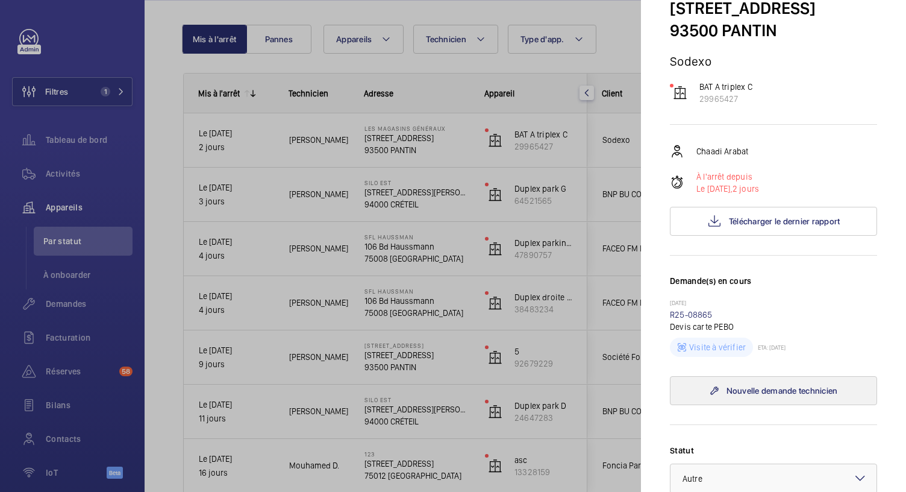
scroll to position [73, 0]
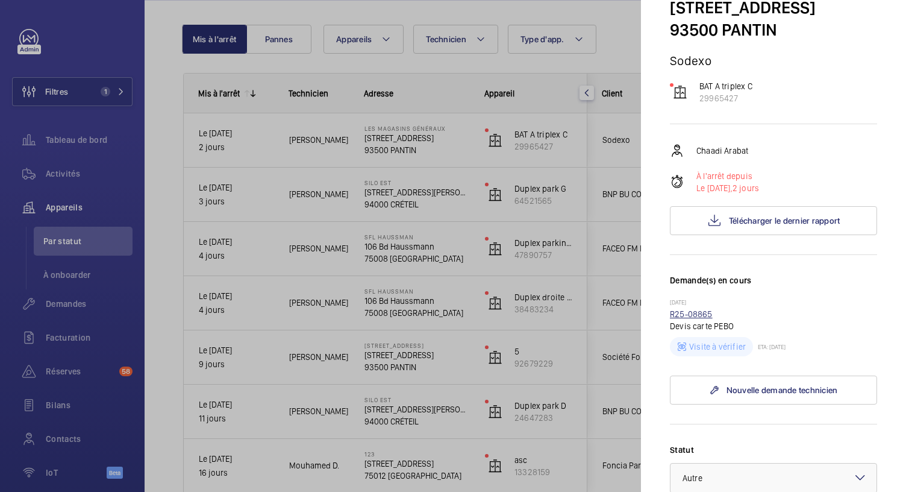
click at [695, 315] on link "R25-08865" at bounding box center [691, 314] width 43 height 10
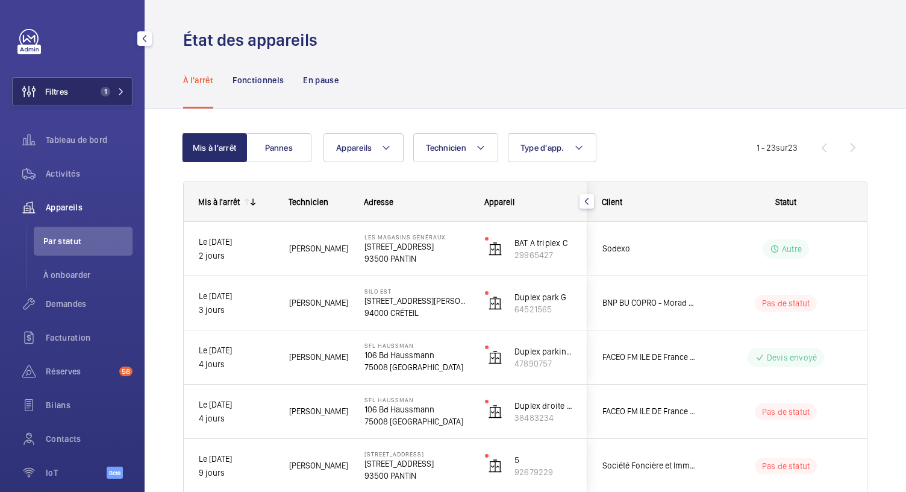
click at [110, 96] on span "1" at bounding box center [110, 92] width 29 height 10
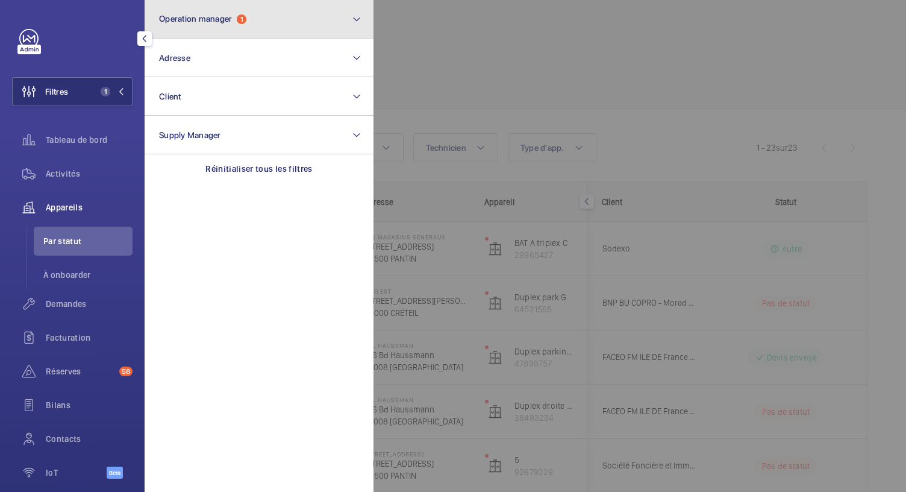
click at [254, 19] on button "Operation manager 1" at bounding box center [259, 19] width 229 height 39
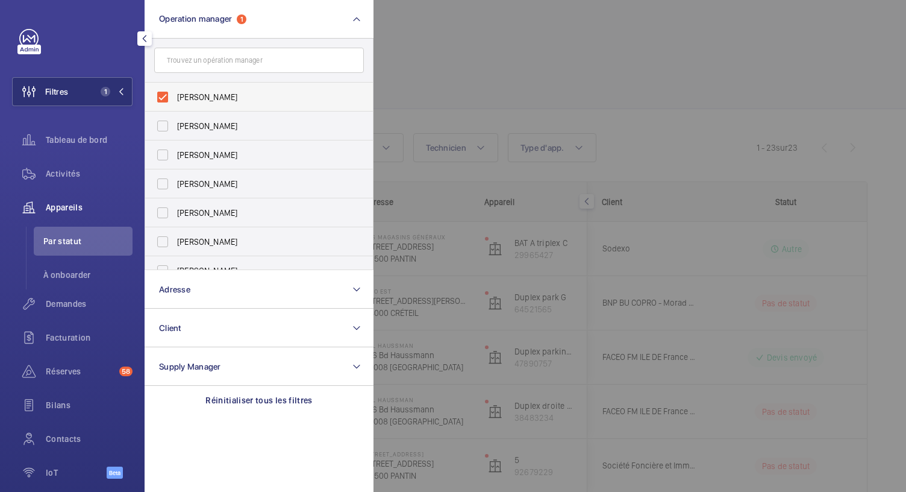
click at [155, 98] on label "Zohra Hamdani" at bounding box center [250, 97] width 210 height 29
click at [155, 98] on input "Zohra Hamdani" at bounding box center [163, 97] width 24 height 24
checkbox input "false"
click at [211, 123] on span "Florence Dulin" at bounding box center [260, 126] width 166 height 12
click at [175, 123] on input "Florence Dulin" at bounding box center [163, 126] width 24 height 24
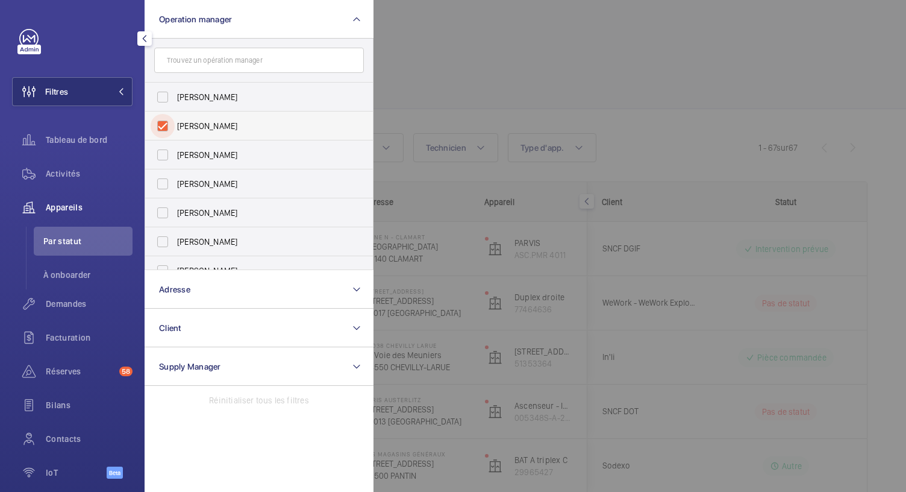
checkbox input "true"
click at [102, 138] on span "Tableau de bord" at bounding box center [89, 140] width 87 height 12
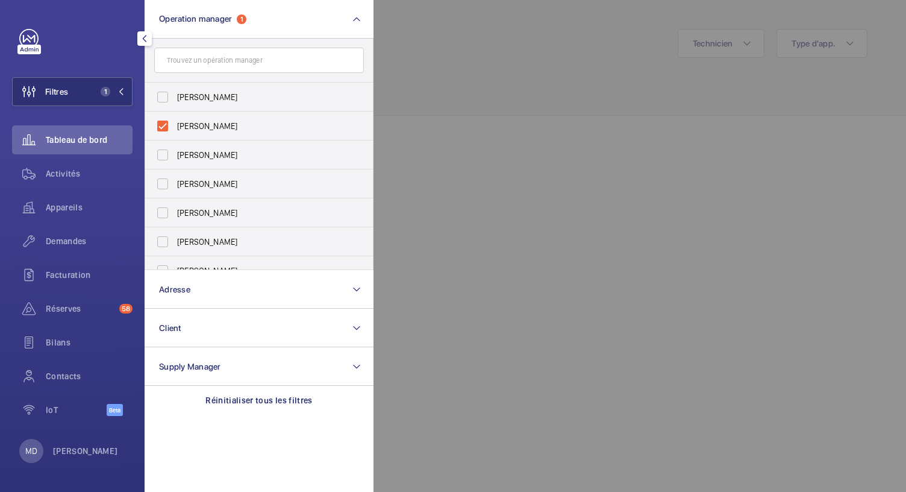
click at [433, 101] on div at bounding box center [826, 246] width 906 height 492
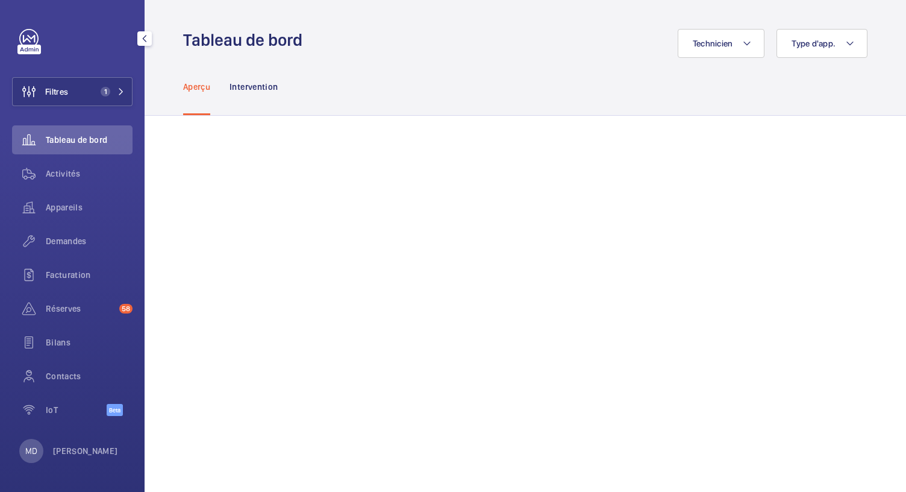
click at [58, 192] on div "Activités" at bounding box center [72, 176] width 120 height 34
click at [58, 210] on span "Appareils" at bounding box center [89, 207] width 87 height 12
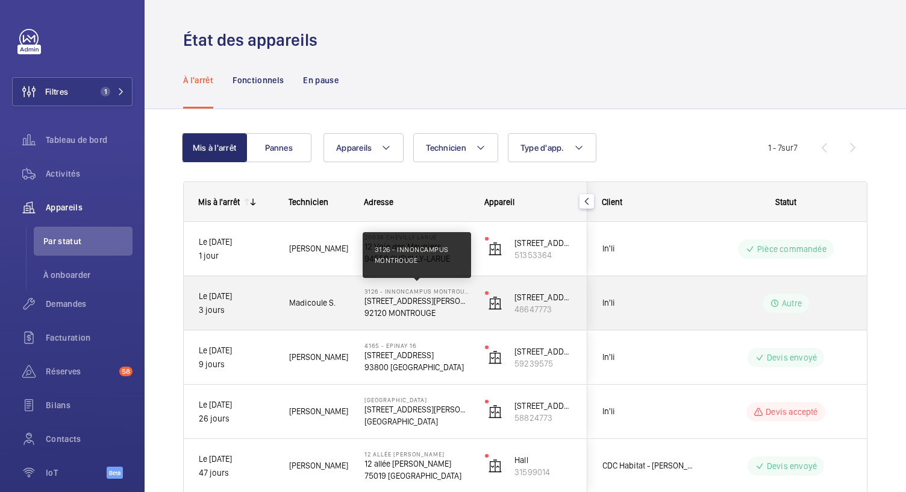
scroll to position [176, 0]
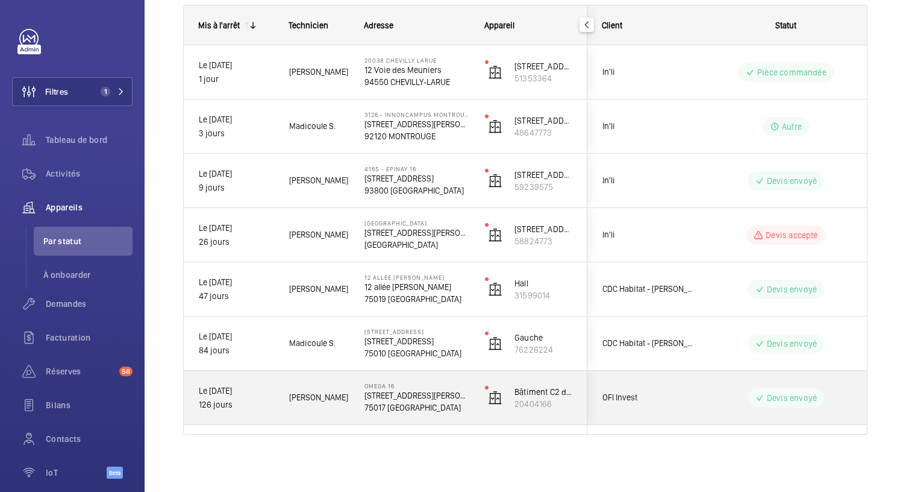
click at [438, 404] on p "75017 PARIS" at bounding box center [416, 407] width 105 height 12
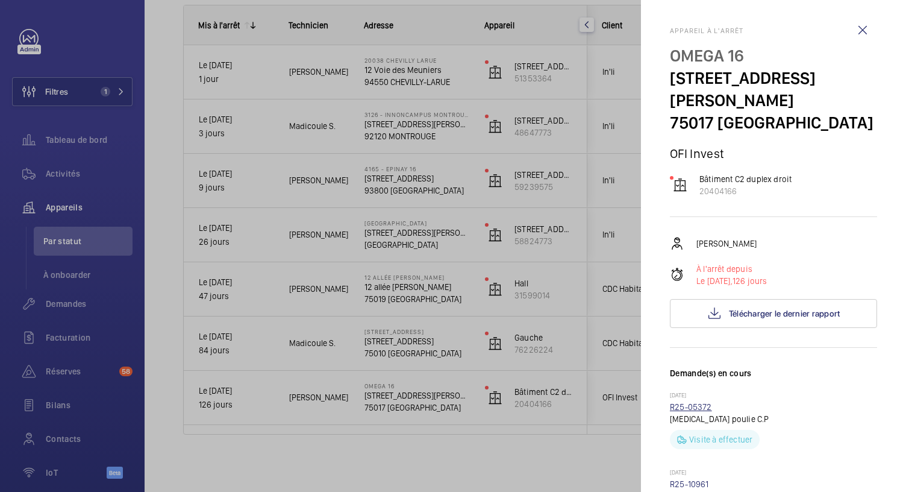
scroll to position [0, 0]
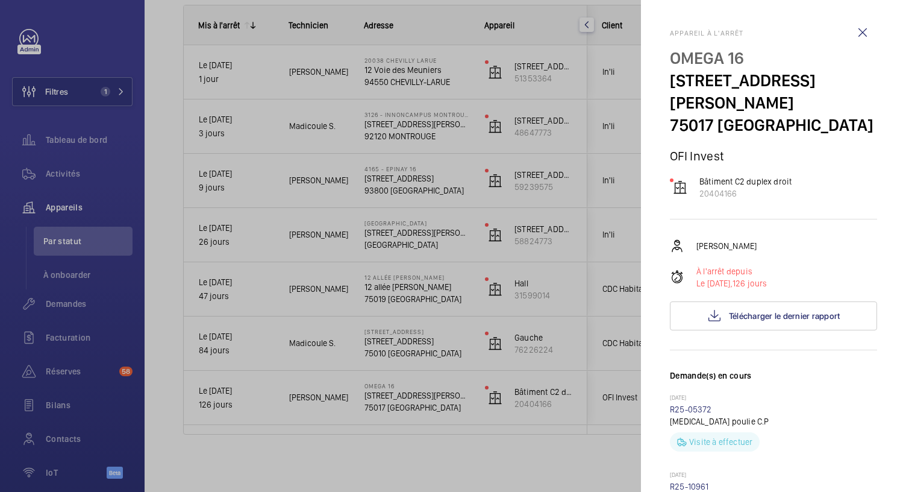
click at [395, 346] on div at bounding box center [453, 246] width 906 height 492
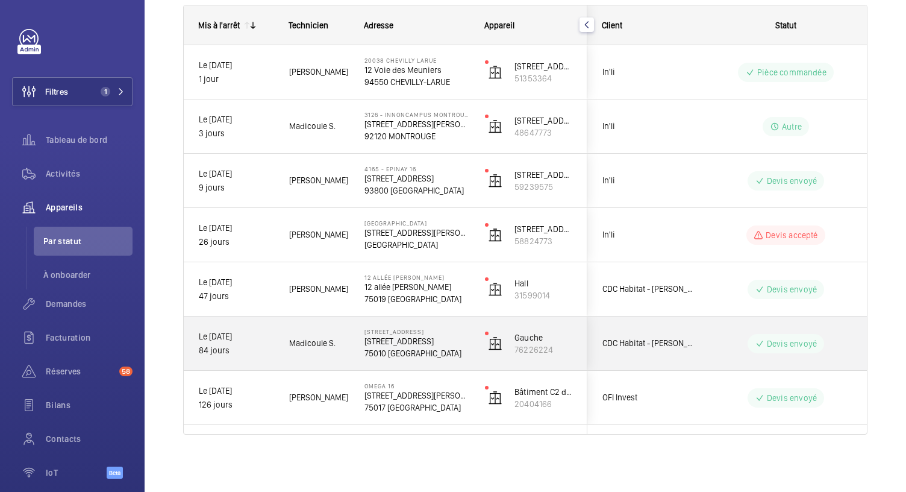
click at [410, 340] on p "4 rue des Ecluses ST-Martin" at bounding box center [416, 341] width 105 height 12
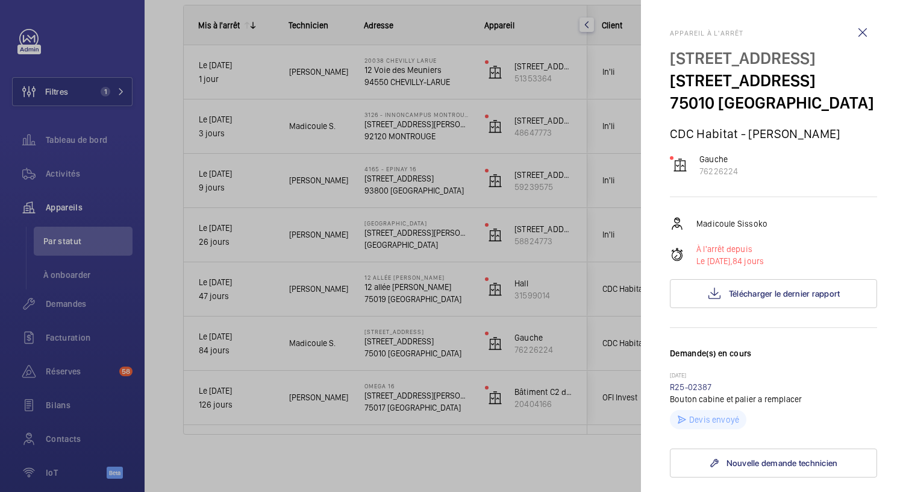
click at [419, 343] on div at bounding box center [453, 246] width 906 height 492
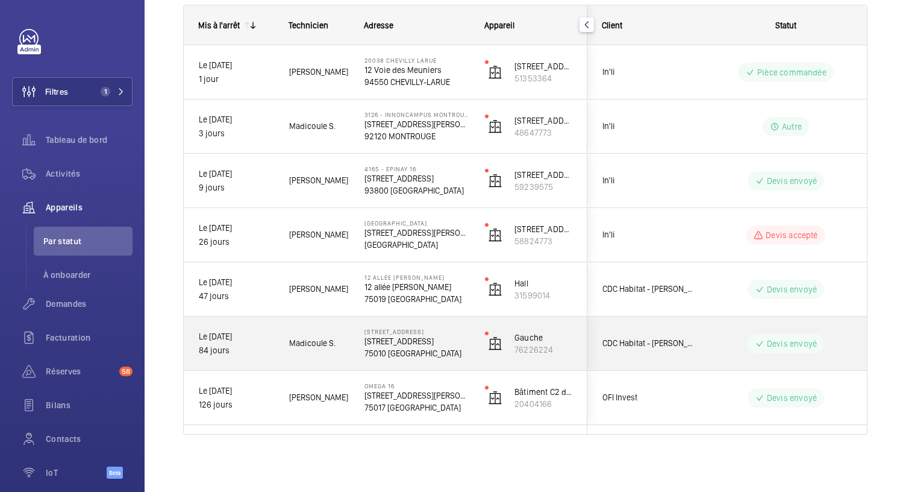
click at [419, 343] on p "4 rue des Ecluses ST-Martin" at bounding box center [416, 341] width 105 height 12
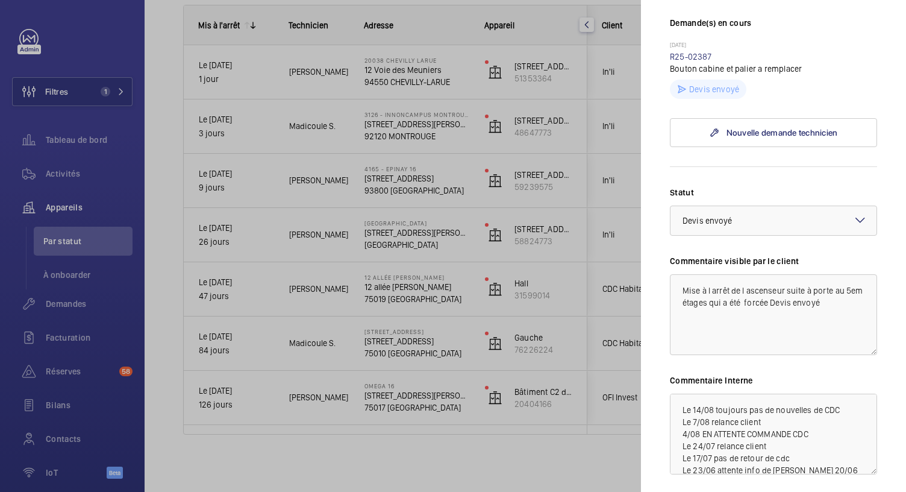
scroll to position [329, 0]
click at [424, 279] on div at bounding box center [453, 246] width 906 height 492
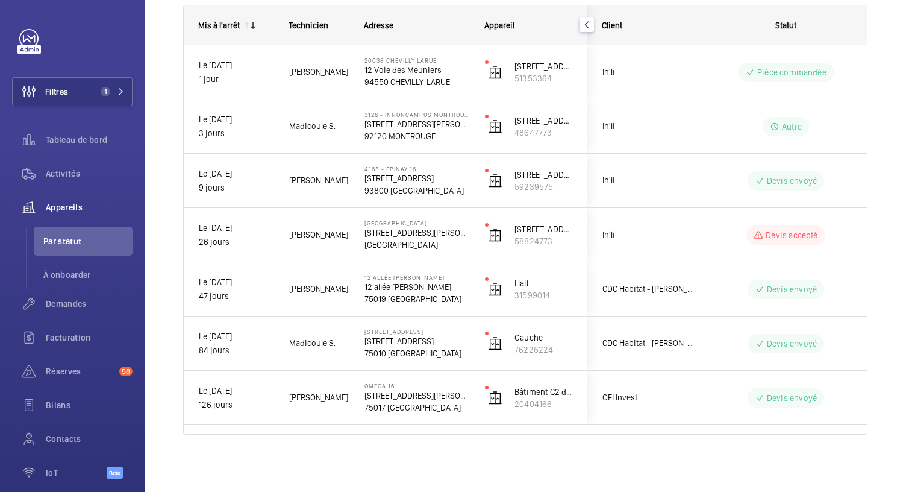
scroll to position [0, 0]
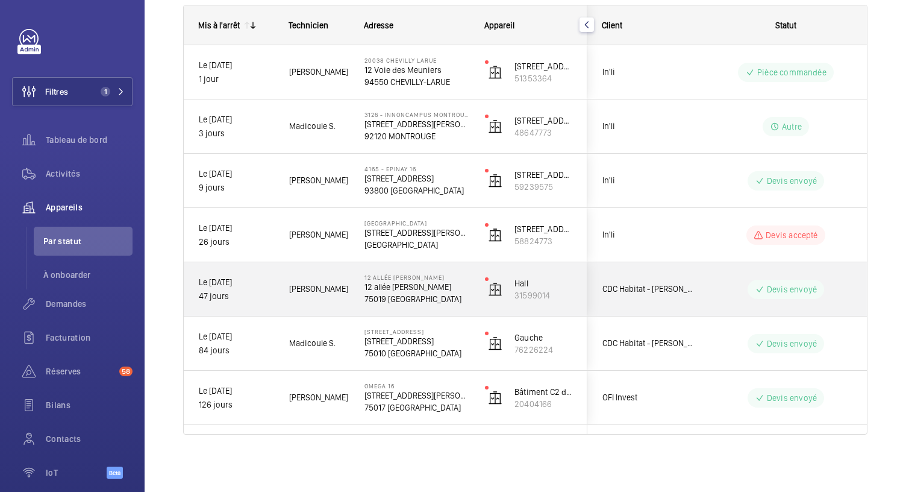
click at [428, 293] on p "75019 PARIS" at bounding box center [416, 299] width 105 height 12
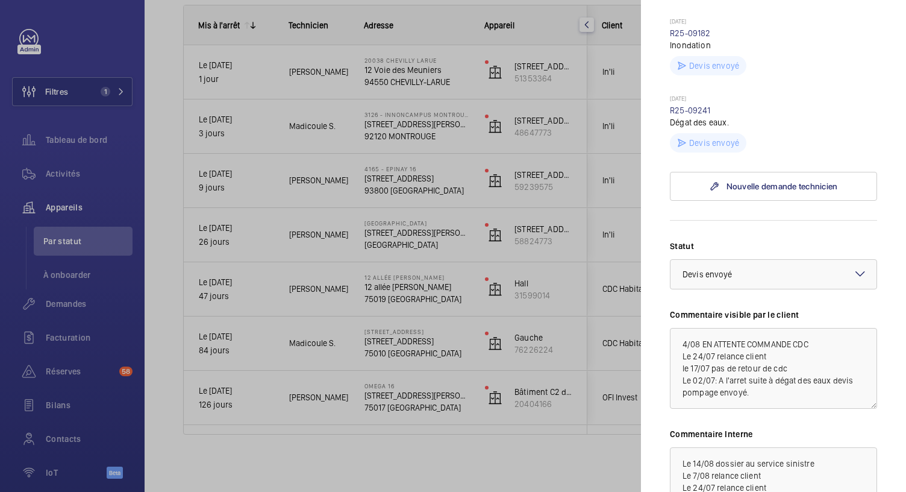
scroll to position [429, 0]
click at [394, 237] on div at bounding box center [453, 246] width 906 height 492
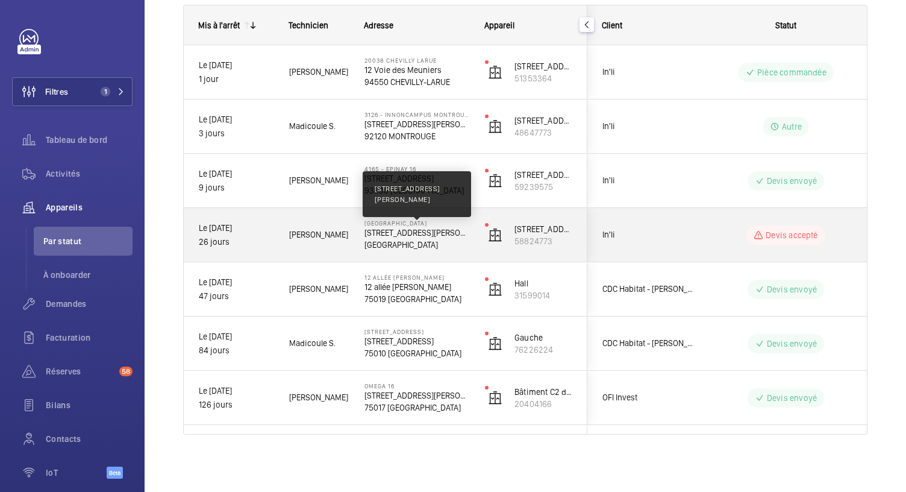
click at [394, 237] on p "1 Rue Camille Saint Sens 92500 Rueil" at bounding box center [416, 232] width 105 height 12
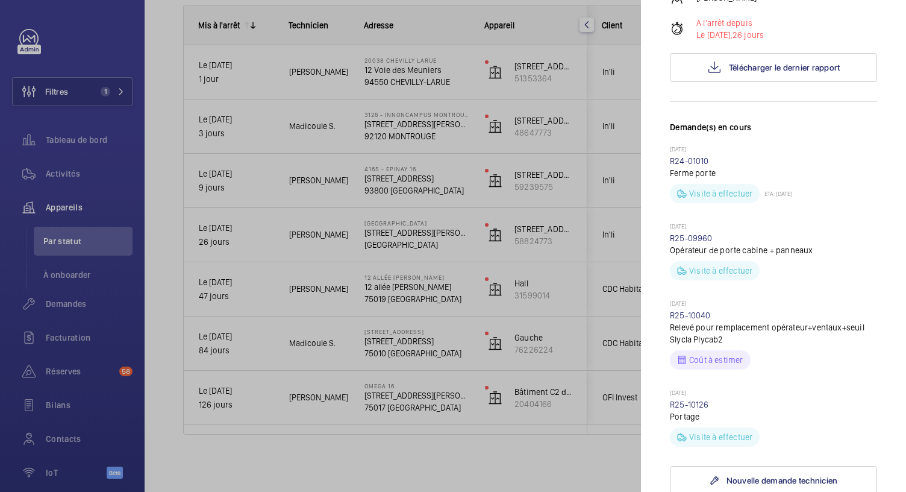
scroll to position [237, 0]
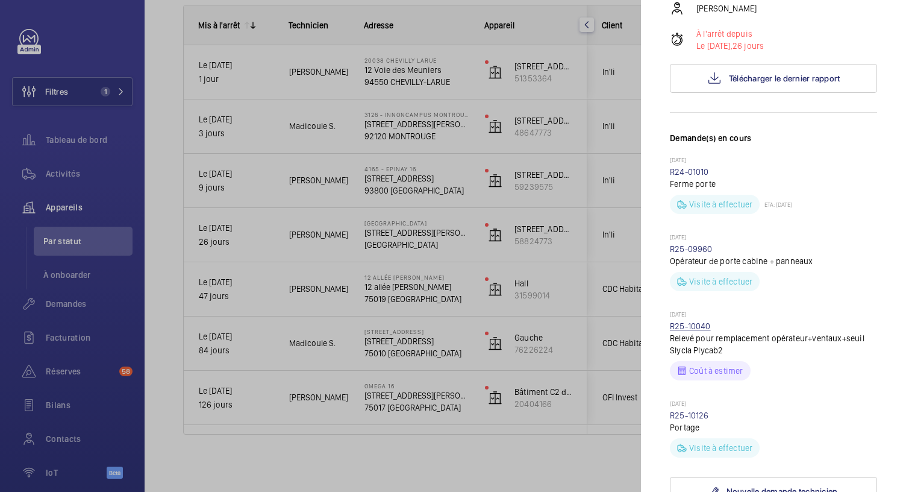
click at [680, 326] on link "R25-10040" at bounding box center [690, 326] width 41 height 10
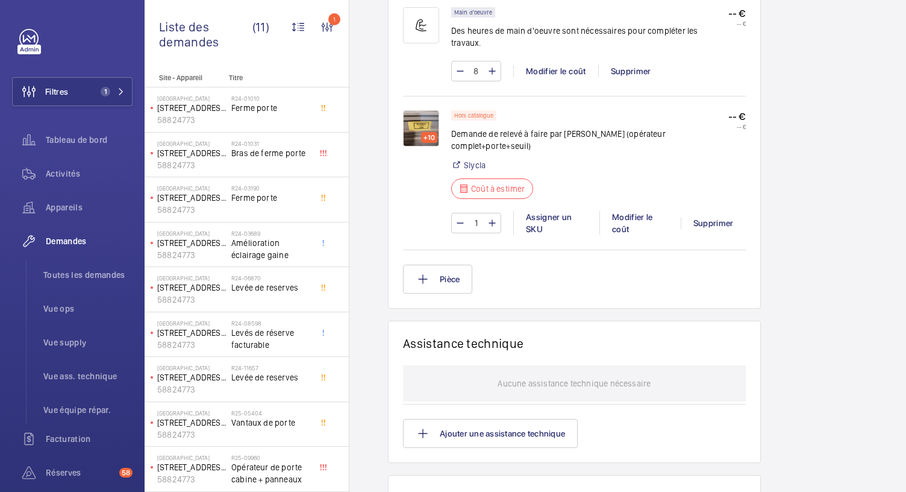
scroll to position [887, 0]
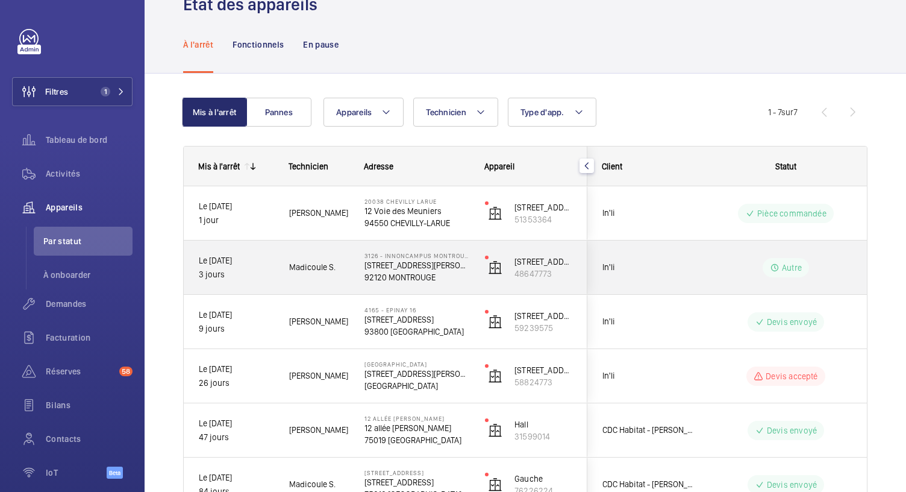
scroll to position [176, 0]
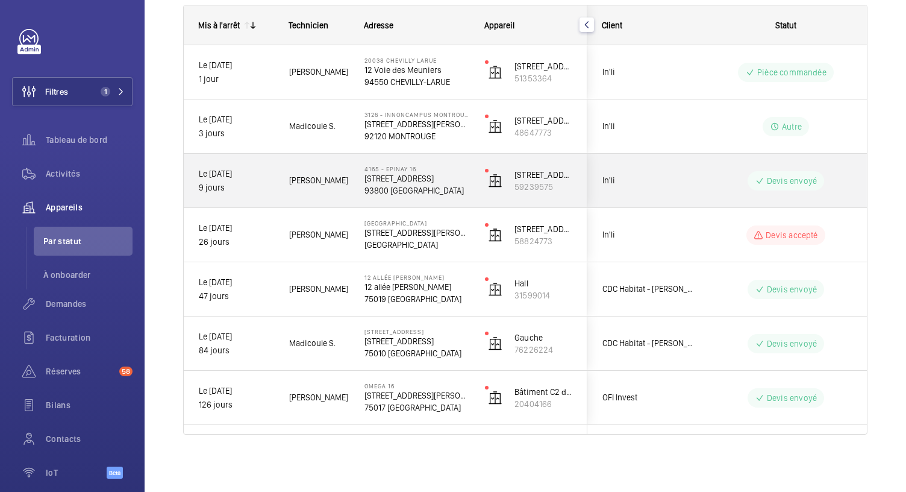
click at [432, 186] on p "93800 ÉPINAY-SUR-SEINE" at bounding box center [416, 190] width 105 height 12
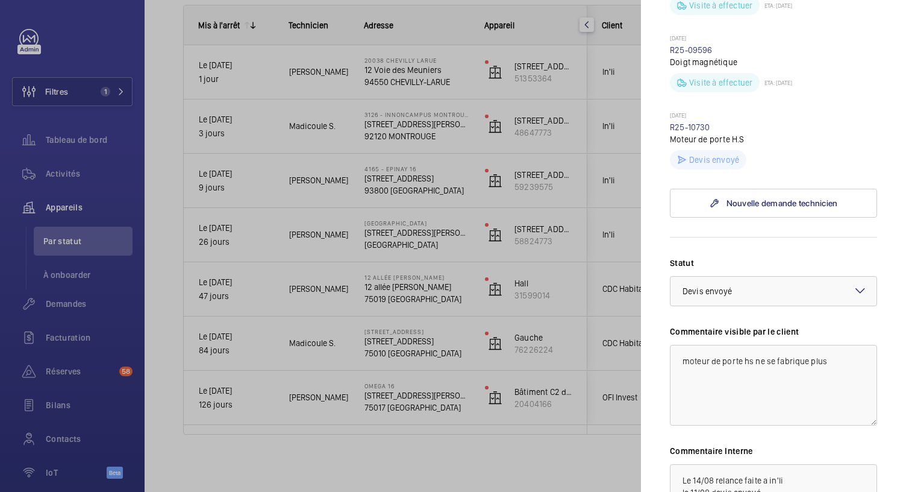
scroll to position [367, 0]
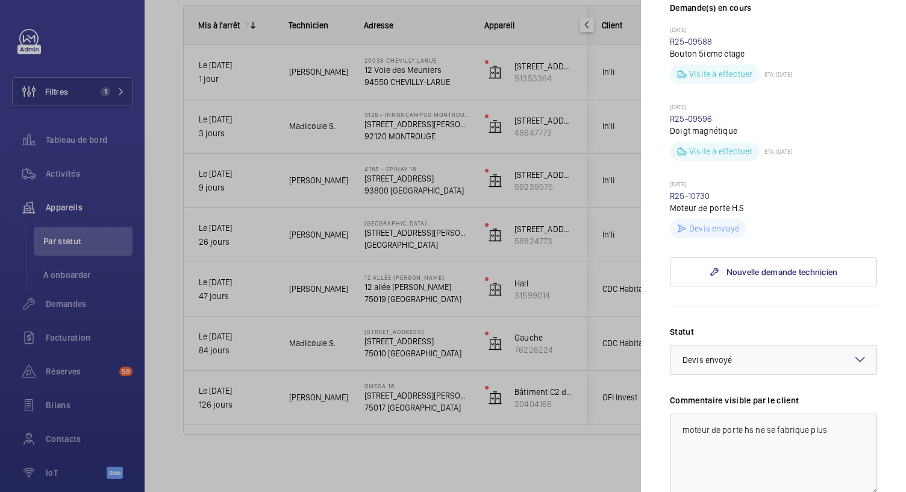
click at [401, 120] on div at bounding box center [453, 246] width 906 height 492
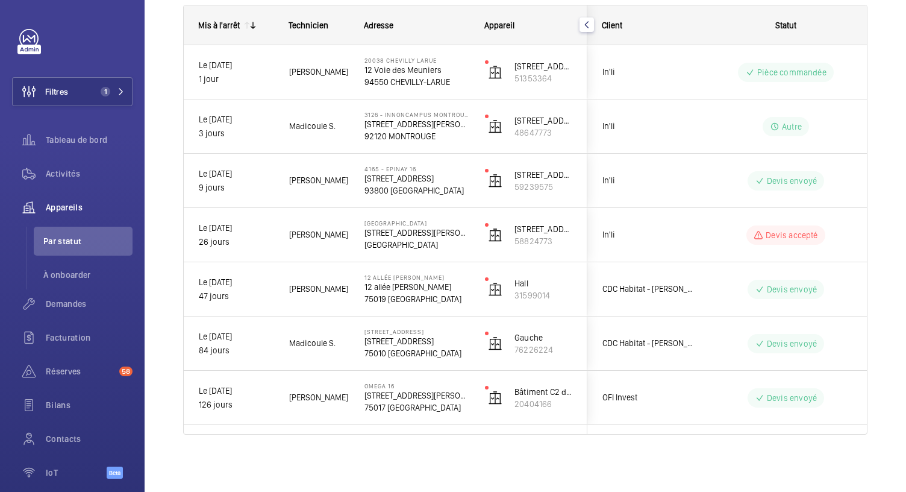
scroll to position [0, 0]
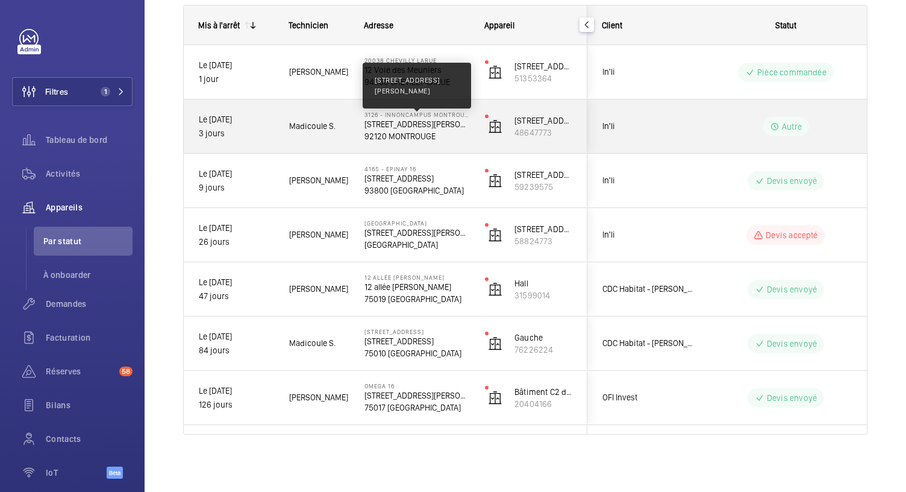
click at [402, 125] on p "210 Avenue MARX DORMOY 92120 Montrouge" at bounding box center [416, 124] width 105 height 12
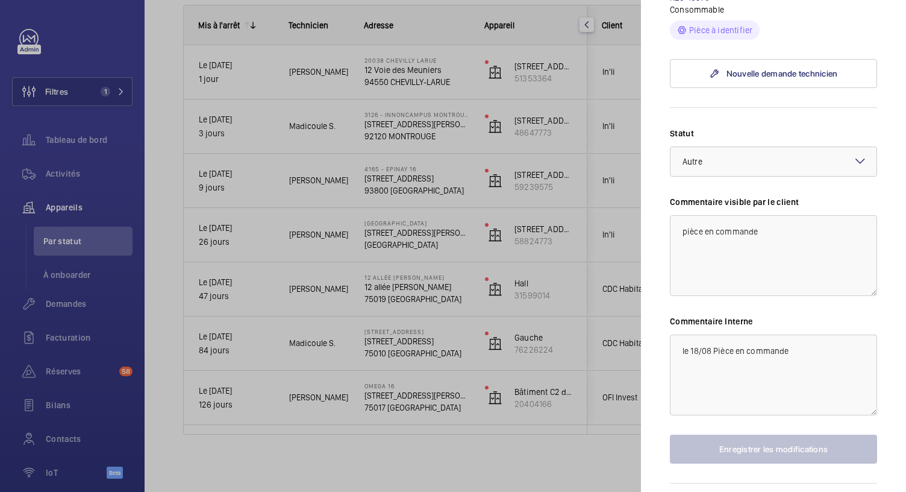
scroll to position [683, 0]
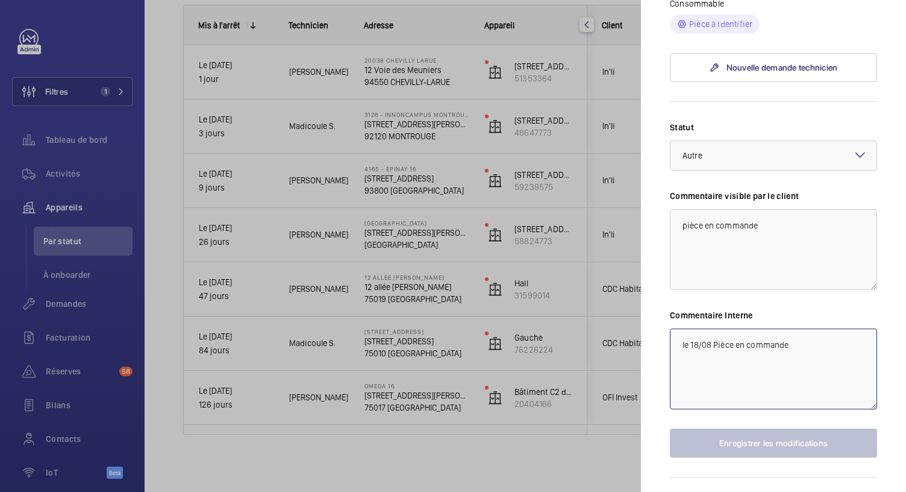
click at [681, 364] on textarea "le 18/08 Pièce en commande" at bounding box center [773, 368] width 207 height 81
click at [791, 360] on textarea "le 18/08 Pièce en commande" at bounding box center [773, 368] width 207 height 81
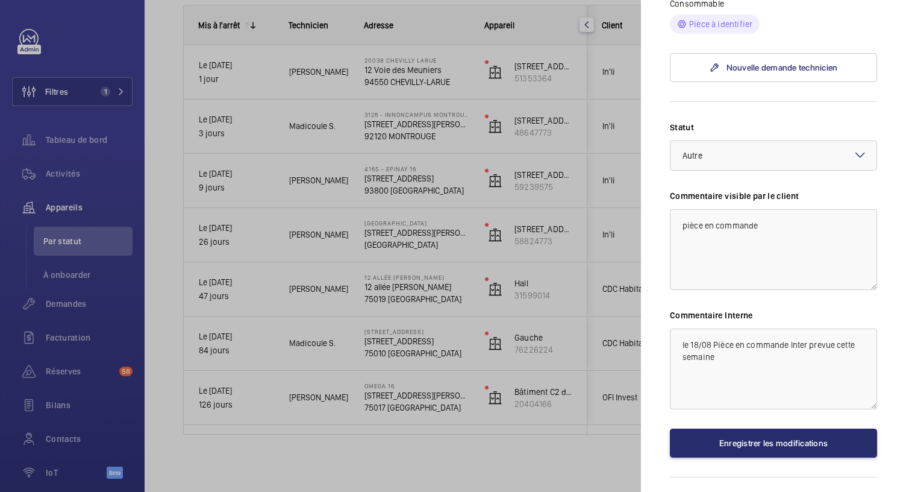
drag, startPoint x: 826, startPoint y: 366, endPoint x: 655, endPoint y: 98, distance: 317.8
click at [655, 98] on mat-sidenav "Appareil à l'arrêt 3126 - INNONCAMPUS MONTROUGE 210 Avenue MARX DORMOY 92120 Mo…" at bounding box center [773, 246] width 265 height 492
type textarea "le 18/08 Pièce en commande Inter prévue cette semaine"
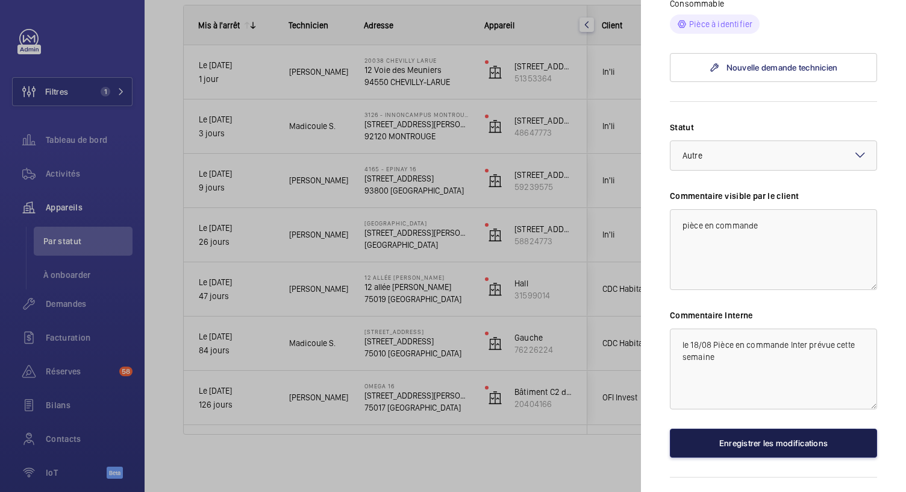
click at [762, 457] on button "Enregistrer les modifications" at bounding box center [773, 442] width 207 height 29
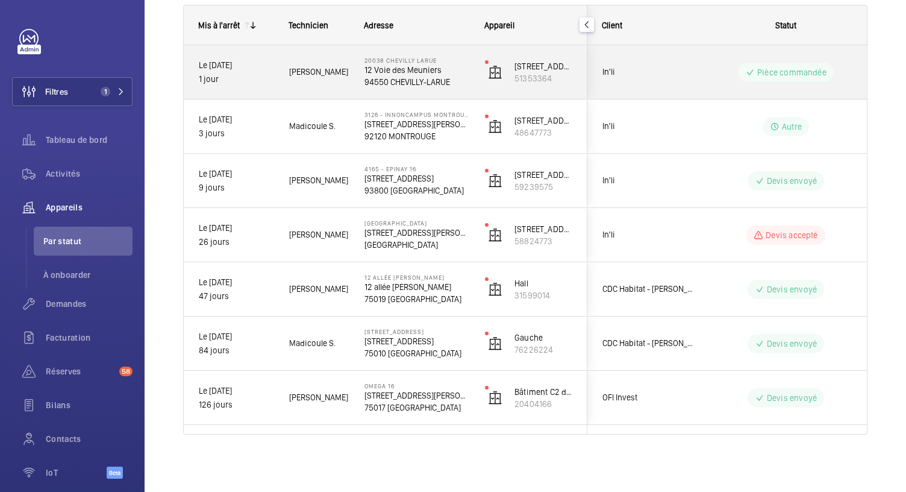
click at [412, 66] on p "12 Voie des Meuniers" at bounding box center [416, 70] width 105 height 12
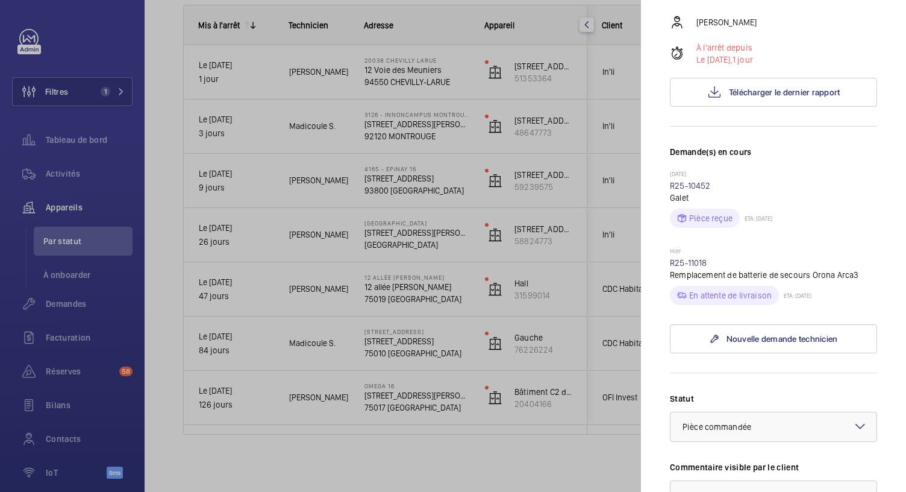
scroll to position [505, 0]
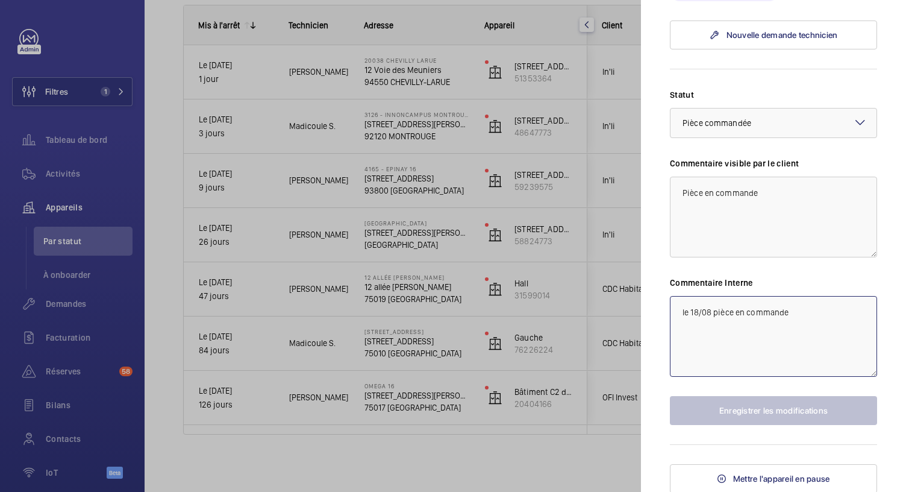
click at [794, 315] on textarea "le 18/08 pièce en commande" at bounding box center [773, 336] width 207 height 81
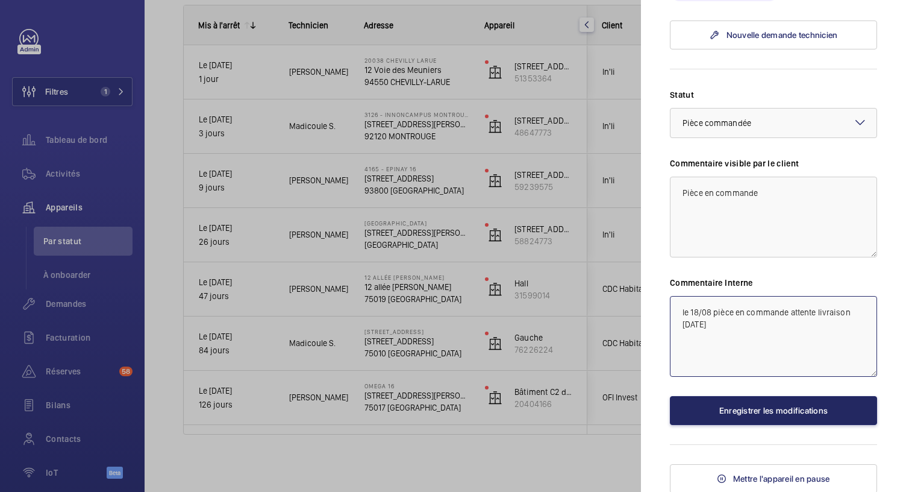
type textarea "le 18/08 pièce en commande attente livraison demain"
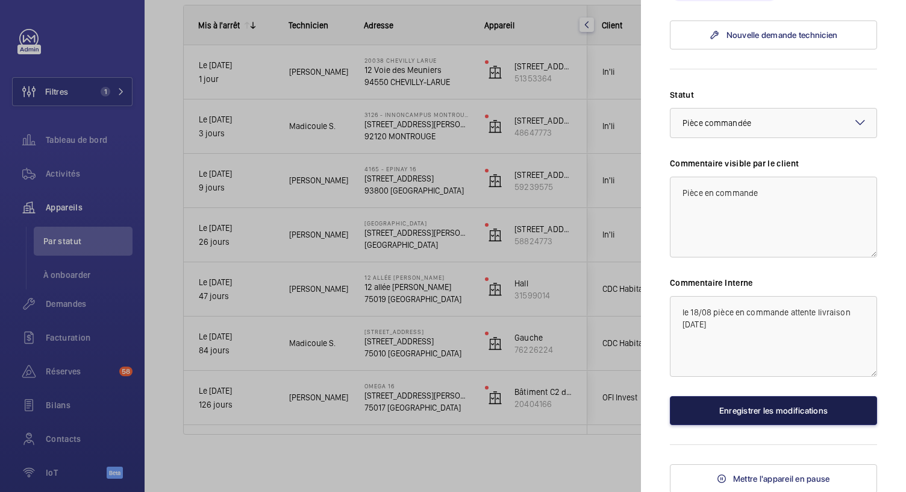
click at [740, 407] on button "Enregistrer les modifications" at bounding box center [773, 410] width 207 height 29
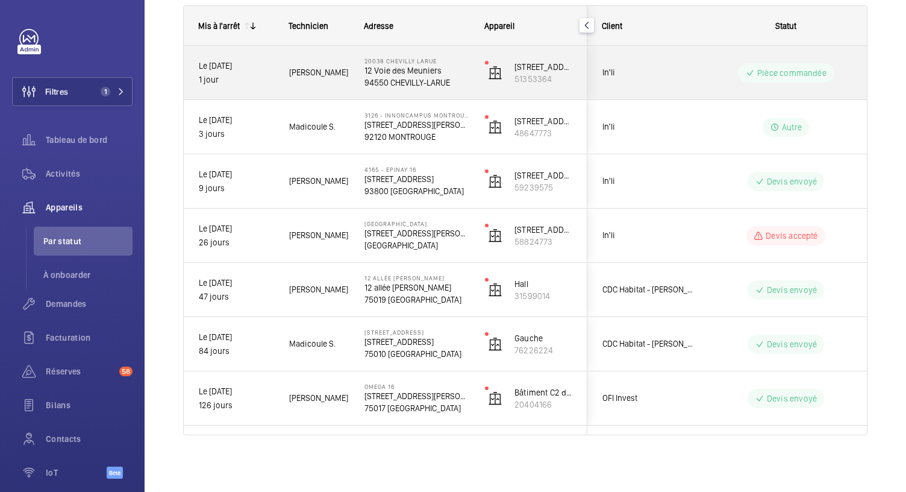
scroll to position [176, 0]
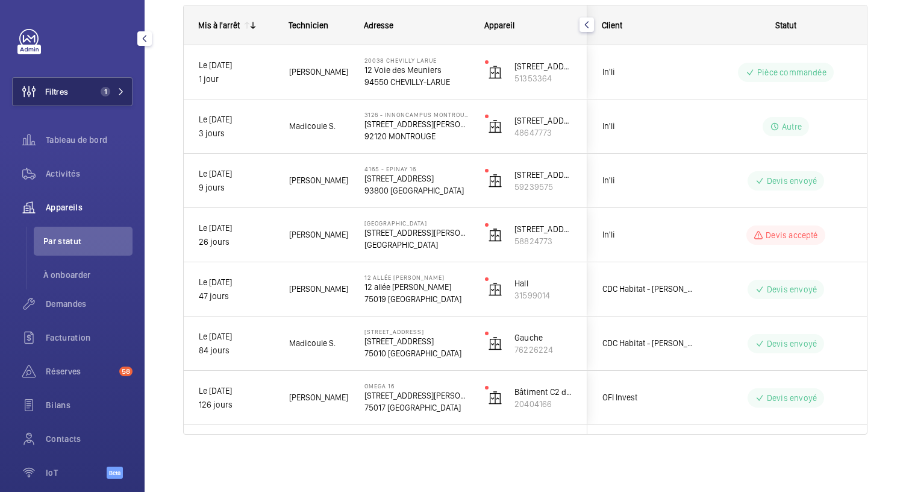
click at [96, 90] on span "1" at bounding box center [103, 92] width 14 height 10
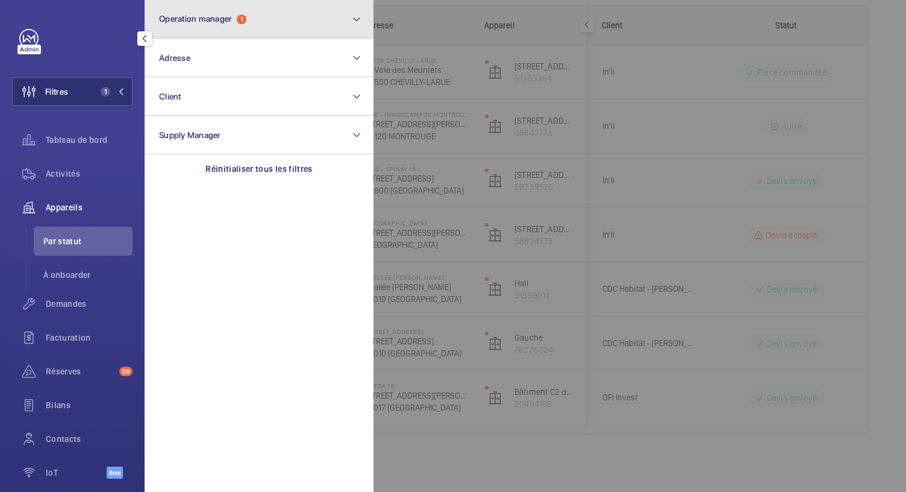
click at [240, 18] on span "1" at bounding box center [242, 19] width 10 height 10
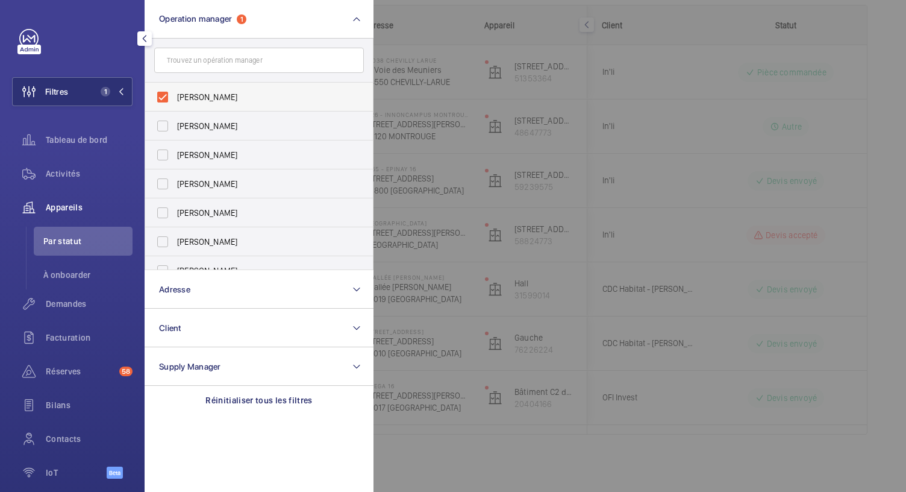
click at [162, 95] on label "Florence Dulin" at bounding box center [250, 97] width 210 height 29
click at [162, 95] on input "Florence Dulin" at bounding box center [163, 97] width 24 height 24
checkbox input "false"
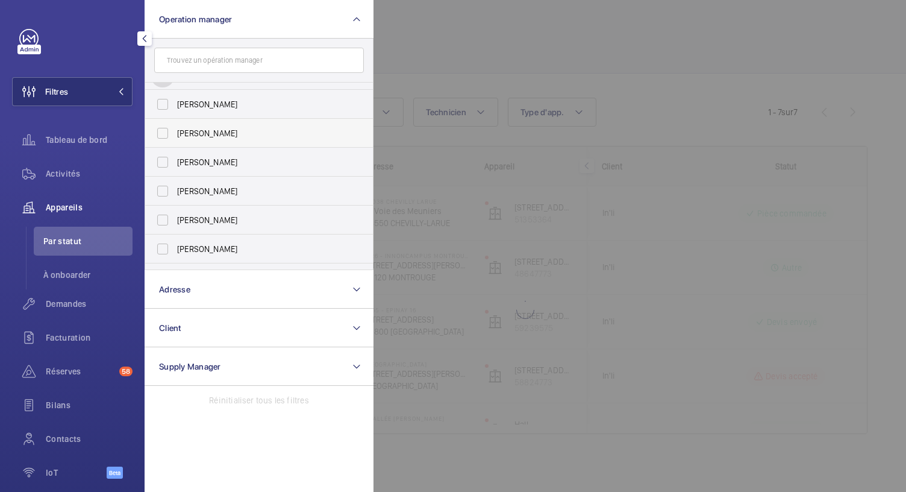
scroll to position [27, 0]
click at [171, 128] on label "Anthony Mouchez" at bounding box center [250, 128] width 210 height 29
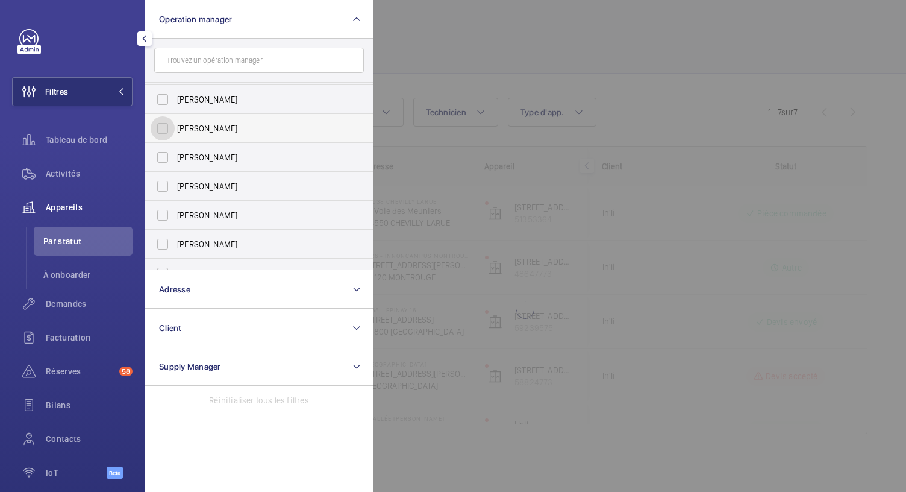
click at [171, 128] on input "Anthony Mouchez" at bounding box center [163, 128] width 24 height 24
checkbox input "true"
click at [68, 140] on span "Tableau de bord" at bounding box center [89, 140] width 87 height 12
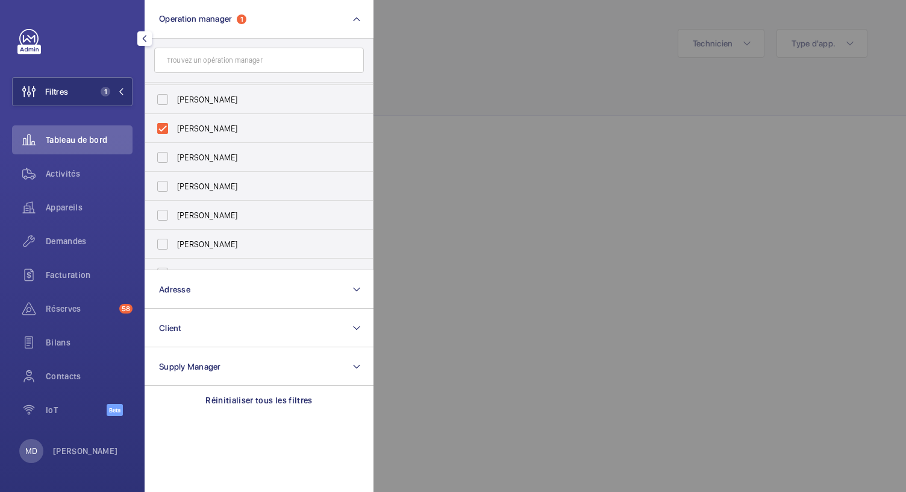
click at [417, 69] on div at bounding box center [826, 246] width 906 height 492
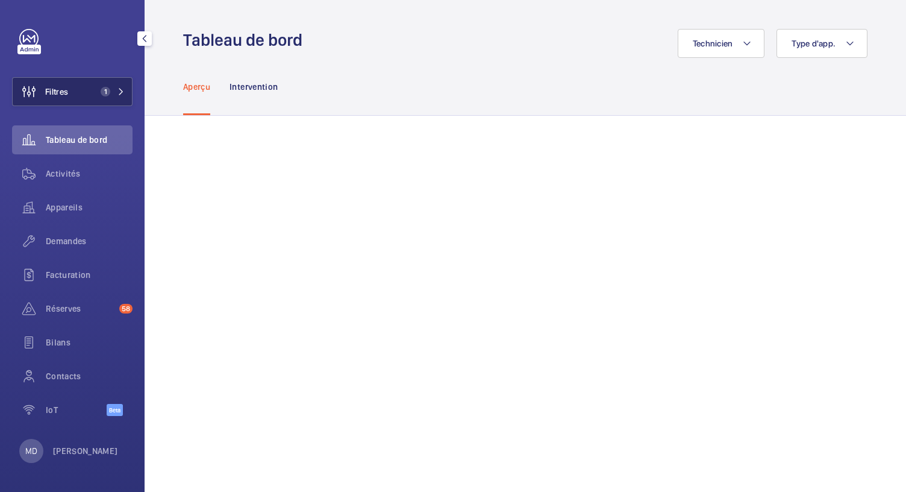
click at [99, 96] on span "1" at bounding box center [103, 92] width 14 height 10
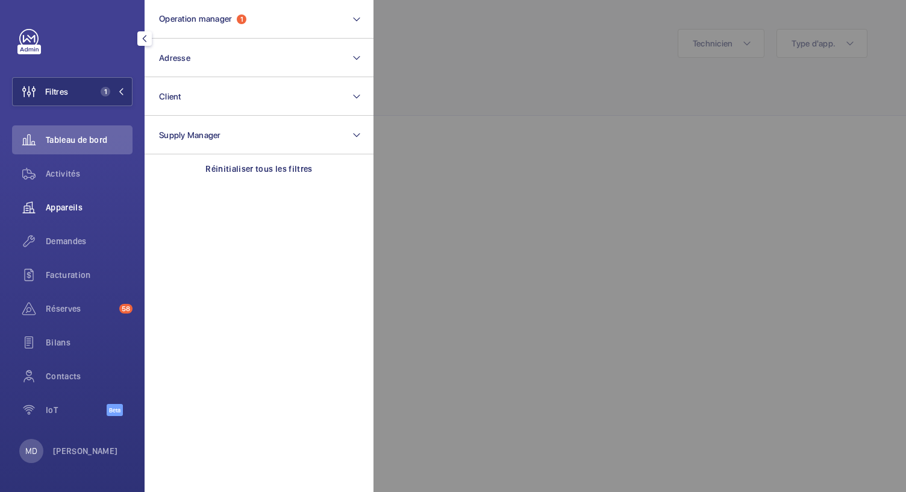
click at [82, 199] on div "Appareils" at bounding box center [72, 207] width 120 height 29
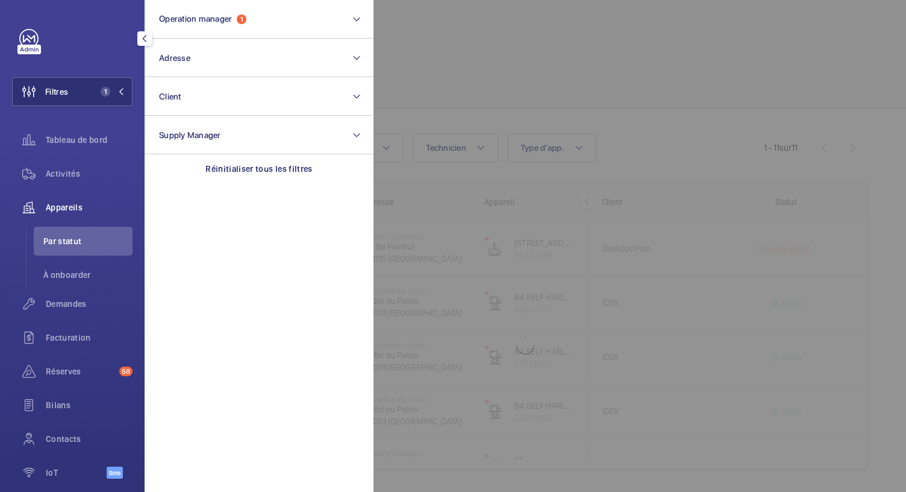
click at [454, 81] on div at bounding box center [826, 246] width 906 height 492
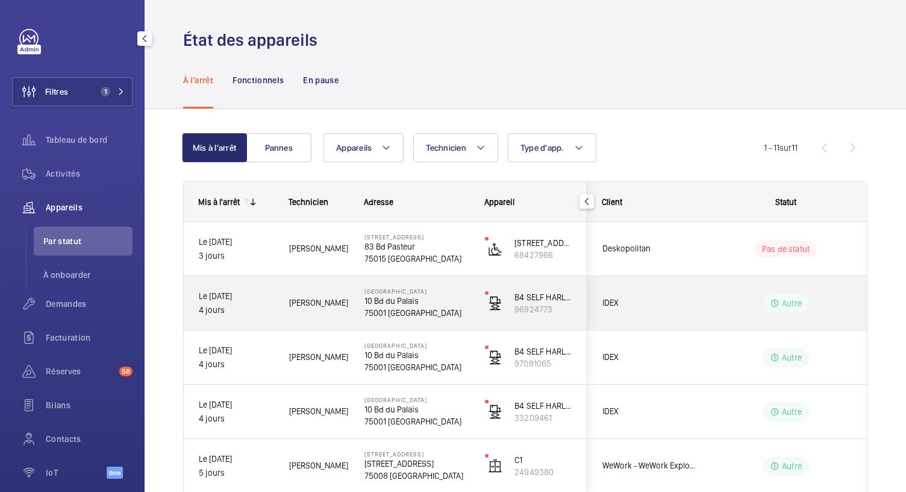
scroll to position [393, 0]
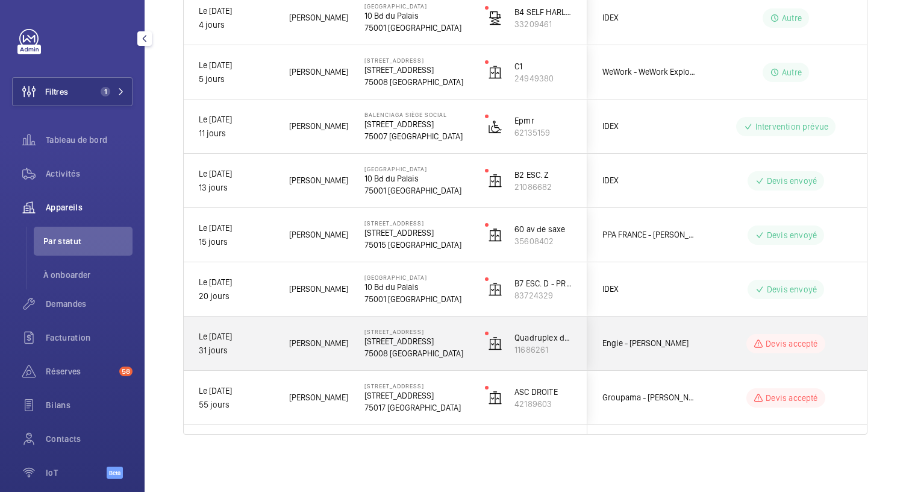
click at [395, 354] on p "75008 PARIS" at bounding box center [416, 353] width 105 height 12
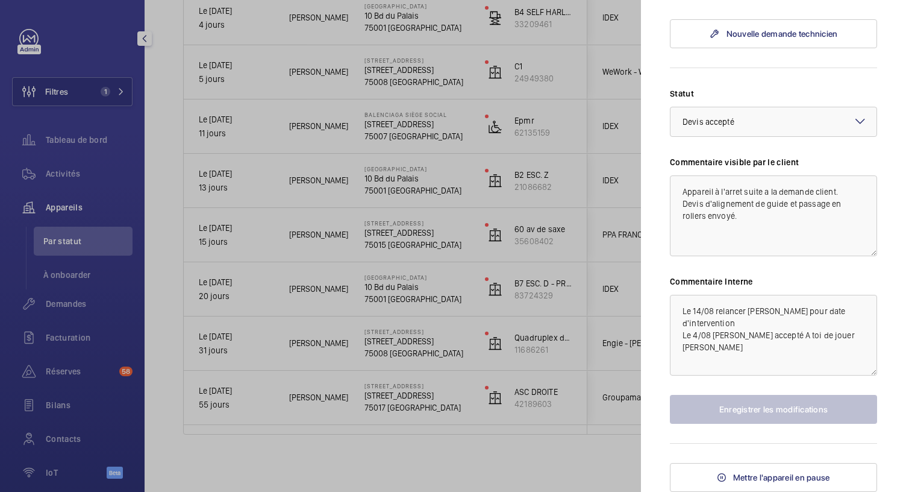
scroll to position [636, 0]
click at [407, 292] on div at bounding box center [453, 246] width 906 height 492
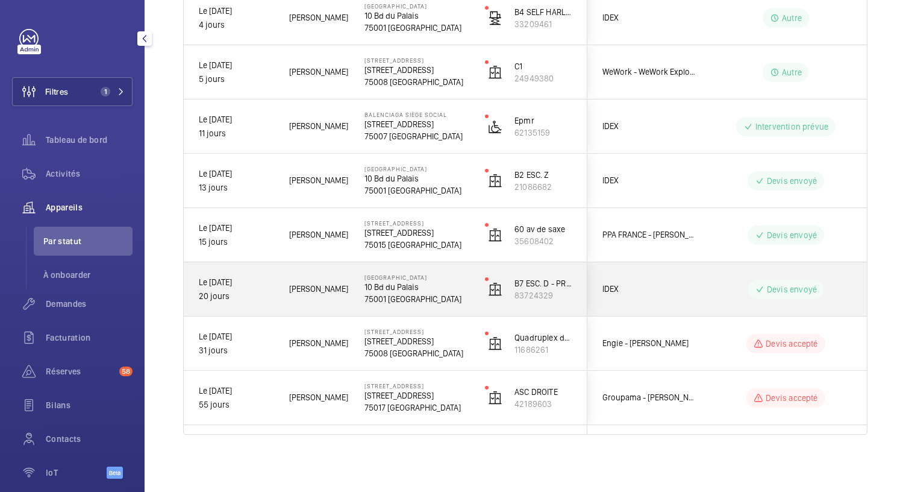
click at [407, 292] on p "10 Bd du Palais" at bounding box center [416, 287] width 105 height 12
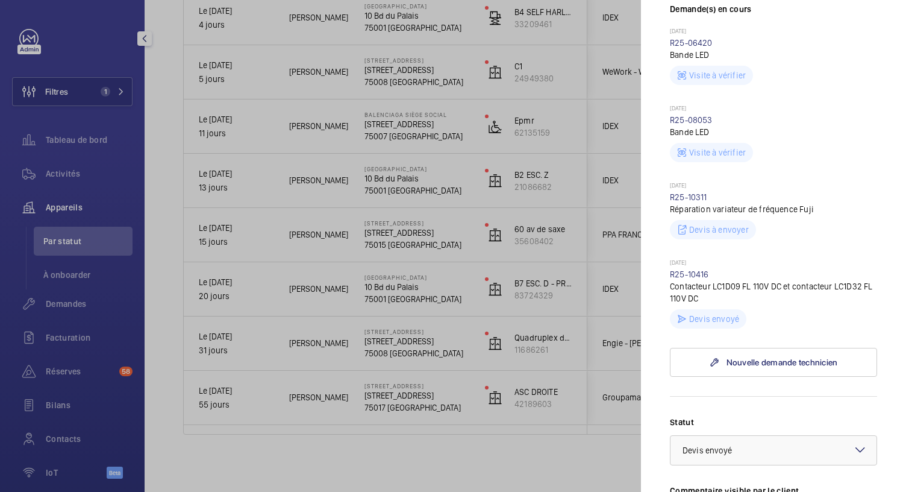
scroll to position [347, 0]
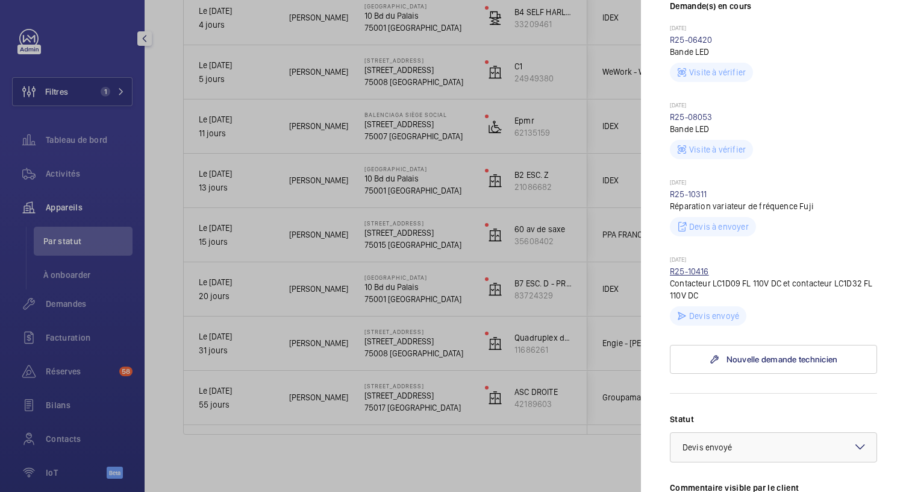
click at [681, 274] on link "R25-10416" at bounding box center [689, 271] width 39 height 10
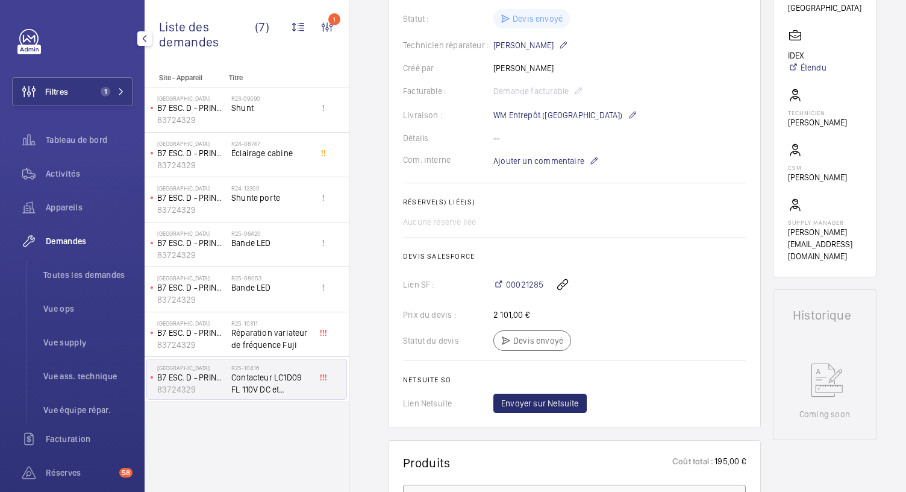
scroll to position [300, 0]
click at [530, 287] on span "00021285" at bounding box center [524, 284] width 37 height 12
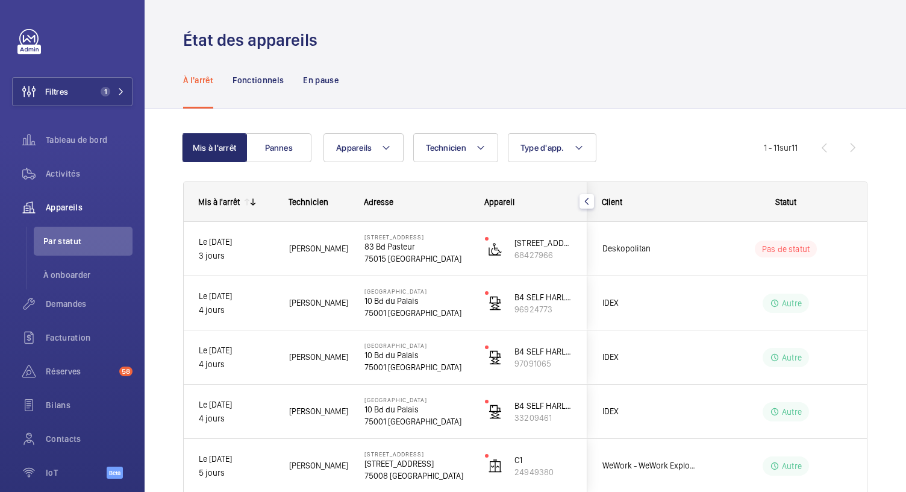
scroll to position [393, 0]
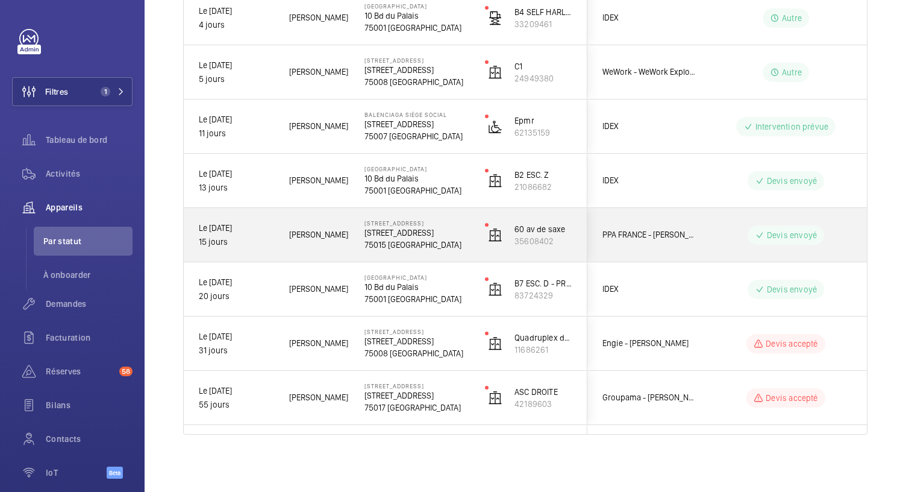
click at [399, 239] on p "75015 PARIS" at bounding box center [416, 245] width 105 height 12
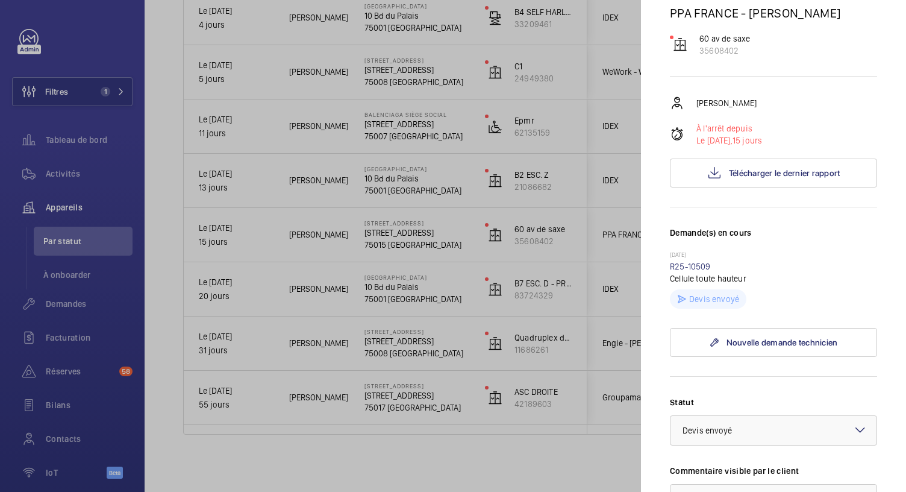
scroll to position [120, 0]
click at [407, 187] on div at bounding box center [453, 246] width 906 height 492
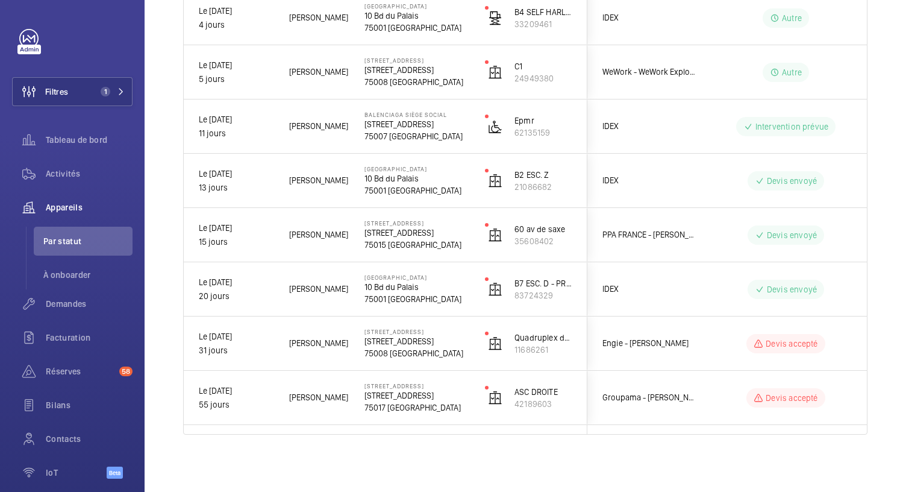
scroll to position [0, 0]
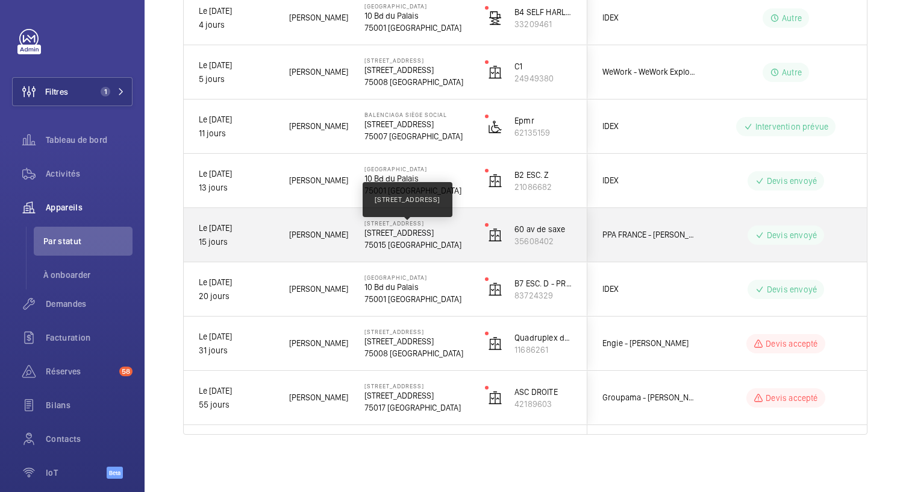
click at [408, 227] on p "60 Avenue de Saxe, 75015 PARIS" at bounding box center [416, 232] width 105 height 12
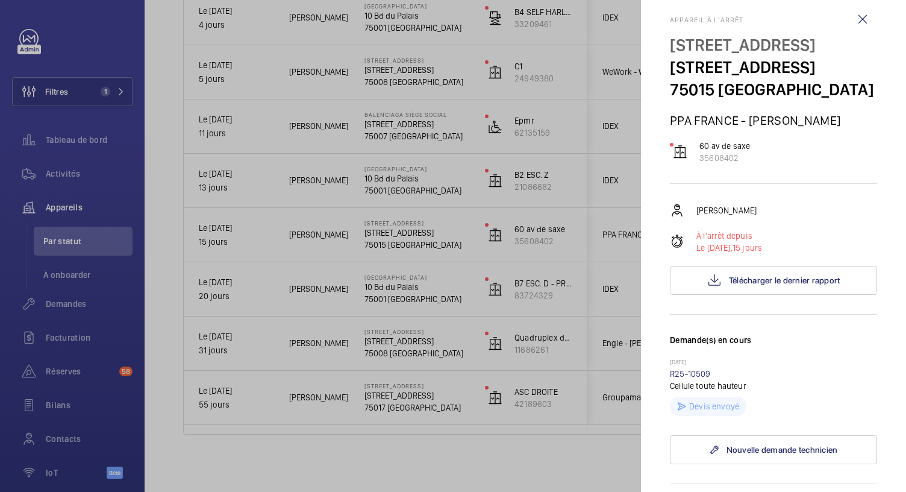
scroll to position [11, 0]
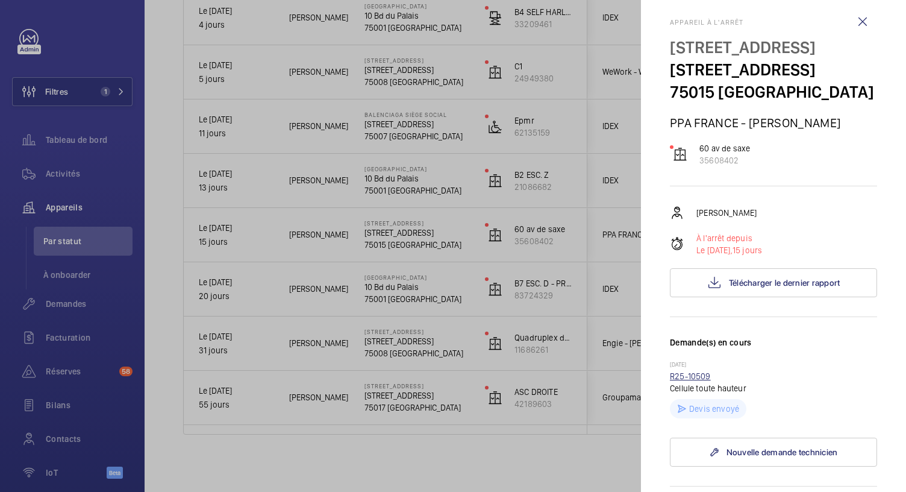
click at [701, 381] on link "R25-10509" at bounding box center [690, 376] width 41 height 10
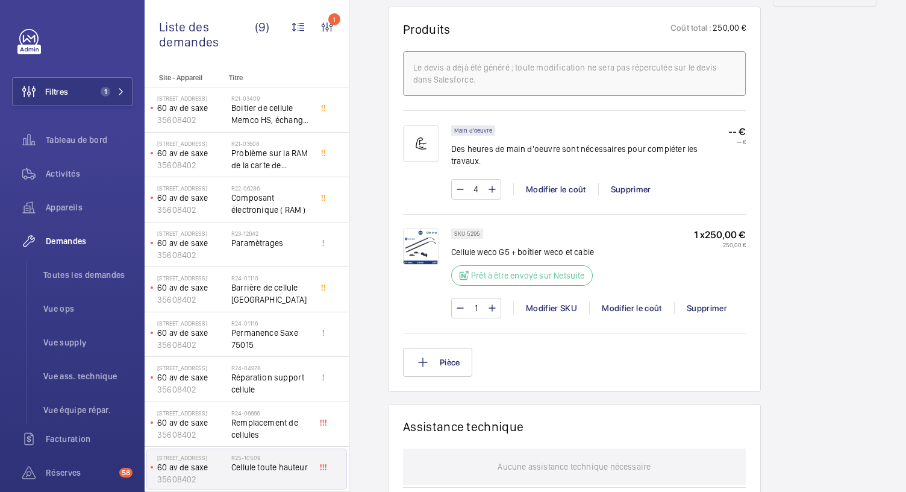
scroll to position [723, 0]
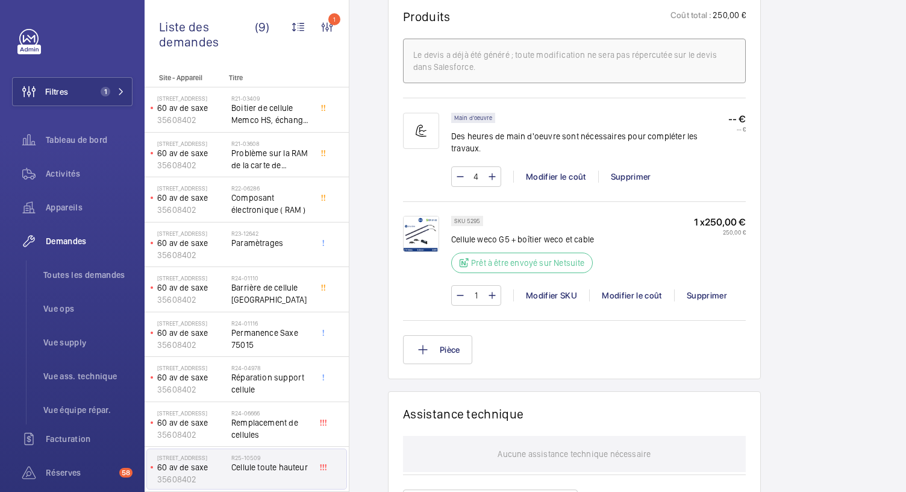
click at [419, 217] on img at bounding box center [421, 234] width 36 height 36
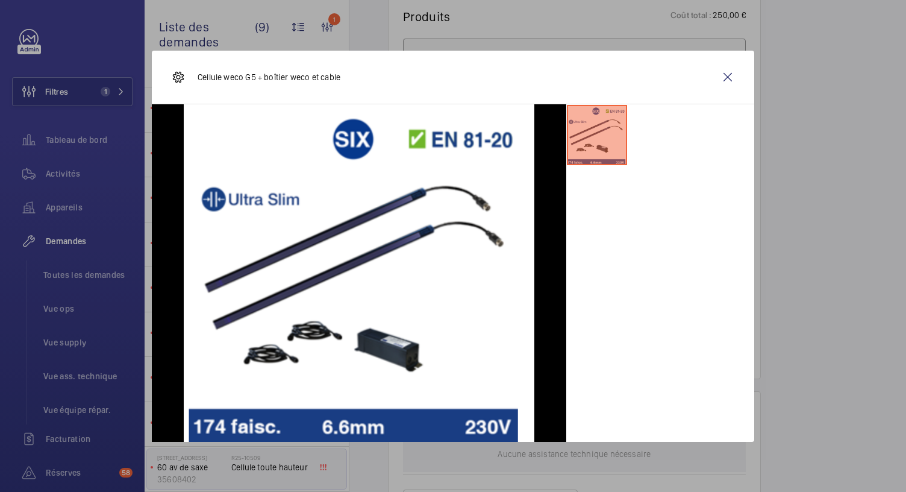
click at [623, 37] on div at bounding box center [453, 246] width 906 height 492
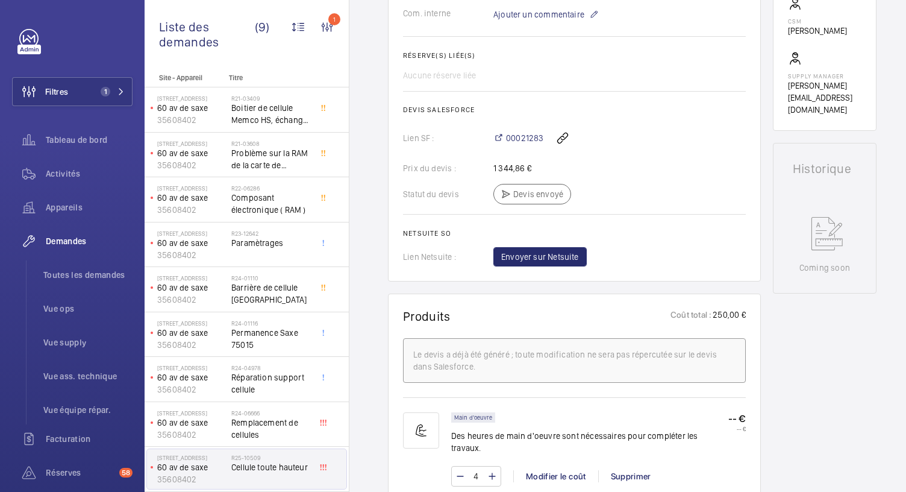
scroll to position [0, 0]
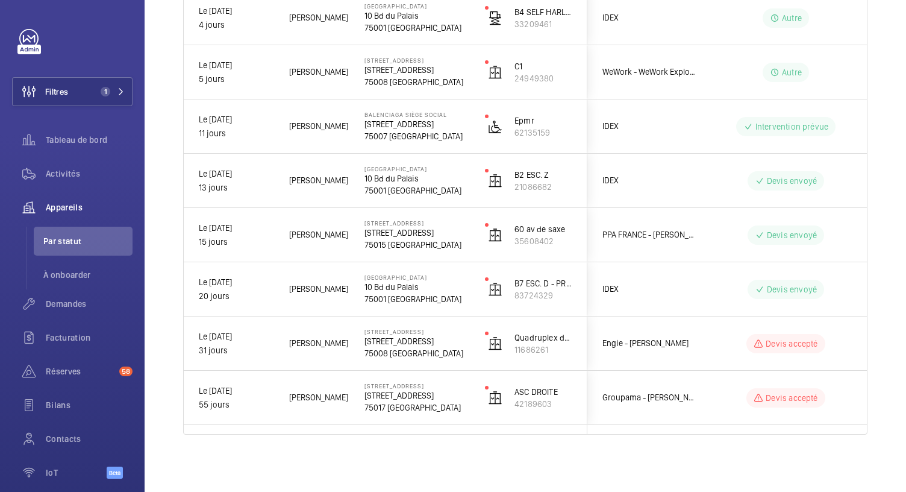
scroll to position [22, 0]
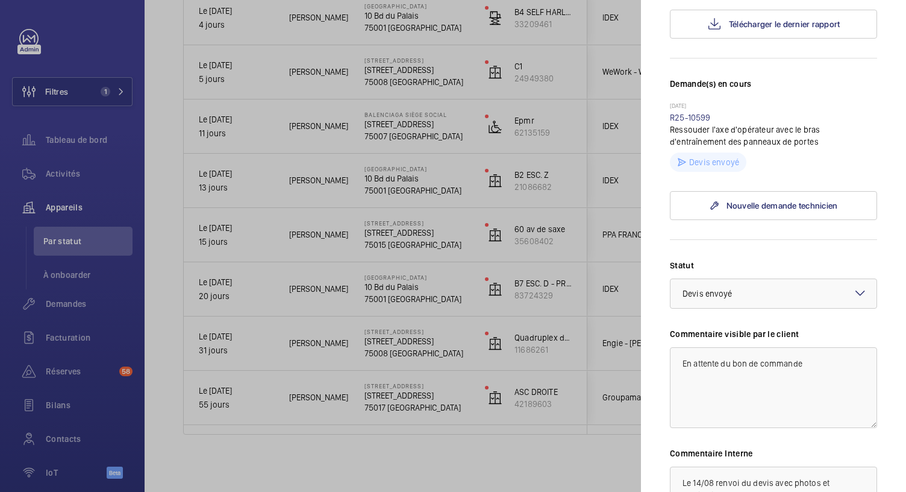
scroll to position [280, 0]
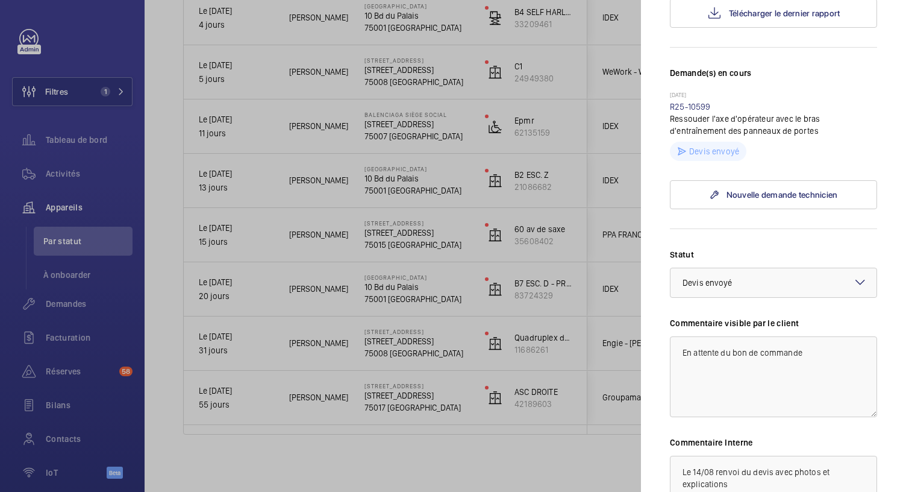
click at [408, 130] on div at bounding box center [453, 246] width 906 height 492
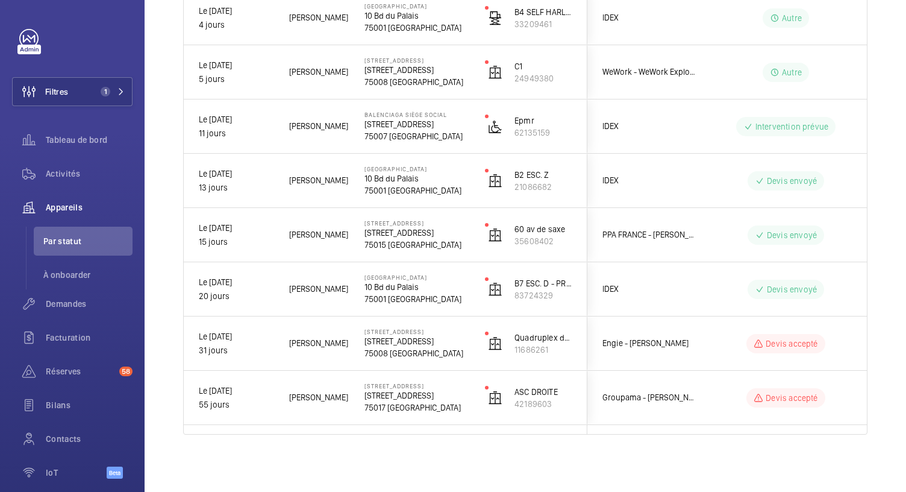
scroll to position [0, 0]
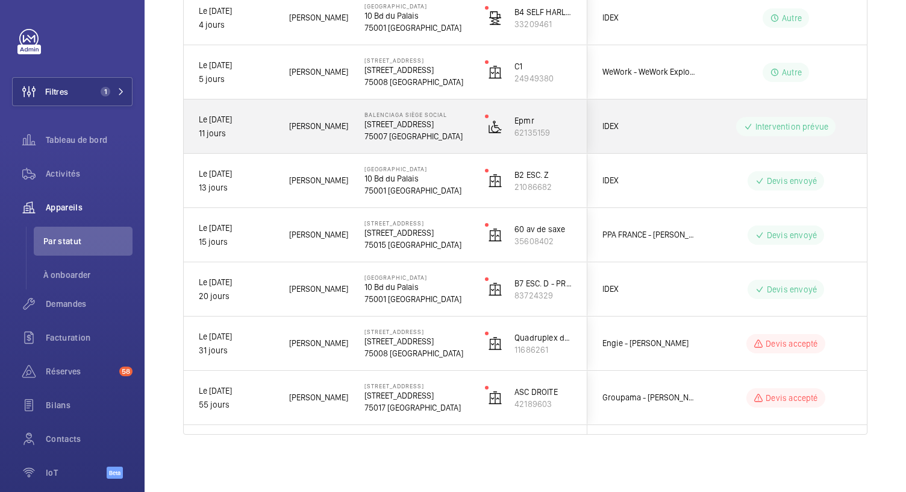
click at [404, 130] on p "75007 PARIS" at bounding box center [416, 136] width 105 height 12
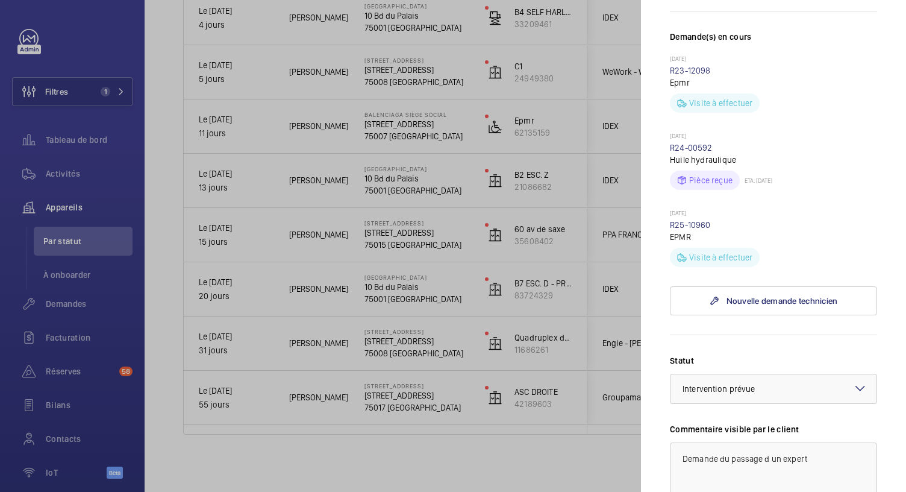
scroll to position [582, 0]
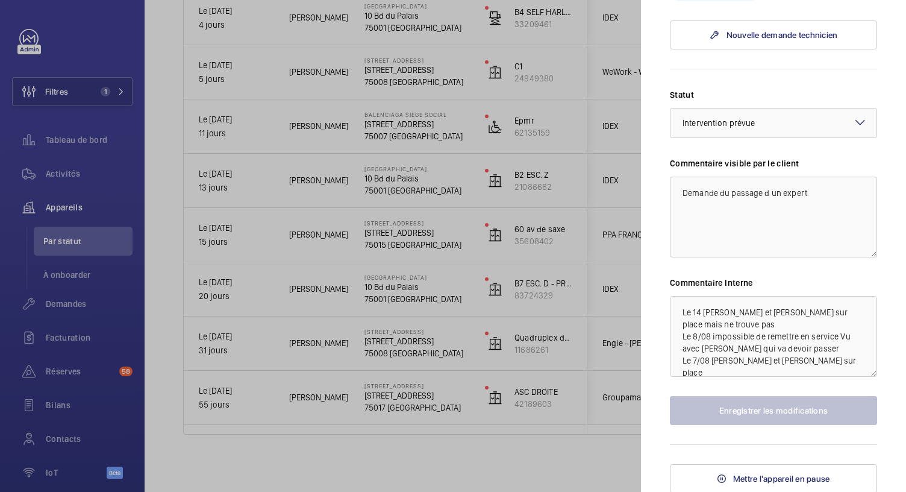
click at [412, 95] on div at bounding box center [453, 246] width 906 height 492
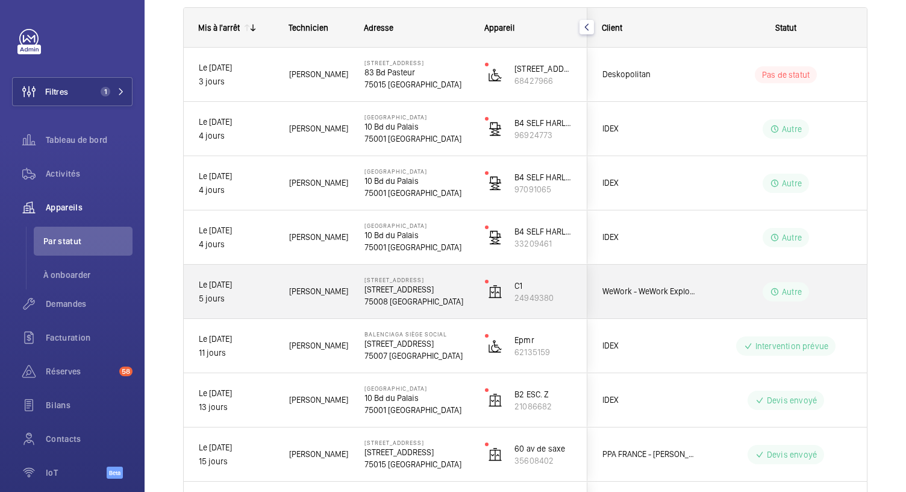
scroll to position [173, 0]
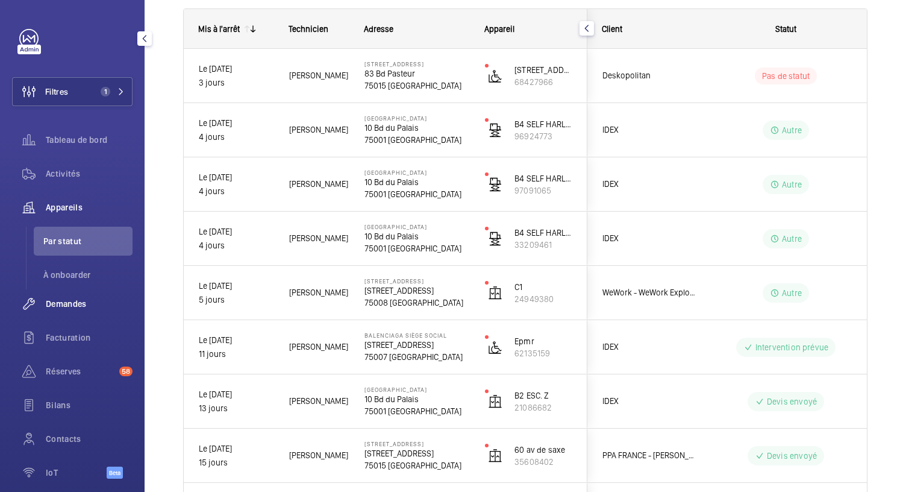
click at [64, 298] on span "Demandes" at bounding box center [89, 304] width 87 height 12
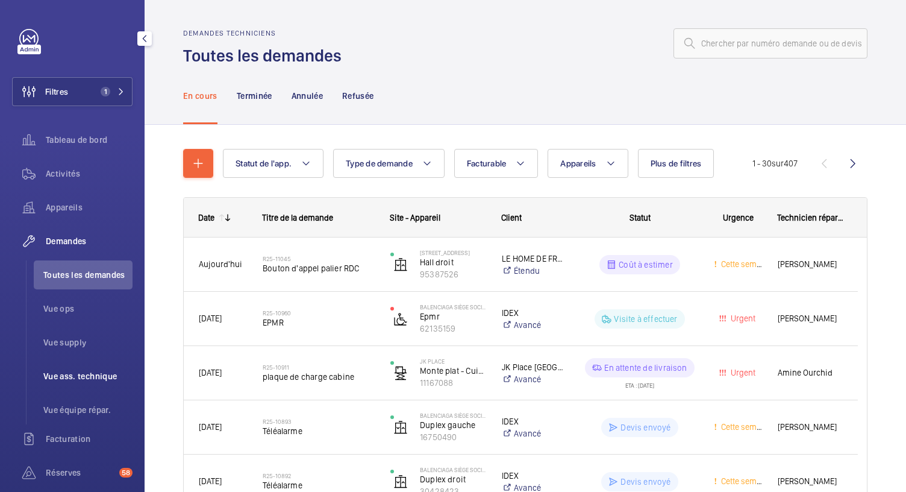
click at [98, 379] on span "Vue ass. technique" at bounding box center [87, 376] width 89 height 12
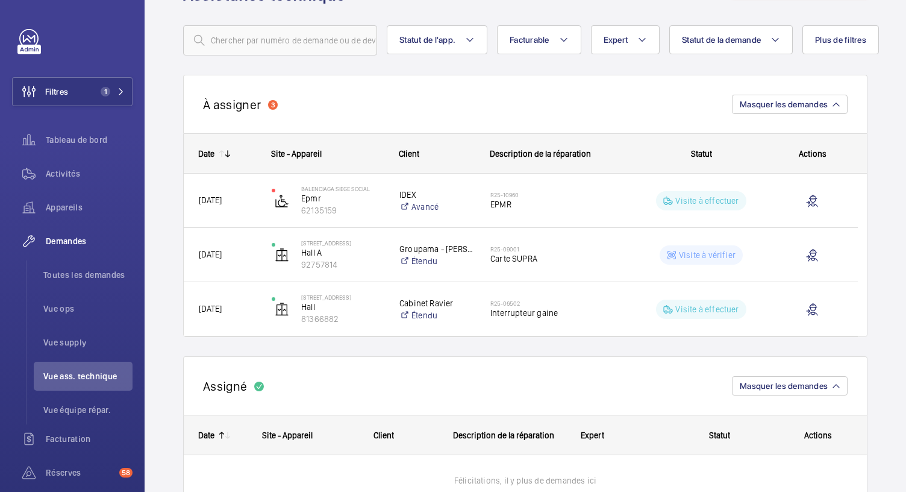
scroll to position [57, 0]
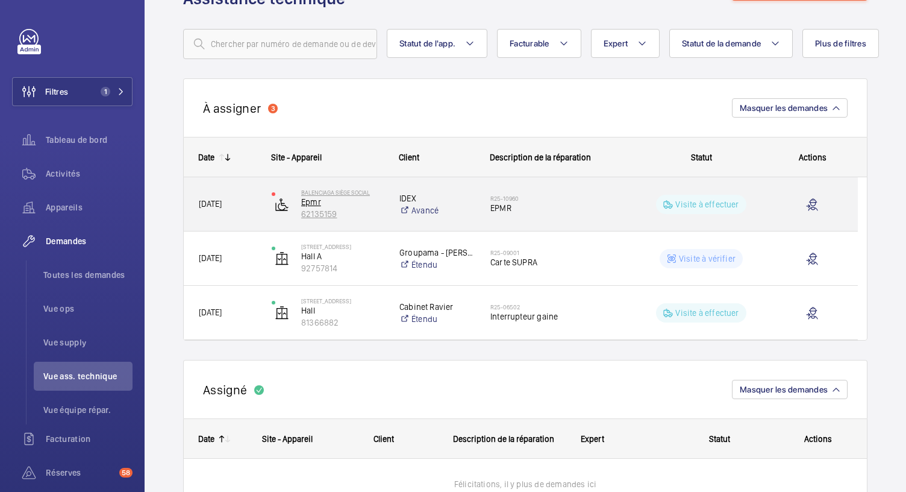
click at [344, 204] on p "Epmr" at bounding box center [342, 202] width 83 height 12
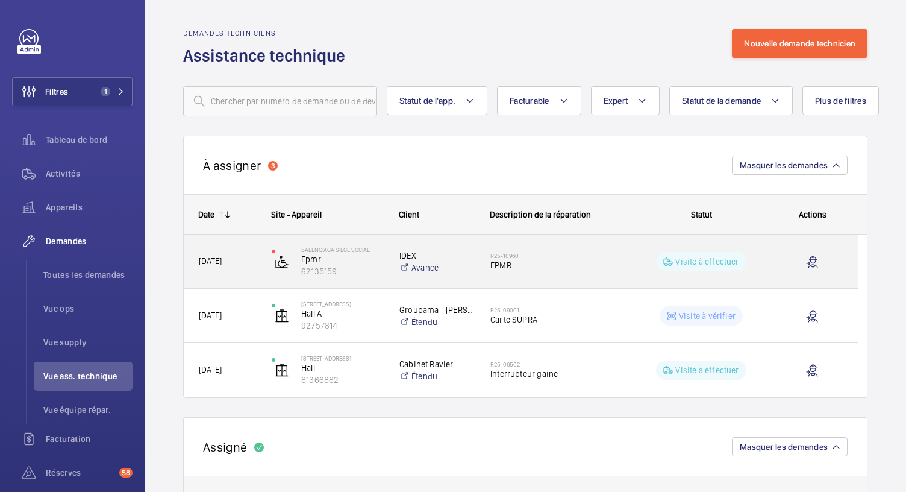
click at [208, 266] on span "14/08/2025" at bounding box center [227, 261] width 57 height 14
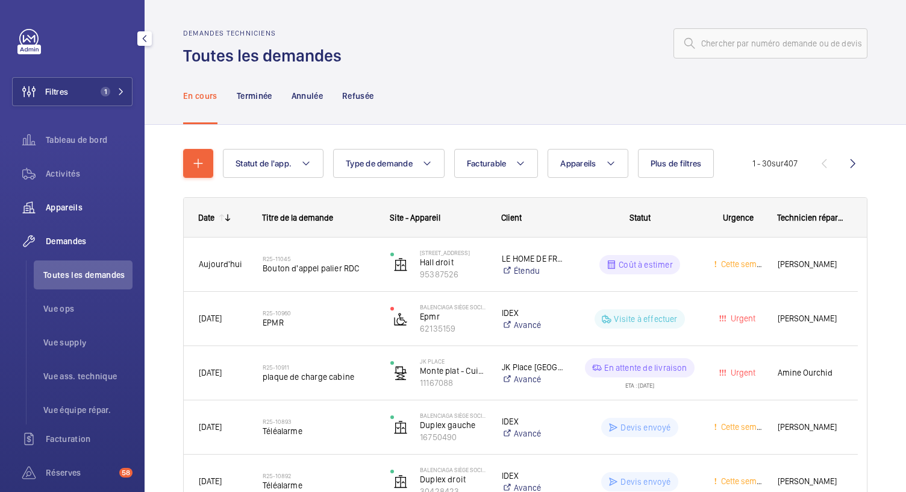
click at [73, 199] on div "Appareils" at bounding box center [72, 207] width 120 height 29
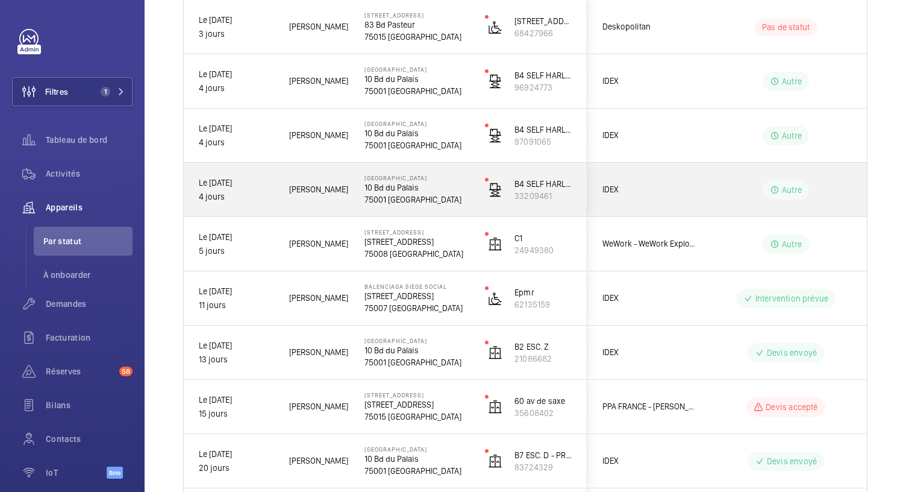
scroll to position [222, 0]
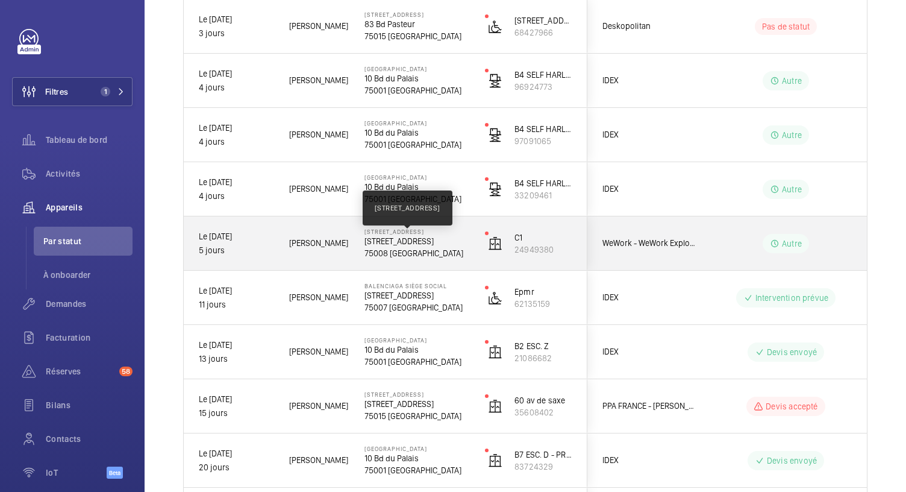
click at [403, 240] on p "7 Rue de Madrid, 75008 PARIS" at bounding box center [416, 241] width 105 height 12
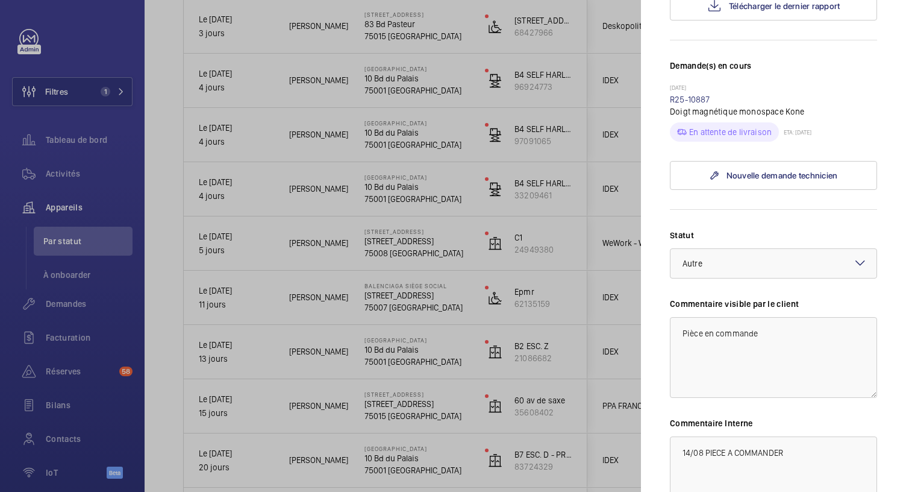
scroll to position [402, 0]
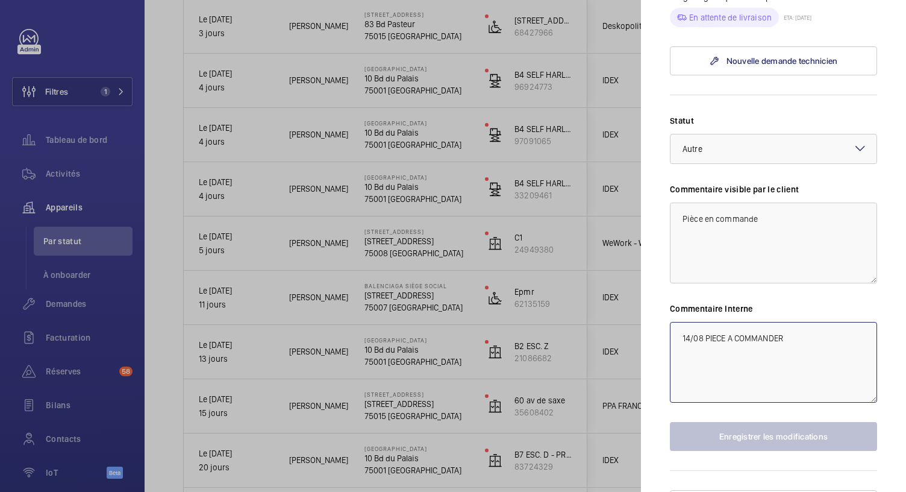
click at [679, 357] on textarea "14/08 PIECE A COMMANDER" at bounding box center [773, 362] width 207 height 81
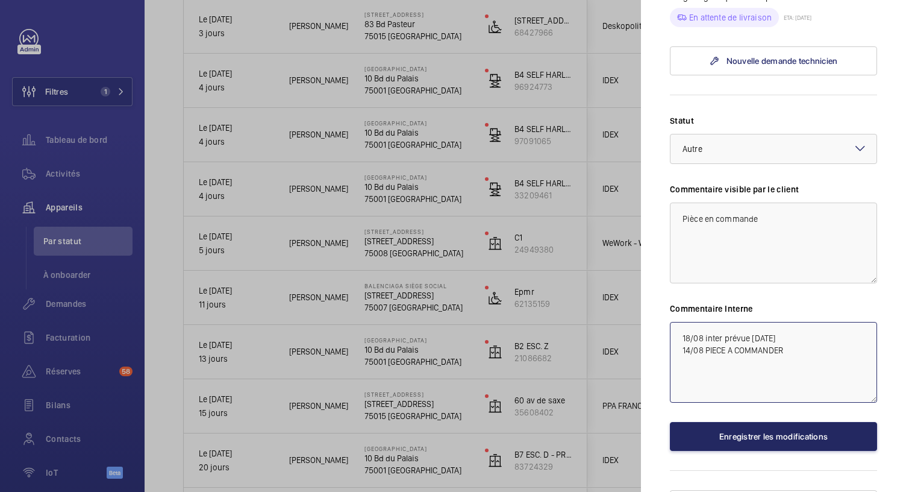
type textarea "18/08 inter prévue demain 14/08 PIECE A COMMANDER"
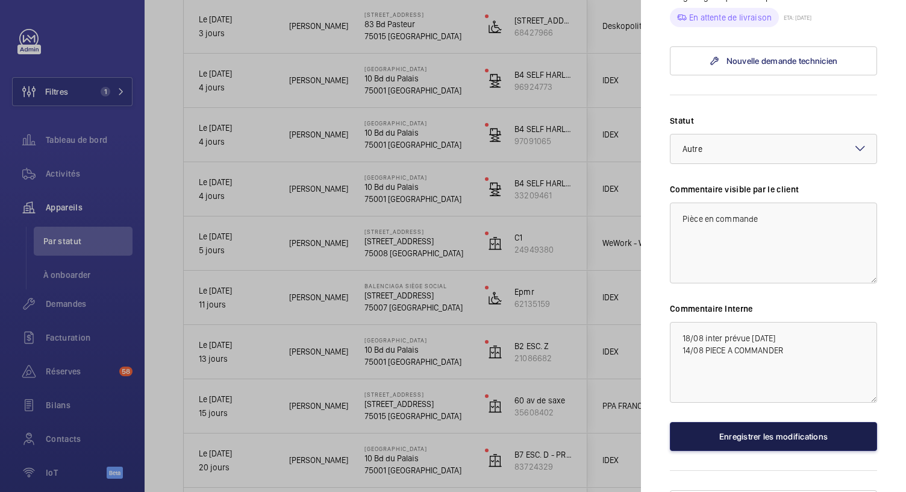
click at [749, 451] on button "Enregistrer les modifications" at bounding box center [773, 436] width 207 height 29
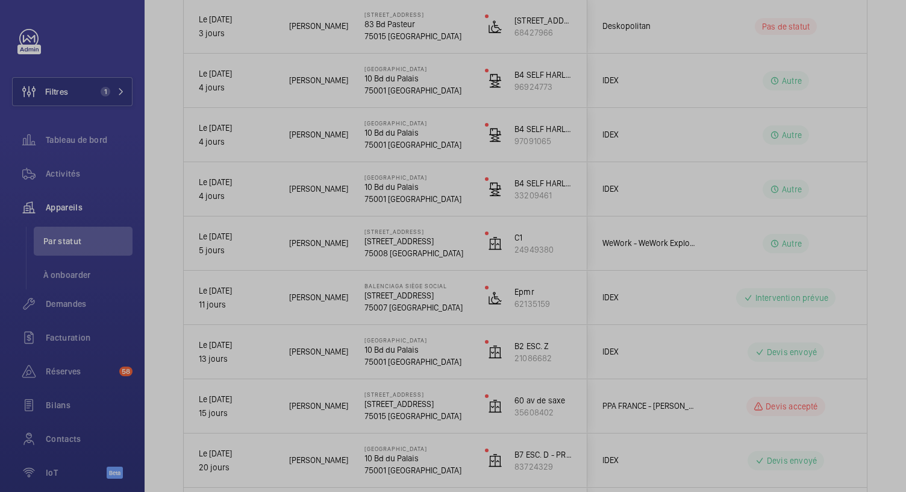
scroll to position [0, 0]
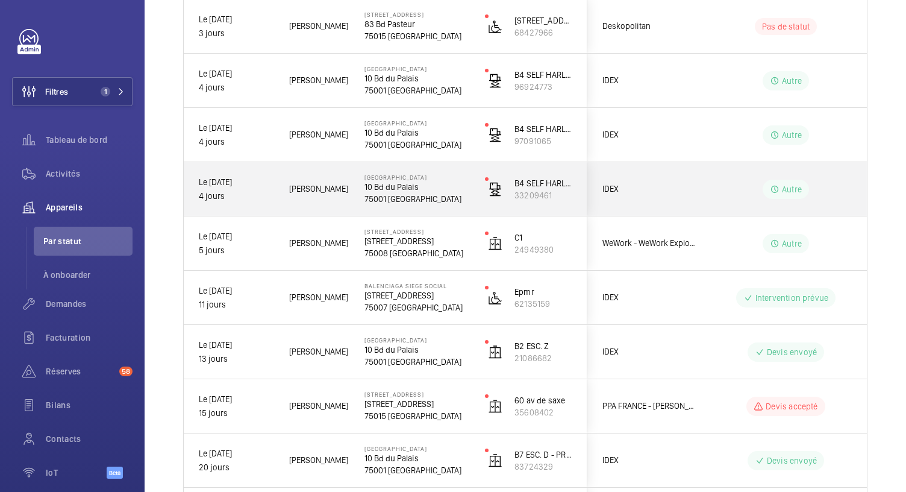
click at [392, 193] on p "75001 PARIS" at bounding box center [416, 199] width 105 height 12
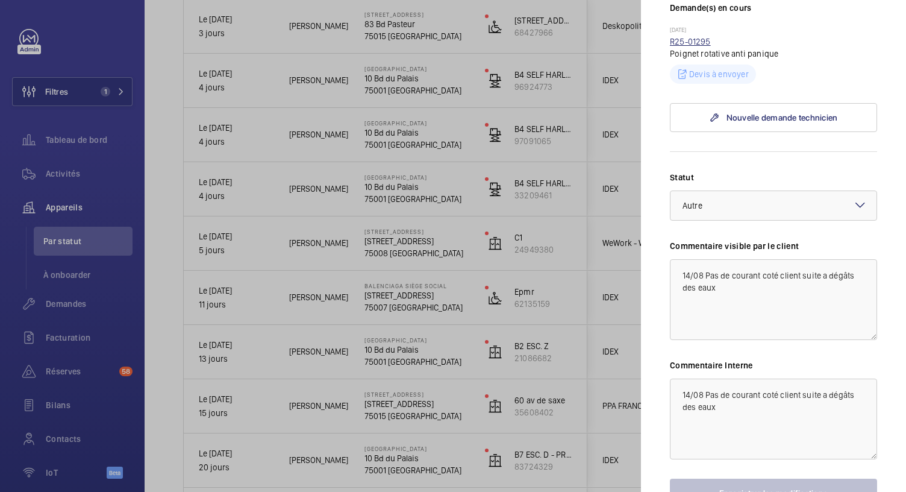
scroll to position [338, 0]
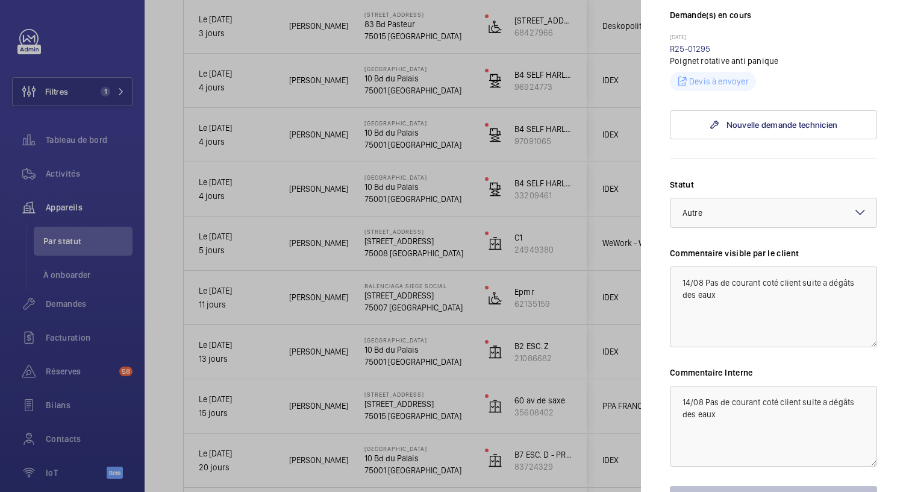
click at [395, 246] on div at bounding box center [453, 246] width 906 height 492
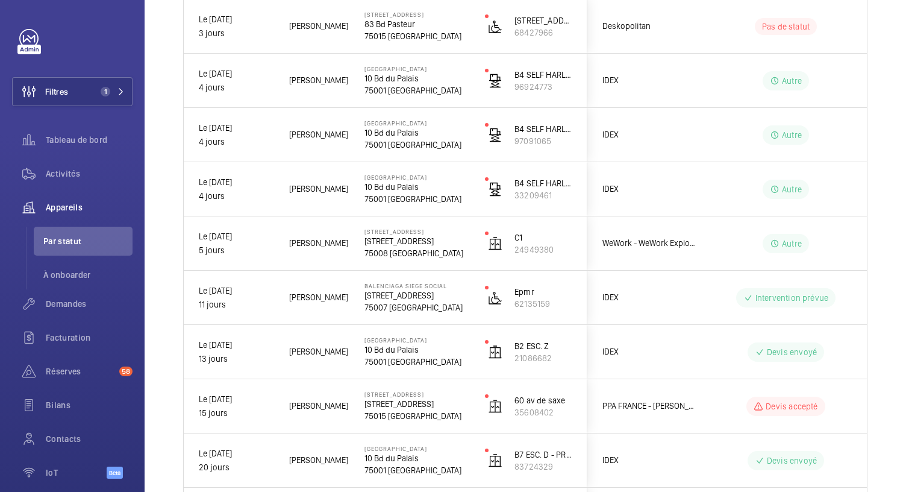
scroll to position [0, 0]
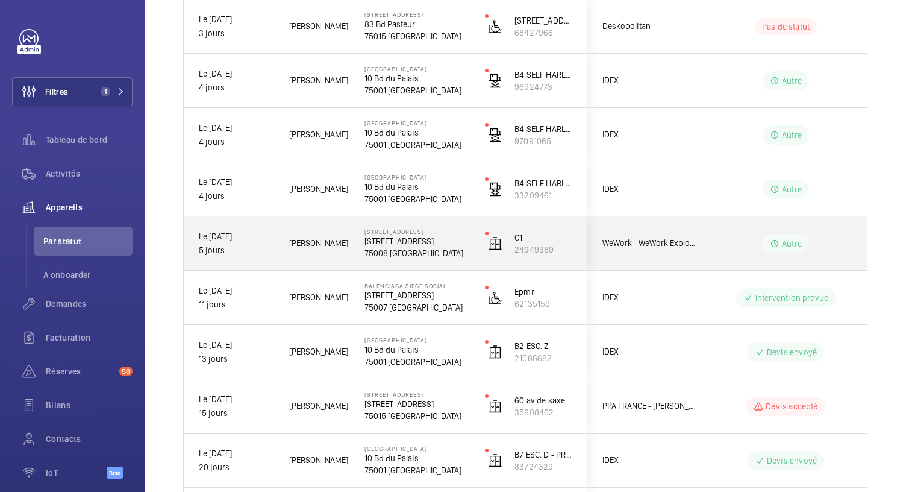
click at [395, 247] on p "75008 PARIS" at bounding box center [416, 253] width 105 height 12
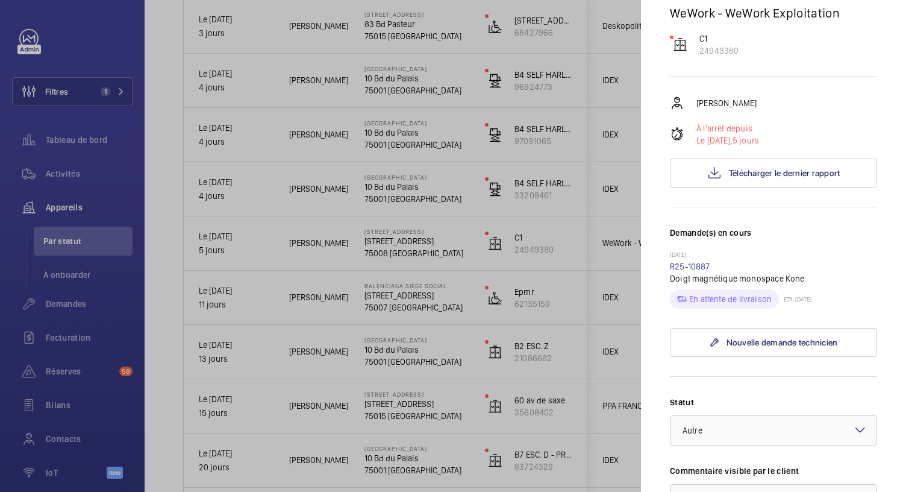
scroll to position [108, 0]
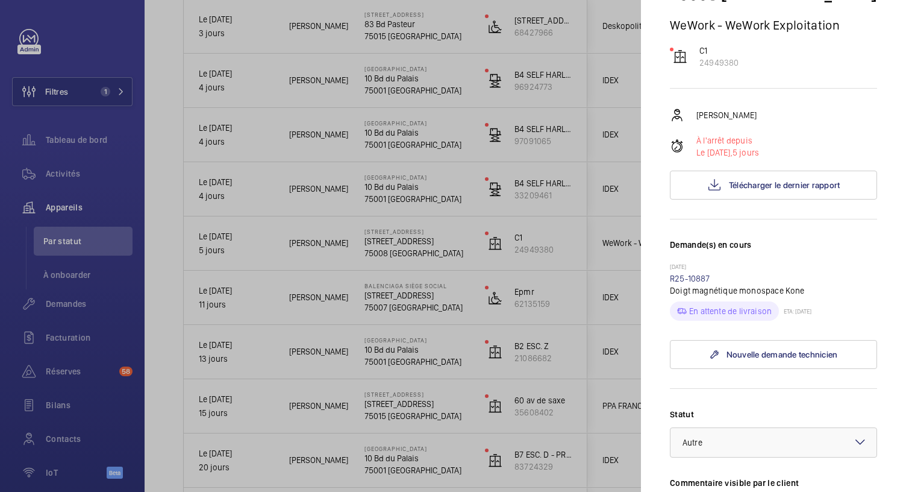
click at [407, 192] on div at bounding box center [453, 246] width 906 height 492
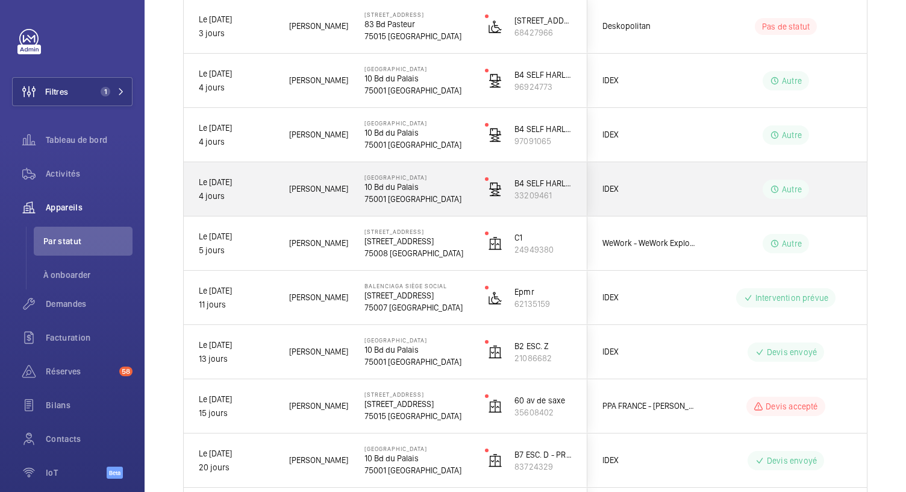
click at [407, 193] on p "75001 PARIS" at bounding box center [416, 199] width 105 height 12
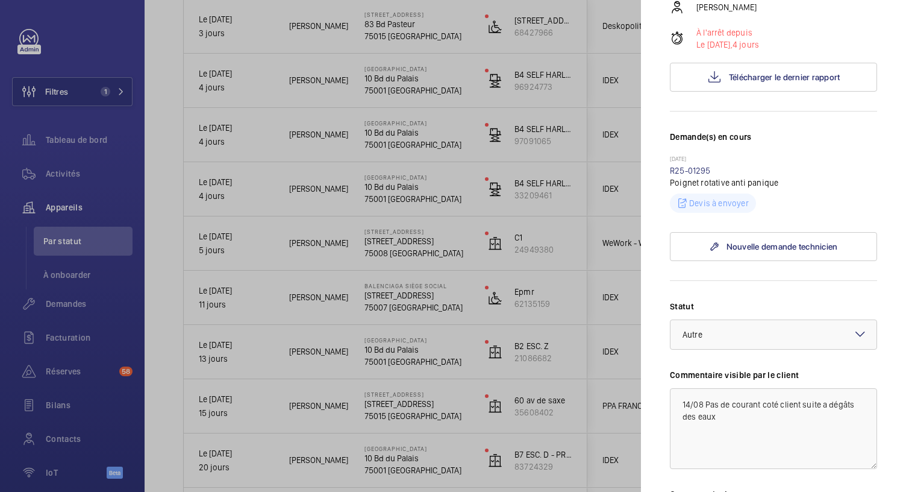
scroll to position [285, 0]
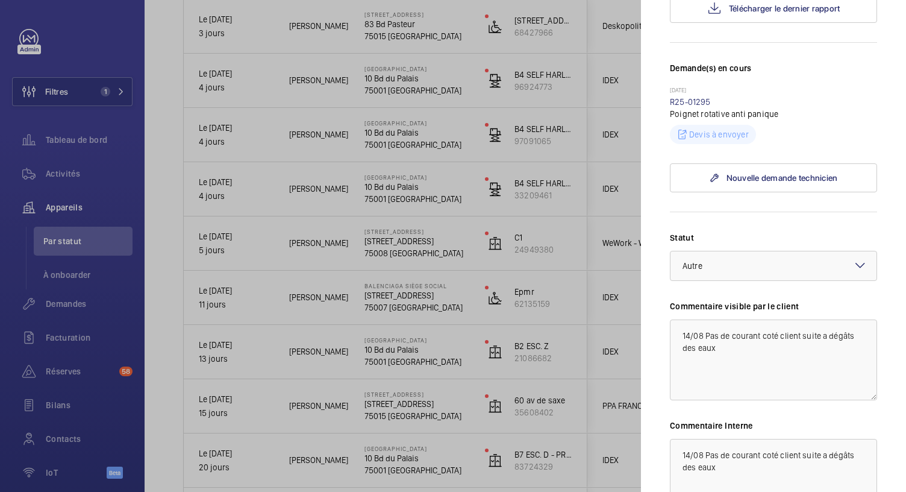
click at [407, 135] on div at bounding box center [453, 246] width 906 height 492
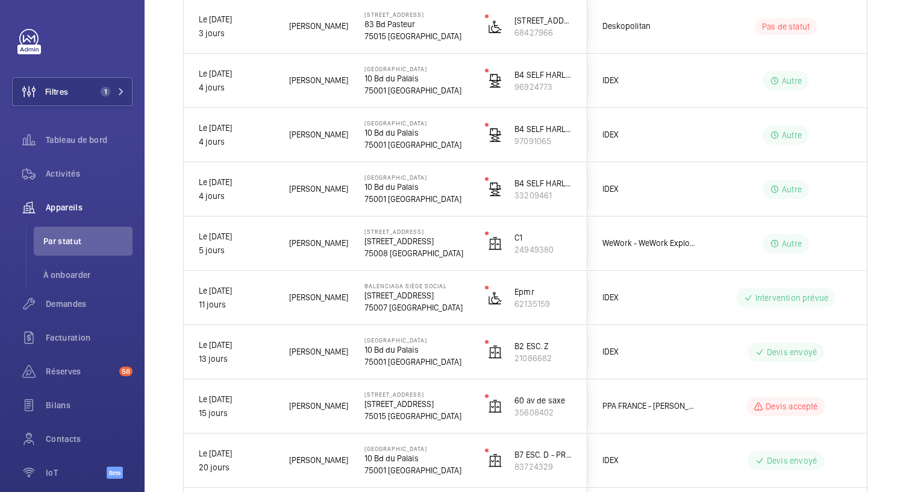
scroll to position [0, 0]
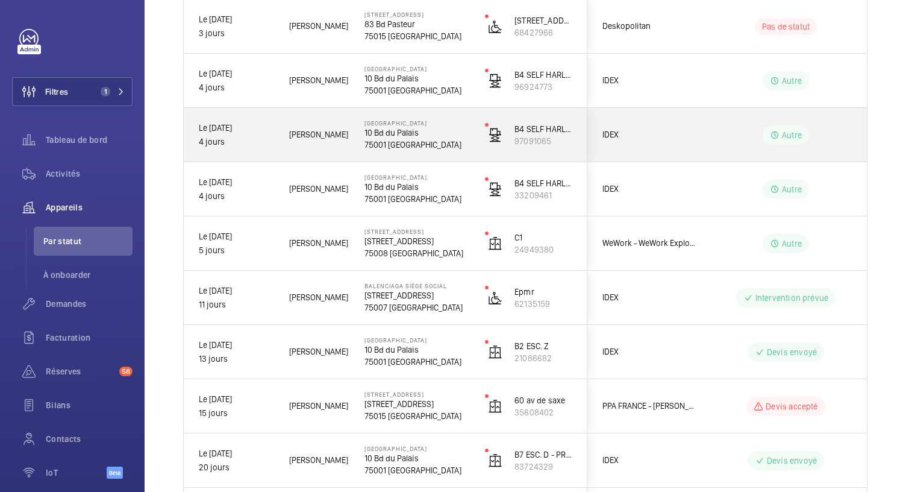
click at [407, 135] on p "10 Bd du Palais" at bounding box center [416, 132] width 105 height 12
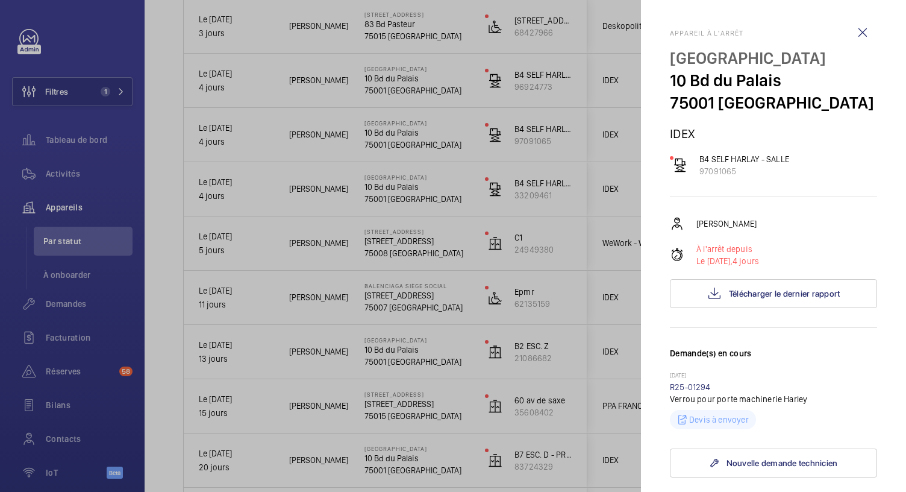
scroll to position [239, 0]
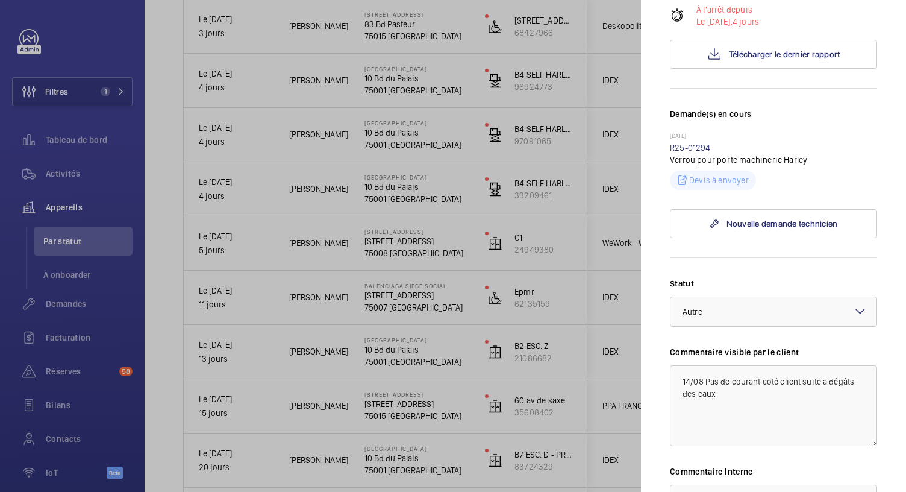
click at [408, 87] on div at bounding box center [453, 246] width 906 height 492
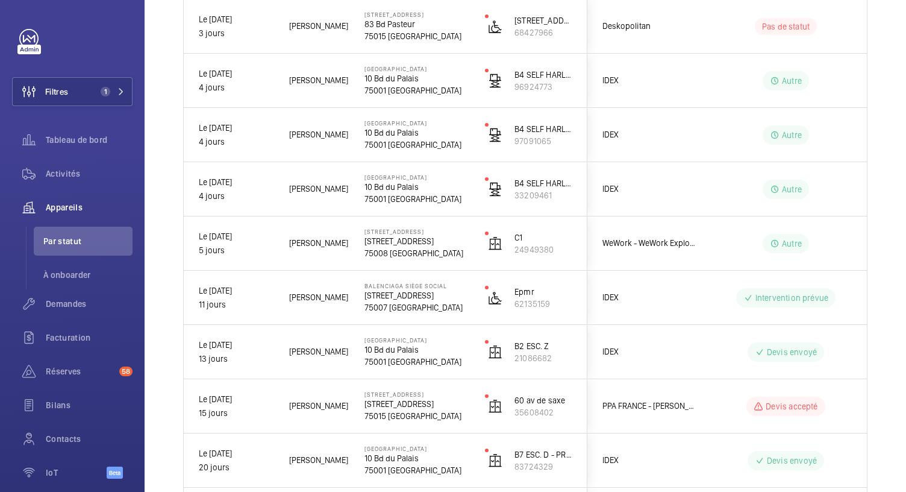
scroll to position [0, 0]
click at [408, 87] on p "75001 PARIS" at bounding box center [416, 90] width 105 height 12
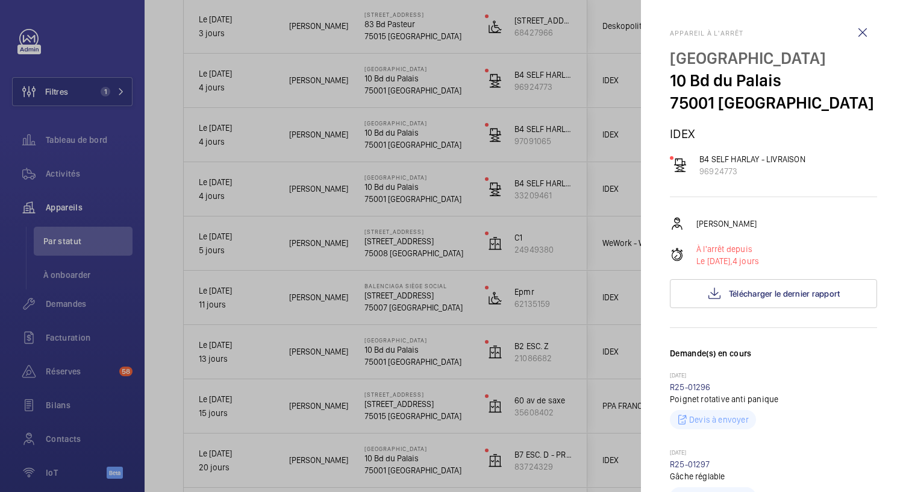
click at [416, 34] on div at bounding box center [453, 246] width 906 height 492
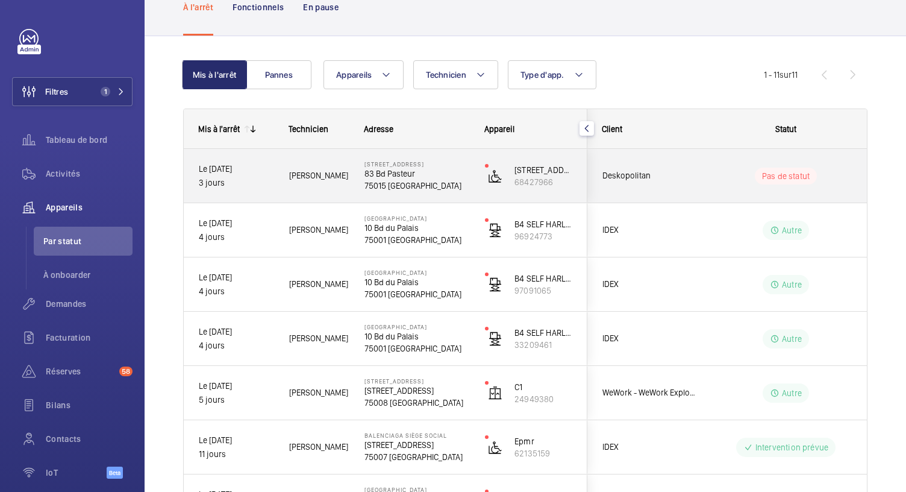
scroll to position [57, 0]
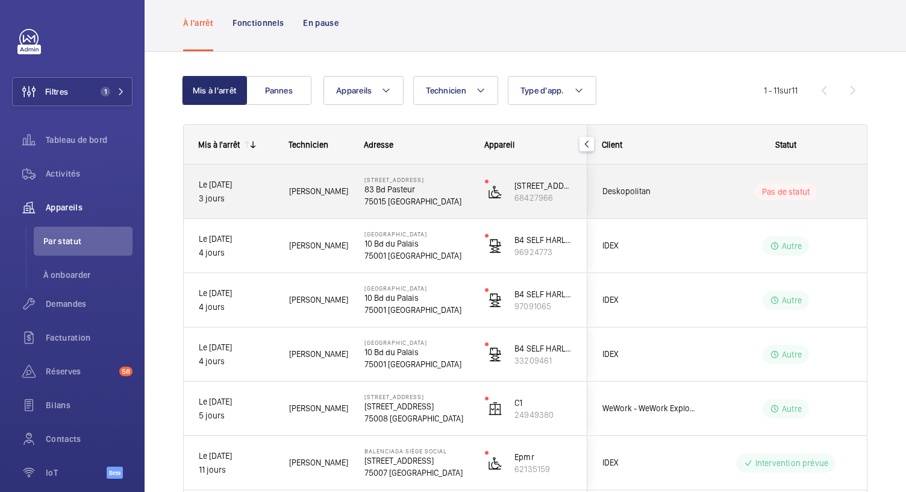
click at [410, 202] on p "75015 PARIS" at bounding box center [416, 201] width 105 height 12
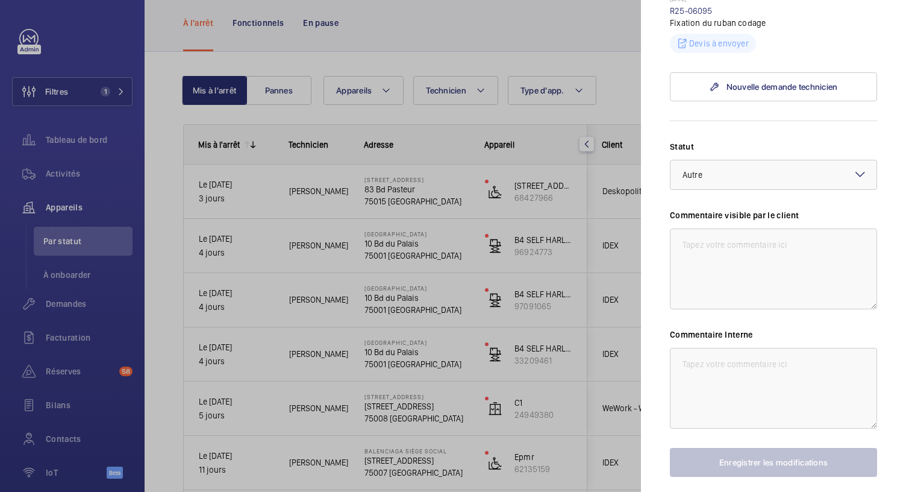
scroll to position [400, 0]
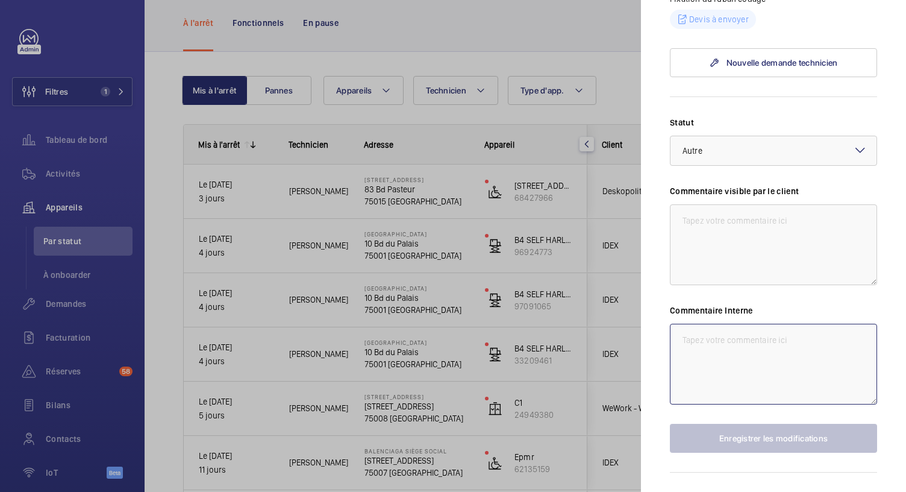
click at [705, 366] on textarea at bounding box center [773, 363] width 207 height 81
click at [571, 154] on div at bounding box center [453, 246] width 906 height 492
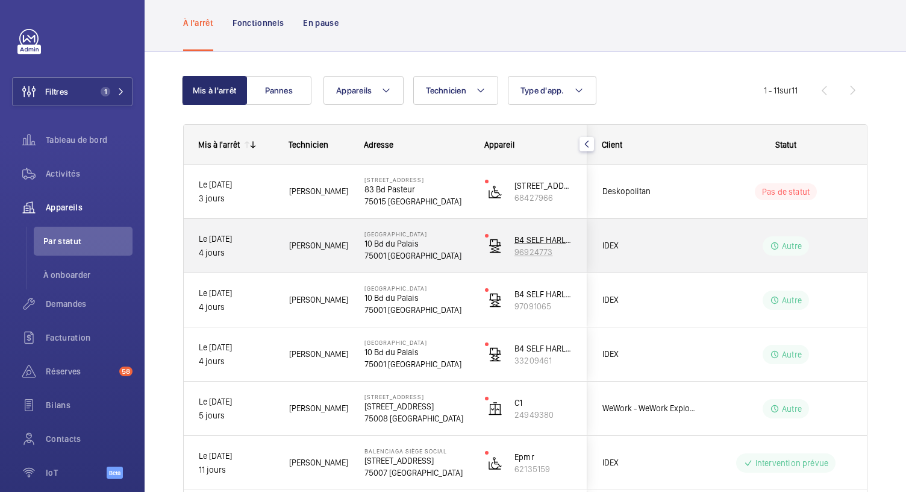
scroll to position [0, 0]
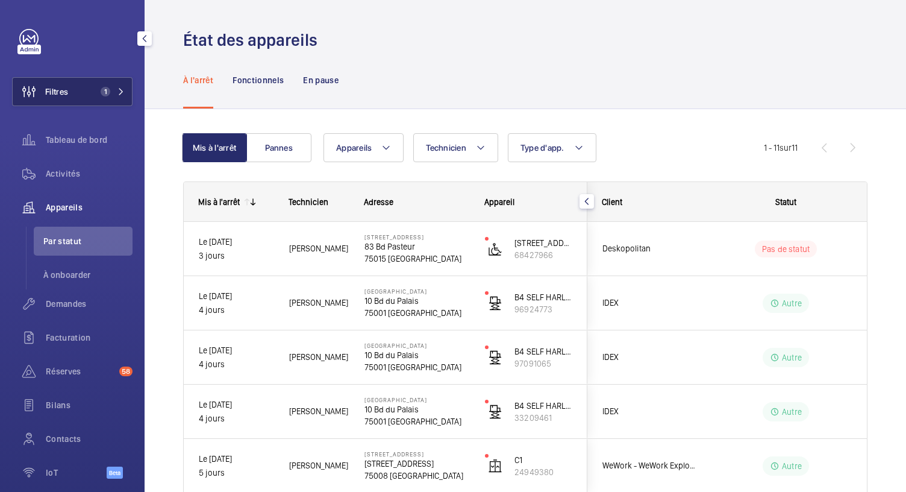
click at [120, 89] on mat-icon at bounding box center [120, 91] width 7 height 7
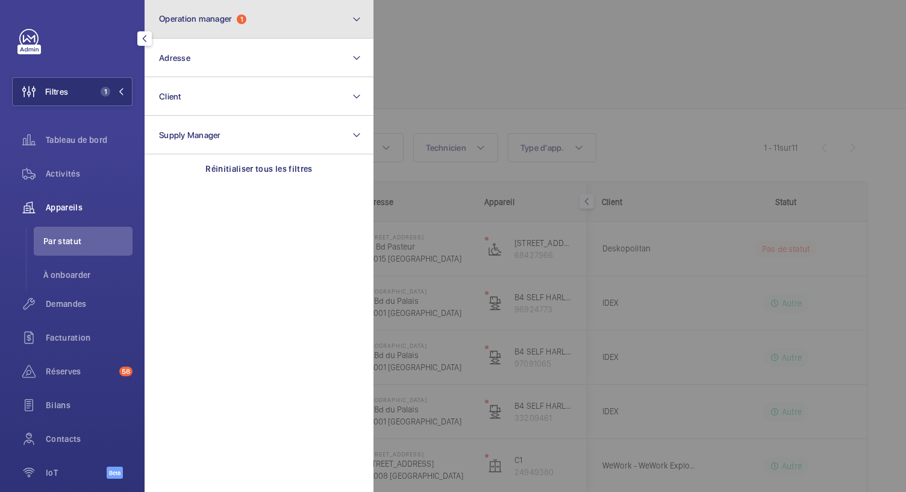
click at [240, 32] on button "Operation manager 1" at bounding box center [259, 19] width 229 height 39
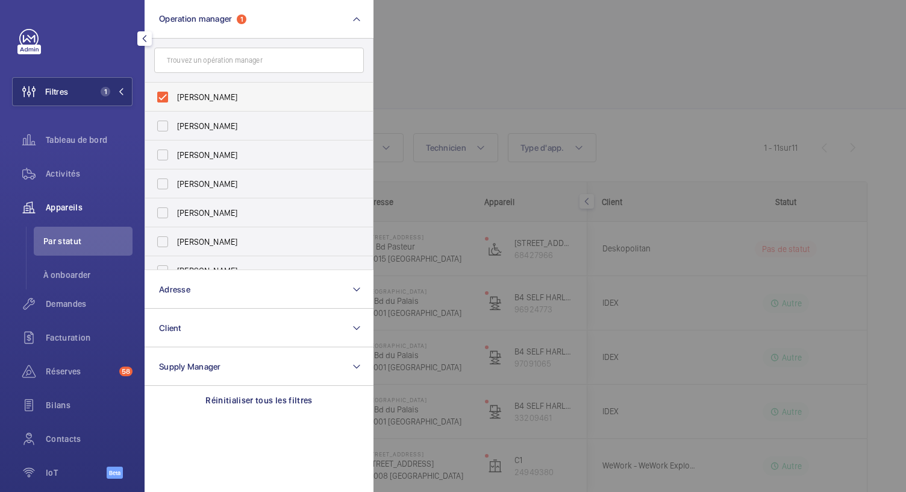
click at [165, 99] on label "Anthony Mouchez" at bounding box center [250, 97] width 210 height 29
click at [165, 99] on input "Anthony Mouchez" at bounding box center [163, 97] width 24 height 24
checkbox input "false"
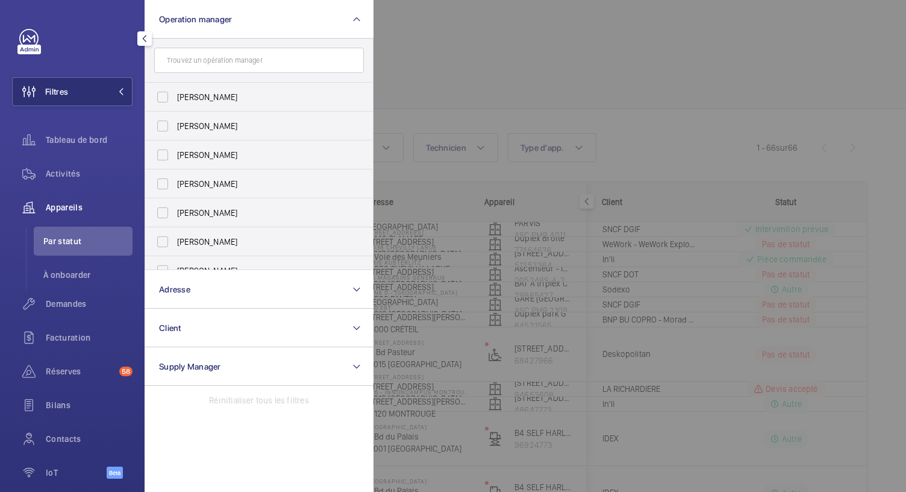
click at [510, 50] on div at bounding box center [826, 246] width 906 height 492
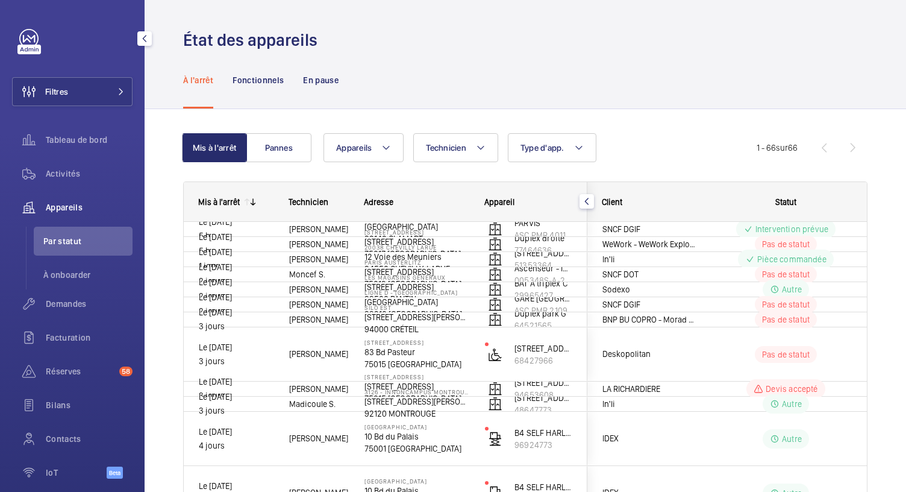
click at [408, 34] on div "État des appareils" at bounding box center [525, 40] width 684 height 22
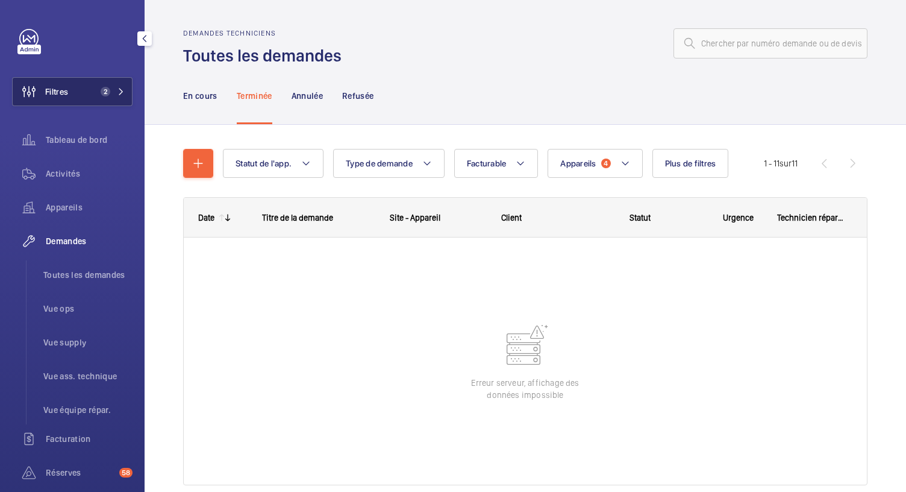
click at [101, 93] on span "2" at bounding box center [106, 92] width 10 height 10
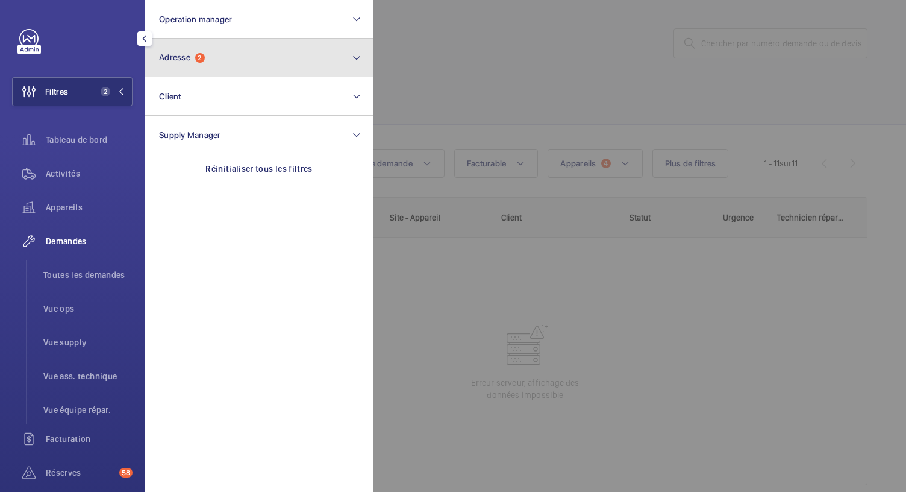
click at [272, 49] on button "Adresse 2" at bounding box center [259, 58] width 229 height 39
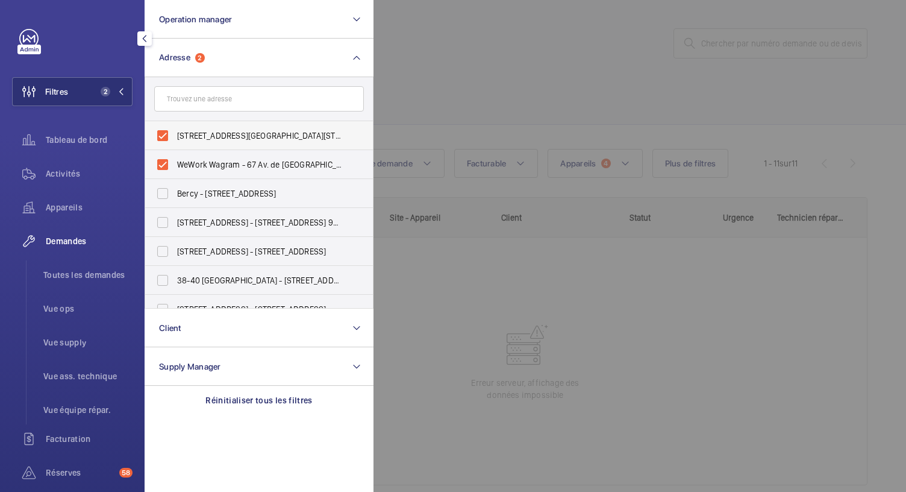
click at [166, 136] on label "67 Avenue de Wagram - 67 Avenue de Wagram, 75017 PARIS, PARIS 75017" at bounding box center [250, 135] width 210 height 29
click at [166, 136] on input "67 Avenue de Wagram - 67 Avenue de Wagram, 75017 PARIS, PARIS 75017" at bounding box center [163, 135] width 24 height 24
checkbox input "false"
click at [165, 158] on label "WeWork Wagram - 67 Av. de Wagram, PARIS 75017" at bounding box center [250, 164] width 210 height 29
click at [165, 158] on input "WeWork Wagram - 67 Av. de Wagram, PARIS 75017" at bounding box center [163, 164] width 24 height 24
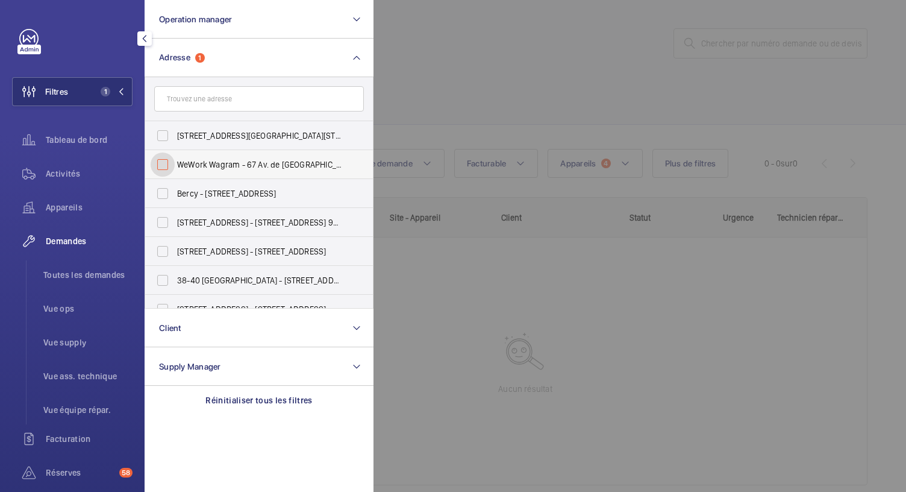
checkbox input "false"
click at [187, 107] on input "text" at bounding box center [259, 98] width 210 height 25
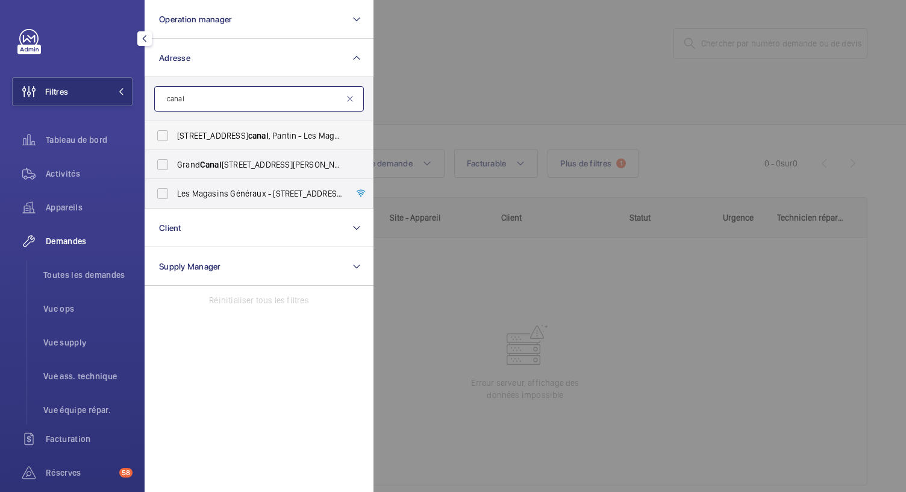
type input "canal"
click at [201, 131] on span "1 rue de l'ancien canal , Pantin - Les Magasins Généraux - 1 rue de l'ancien ca…" at bounding box center [260, 136] width 166 height 12
click at [175, 131] on input "1 rue de l'ancien canal , Pantin - Les Magasins Généraux - 1 rue de l'ancien ca…" at bounding box center [163, 135] width 24 height 24
checkbox input "true"
click at [78, 272] on span "Toutes les demandes" at bounding box center [87, 275] width 89 height 12
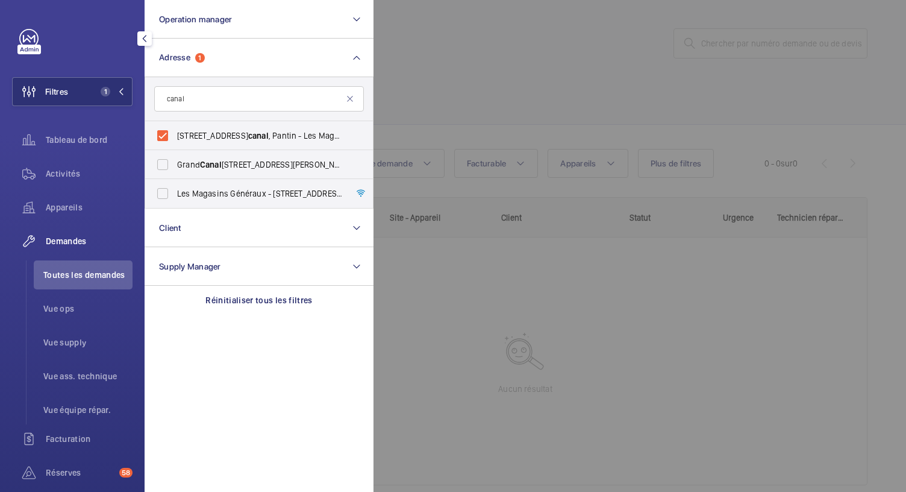
click at [505, 97] on div at bounding box center [826, 246] width 906 height 492
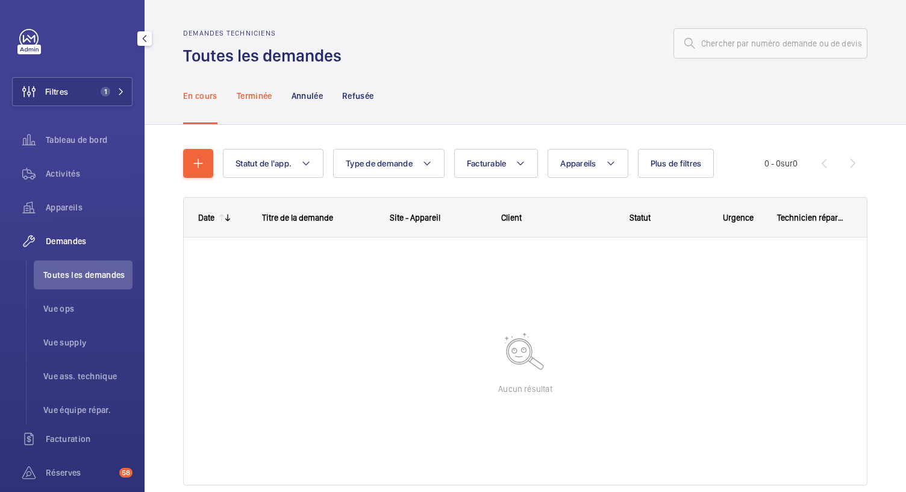
click at [252, 92] on p "Terminée" at bounding box center [255, 96] width 36 height 12
click at [201, 96] on p "En cours" at bounding box center [200, 96] width 34 height 12
click at [257, 92] on p "Terminée" at bounding box center [255, 96] width 36 height 12
click at [310, 98] on p "Annulée" at bounding box center [307, 96] width 31 height 12
click at [370, 95] on p "Refusée" at bounding box center [357, 96] width 31 height 12
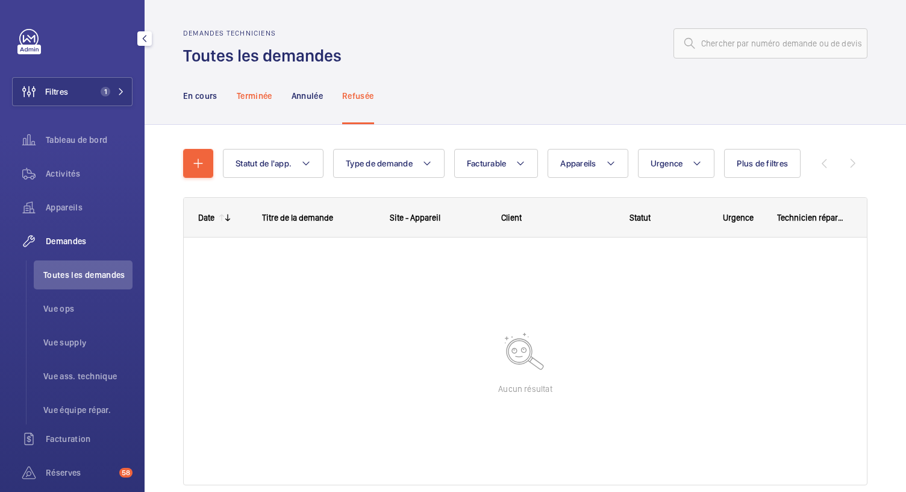
click at [252, 98] on p "Terminée" at bounding box center [255, 96] width 36 height 12
click at [574, 163] on span "Appareils" at bounding box center [578, 163] width 36 height 10
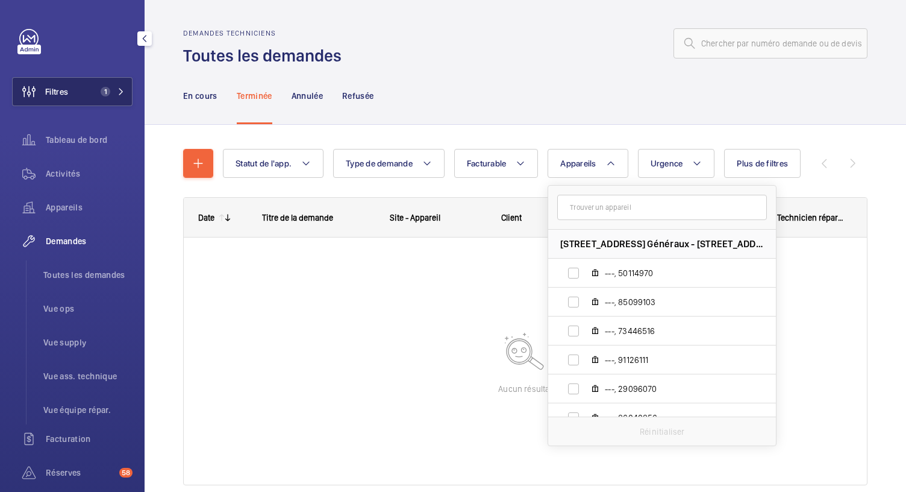
click at [106, 100] on button "Filtres 1" at bounding box center [72, 91] width 120 height 29
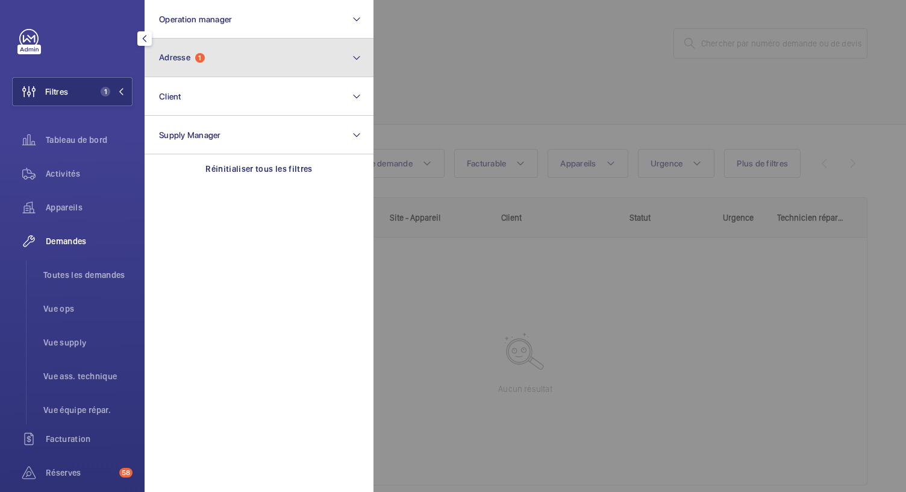
click at [198, 62] on span "Adresse 1" at bounding box center [182, 57] width 46 height 10
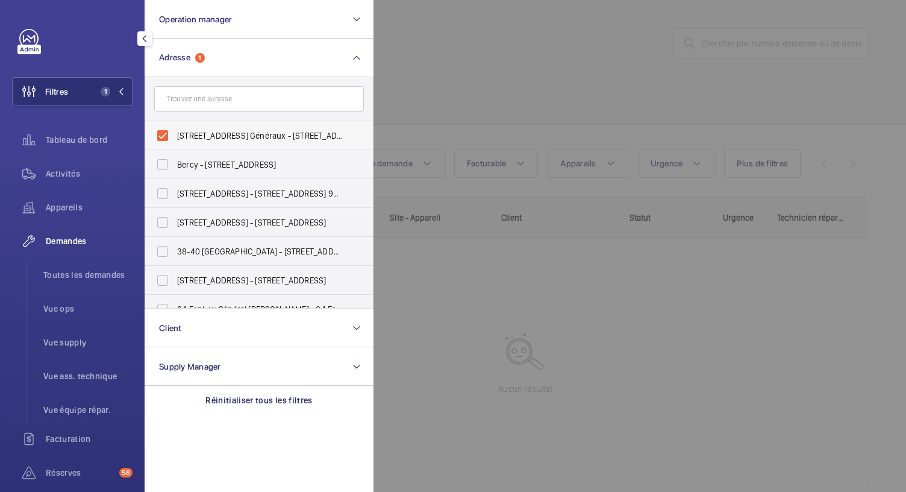
click at [163, 131] on label "1 rue de l'ancien canal, Pantin - Les Magasins Généraux - 1 rue de l'ancien can…" at bounding box center [250, 135] width 210 height 29
click at [163, 131] on input "1 rue de l'ancien canal, Pantin - Les Magasins Généraux - 1 rue de l'ancien can…" at bounding box center [163, 135] width 24 height 24
checkbox input "false"
click at [173, 99] on input "text" at bounding box center [259, 98] width 210 height 25
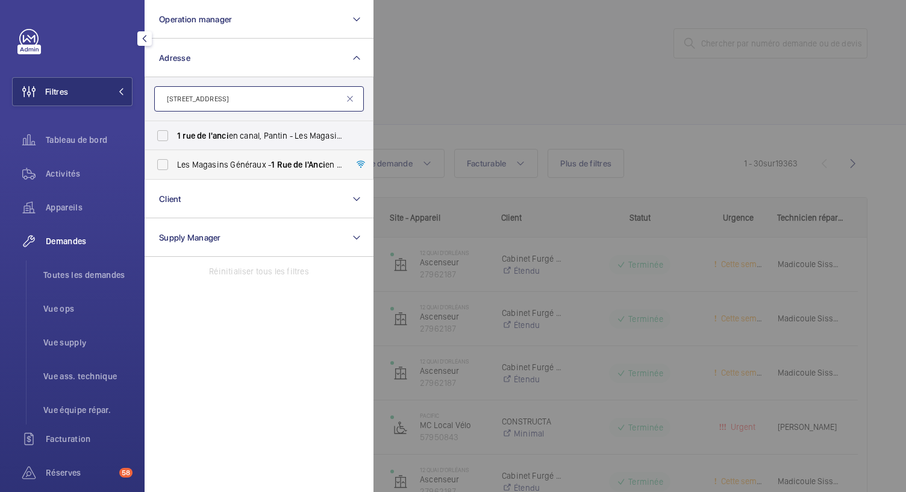
type input "1 rue de l'anci"
click at [169, 161] on label "Les Magasins Généraux - 1 Rue de l'Anci en Canal, PANTIN 93500" at bounding box center [250, 164] width 210 height 29
click at [169, 161] on input "Les Magasins Généraux - 1 Rue de l'Anci en Canal, PANTIN 93500" at bounding box center [163, 164] width 24 height 24
checkbox input "true"
click at [424, 100] on div at bounding box center [826, 246] width 906 height 492
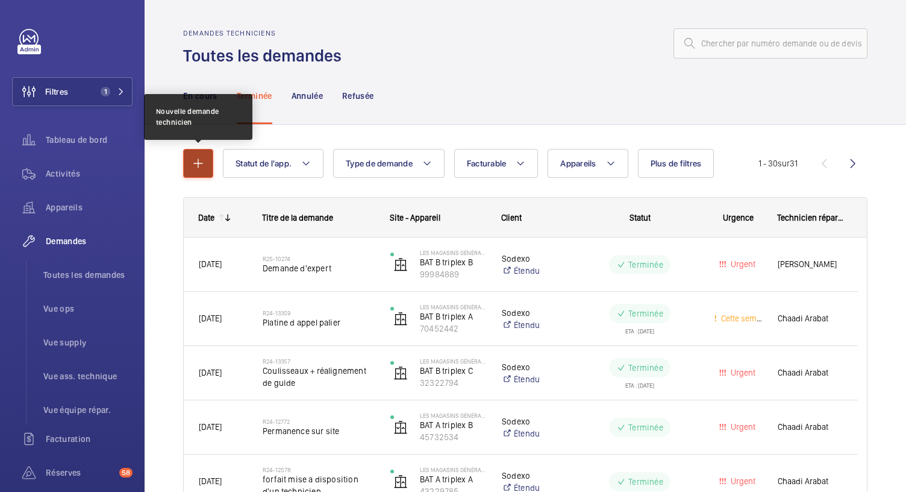
click at [193, 170] on button "button" at bounding box center [198, 163] width 30 height 29
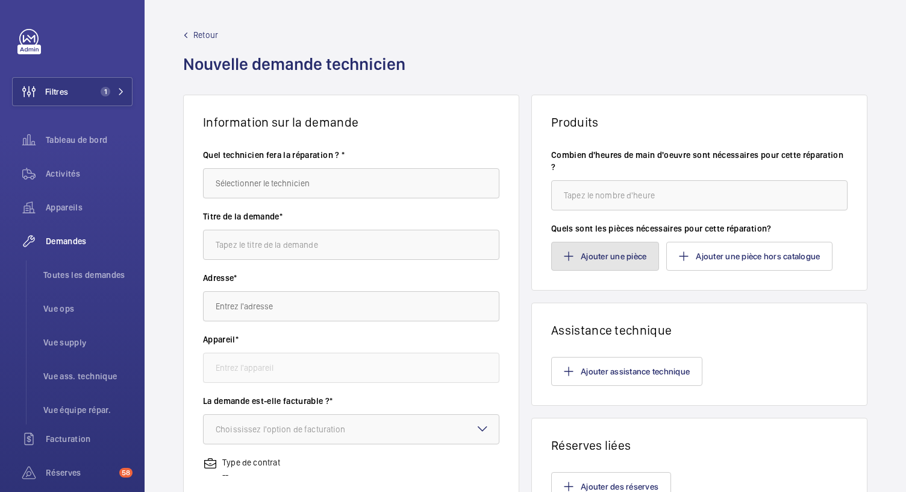
click at [608, 249] on button "Ajouter une pièce" at bounding box center [605, 256] width 108 height 29
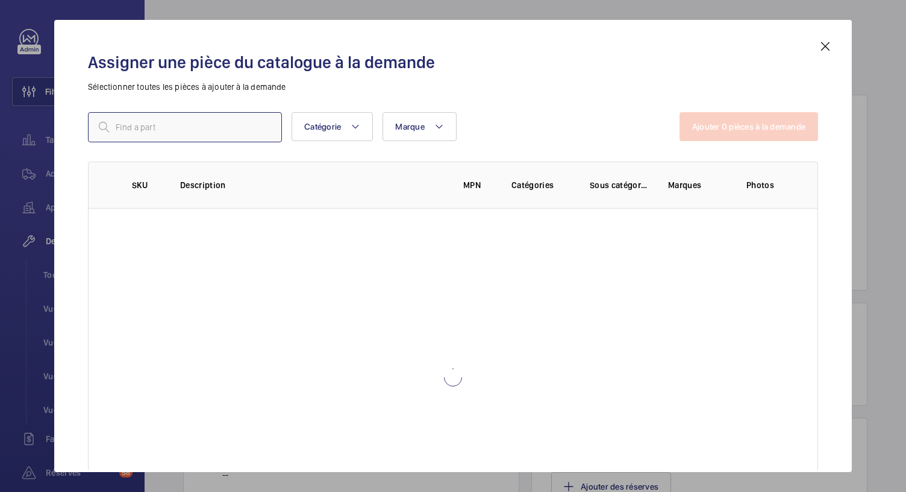
click at [211, 122] on input "text" at bounding box center [185, 127] width 194 height 30
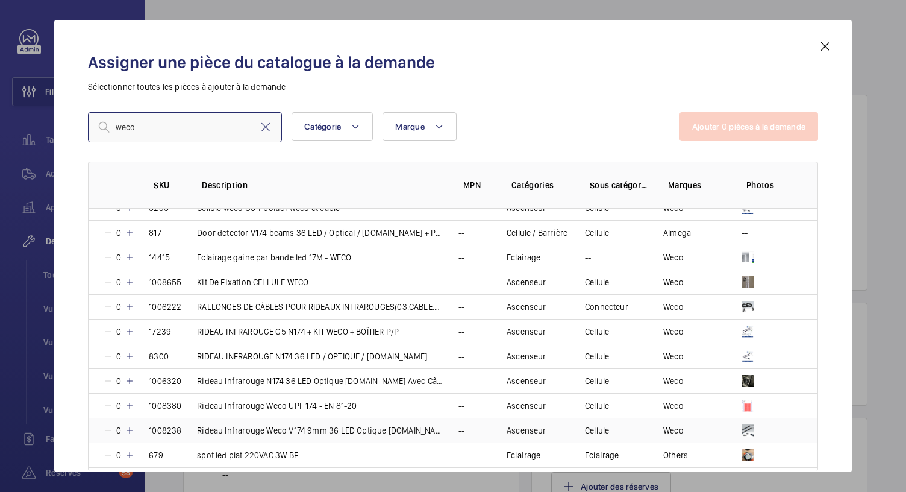
scroll to position [105, 0]
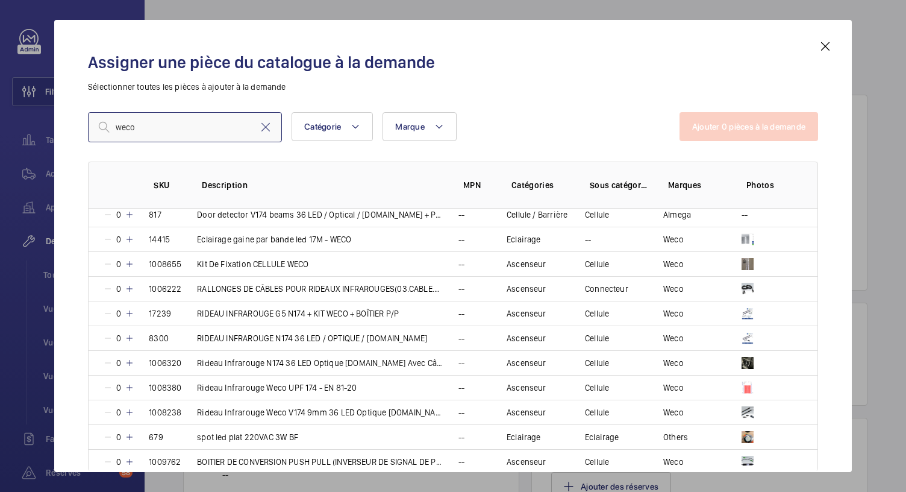
type input "weco"
click at [263, 130] on mat-icon at bounding box center [265, 127] width 14 height 14
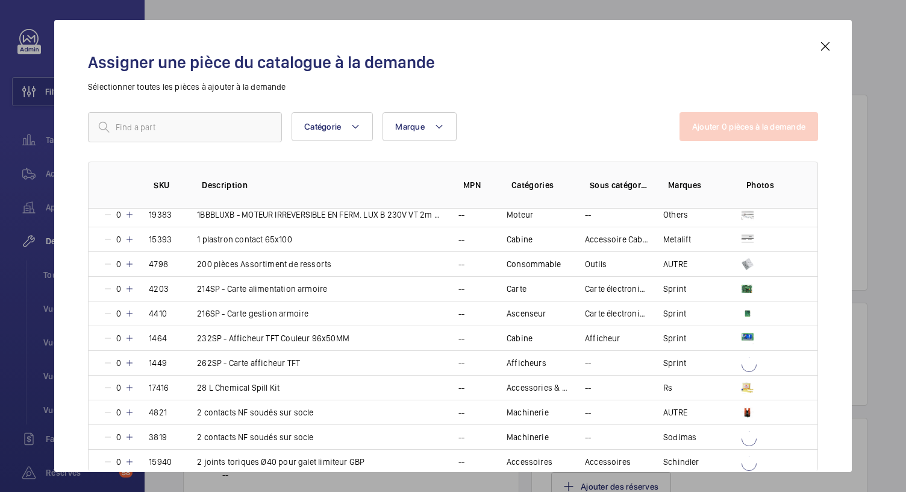
click at [835, 52] on div "Assigner une pièce du catalogue à la demande Sélectionner toutes les pièces à a…" at bounding box center [452, 246] width 797 height 452
click at [826, 50] on mat-icon at bounding box center [825, 46] width 14 height 14
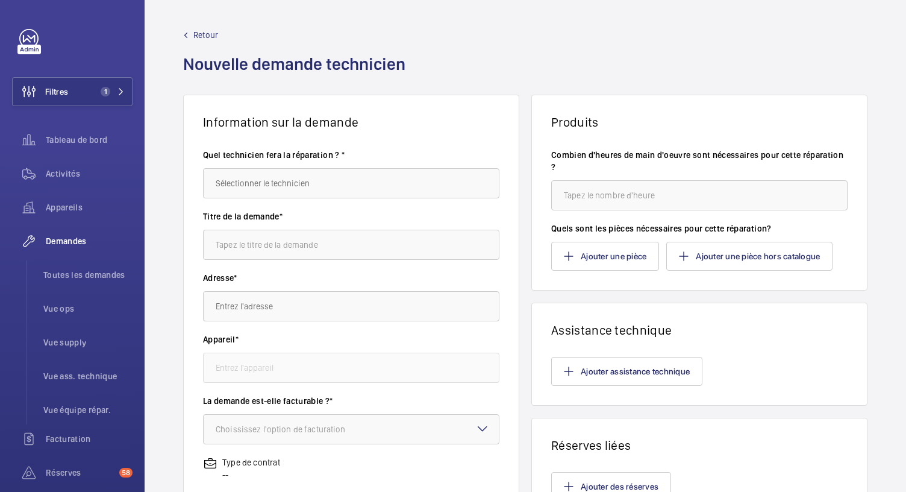
click at [58, 241] on span "Demandes" at bounding box center [89, 241] width 87 height 12
click at [76, 267] on li "Toutes les demandes" at bounding box center [83, 274] width 99 height 29
click at [94, 273] on span "Toutes les demandes" at bounding box center [87, 275] width 89 height 12
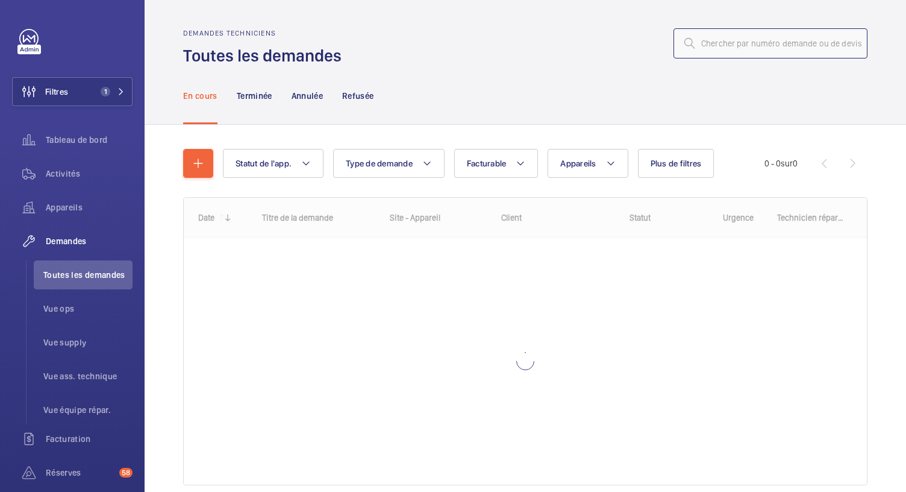
click at [720, 39] on input "text" at bounding box center [770, 43] width 194 height 30
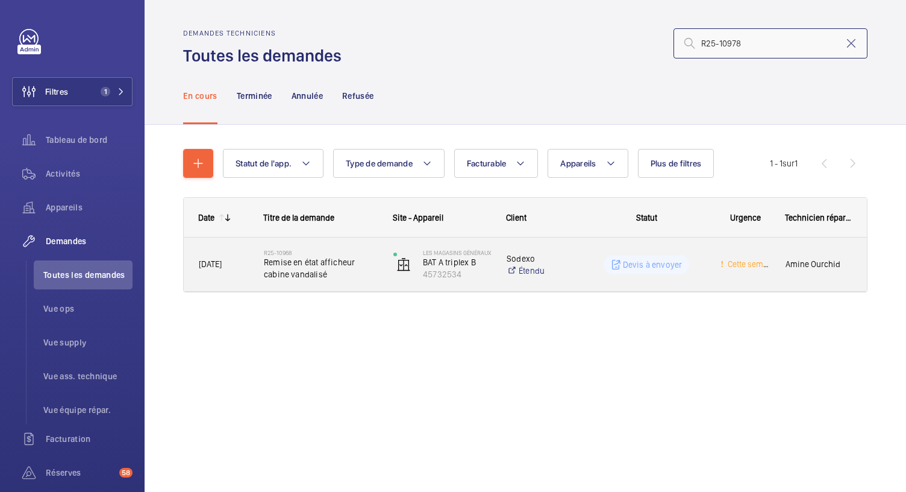
type input "R25-10978"
click at [323, 269] on span "Remise en état afficheur cabine vandalisé" at bounding box center [321, 268] width 114 height 24
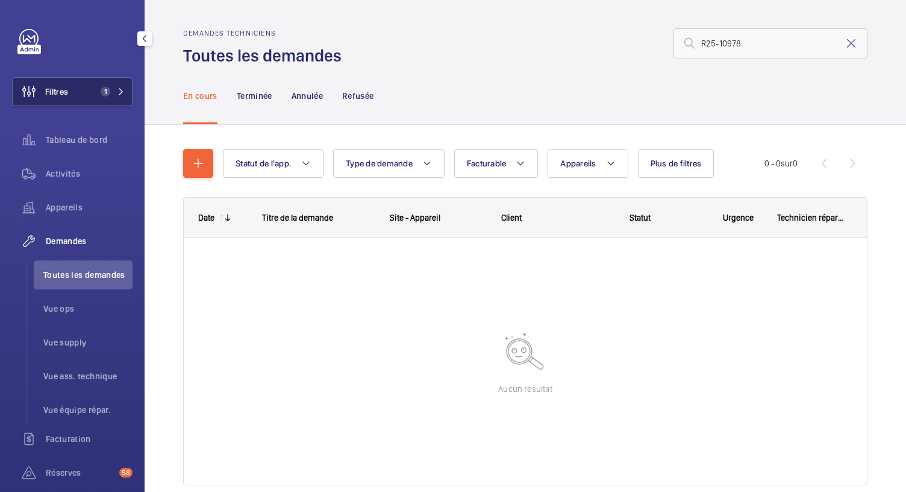
click at [89, 99] on button "Filtres 1" at bounding box center [72, 91] width 120 height 29
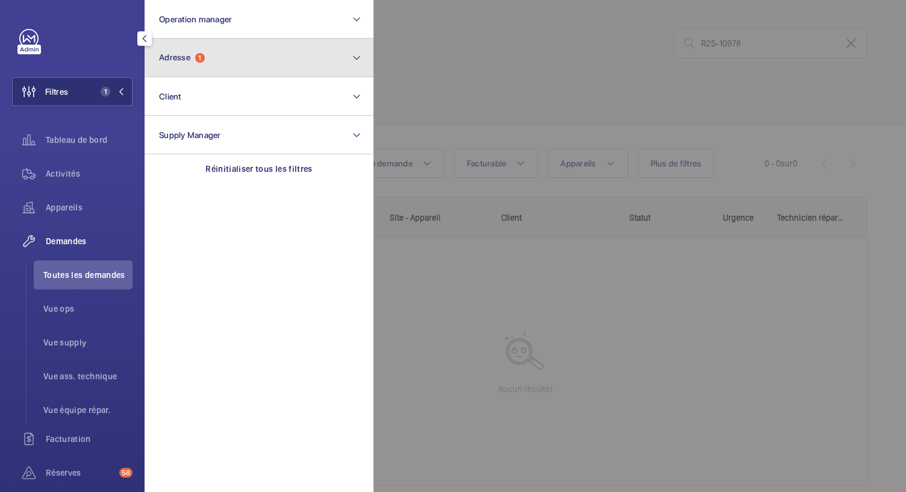
click at [187, 56] on span "Adresse" at bounding box center [174, 57] width 31 height 10
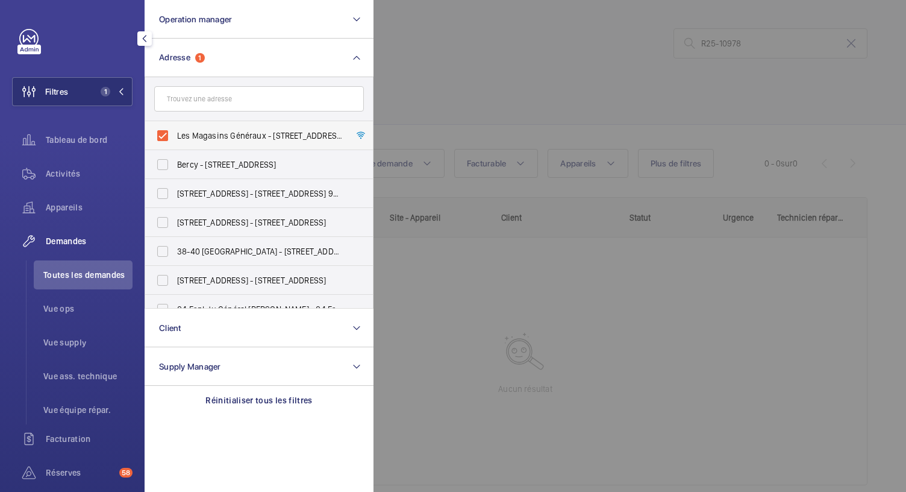
click at [164, 130] on label "Les Magasins Généraux - 1 Rue de l'Ancien Canal, PANTIN 93500" at bounding box center [250, 135] width 210 height 29
click at [164, 130] on input "Les Magasins Généraux - 1 Rue de l'Ancien Canal, PANTIN 93500" at bounding box center [163, 135] width 24 height 24
checkbox input "false"
click at [460, 70] on div at bounding box center [826, 246] width 906 height 492
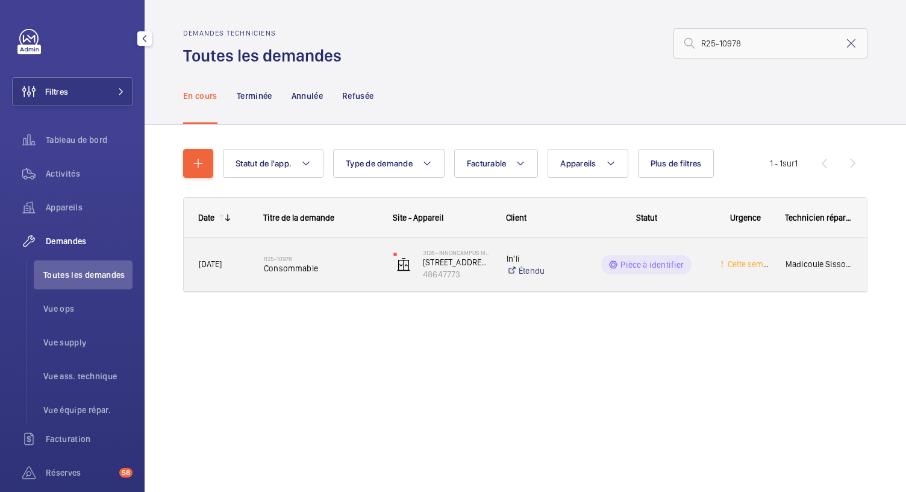
click at [306, 273] on div "R25-10978 Consommable" at bounding box center [321, 264] width 114 height 35
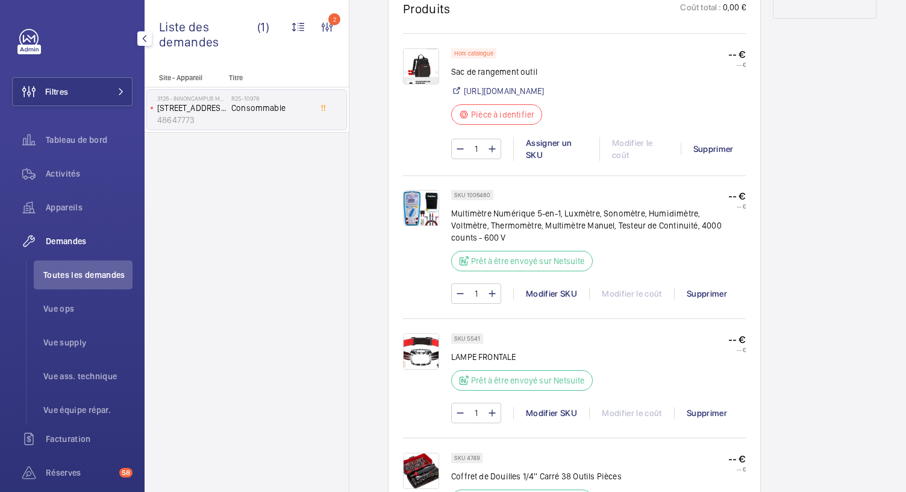
scroll to position [588, 0]
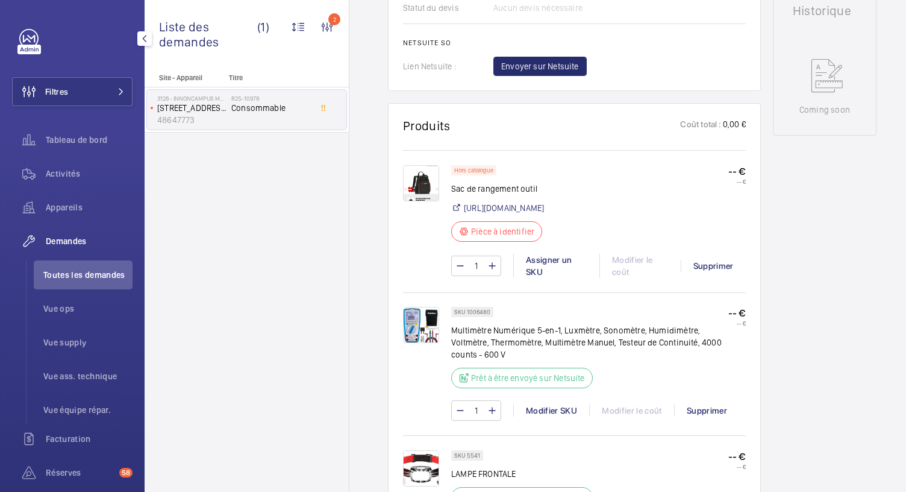
click at [435, 196] on img at bounding box center [421, 183] width 36 height 36
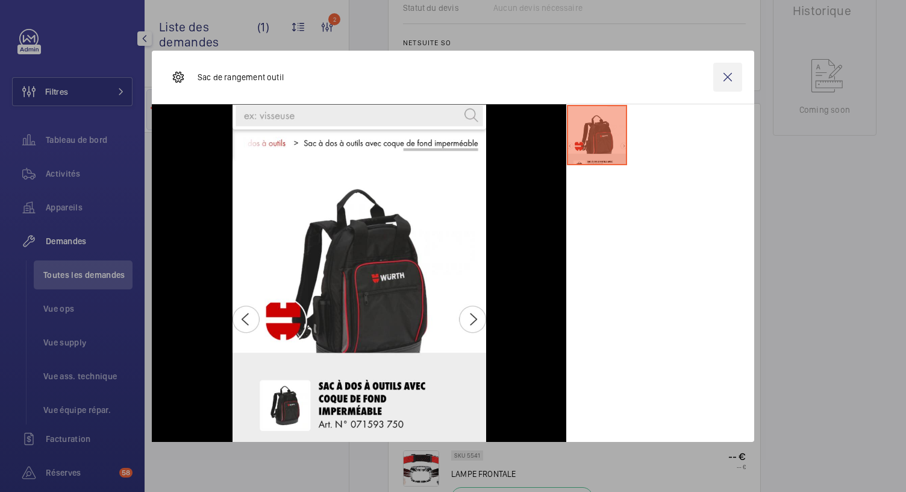
click at [737, 82] on wm-front-icon-button at bounding box center [727, 77] width 29 height 29
click at [405, 343] on img at bounding box center [421, 325] width 36 height 36
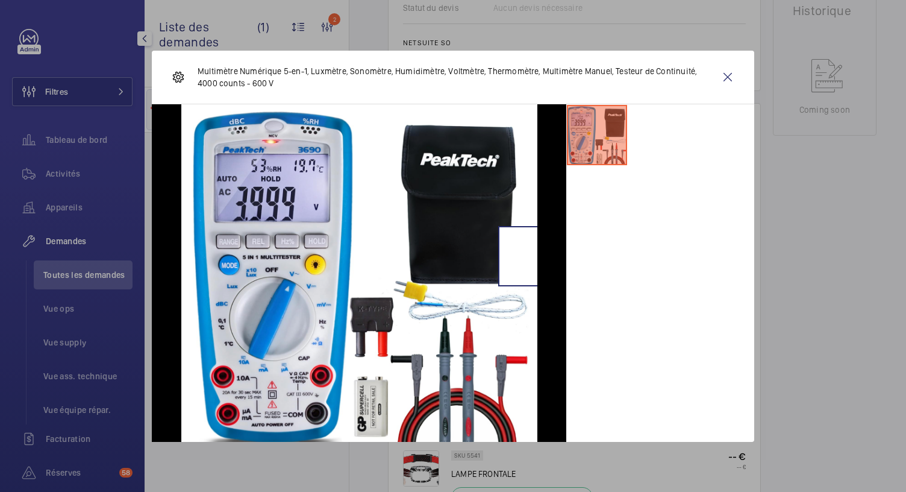
scroll to position [843, 0]
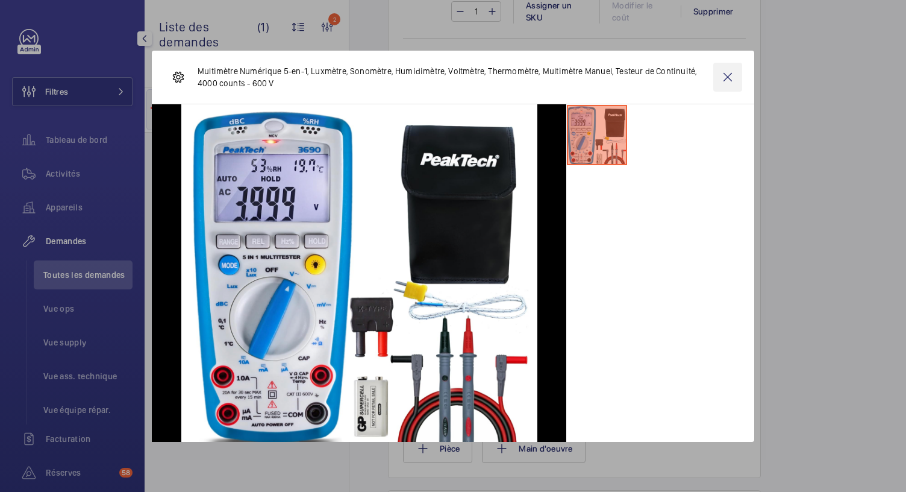
click at [729, 76] on wm-front-icon-button at bounding box center [727, 77] width 29 height 29
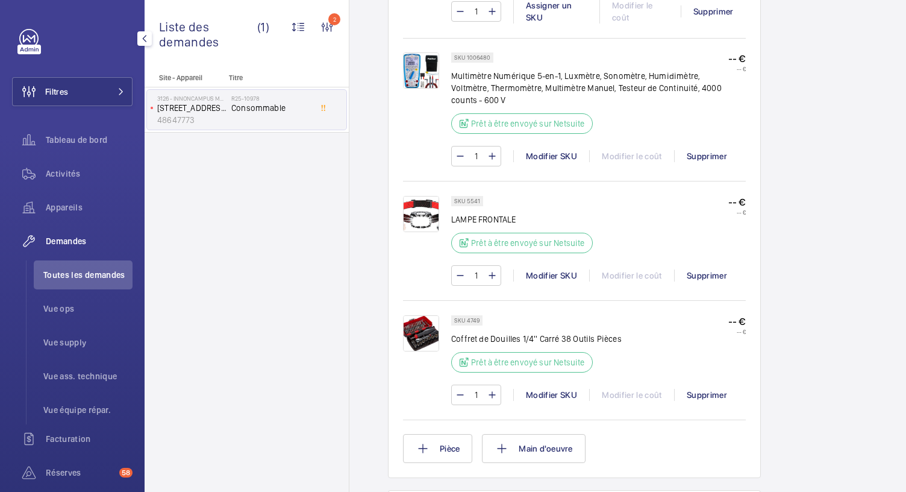
click at [403, 120] on div at bounding box center [427, 109] width 48 height 114
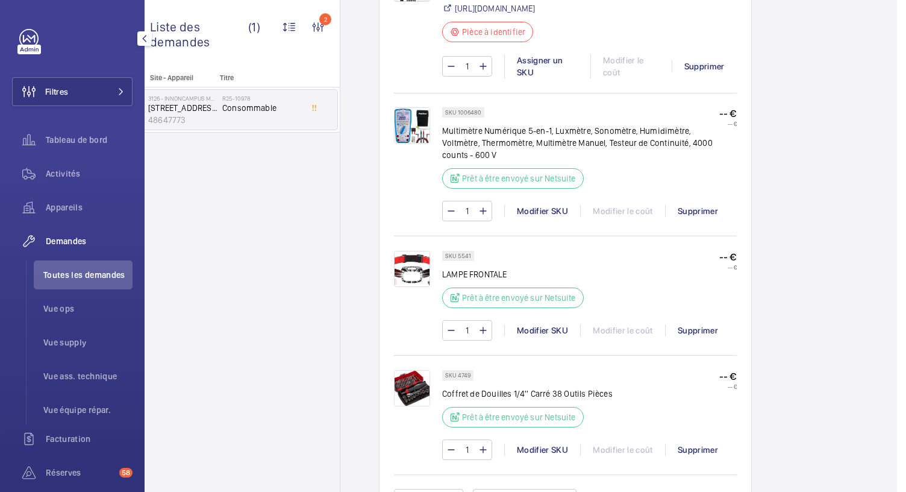
scroll to position [776, 0]
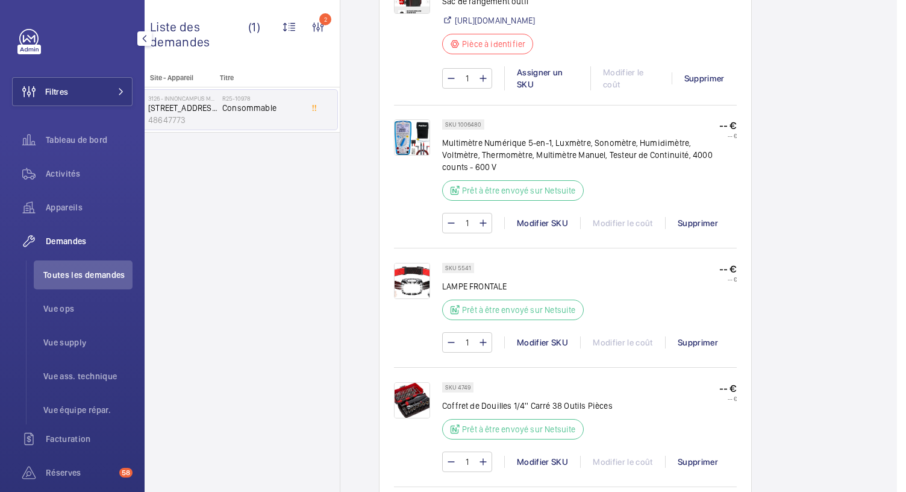
click at [401, 299] on img at bounding box center [412, 281] width 36 height 36
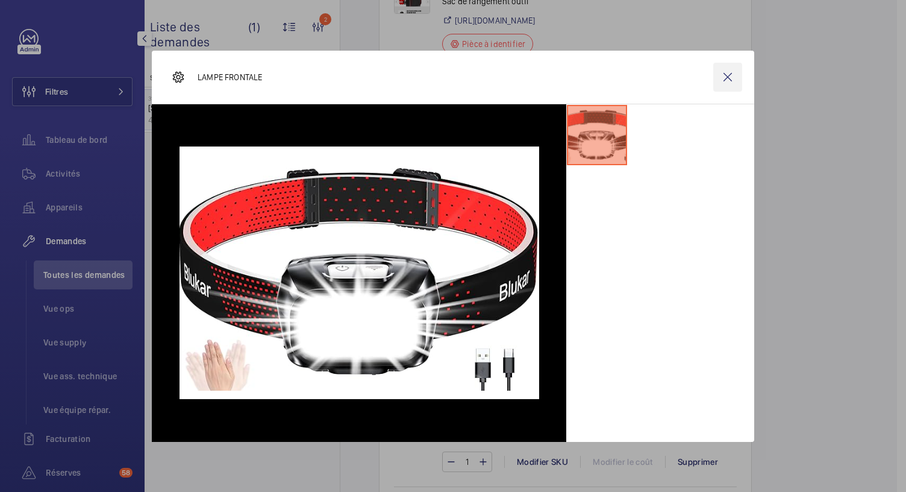
click at [727, 80] on wm-front-icon-button at bounding box center [727, 77] width 29 height 29
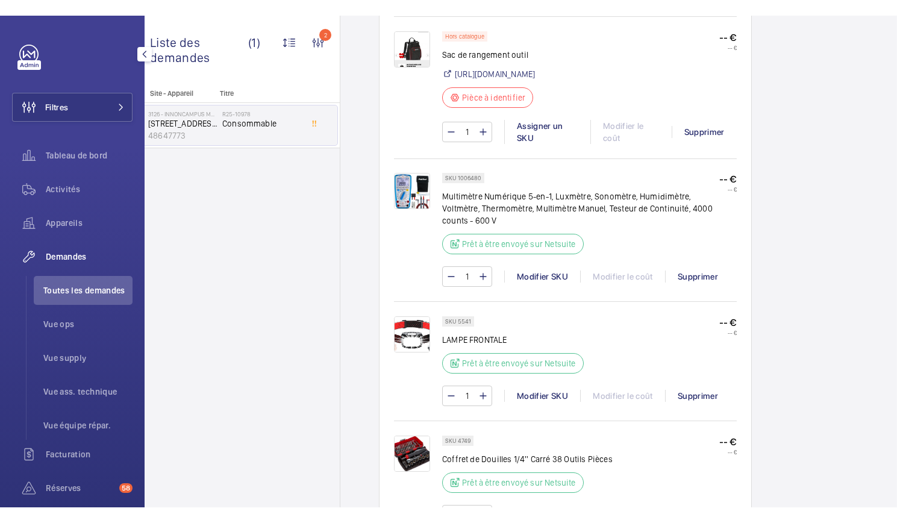
scroll to position [783, 0]
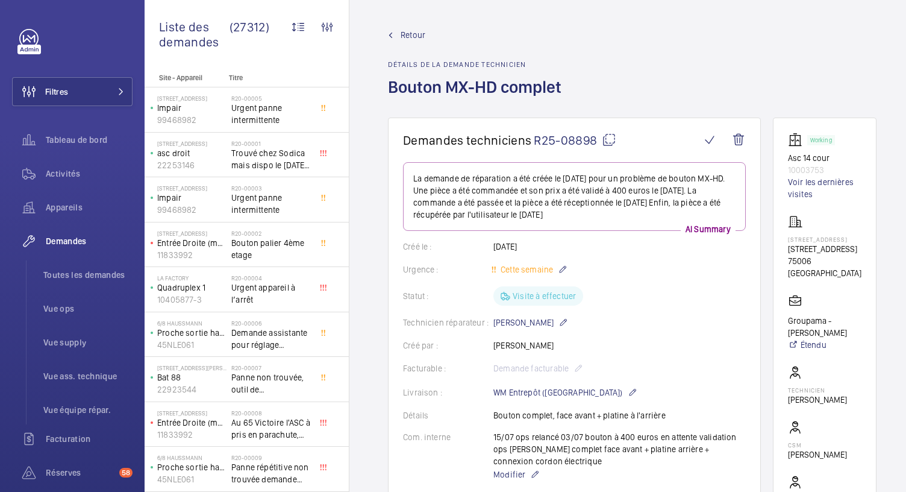
scroll to position [683, 0]
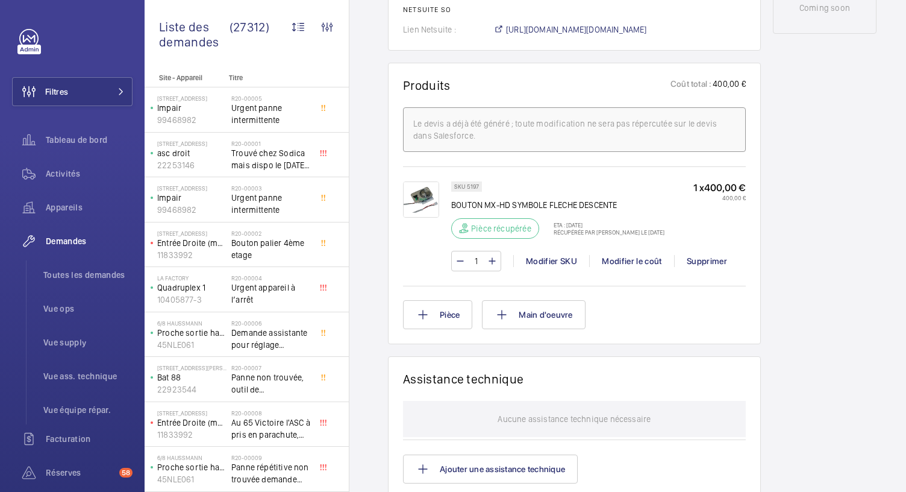
click at [432, 204] on img at bounding box center [421, 199] width 36 height 36
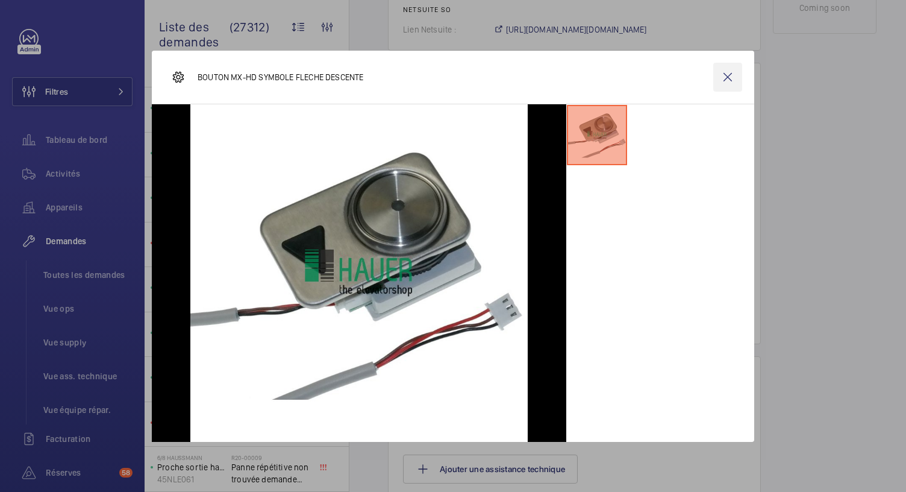
click at [729, 82] on wm-front-icon-button at bounding box center [727, 77] width 29 height 29
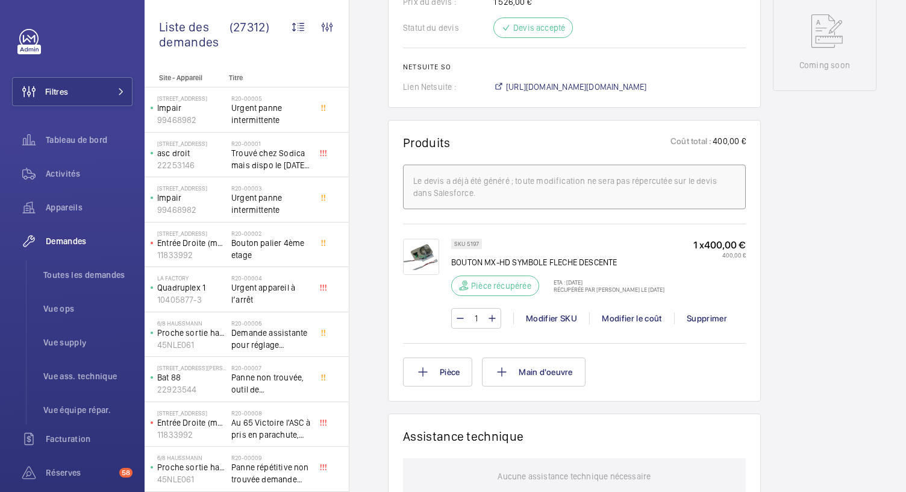
scroll to position [626, 0]
click at [436, 248] on img at bounding box center [421, 256] width 36 height 36
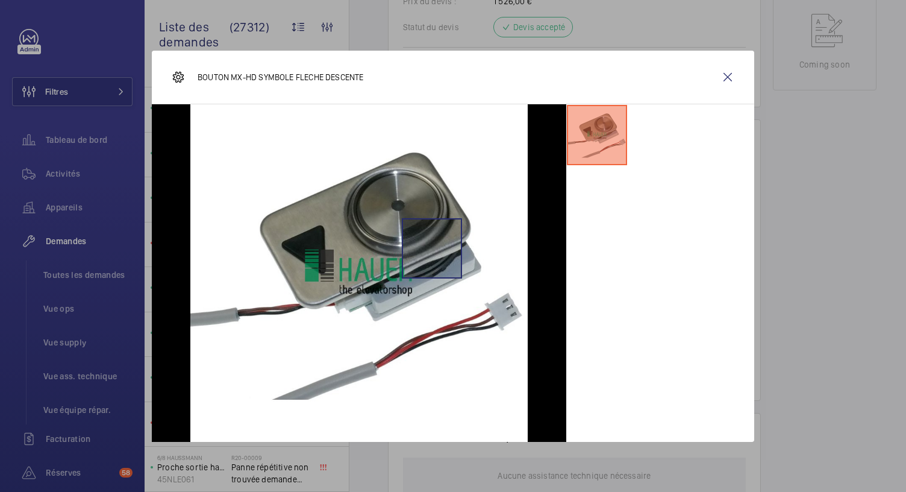
click at [436, 248] on img at bounding box center [358, 272] width 337 height 337
click at [722, 72] on wm-front-icon-button at bounding box center [727, 77] width 29 height 29
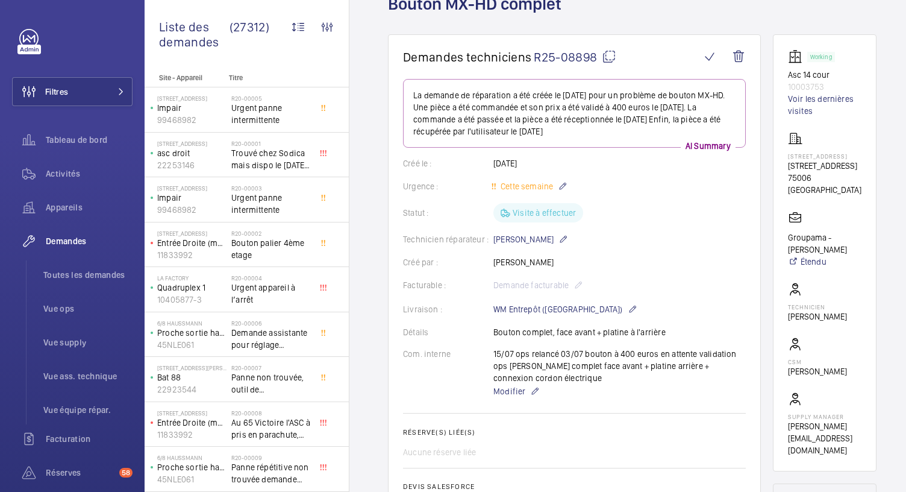
scroll to position [0, 0]
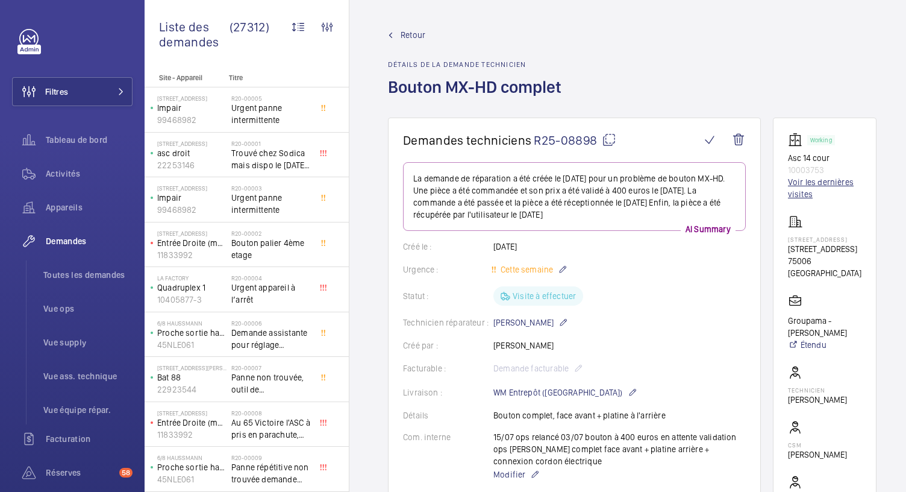
click at [814, 183] on link "Voir les dernières visites" at bounding box center [824, 188] width 73 height 24
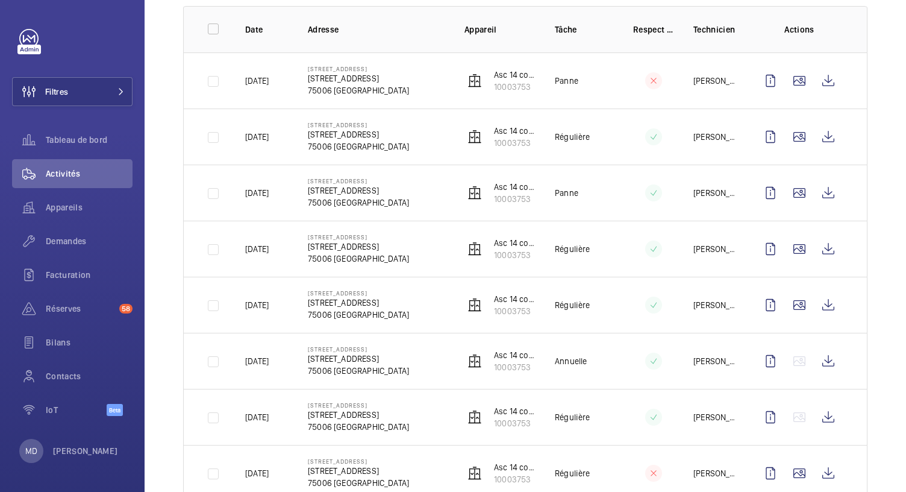
scroll to position [141, 0]
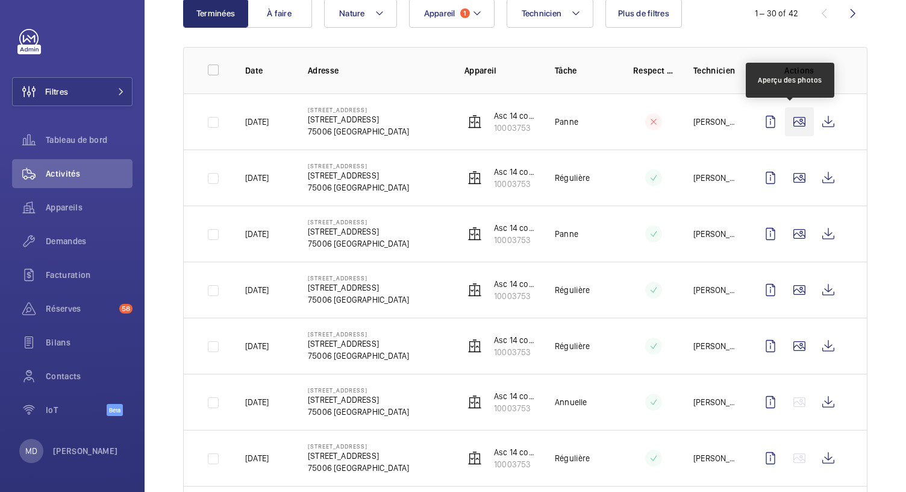
click at [787, 120] on wm-front-icon-button at bounding box center [799, 121] width 29 height 29
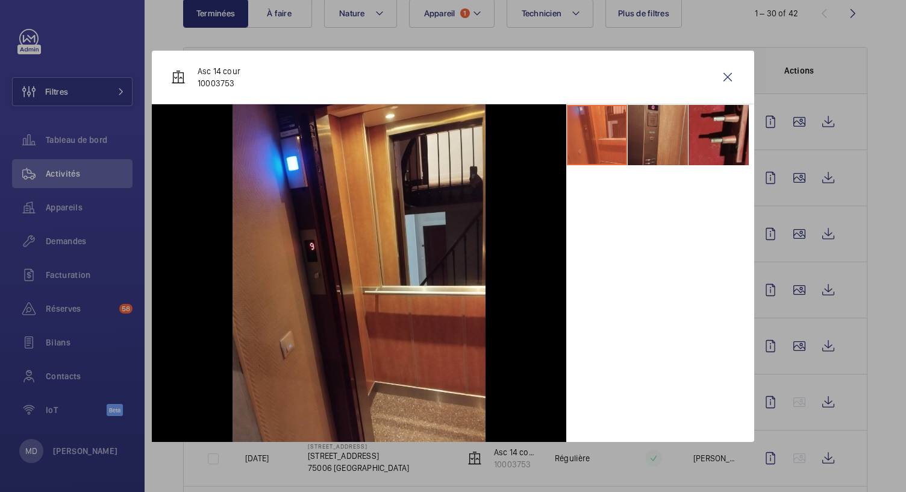
click at [671, 130] on li at bounding box center [658, 135] width 60 height 60
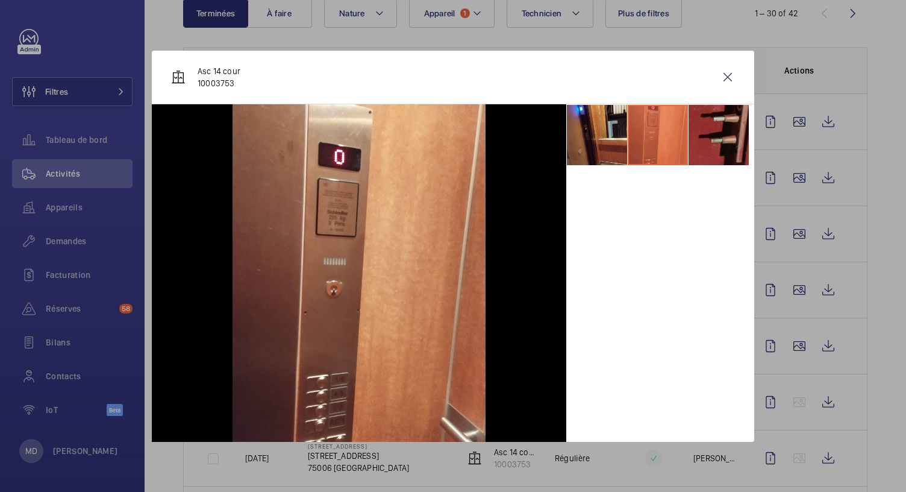
click at [691, 135] on li at bounding box center [718, 135] width 60 height 60
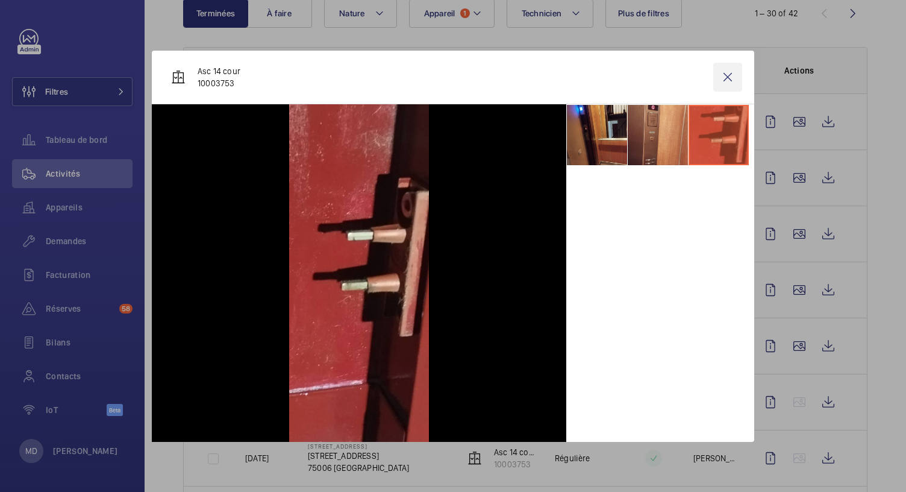
click at [728, 81] on wm-front-icon-button at bounding box center [727, 77] width 29 height 29
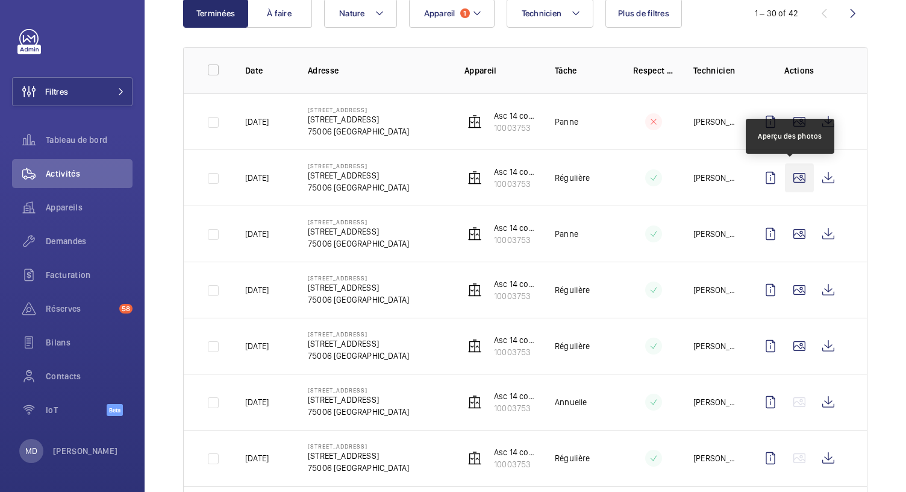
click at [794, 176] on wm-front-icon-button at bounding box center [799, 177] width 29 height 29
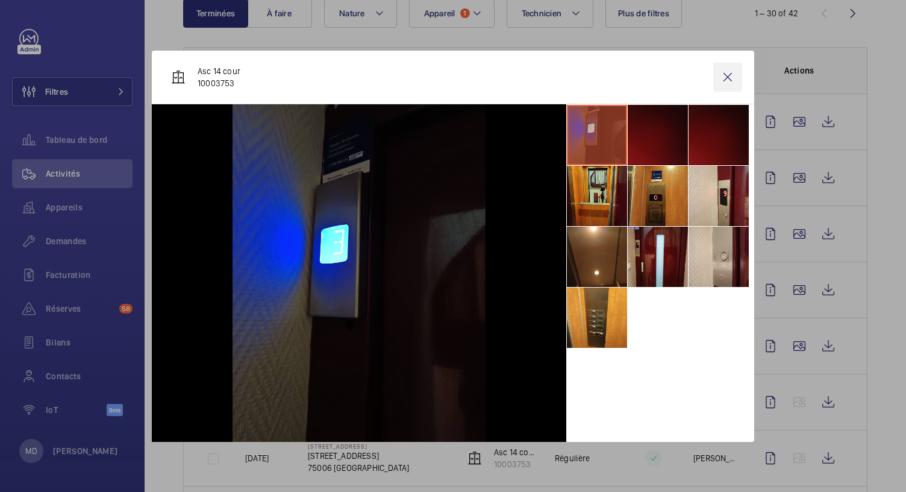
click at [724, 74] on wm-front-icon-button at bounding box center [727, 77] width 29 height 29
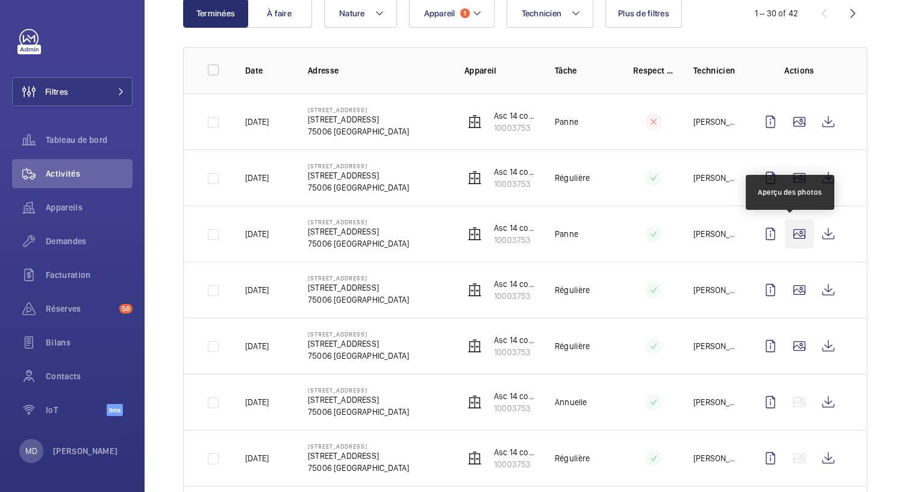
click at [785, 227] on wm-front-icon-button at bounding box center [799, 233] width 29 height 29
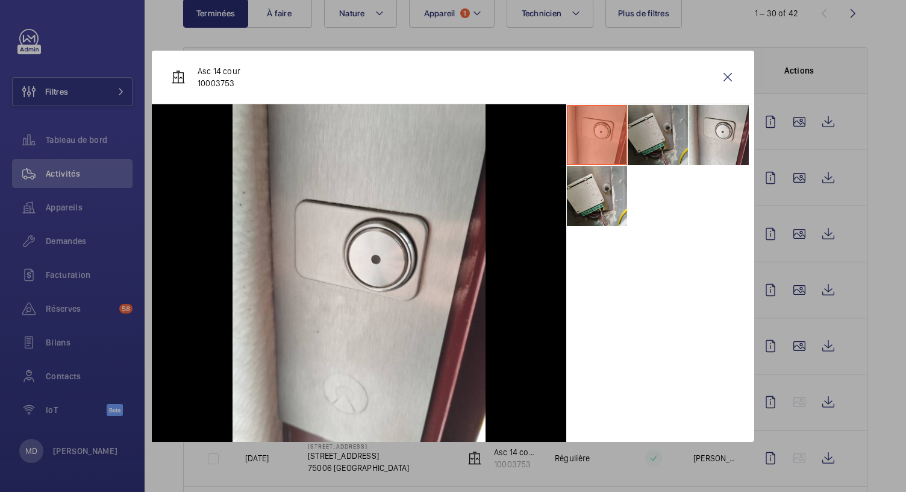
click at [647, 131] on li at bounding box center [658, 135] width 60 height 60
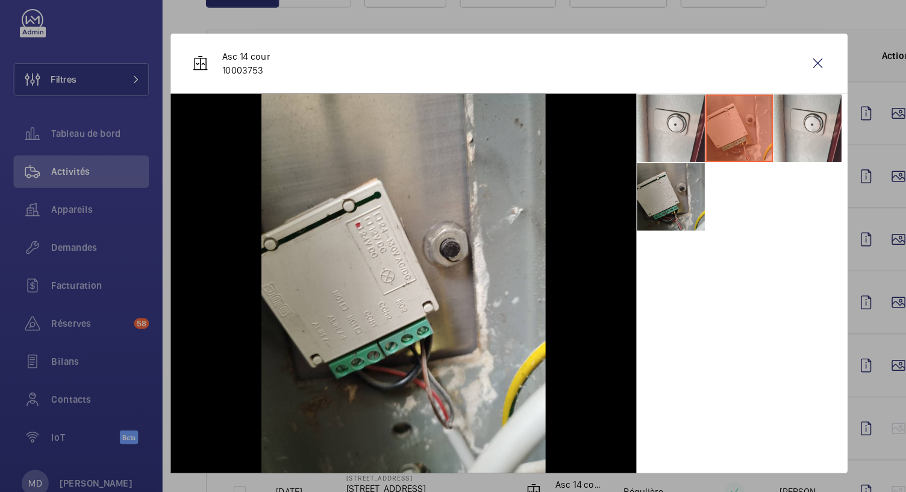
click at [589, 200] on li at bounding box center [597, 196] width 60 height 60
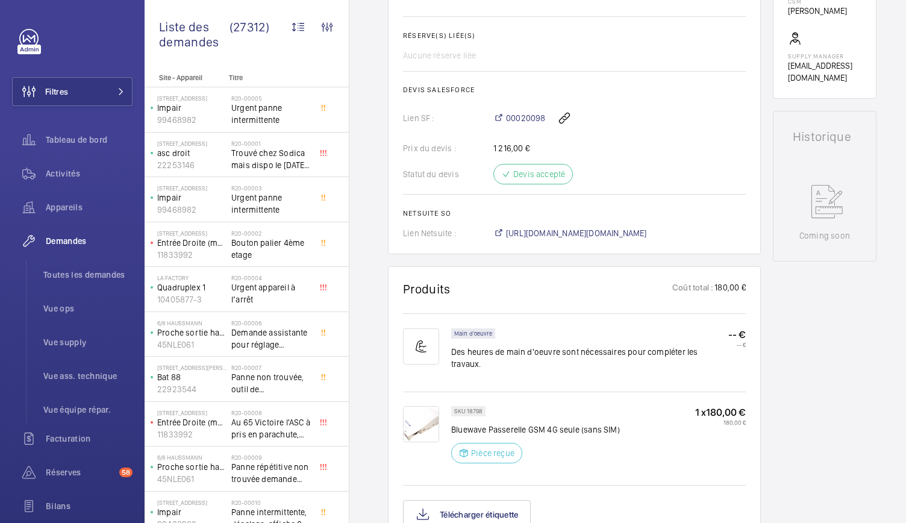
scroll to position [445, 0]
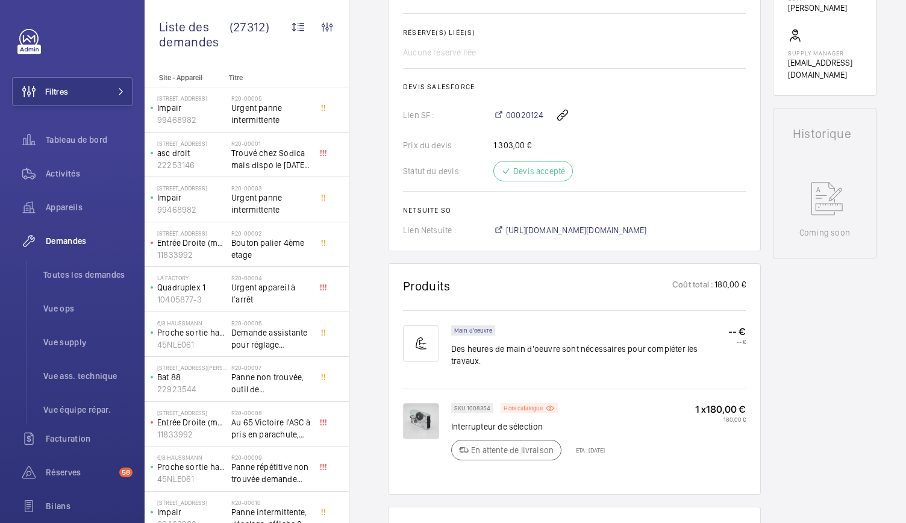
scroll to position [442, 0]
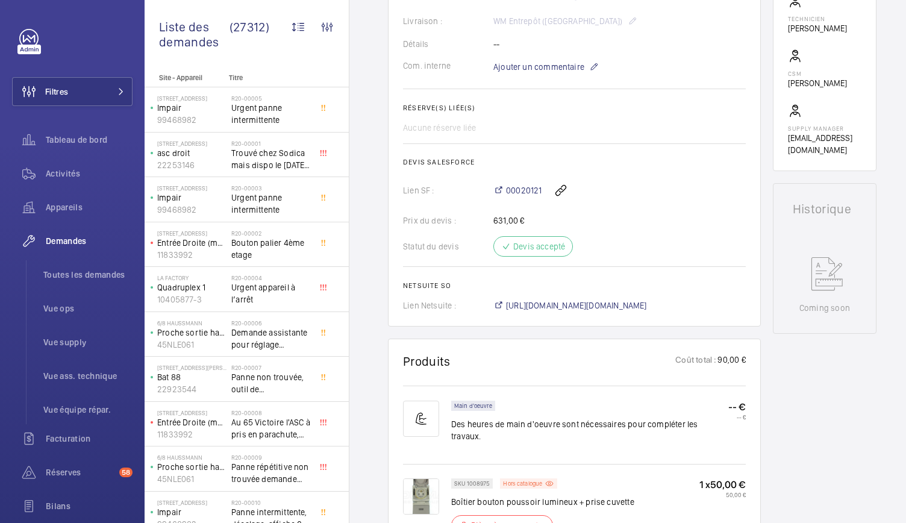
scroll to position [610, 0]
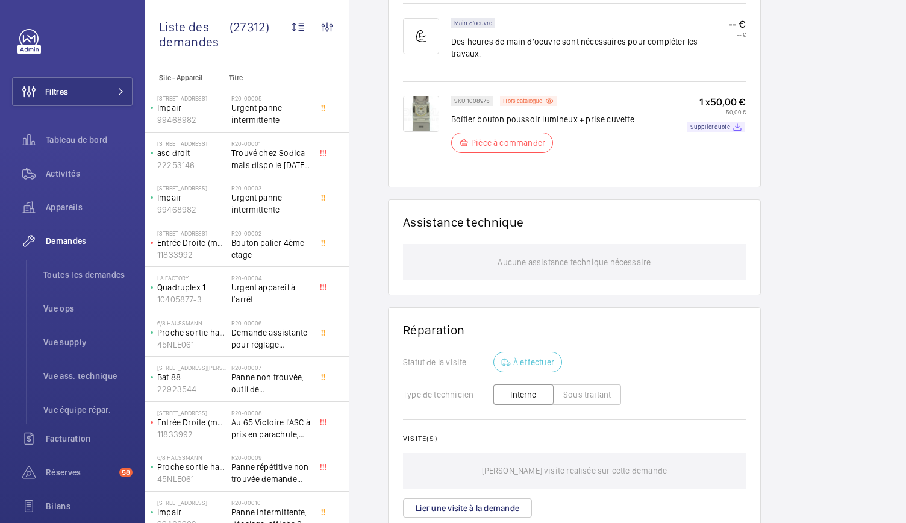
scroll to position [799, 0]
click at [417, 113] on img at bounding box center [421, 115] width 36 height 36
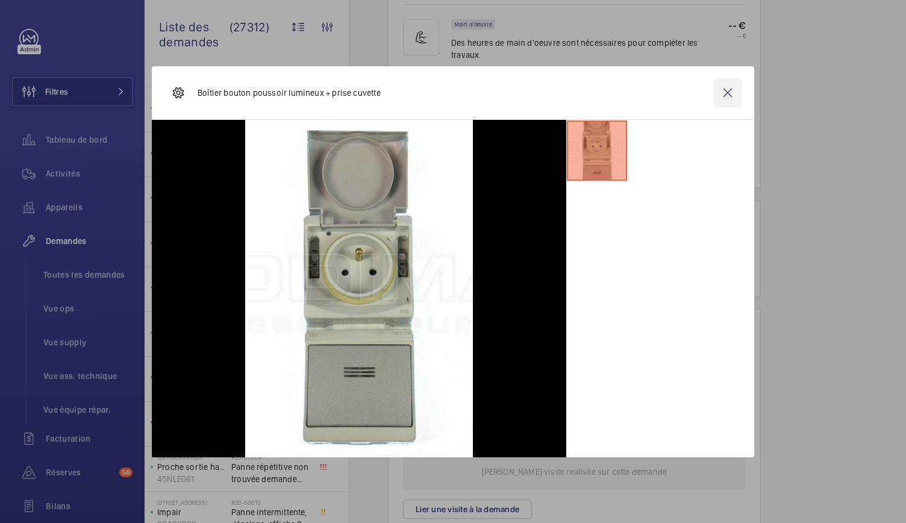
click at [728, 98] on wm-front-icon-button at bounding box center [727, 92] width 29 height 29
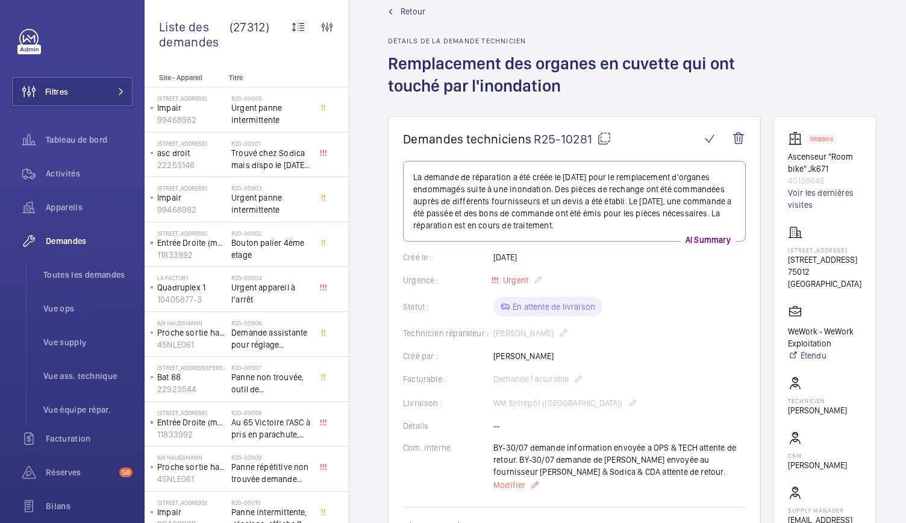
scroll to position [13, 0]
